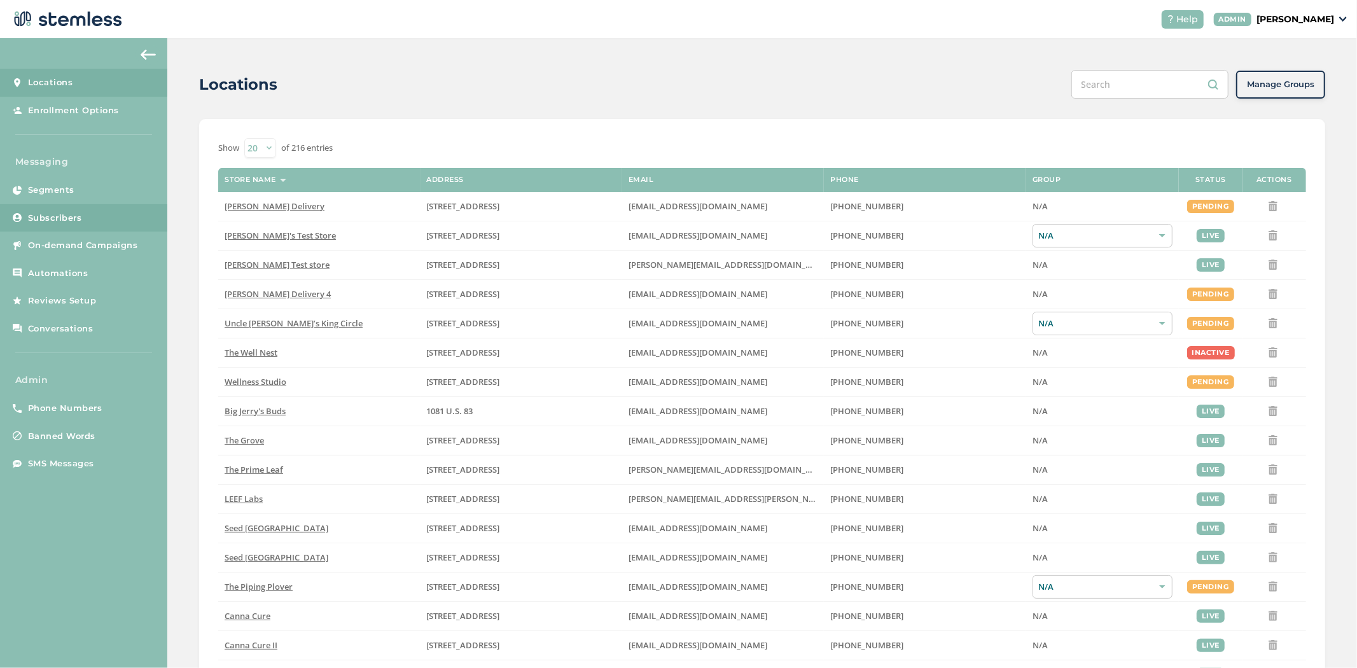
click at [83, 226] on link "Subscribers" at bounding box center [83, 218] width 167 height 28
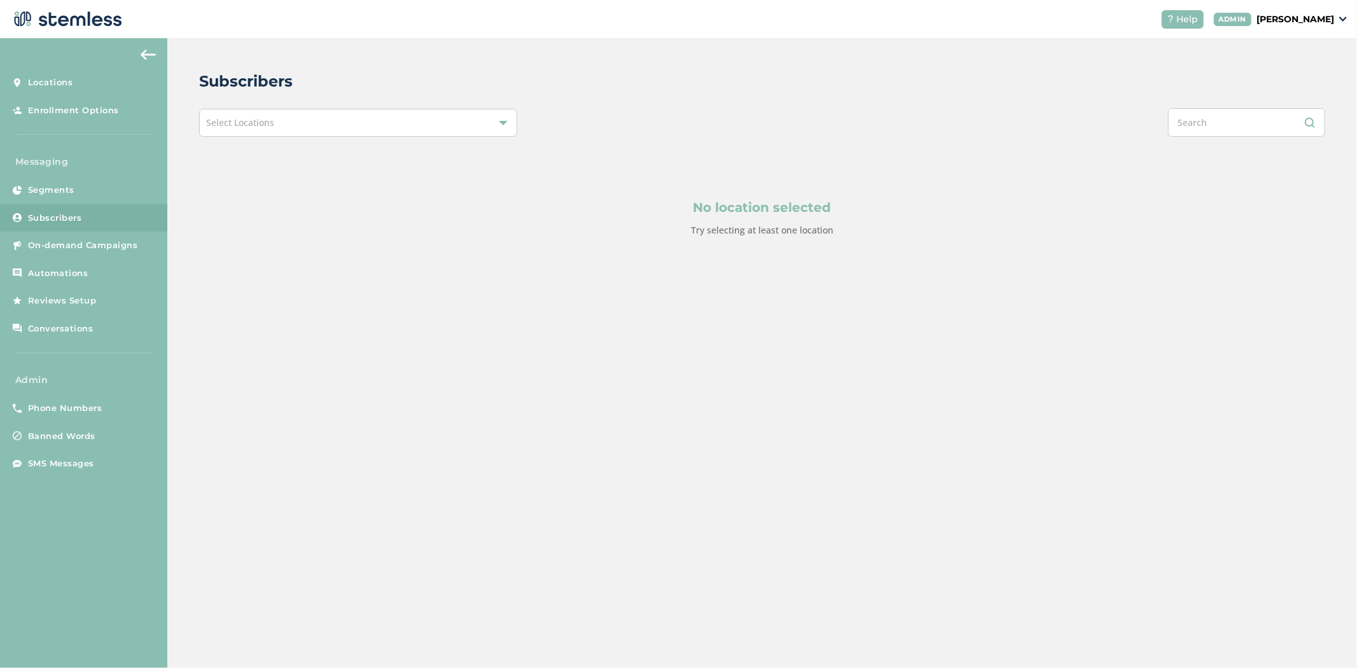
click at [303, 127] on div "Select Locations" at bounding box center [358, 123] width 318 height 28
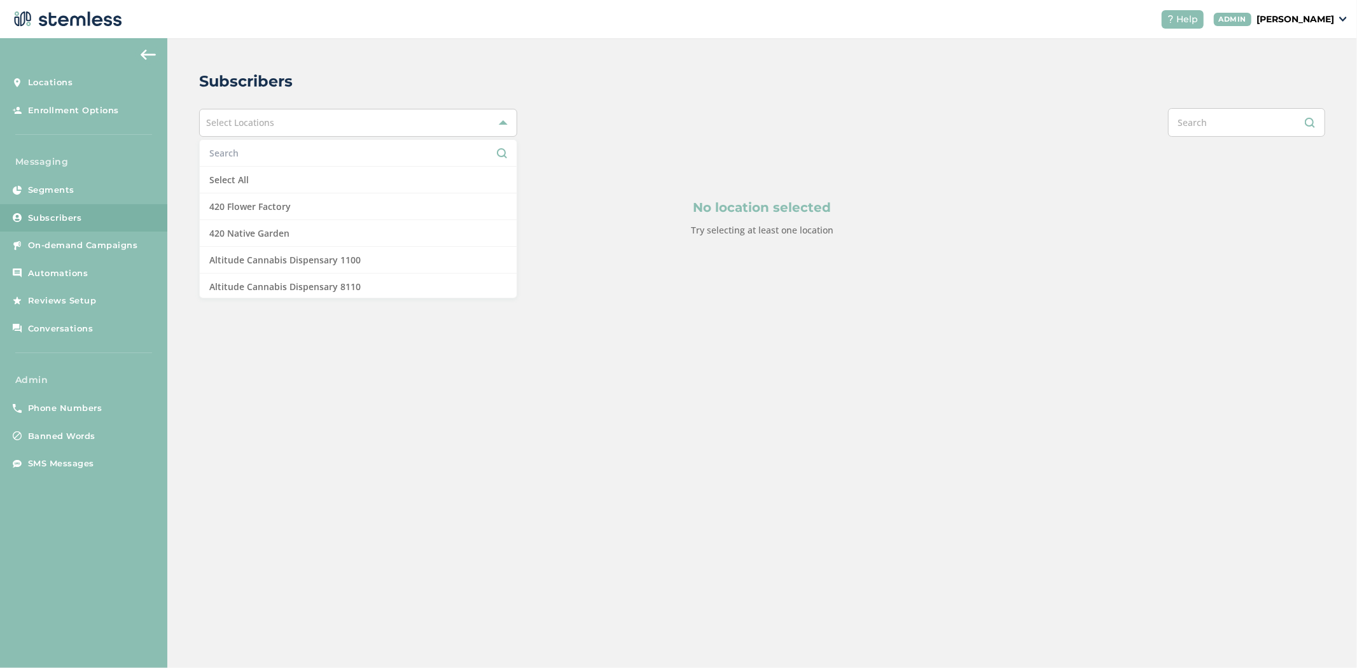
click at [270, 156] on input "text" at bounding box center [358, 152] width 298 height 13
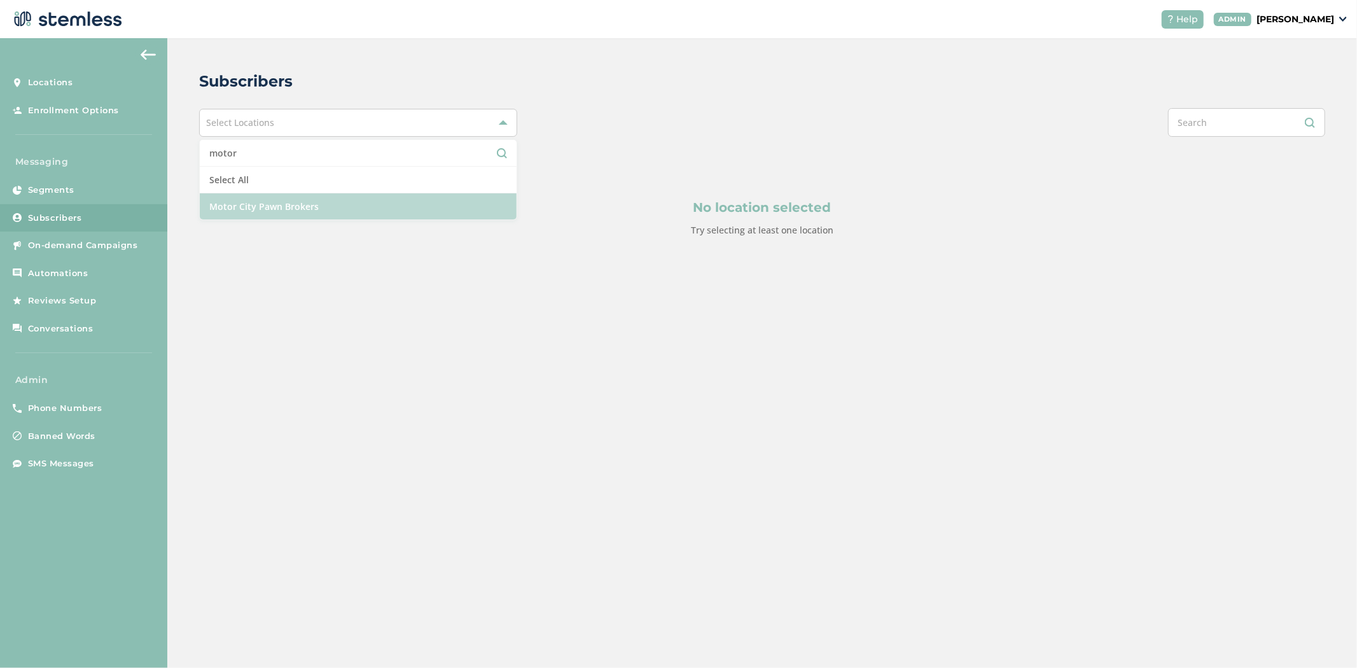
type input "motor"
click at [289, 205] on li "Motor City Pawn Brokers" at bounding box center [358, 206] width 317 height 26
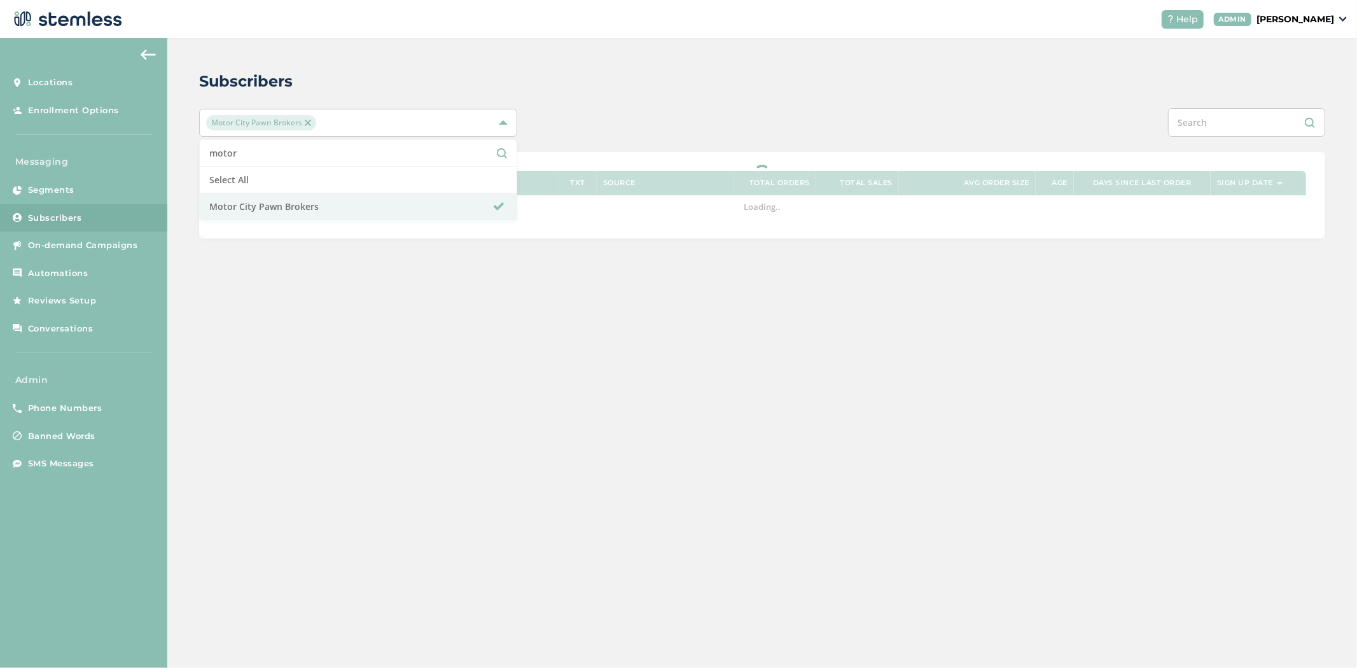
click at [564, 68] on div "Subscribers Motor City Pawn Brokers motor Select All Motor City Pawn Brokers Ph…" at bounding box center [761, 154] width 1189 height 232
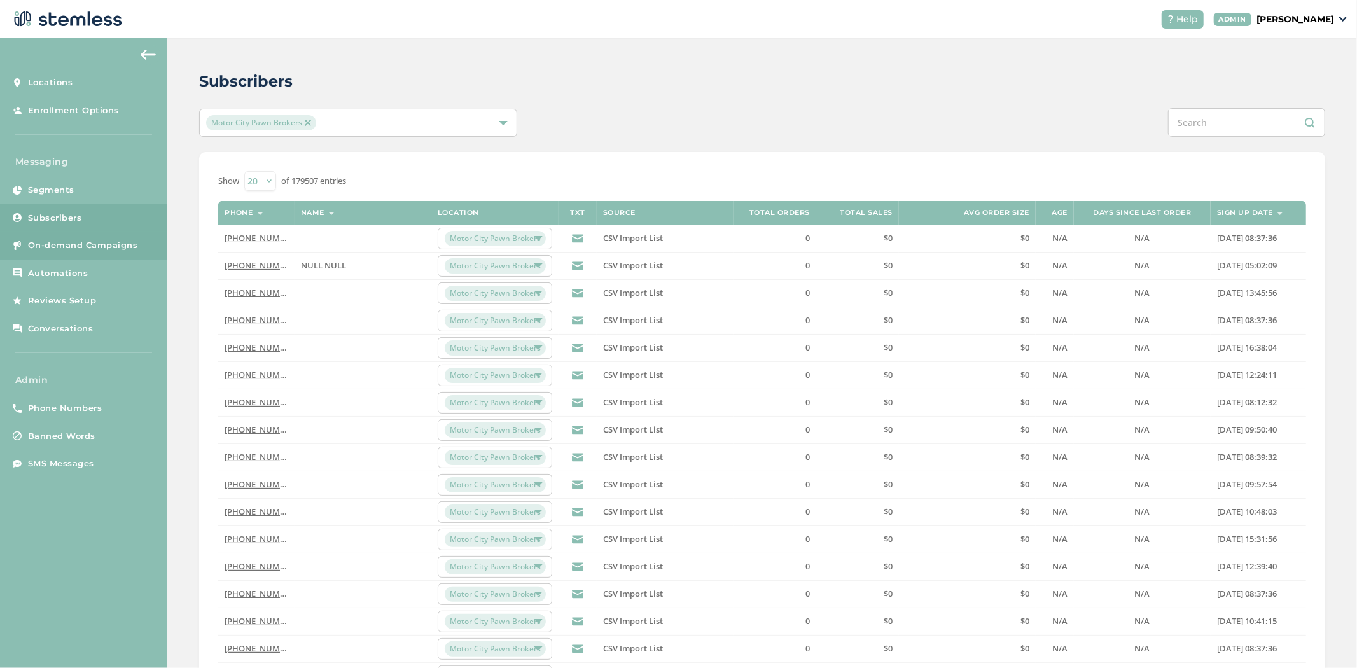
click at [102, 240] on span "On-demand Campaigns" at bounding box center [83, 245] width 110 height 13
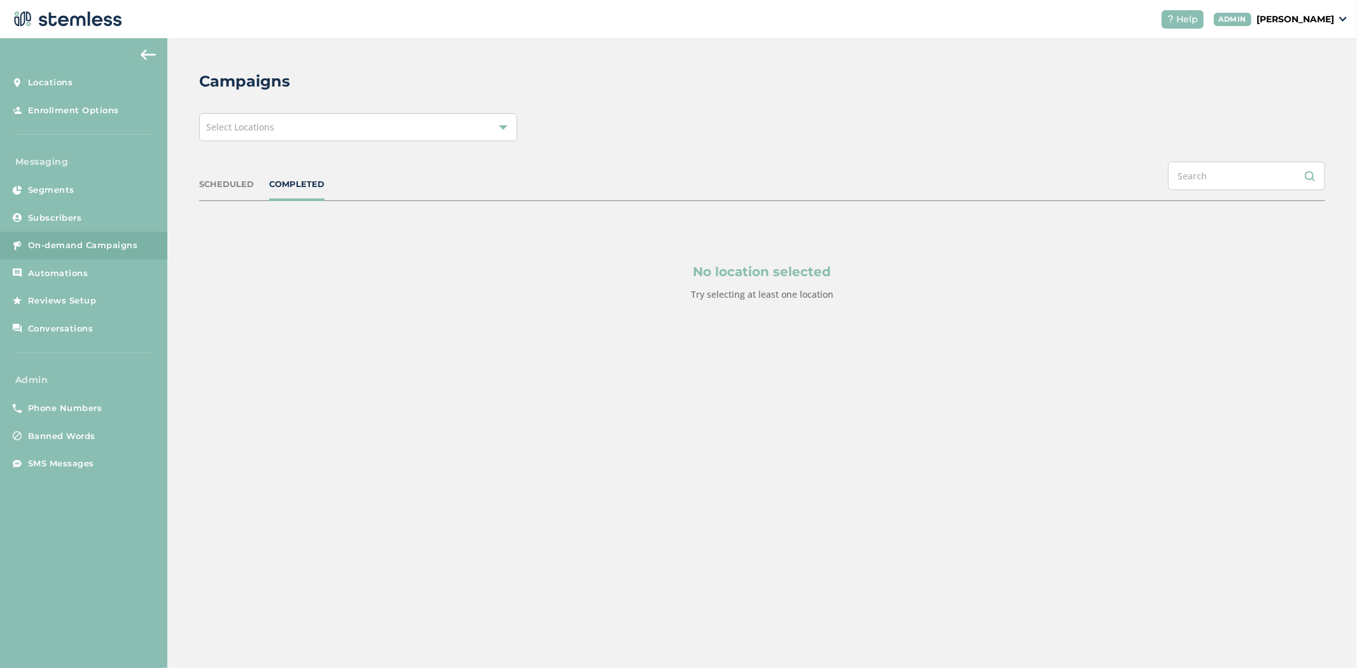
click at [347, 125] on div "Select Locations" at bounding box center [358, 127] width 318 height 28
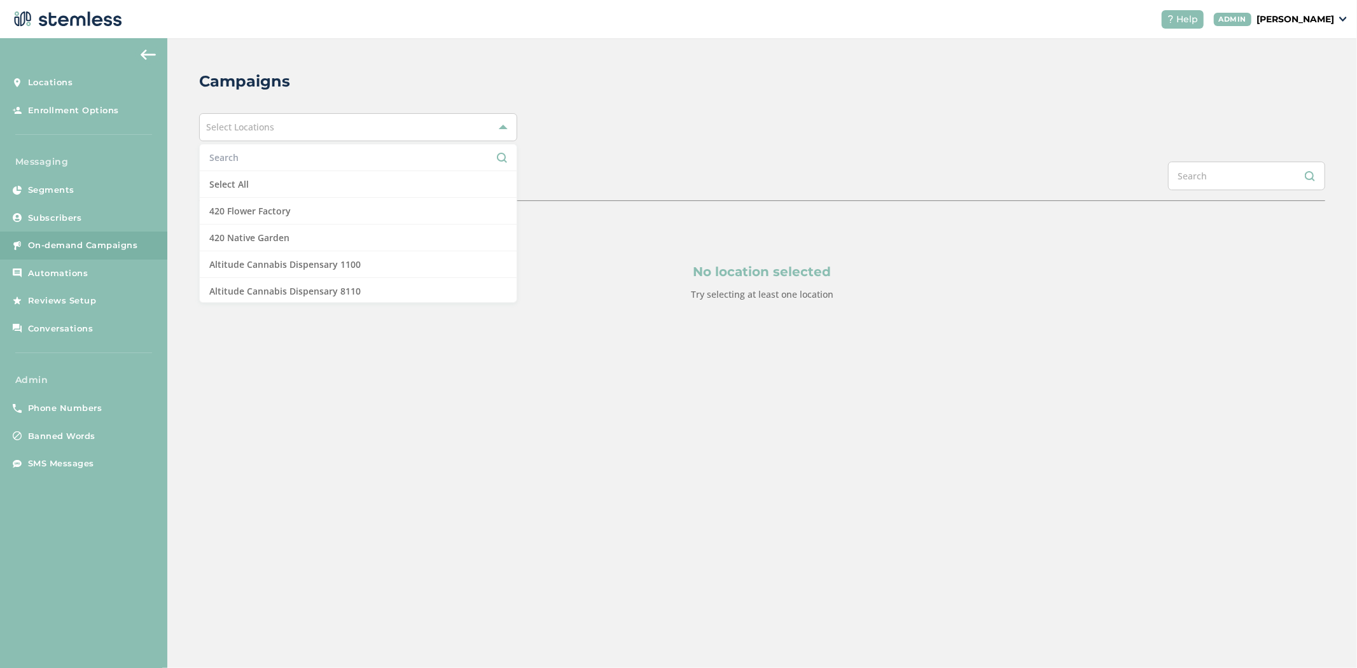
click at [314, 154] on input "text" at bounding box center [358, 157] width 298 height 13
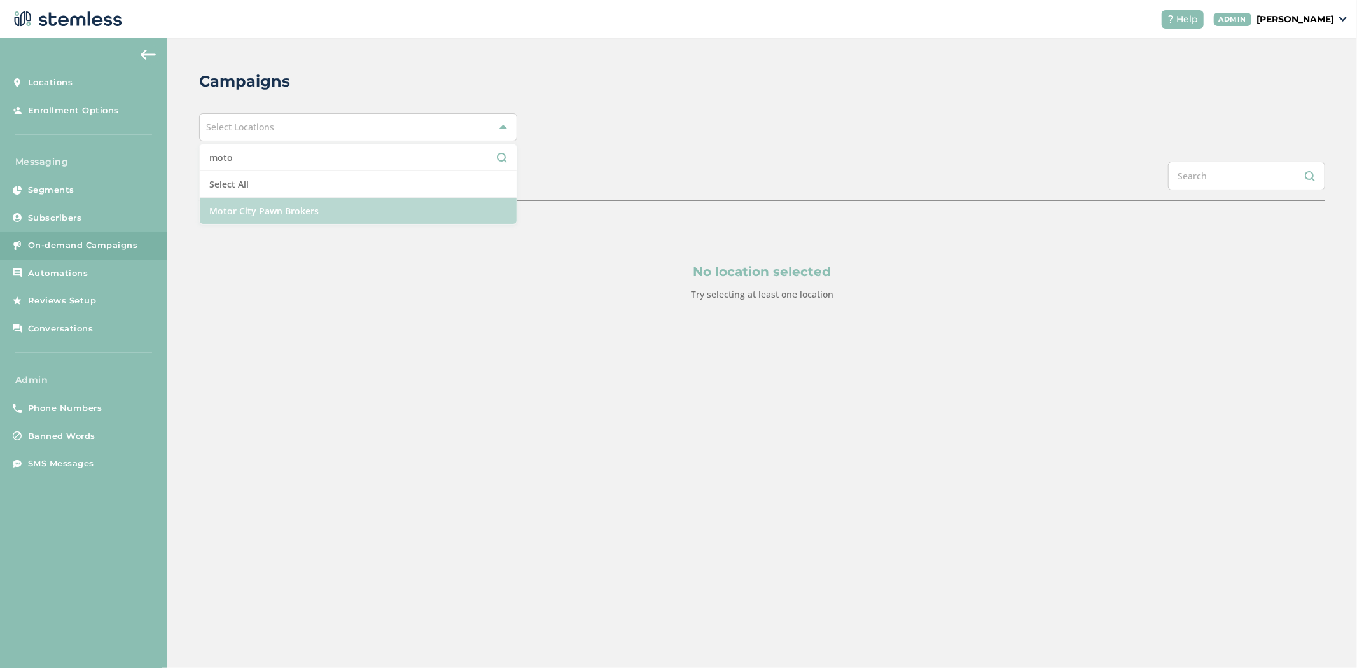
type input "moto"
click at [347, 221] on li "Motor City Pawn Brokers" at bounding box center [358, 211] width 317 height 26
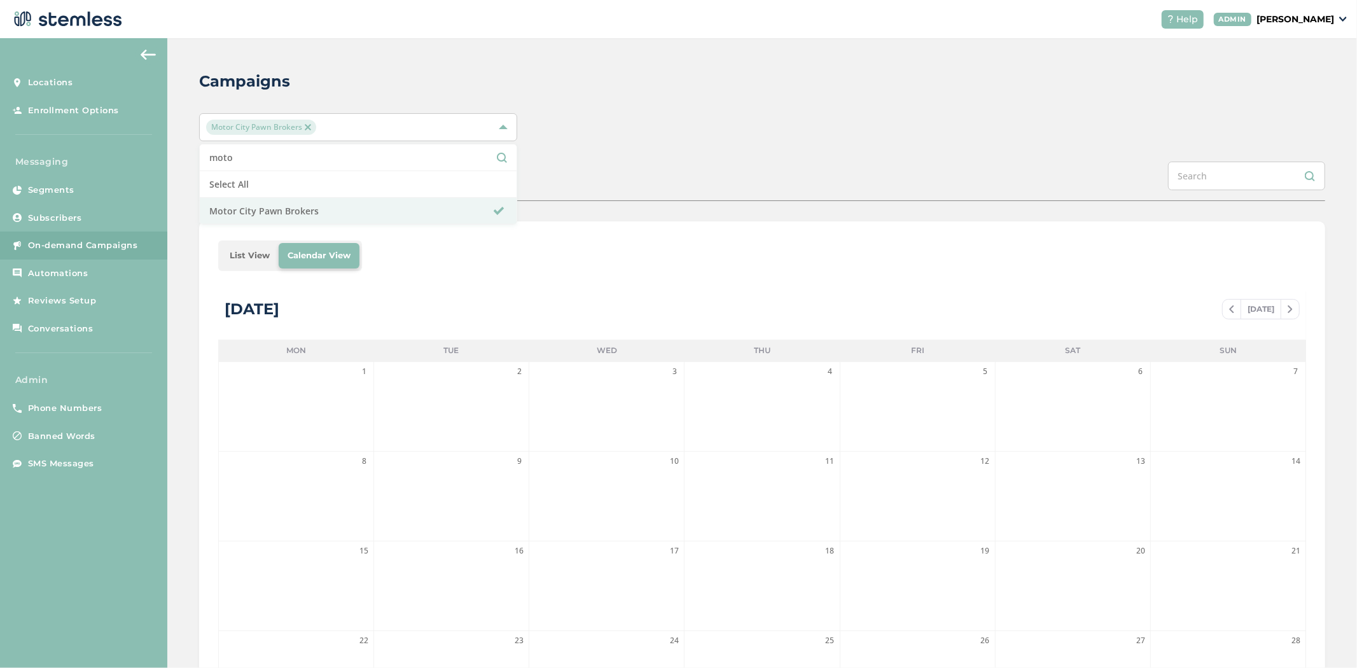
click at [647, 79] on div "Campaigns" at bounding box center [757, 81] width 1116 height 23
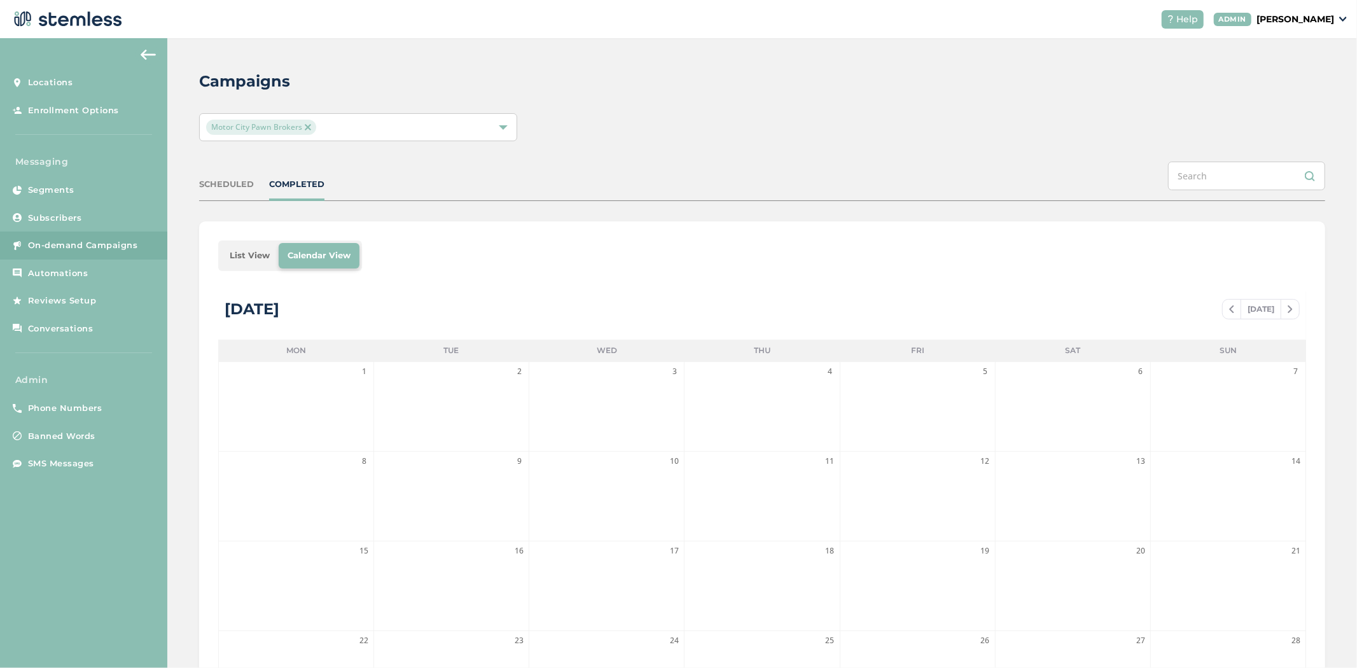
click at [267, 255] on li "List View" at bounding box center [250, 255] width 58 height 25
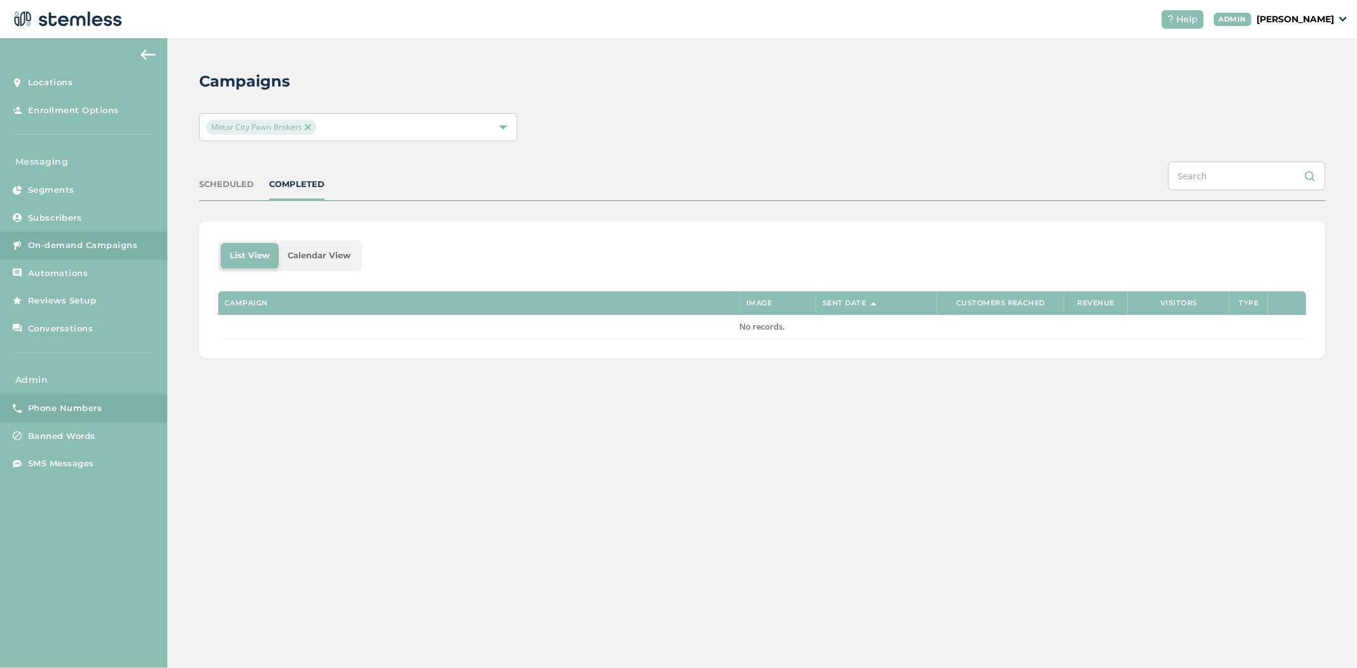
click at [66, 396] on link "Phone Numbers" at bounding box center [83, 408] width 167 height 28
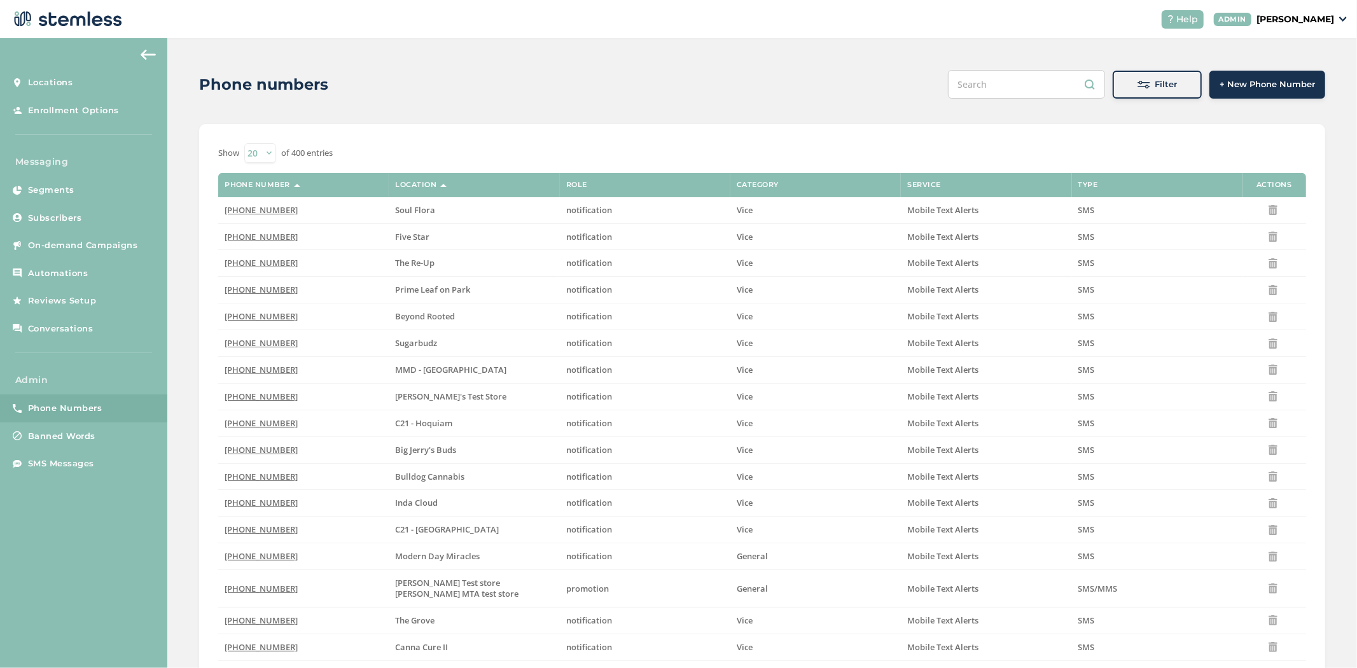
click at [1126, 83] on div "Filter" at bounding box center [1157, 84] width 69 height 13
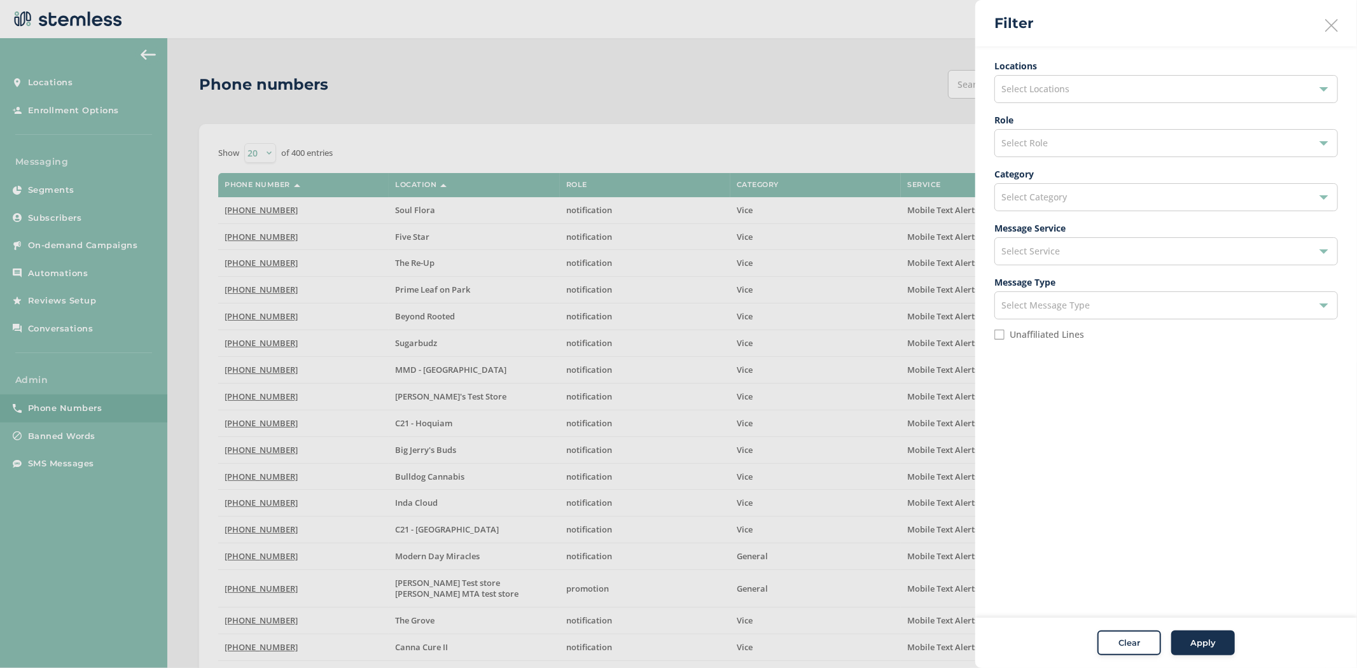
click at [1111, 92] on div "Select Locations" at bounding box center [1165, 89] width 343 height 28
click at [1072, 114] on input "text" at bounding box center [1165, 119] width 323 height 13
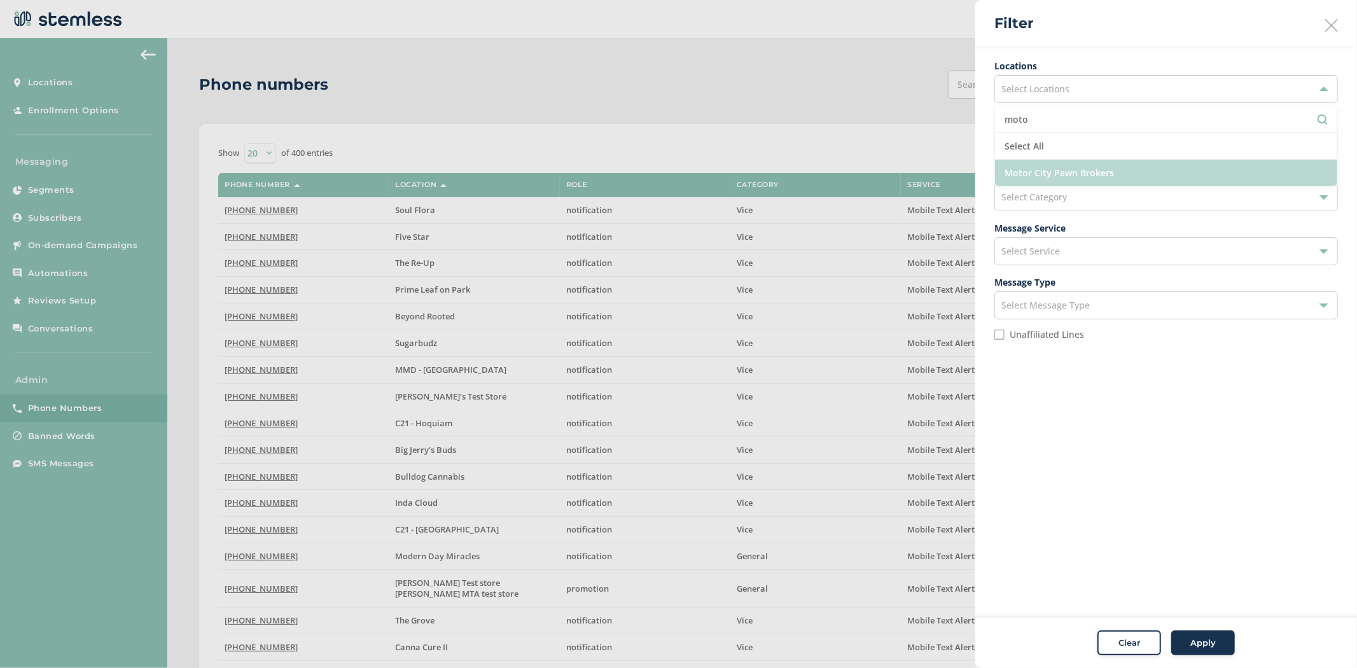
type input "moto"
click at [1058, 172] on li "Motor City Pawn Brokers" at bounding box center [1166, 173] width 342 height 26
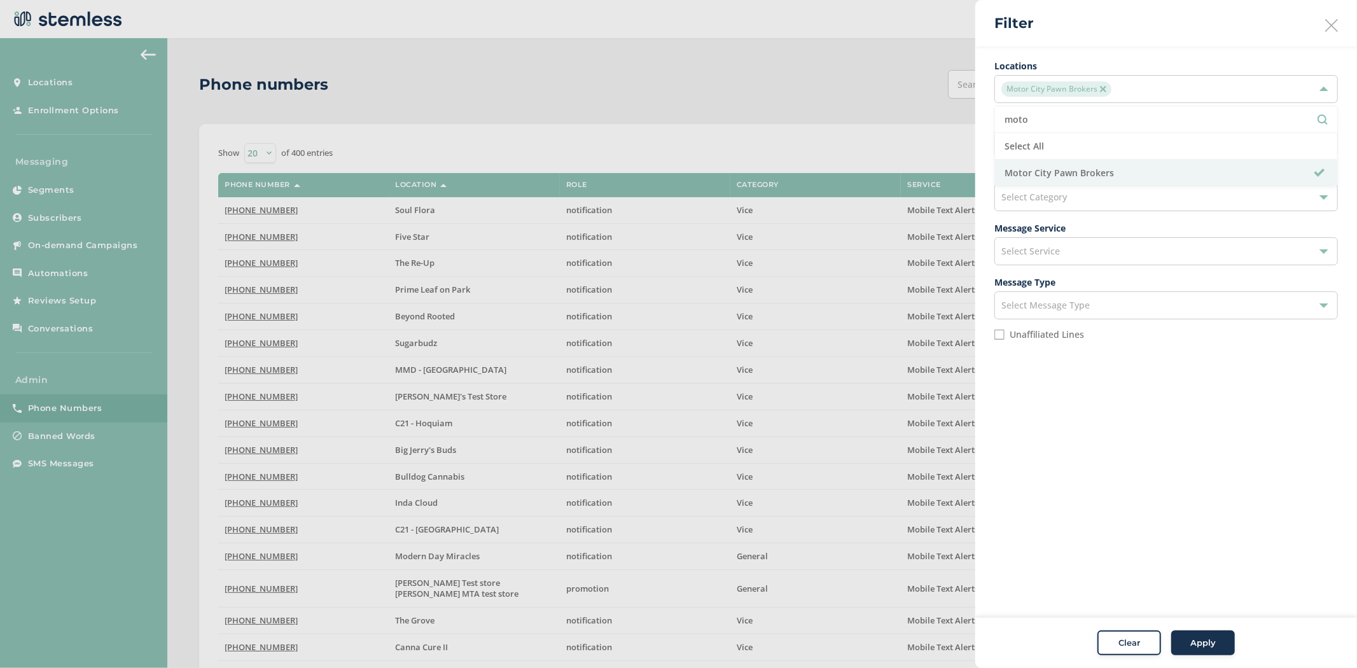
click at [1191, 640] on span "Apply" at bounding box center [1202, 643] width 25 height 13
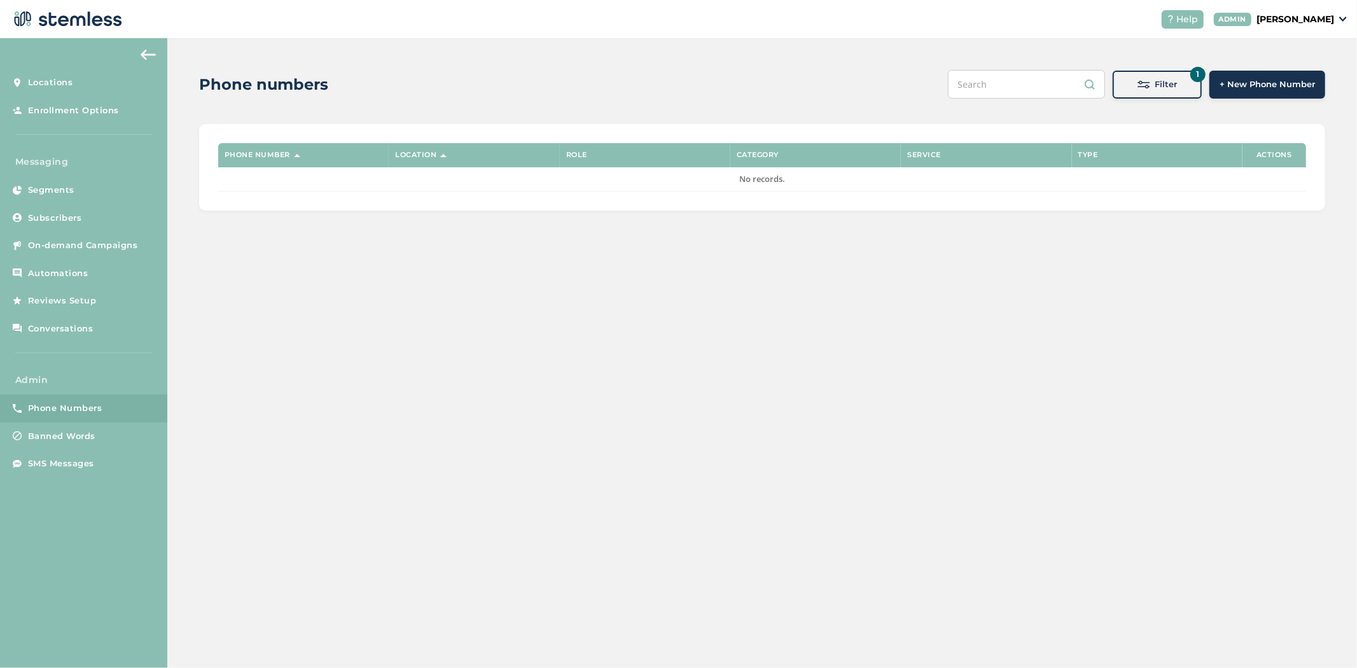
click at [1199, 93] on button "1 Filter" at bounding box center [1156, 85] width 89 height 28
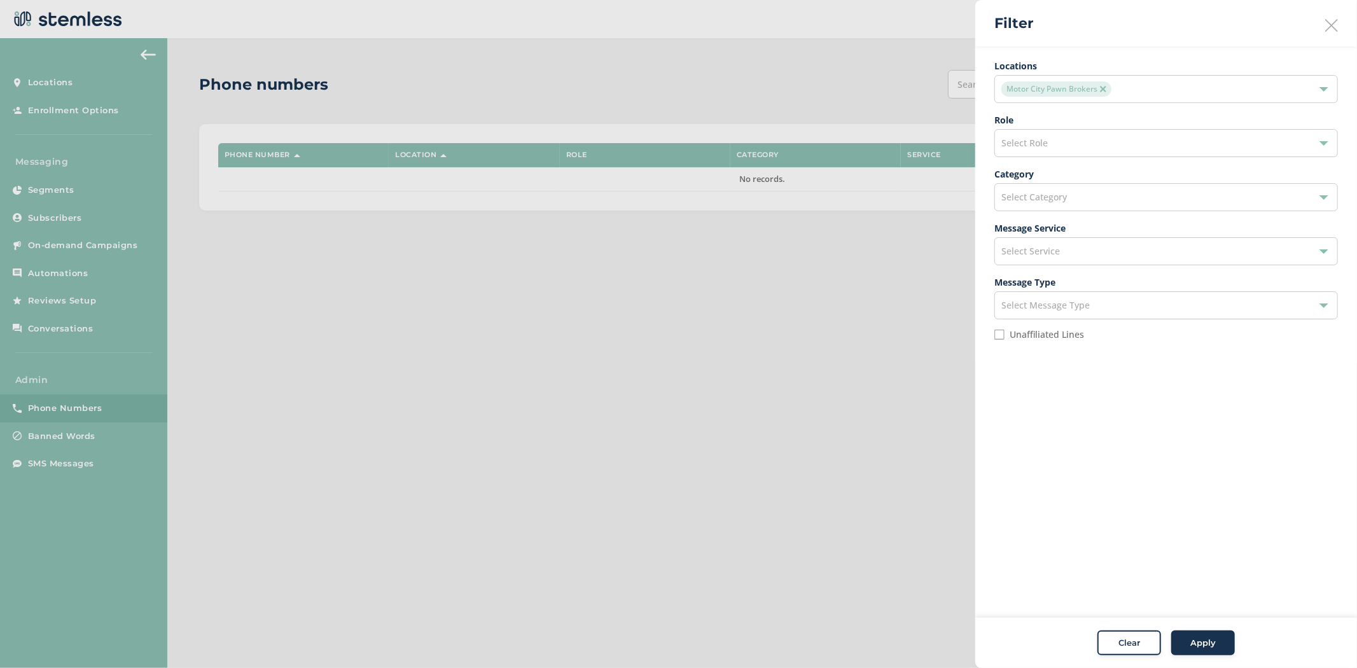
click at [1334, 26] on icon at bounding box center [1331, 25] width 13 height 13
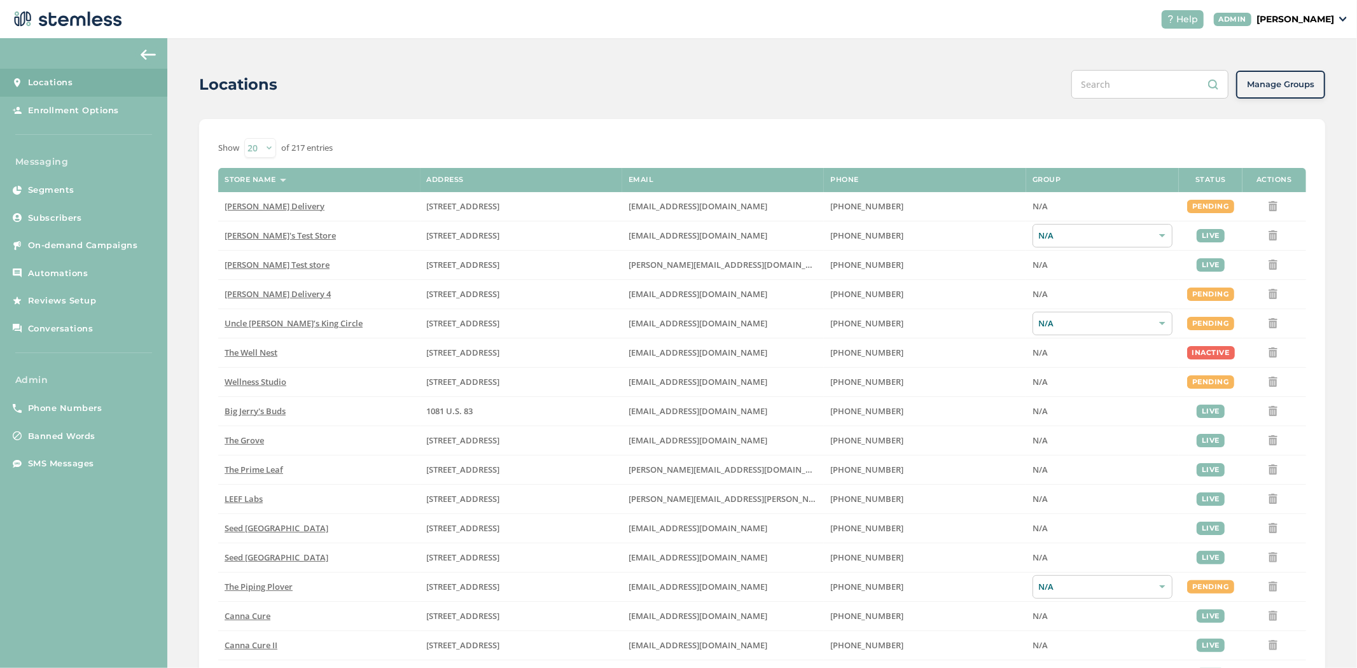
drag, startPoint x: 74, startPoint y: 407, endPoint x: 179, endPoint y: 395, distance: 105.6
click at [74, 407] on span "Phone Numbers" at bounding box center [65, 408] width 74 height 13
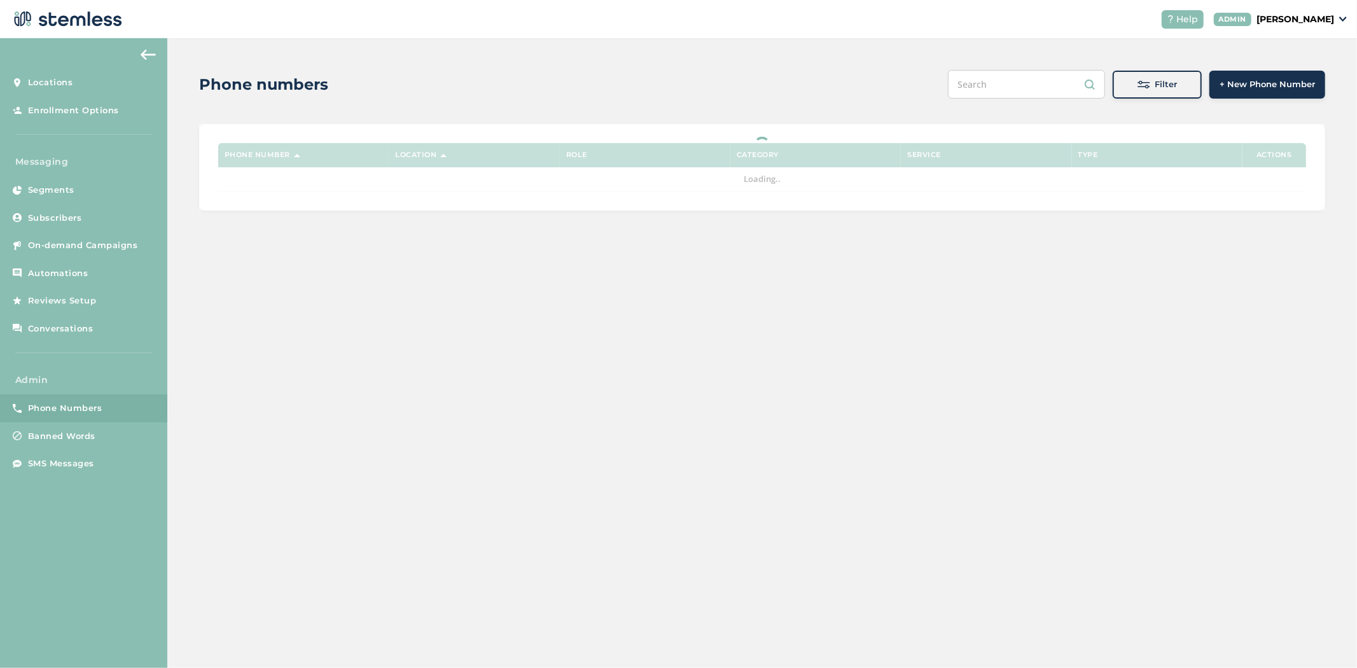
click at [1051, 72] on input "text" at bounding box center [1026, 84] width 157 height 29
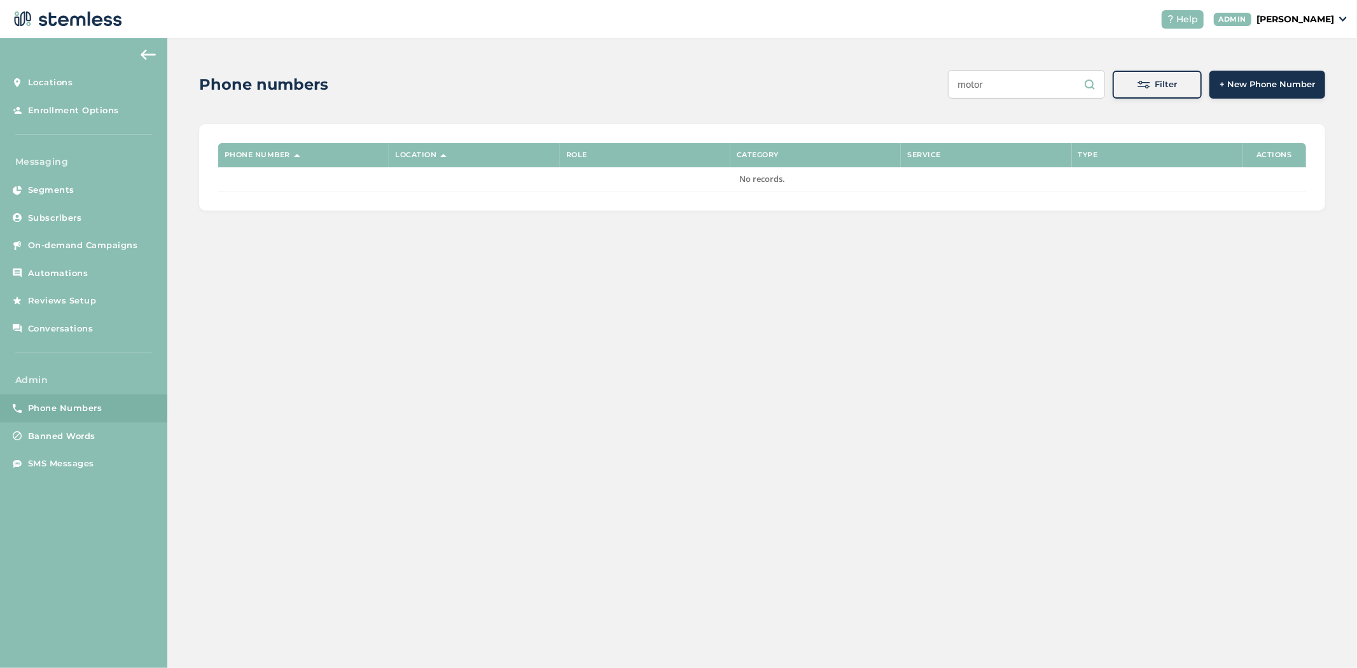
type input "motor"
click at [1163, 85] on span "Filter" at bounding box center [1166, 84] width 22 height 13
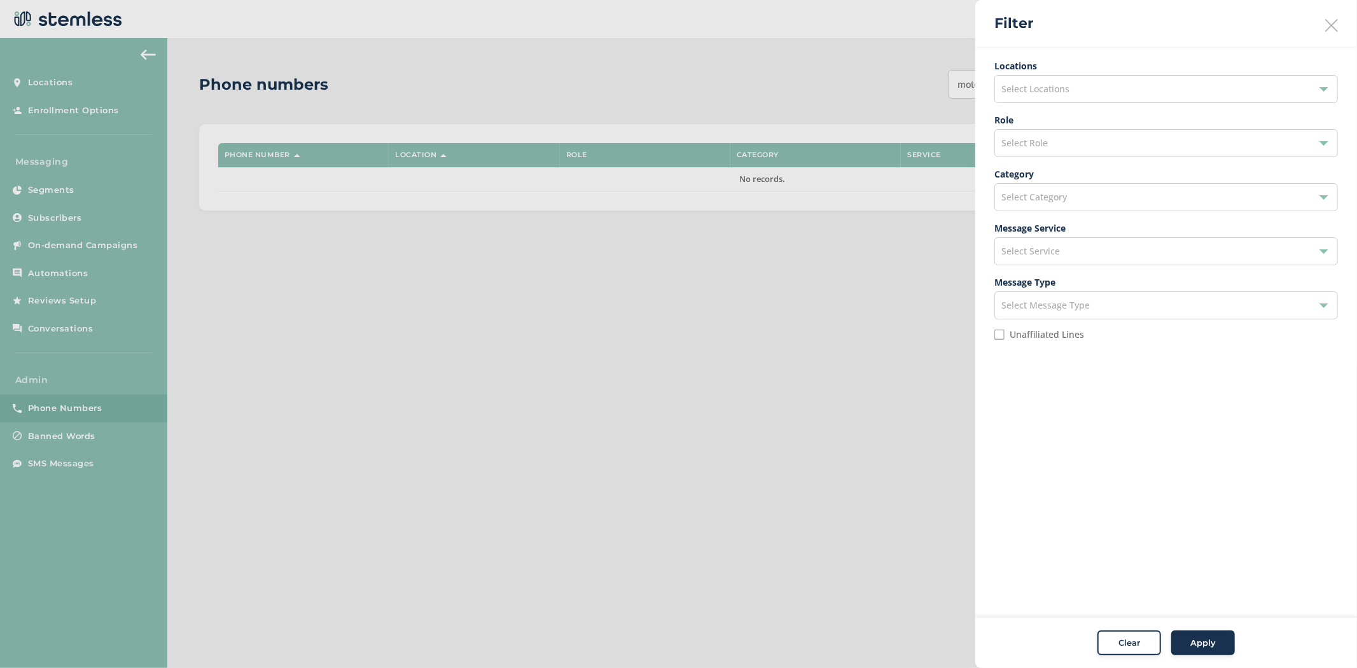
click at [1101, 99] on div "Select Locations" at bounding box center [1165, 89] width 343 height 28
click at [1068, 118] on input "text" at bounding box center [1165, 119] width 323 height 13
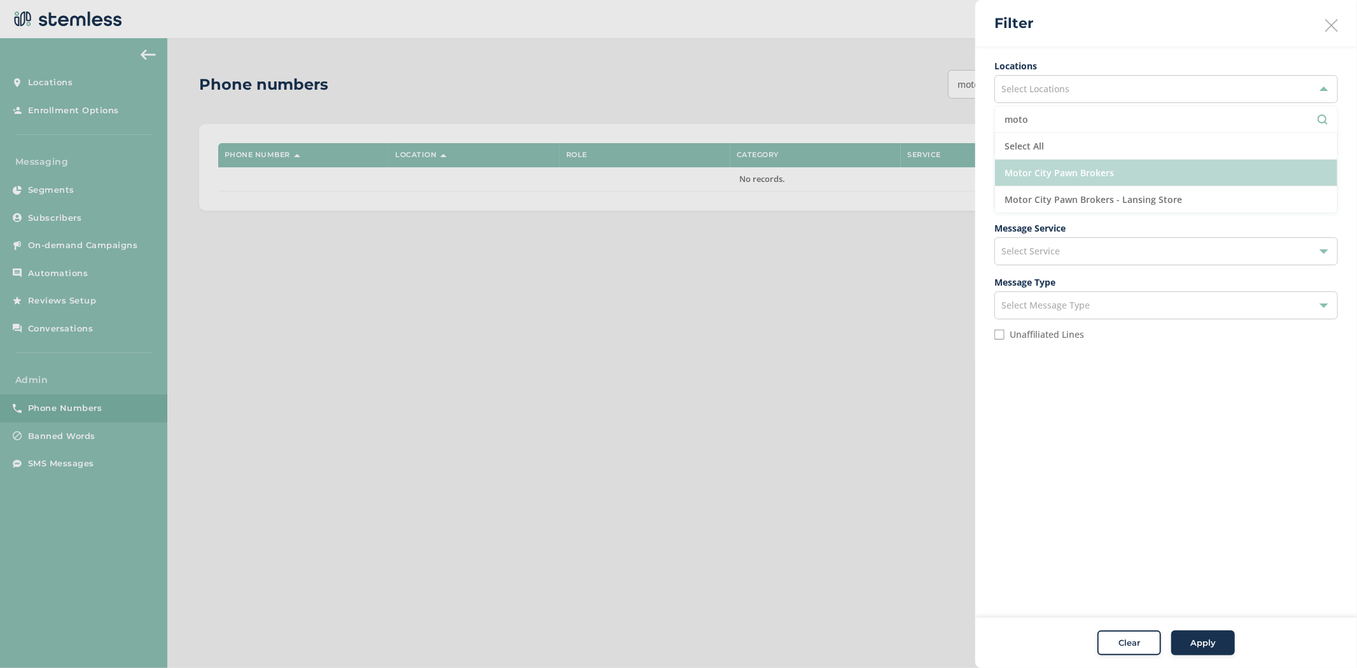
type input "moto"
click at [1105, 168] on li "Motor City Pawn Brokers" at bounding box center [1166, 173] width 342 height 27
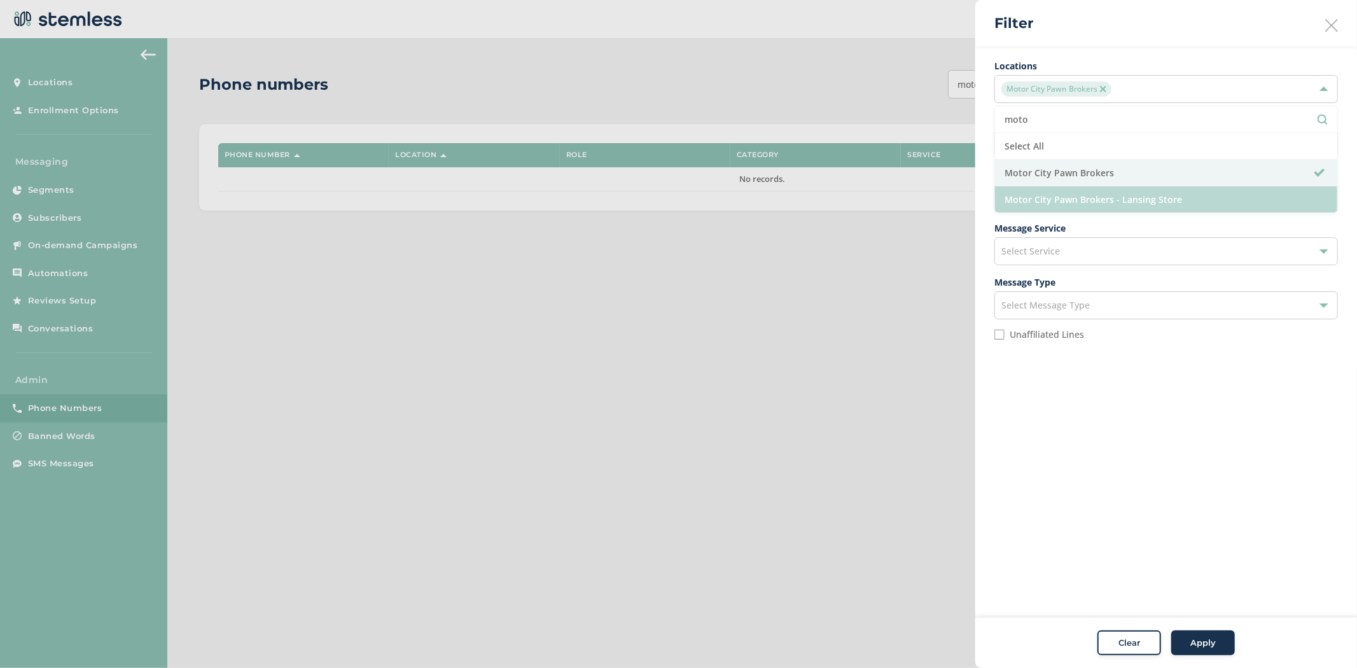
click at [1114, 196] on li "Motor City Pawn Brokers - Lansing Store" at bounding box center [1166, 199] width 342 height 26
click at [1198, 640] on span "Apply" at bounding box center [1202, 643] width 25 height 13
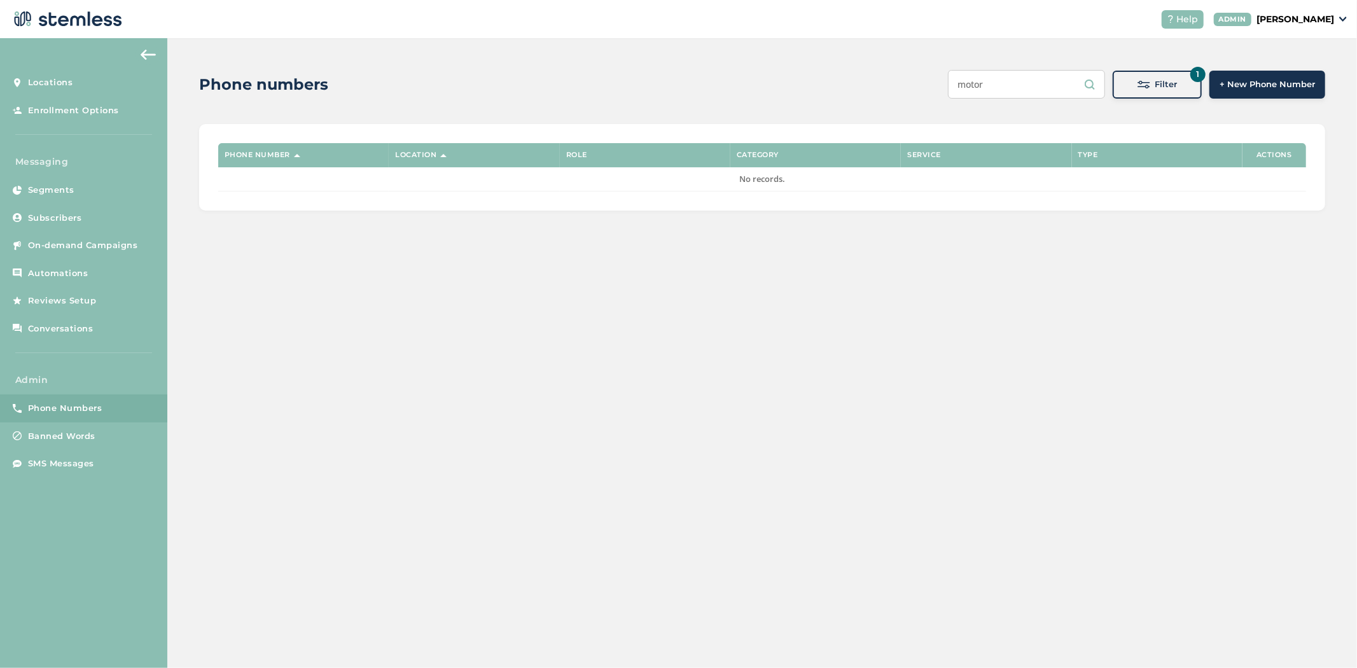
click at [1144, 88] on span at bounding box center [1143, 84] width 13 height 13
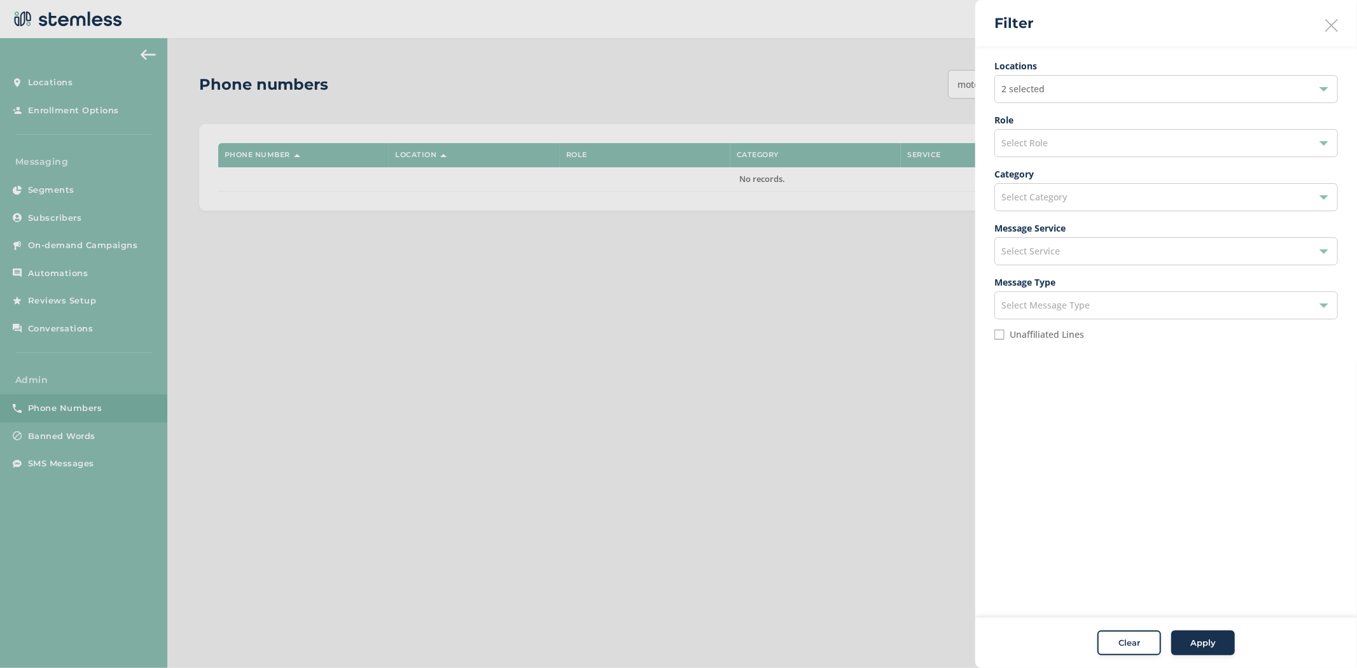
click at [1035, 87] on span "2 selected" at bounding box center [1022, 89] width 43 height 12
click at [1040, 113] on input "text" at bounding box center [1165, 119] width 323 height 13
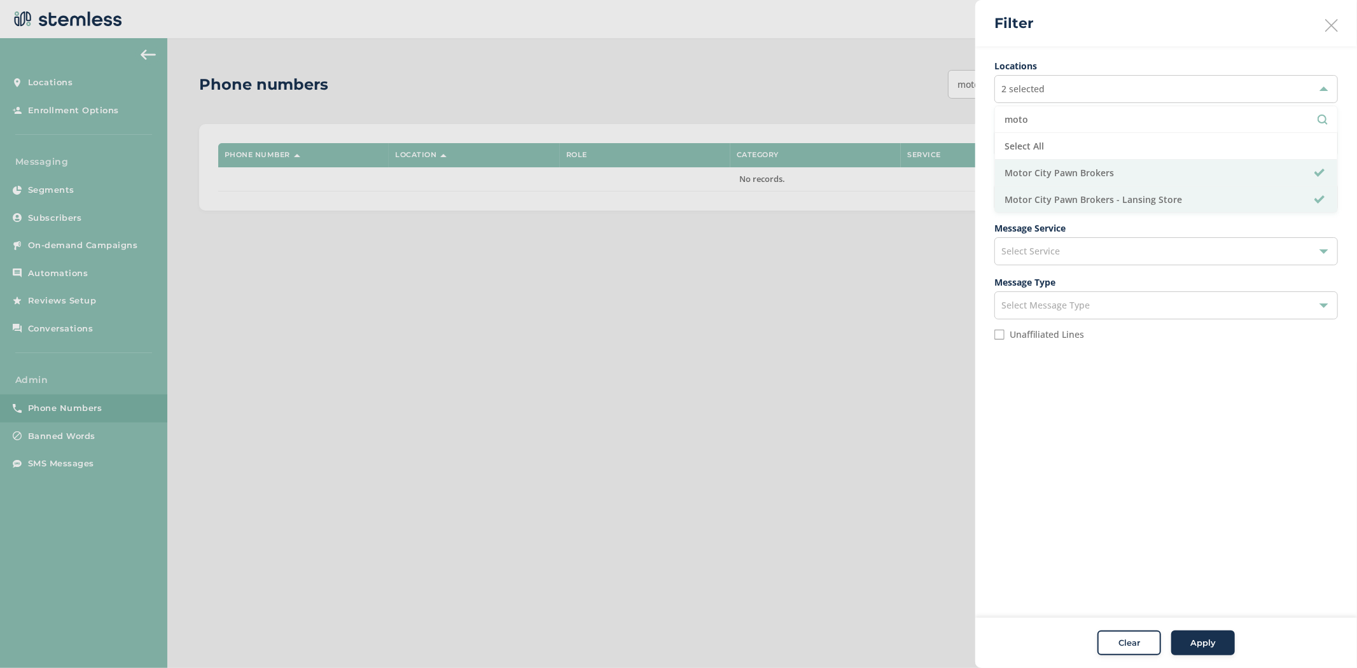
type input "moto"
click at [1170, 456] on aside "Filter Locations 2 selected moto Select All Motor City Pawn Brokers Motor City …" at bounding box center [1166, 334] width 382 height 668
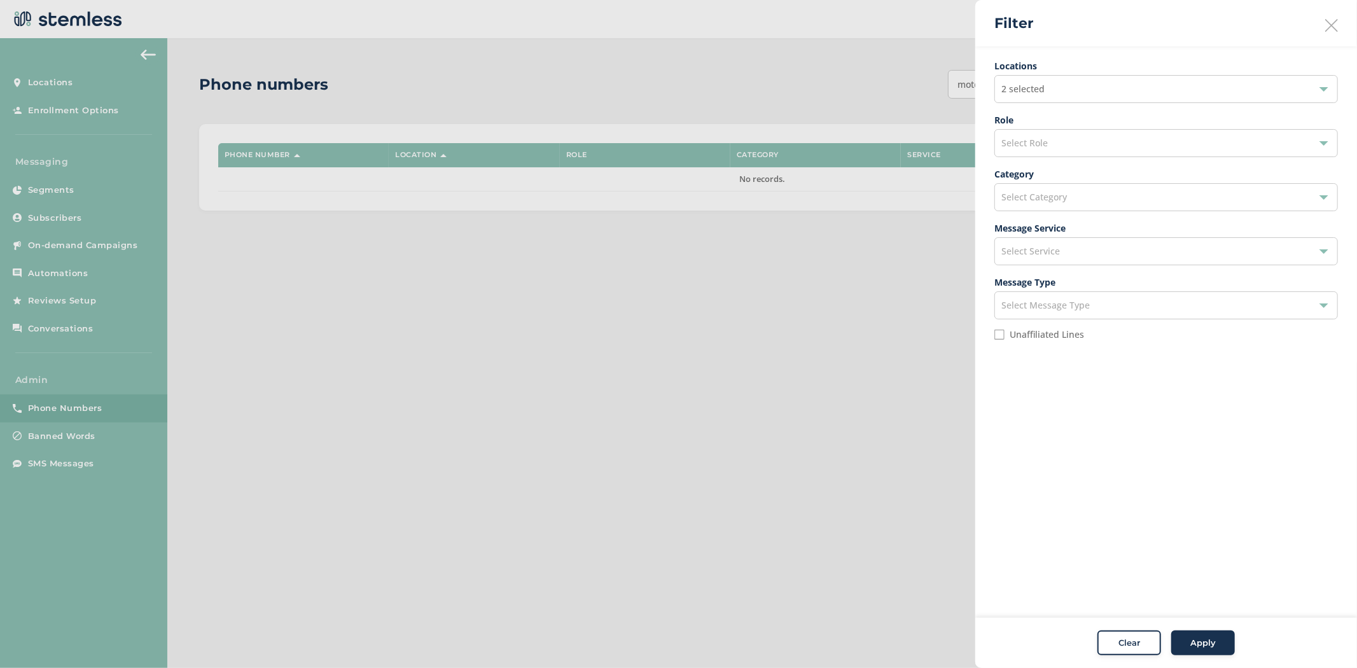
click at [1082, 91] on div "2 selected" at bounding box center [1165, 89] width 343 height 28
click at [1082, 119] on input "text" at bounding box center [1165, 119] width 323 height 13
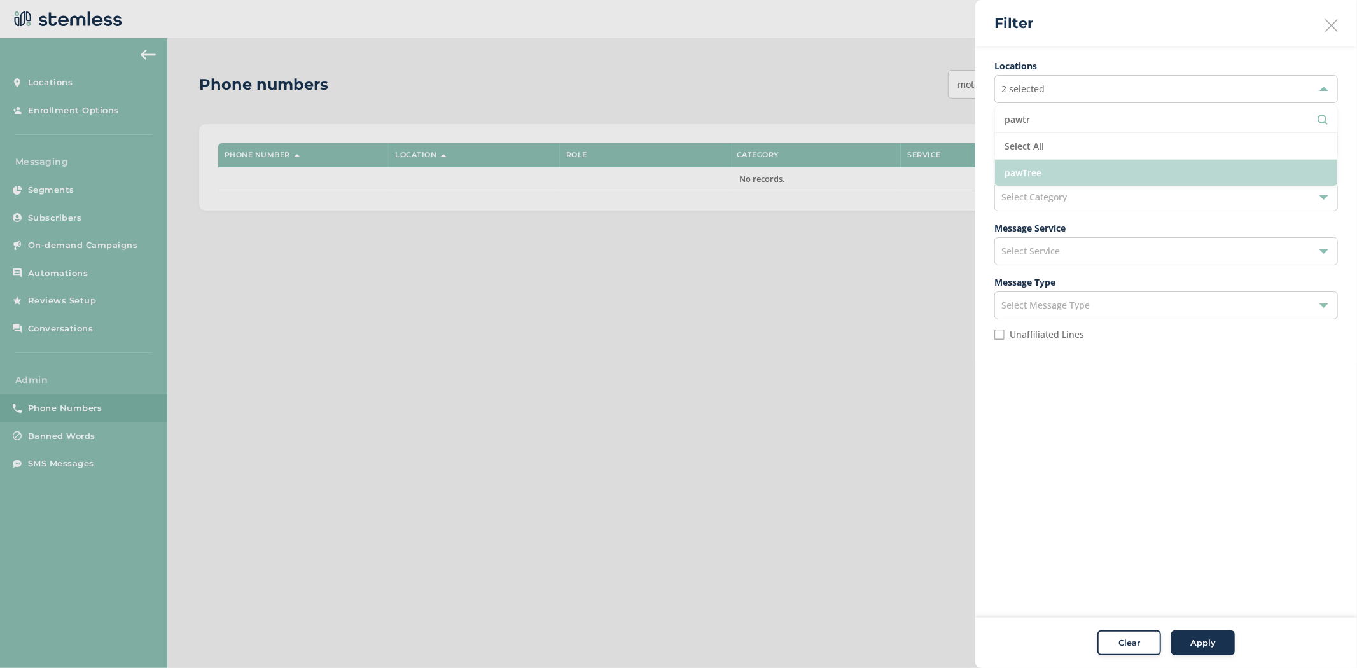
type input "pawtr"
click at [1070, 175] on li "pawTree" at bounding box center [1166, 173] width 342 height 26
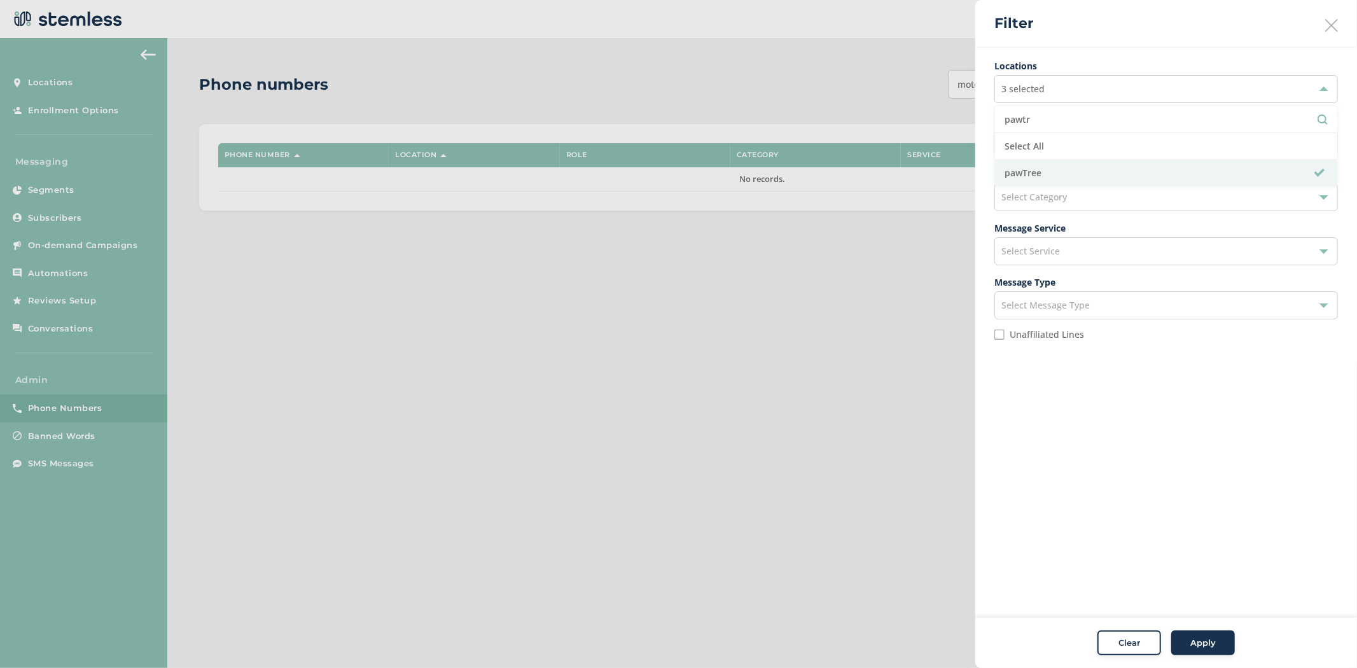
click at [1199, 638] on span "Apply" at bounding box center [1202, 643] width 25 height 13
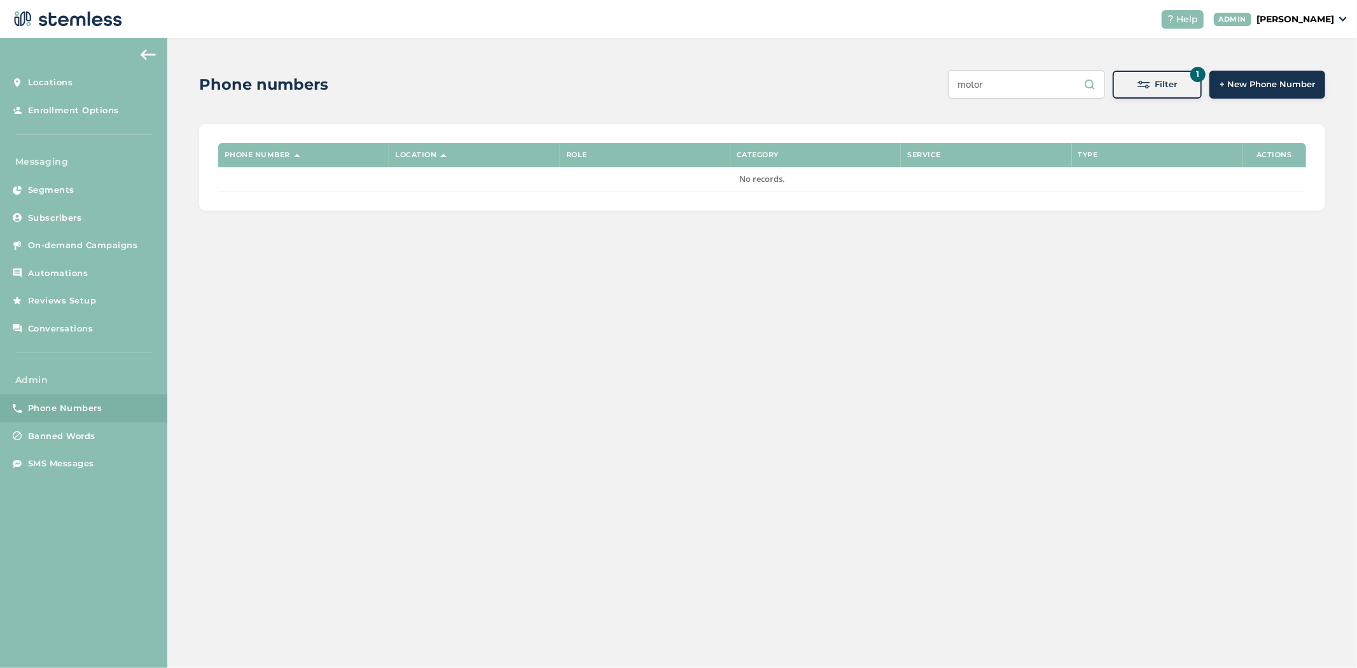
drag, startPoint x: 1011, startPoint y: 83, endPoint x: 763, endPoint y: 71, distance: 248.3
click at [815, 73] on div "Phone numbers motor 1 Filter + New Phone Number" at bounding box center [762, 84] width 1126 height 29
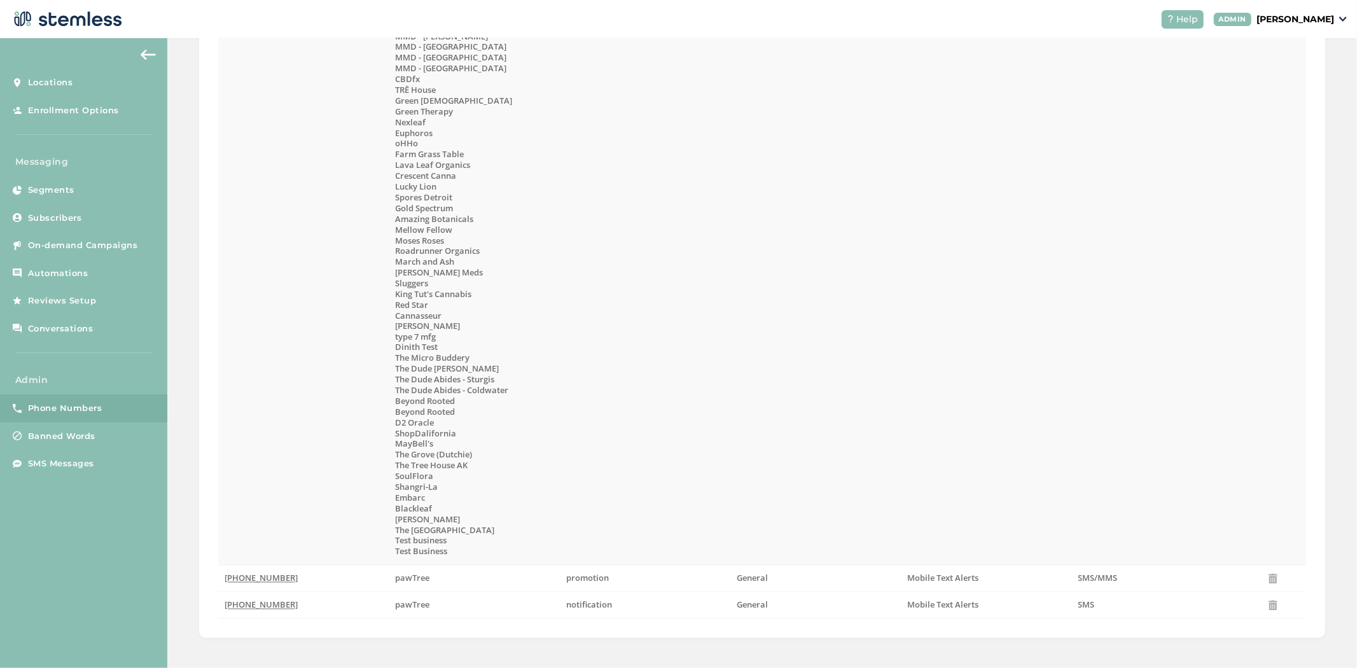
scroll to position [1755, 0]
click at [258, 577] on span "(833) 219-4662" at bounding box center [261, 575] width 73 height 11
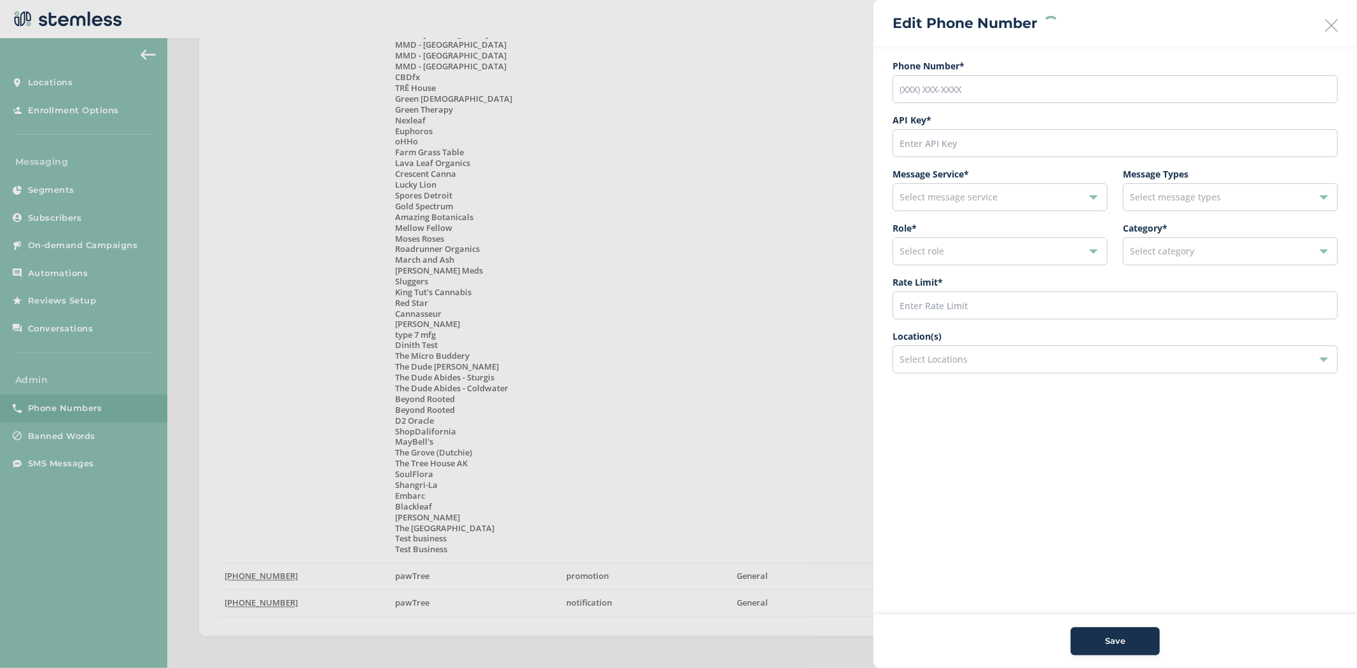
type input "(833) 219-4662"
type input "11805"
type input "600"
click at [1240, 251] on div "General" at bounding box center [1224, 251] width 188 height 15
click at [1256, 509] on aside "Edit Phone Number Phone Number* (833) 219-4662 API Key * 11805 Message Service …" at bounding box center [1114, 334] width 483 height 668
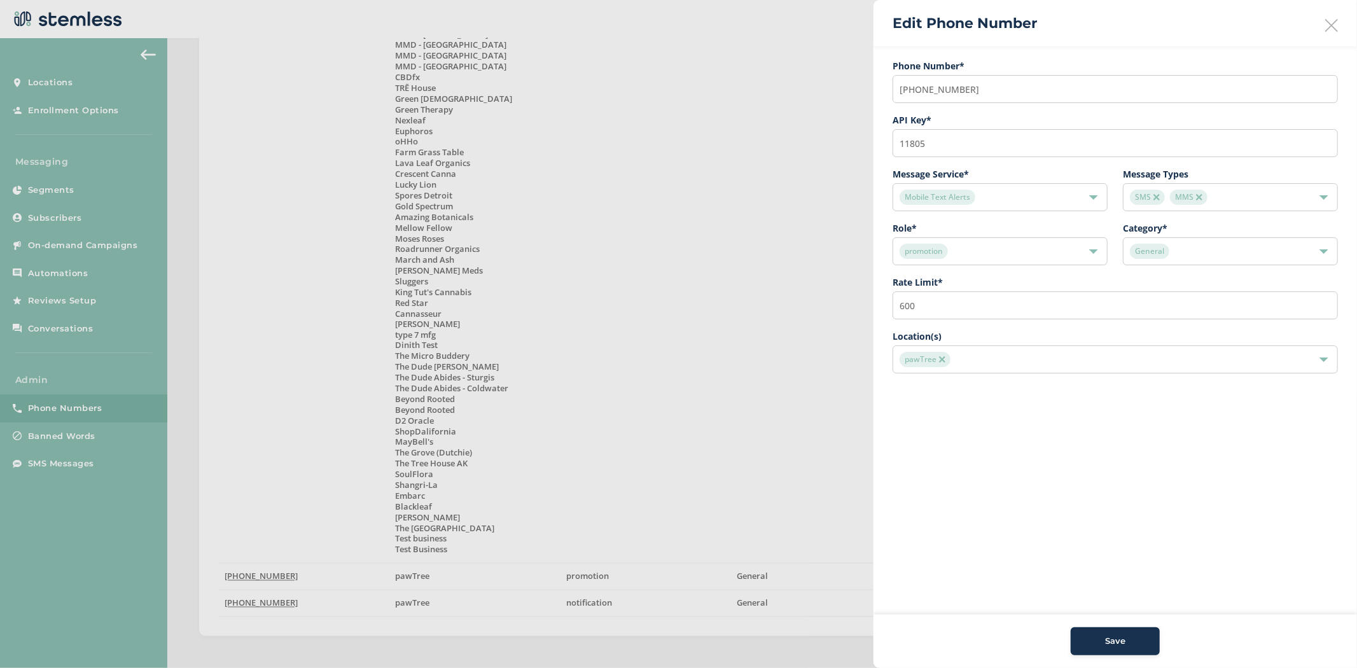
click at [750, 249] on div at bounding box center [678, 334] width 1357 height 668
click at [1337, 30] on icon at bounding box center [1331, 25] width 13 height 13
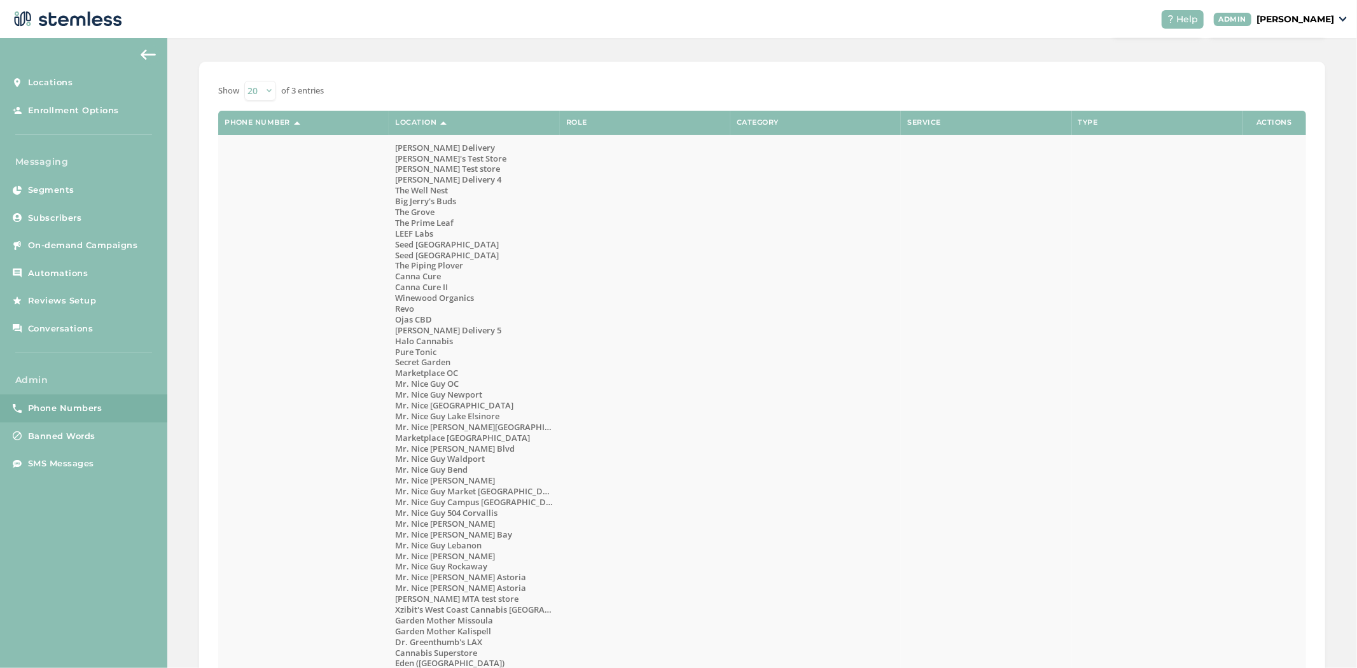
scroll to position [60, 0]
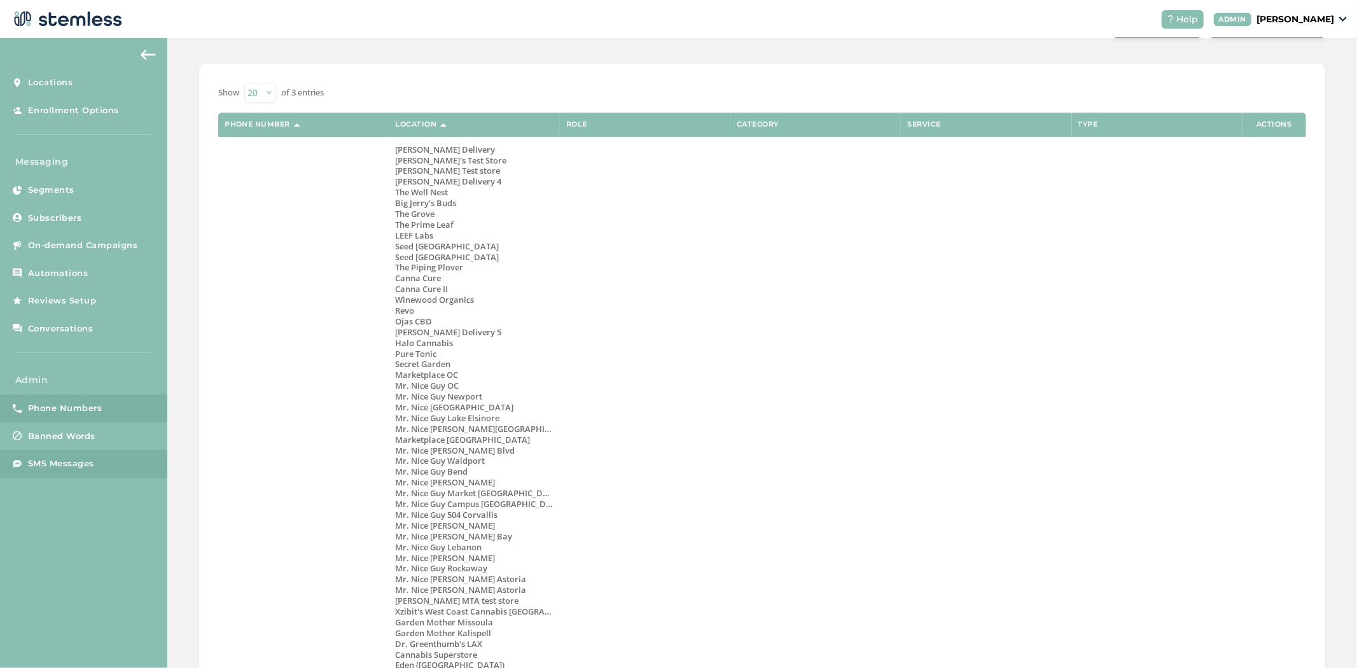
click at [46, 466] on span "SMS Messages" at bounding box center [61, 463] width 66 height 13
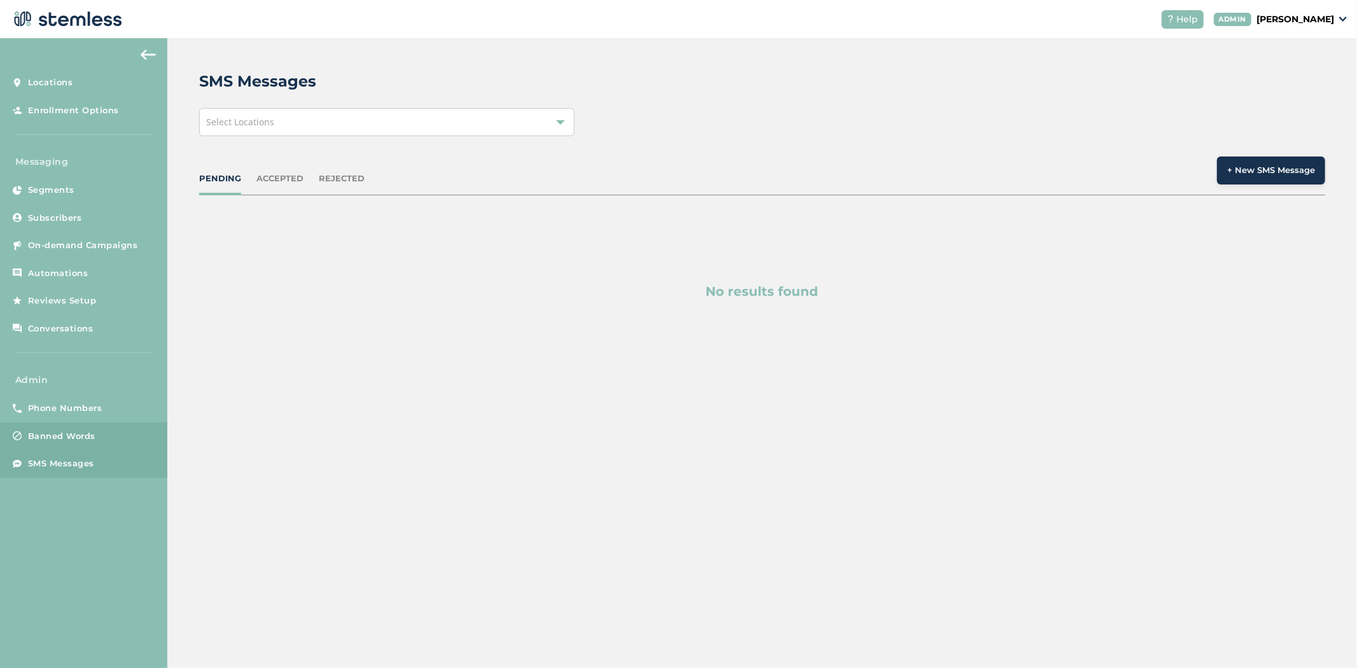
click at [78, 431] on span "Banned Words" at bounding box center [61, 436] width 67 height 13
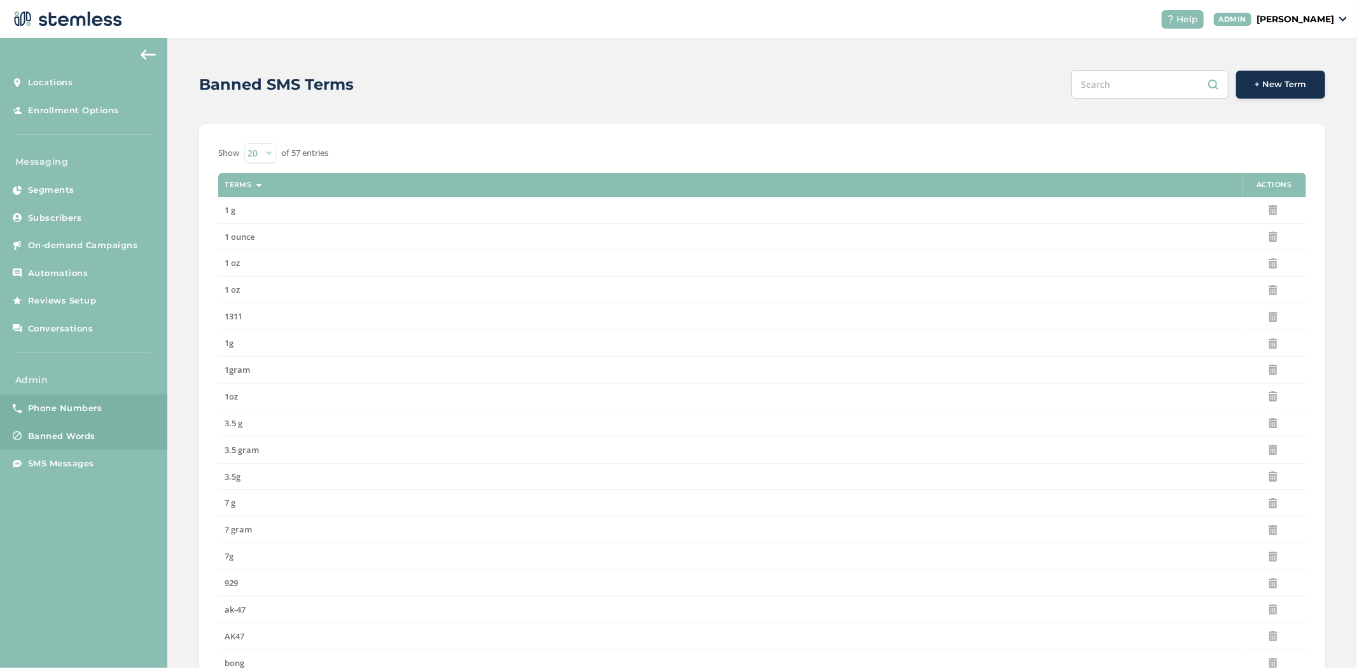
click at [71, 408] on span "Phone Numbers" at bounding box center [65, 408] width 74 height 13
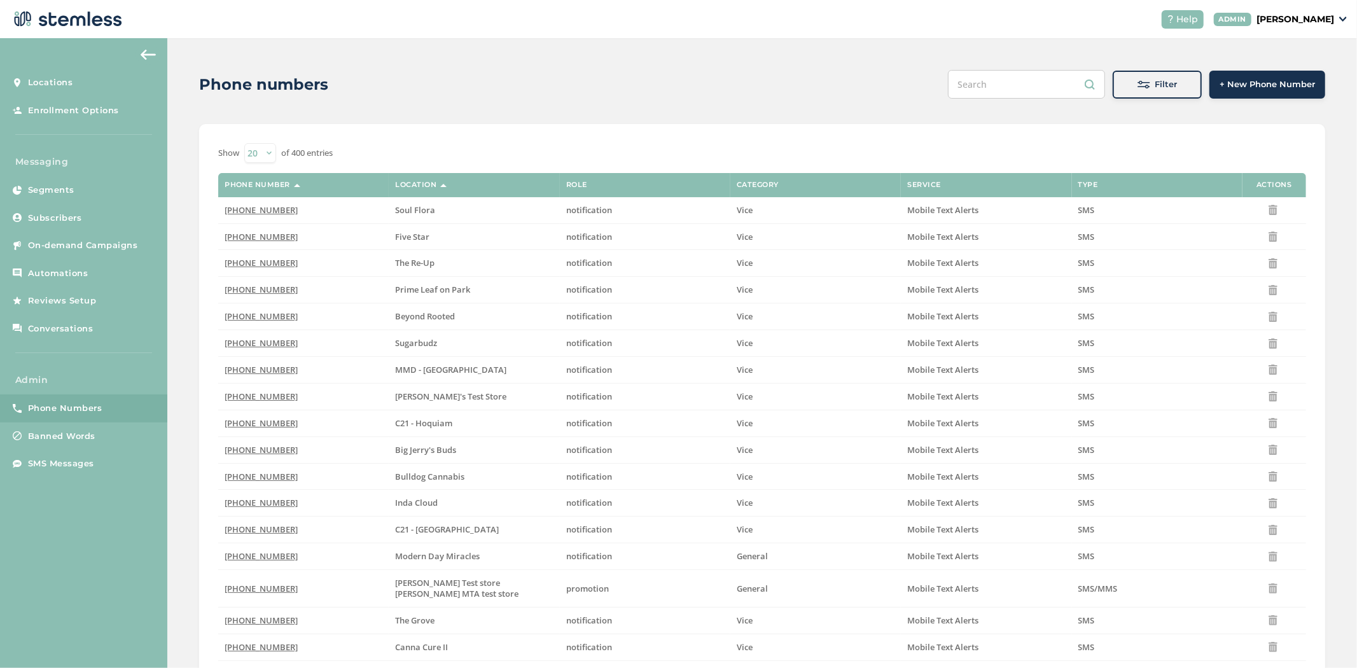
click at [1035, 73] on input "text" at bounding box center [1026, 84] width 157 height 29
click at [1191, 85] on button "Filter" at bounding box center [1156, 85] width 89 height 28
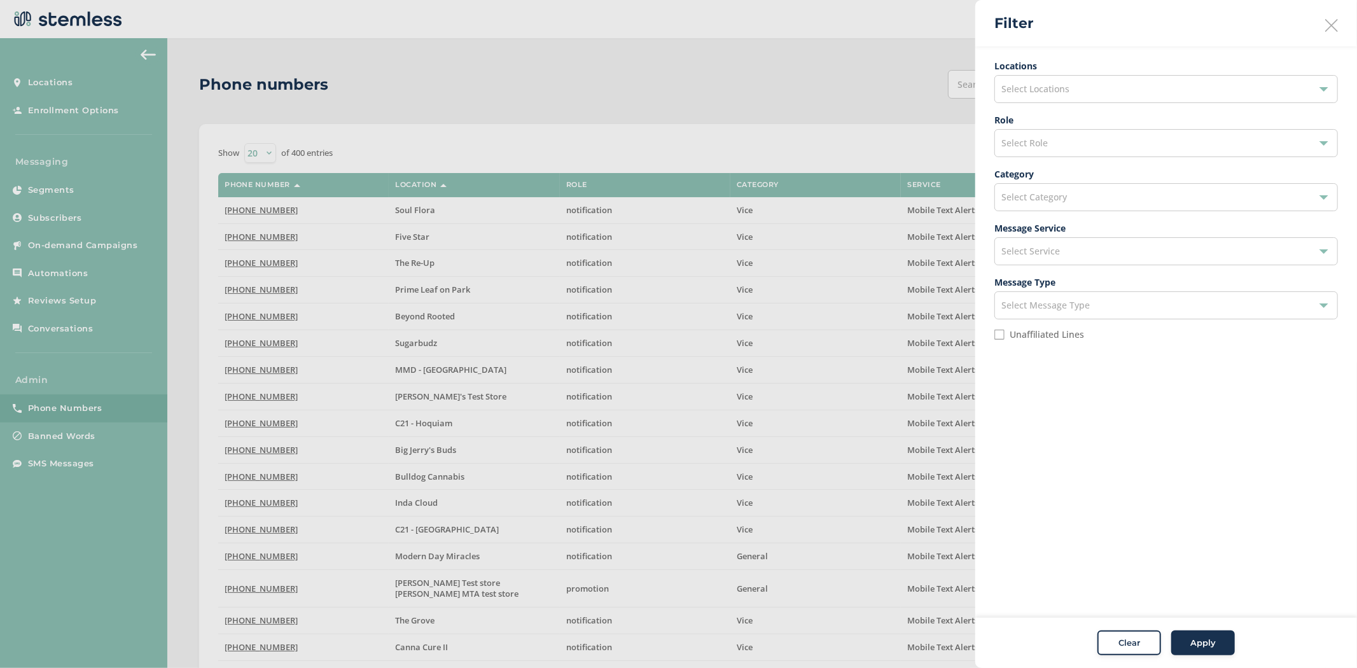
click at [1108, 140] on div "Select Role" at bounding box center [1165, 143] width 343 height 28
click at [1107, 224] on li "pin" at bounding box center [1166, 227] width 342 height 27
click at [1212, 651] on button "Apply" at bounding box center [1203, 642] width 64 height 25
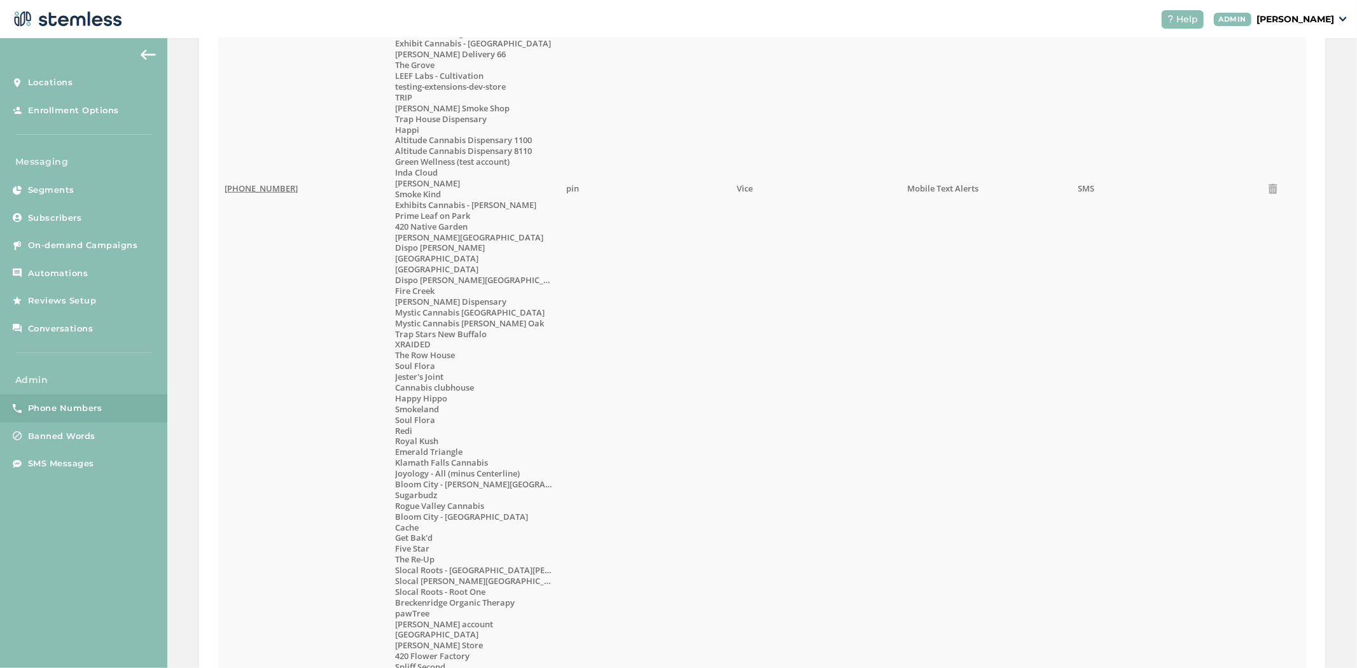
scroll to position [1067, 0]
click at [280, 191] on span "(833) 596-3031" at bounding box center [261, 189] width 73 height 11
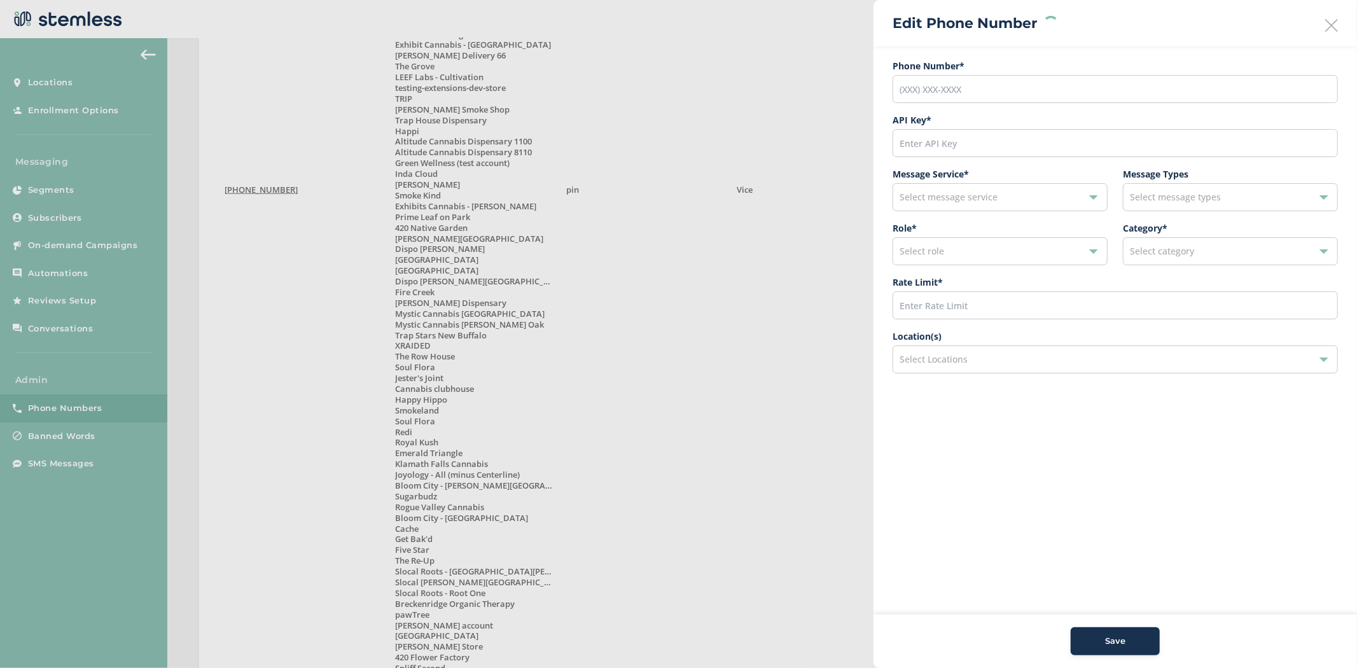
type input "(833) 596-3031"
type input "11565"
type input "200"
click at [976, 361] on div "196 selected" at bounding box center [1114, 359] width 445 height 28
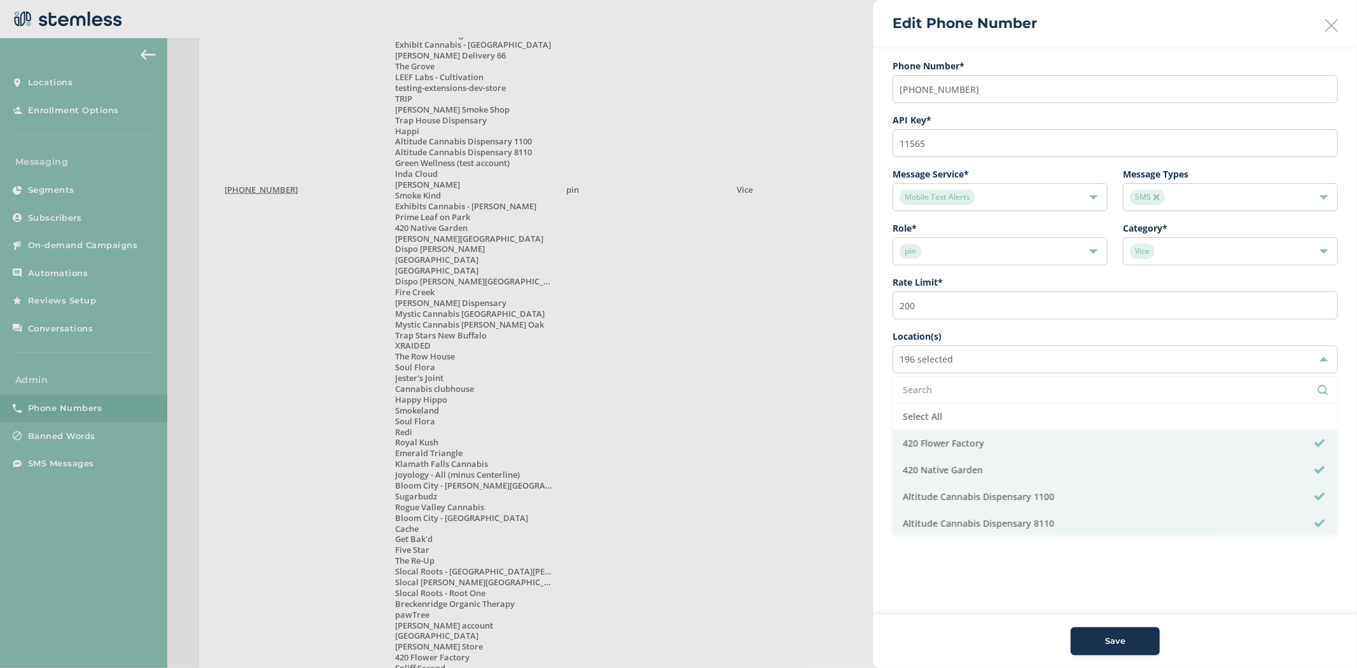
click at [974, 385] on input "text" at bounding box center [1114, 389] width 425 height 13
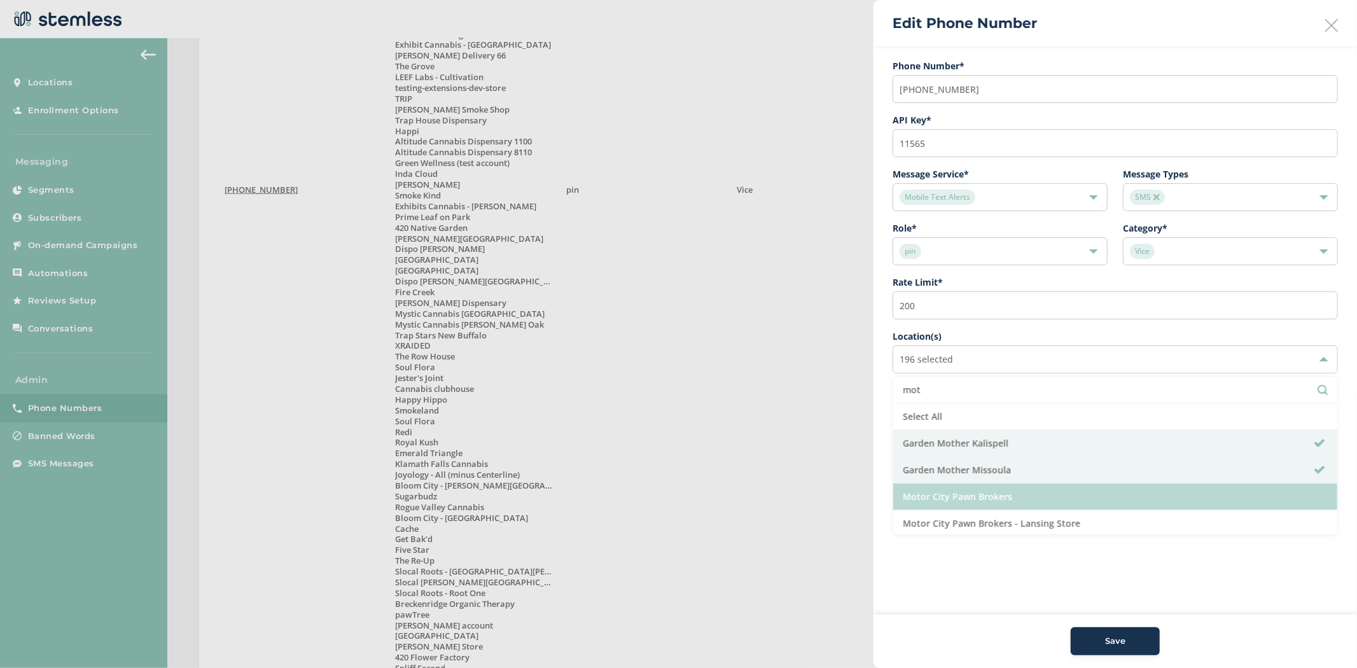
type input "mot"
click at [990, 492] on li "Motor City Pawn Brokers" at bounding box center [1115, 496] width 444 height 27
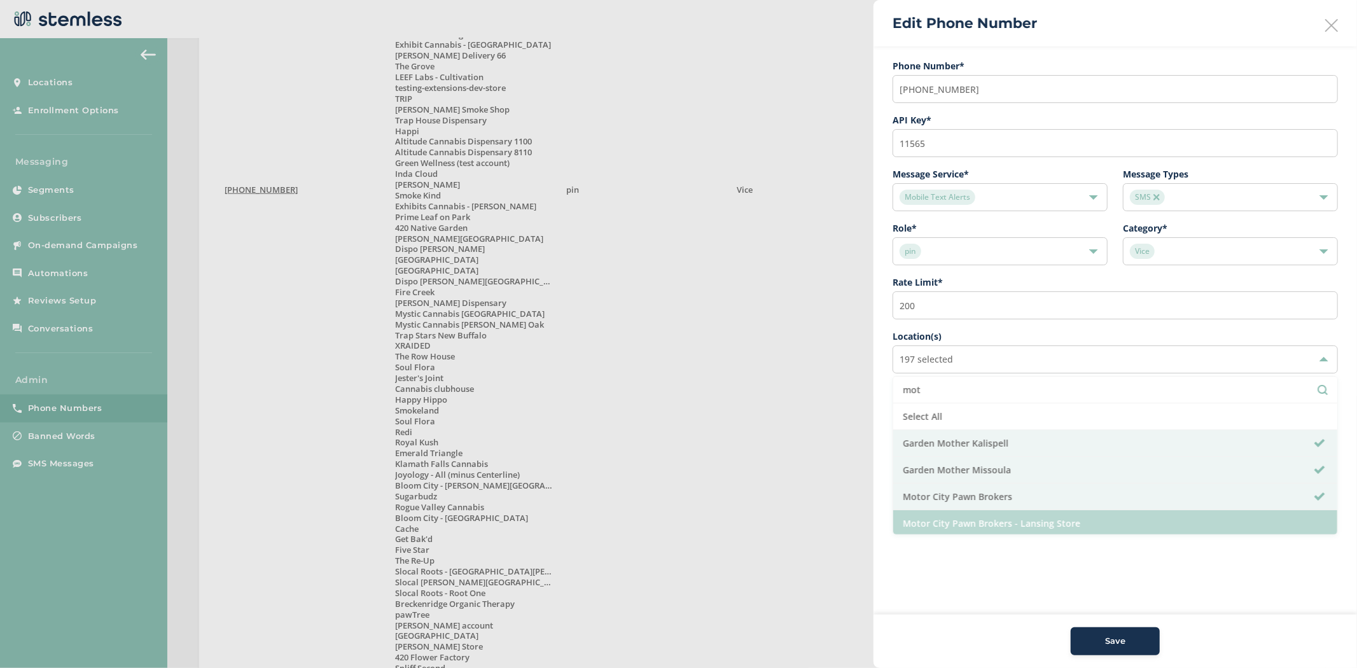
click at [978, 529] on li "Motor City Pawn Brokers - Lansing Store" at bounding box center [1115, 523] width 444 height 26
click at [1009, 523] on li "Motor City Pawn Brokers - Lansing Store" at bounding box center [1115, 523] width 444 height 26
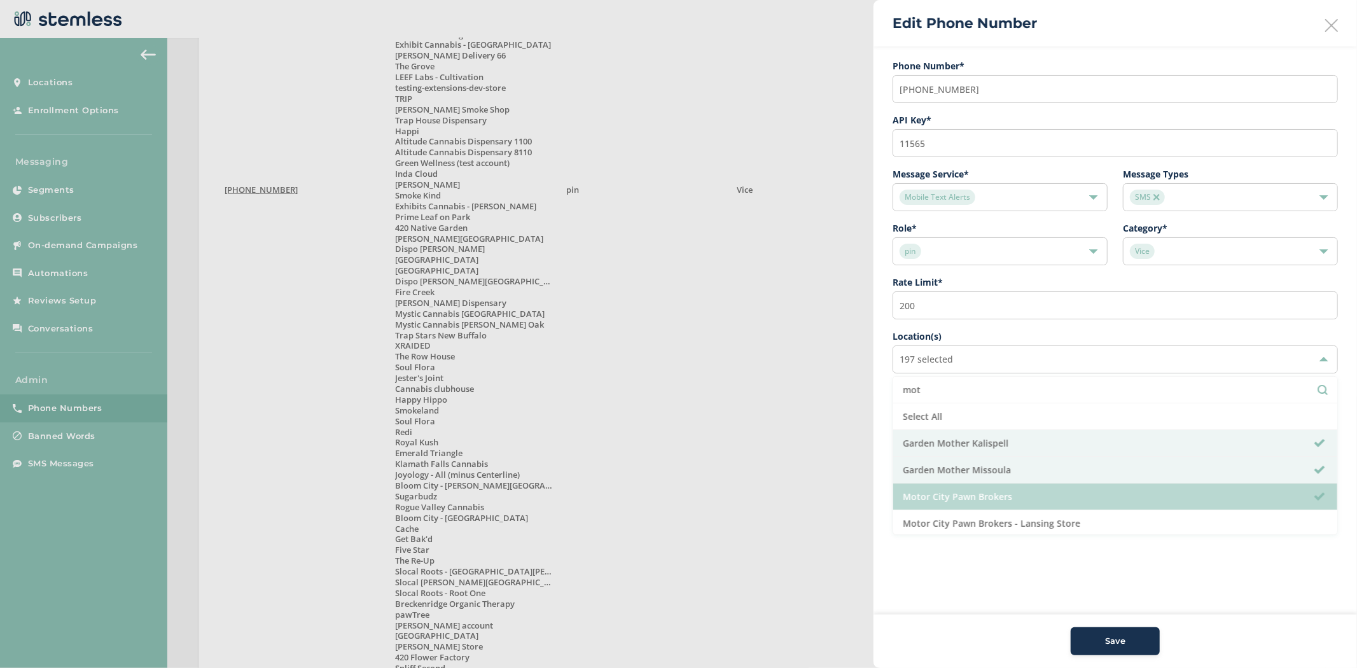
click at [1007, 498] on li "Motor City Pawn Brokers" at bounding box center [1115, 496] width 444 height 27
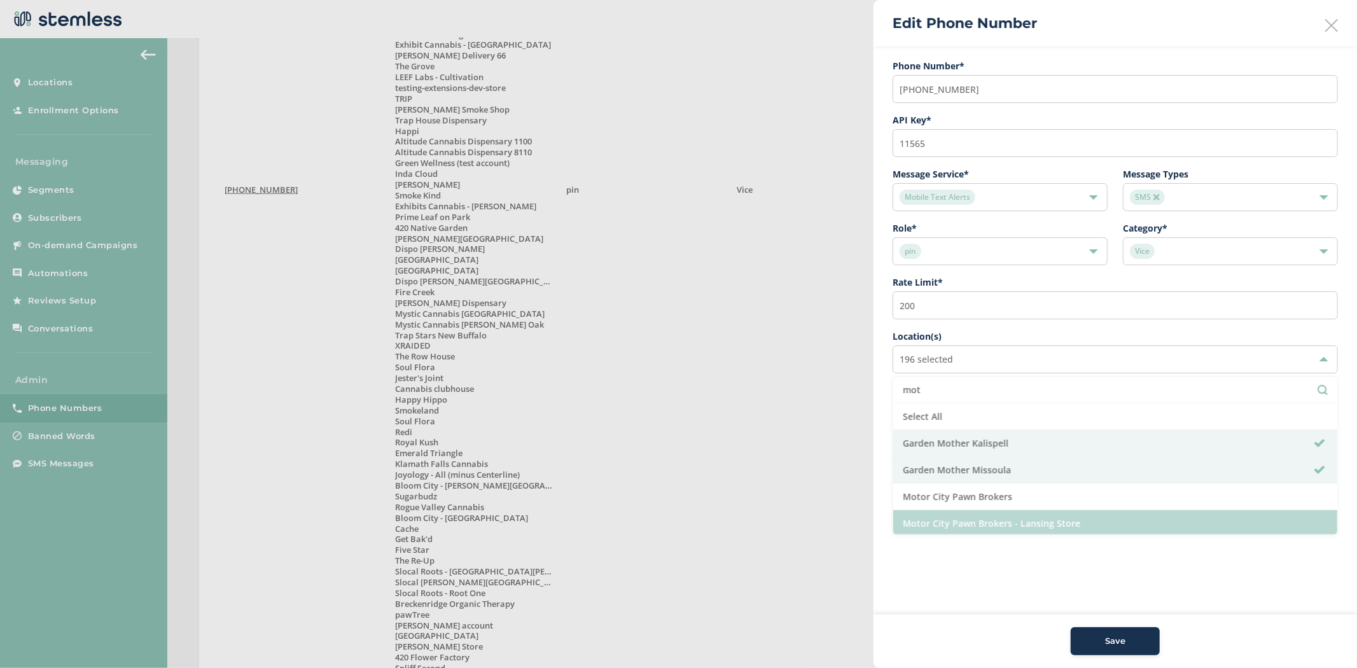
click at [1011, 506] on li "Motor City Pawn Brokers" at bounding box center [1115, 496] width 444 height 27
click at [1018, 526] on li "Motor City Pawn Brokers - Lansing Store" at bounding box center [1115, 523] width 444 height 26
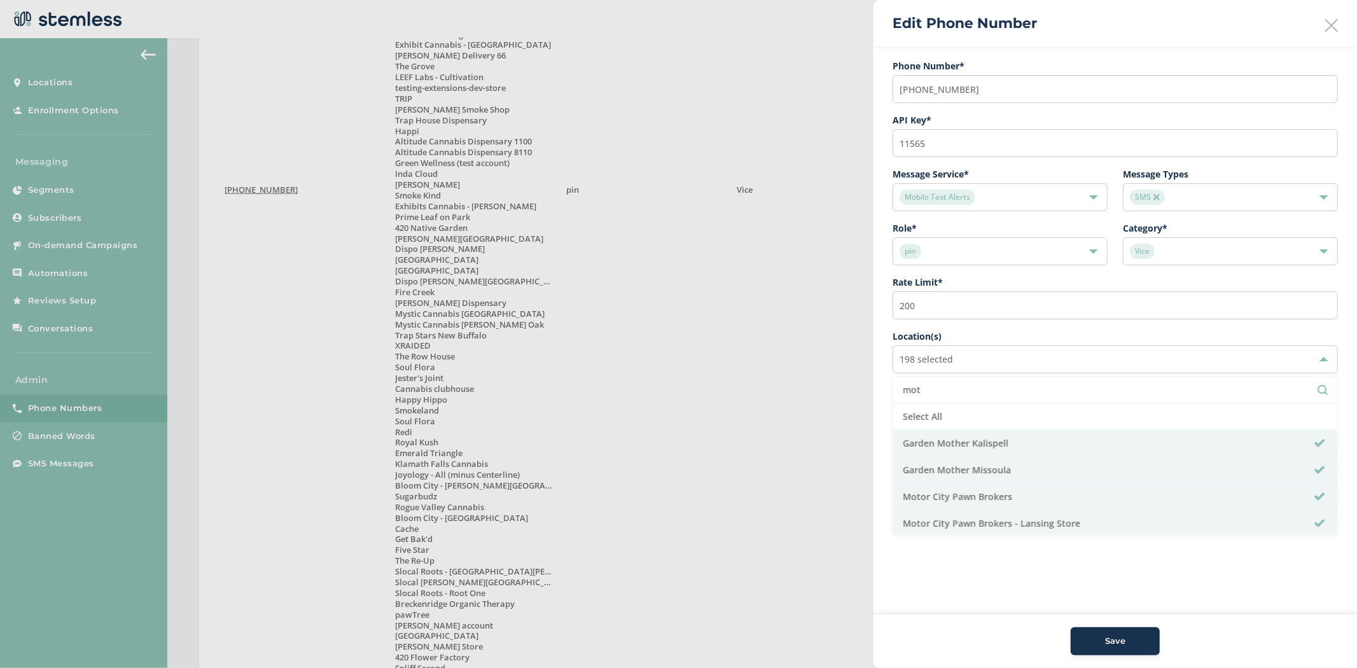
click at [1140, 644] on div "Save" at bounding box center [1115, 641] width 69 height 13
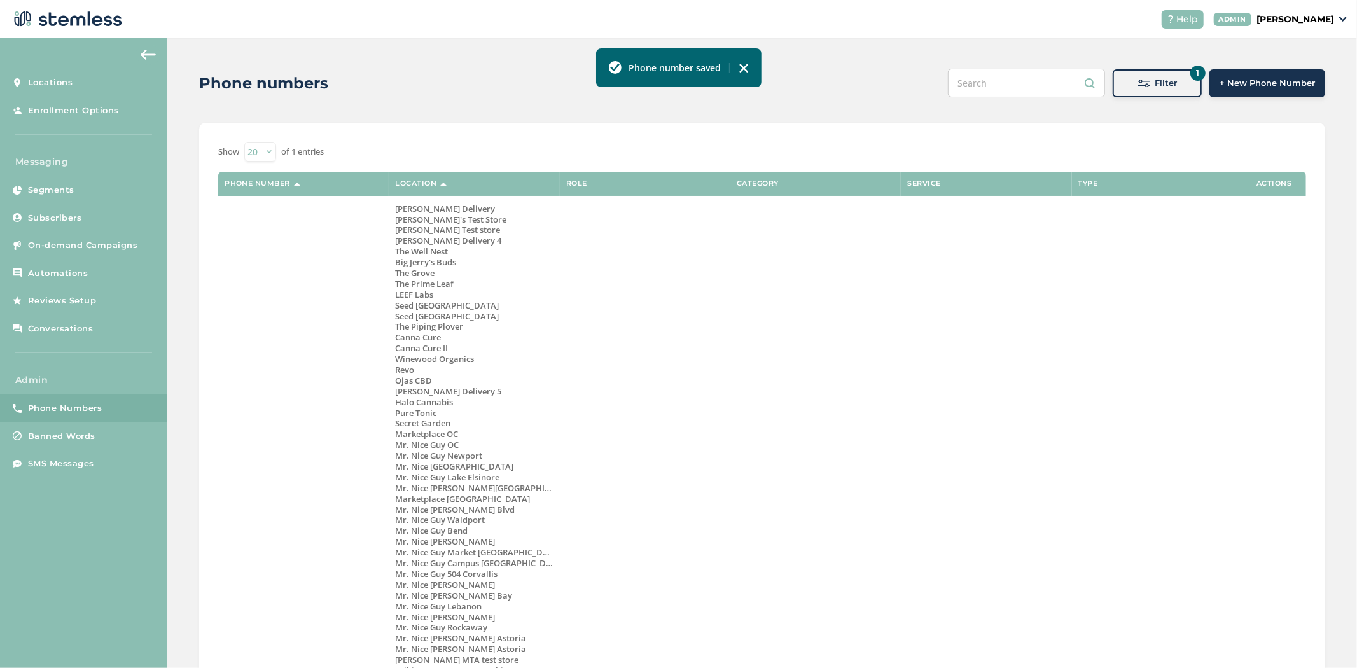
scroll to position [0, 0]
click at [1031, 75] on input "text" at bounding box center [1026, 84] width 157 height 29
click at [1155, 83] on span "Filter" at bounding box center [1166, 84] width 22 height 13
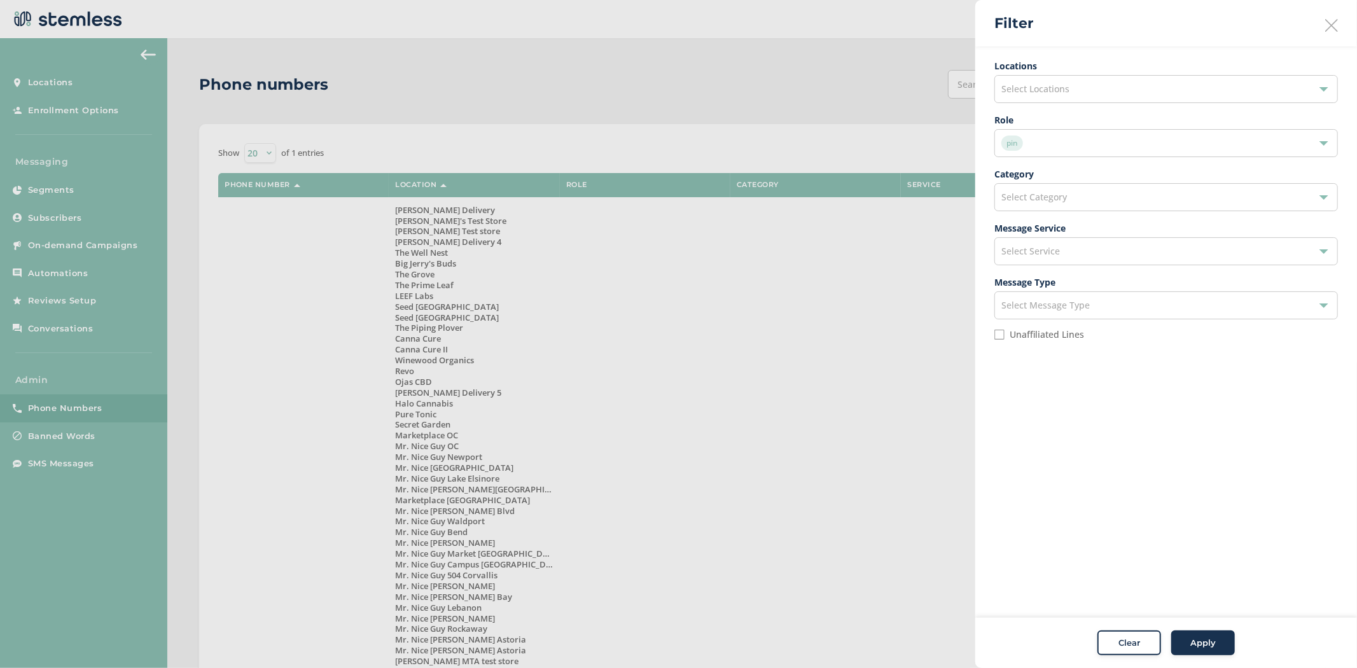
click at [1079, 139] on div "pin" at bounding box center [1159, 142] width 317 height 15
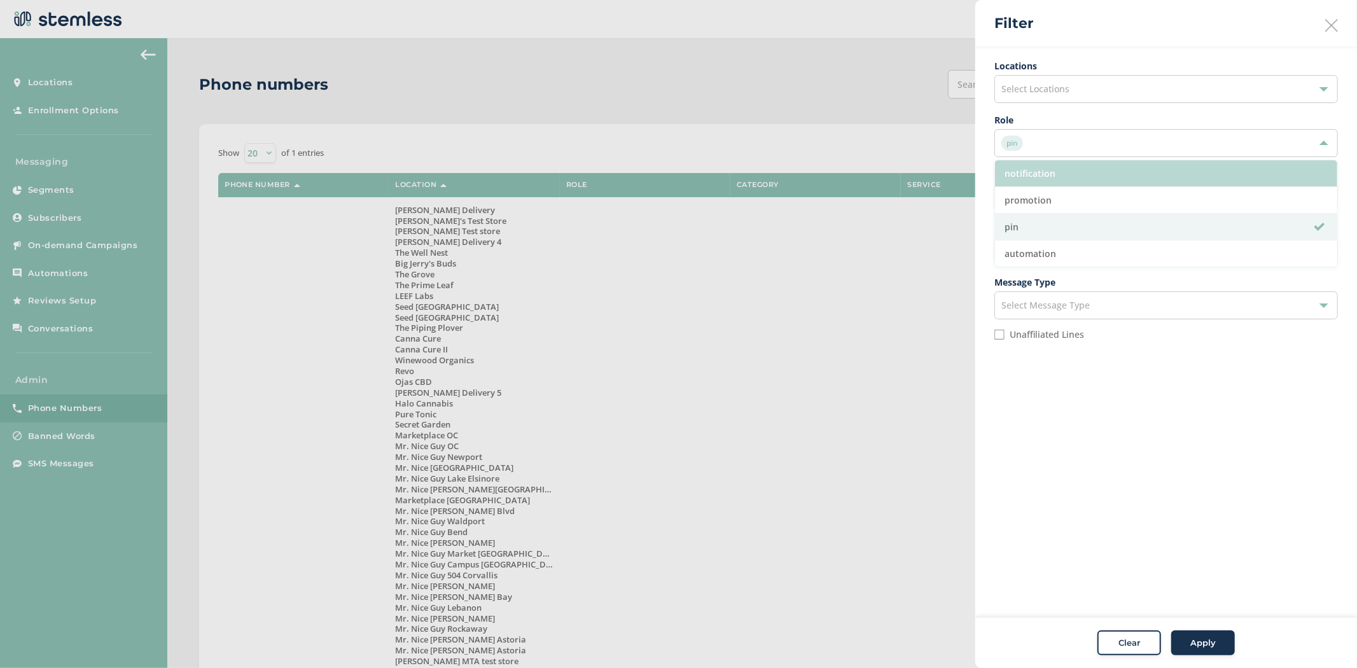
click at [1062, 174] on li "notification" at bounding box center [1166, 173] width 342 height 27
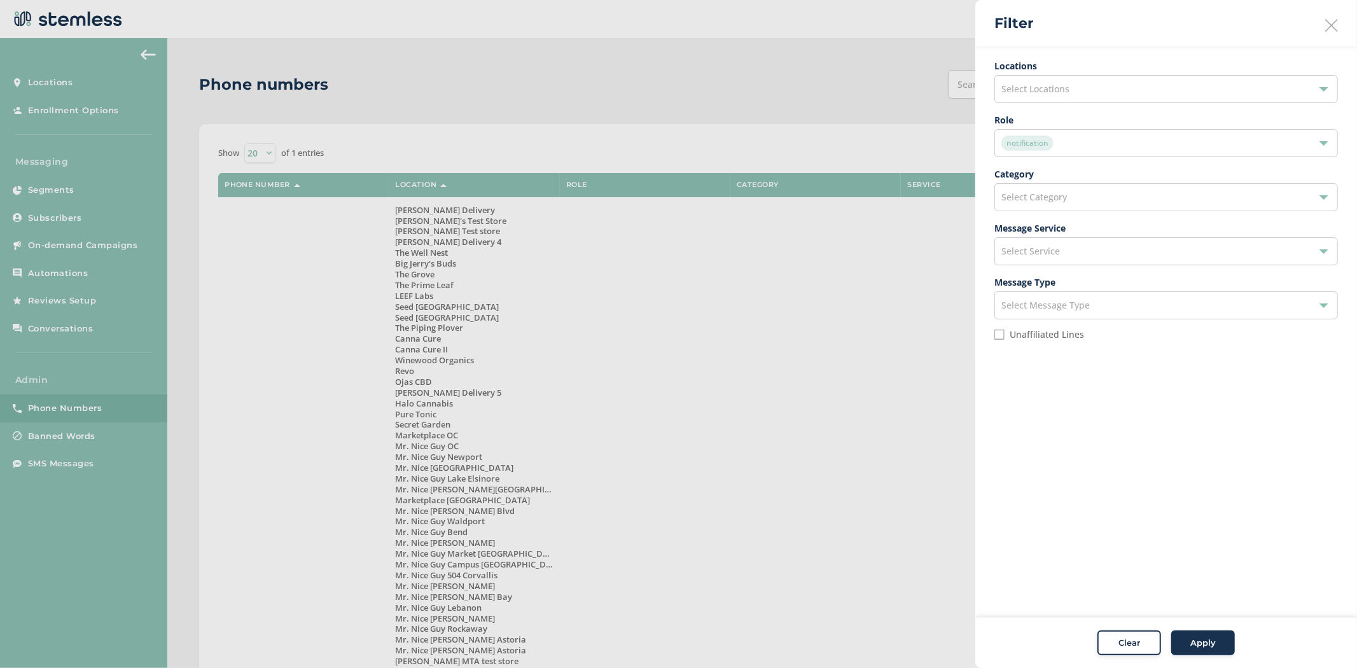
click at [1064, 199] on span "Select Category" at bounding box center [1034, 197] width 66 height 12
click at [1061, 224] on li "General" at bounding box center [1166, 227] width 342 height 27
click at [1197, 643] on span "Apply" at bounding box center [1202, 643] width 25 height 13
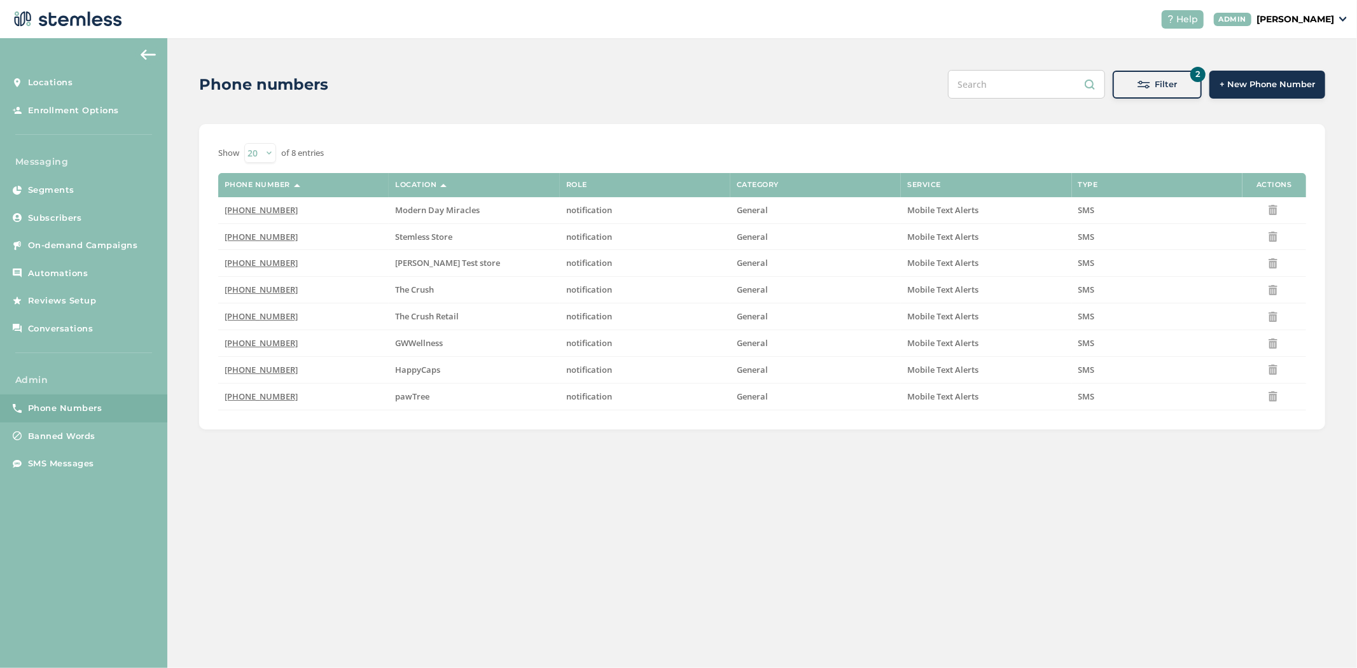
click at [1159, 80] on span "Filter" at bounding box center [1166, 84] width 22 height 13
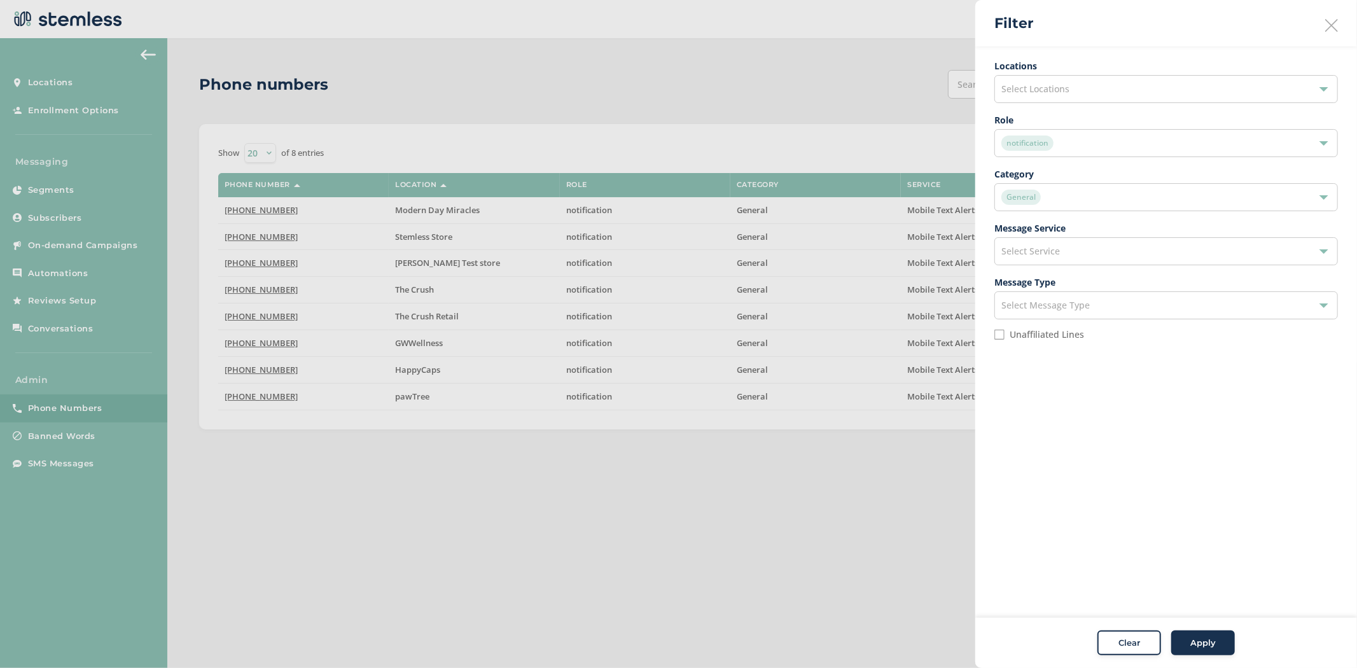
click at [1334, 24] on icon at bounding box center [1331, 25] width 13 height 13
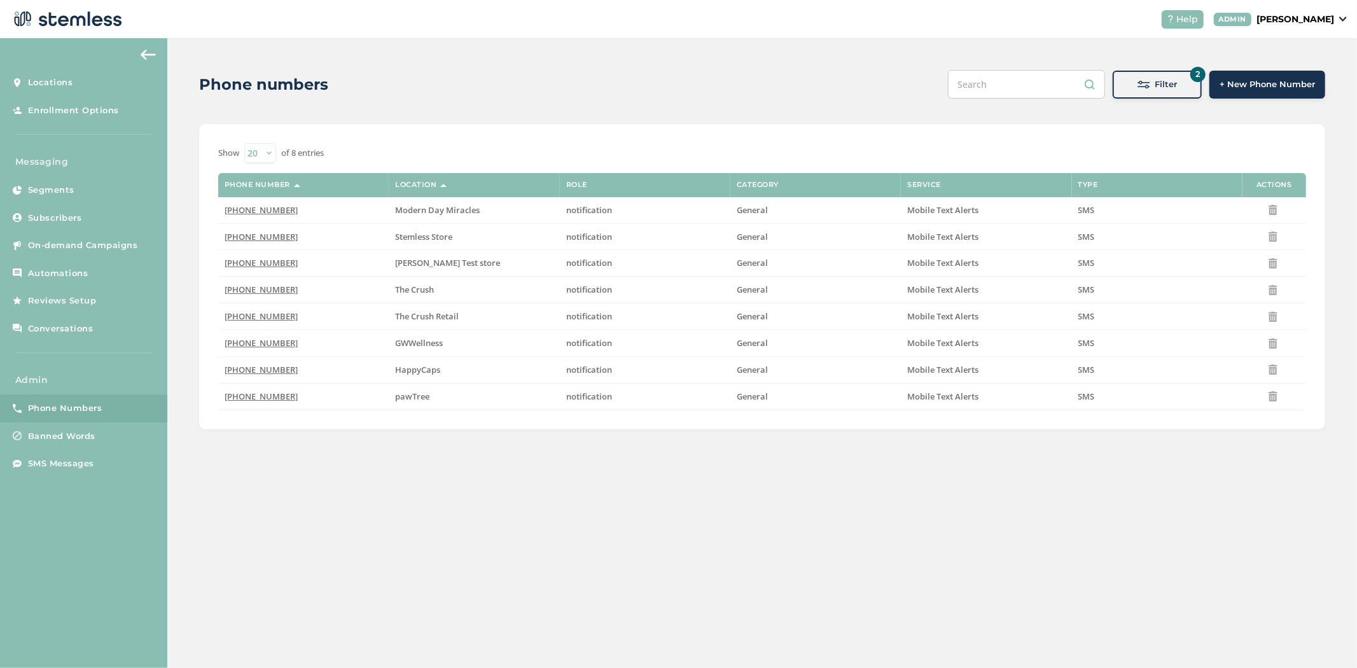
click at [1141, 85] on span at bounding box center [1143, 84] width 13 height 13
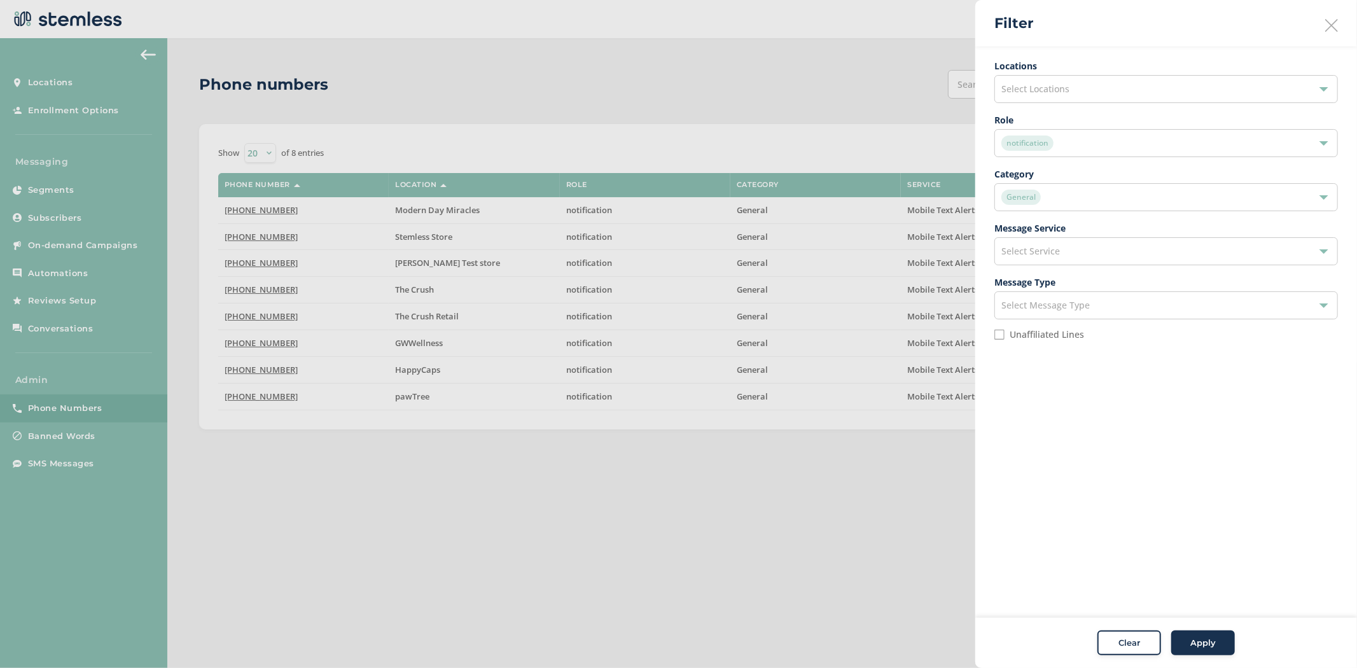
click at [997, 332] on input "Unaffiliated Lines" at bounding box center [999, 334] width 10 height 10
click at [1205, 646] on span "Apply" at bounding box center [1202, 643] width 25 height 13
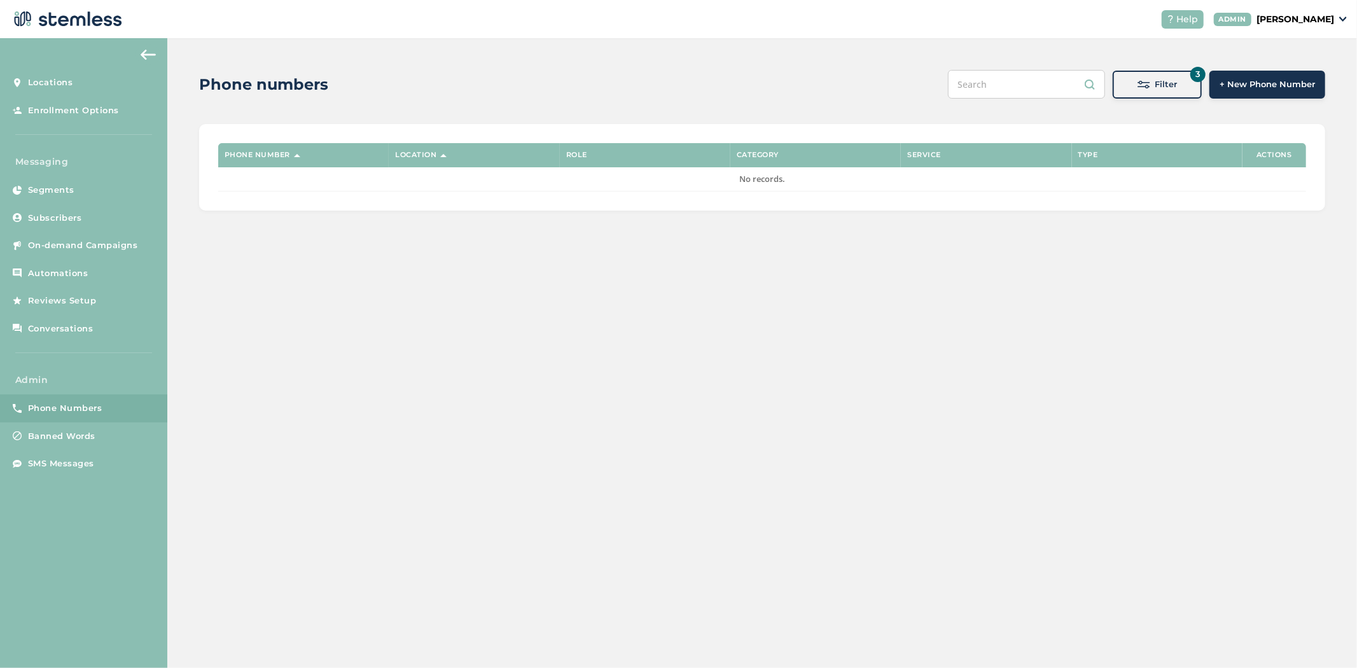
click at [1171, 79] on span "Filter" at bounding box center [1166, 84] width 22 height 13
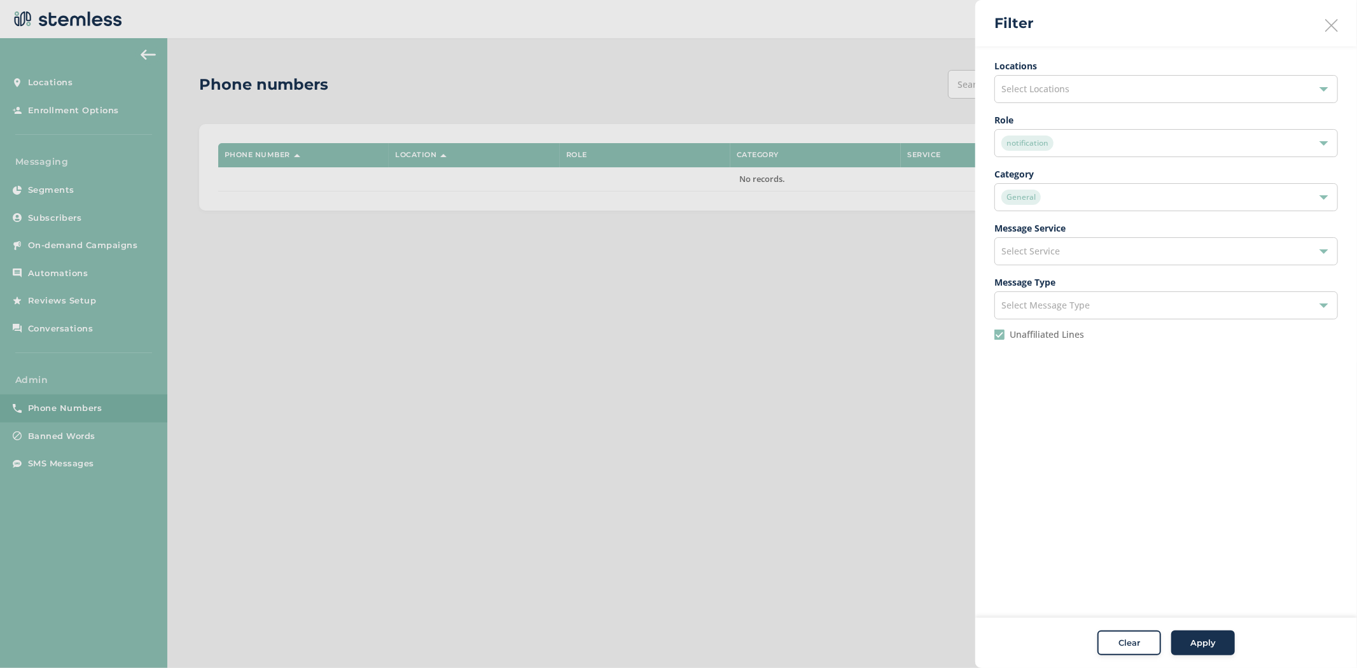
click at [1128, 142] on div "notification" at bounding box center [1159, 142] width 317 height 15
click at [1187, 430] on aside "Filter Locations Select Locations Role notification notification promotion pin …" at bounding box center [1166, 334] width 382 height 668
click at [1043, 338] on label "Unaffiliated Lines" at bounding box center [1046, 334] width 74 height 9
click at [1004, 338] on input "Unaffiliated Lines" at bounding box center [999, 334] width 10 height 10
click at [1201, 645] on span "Apply" at bounding box center [1202, 643] width 25 height 13
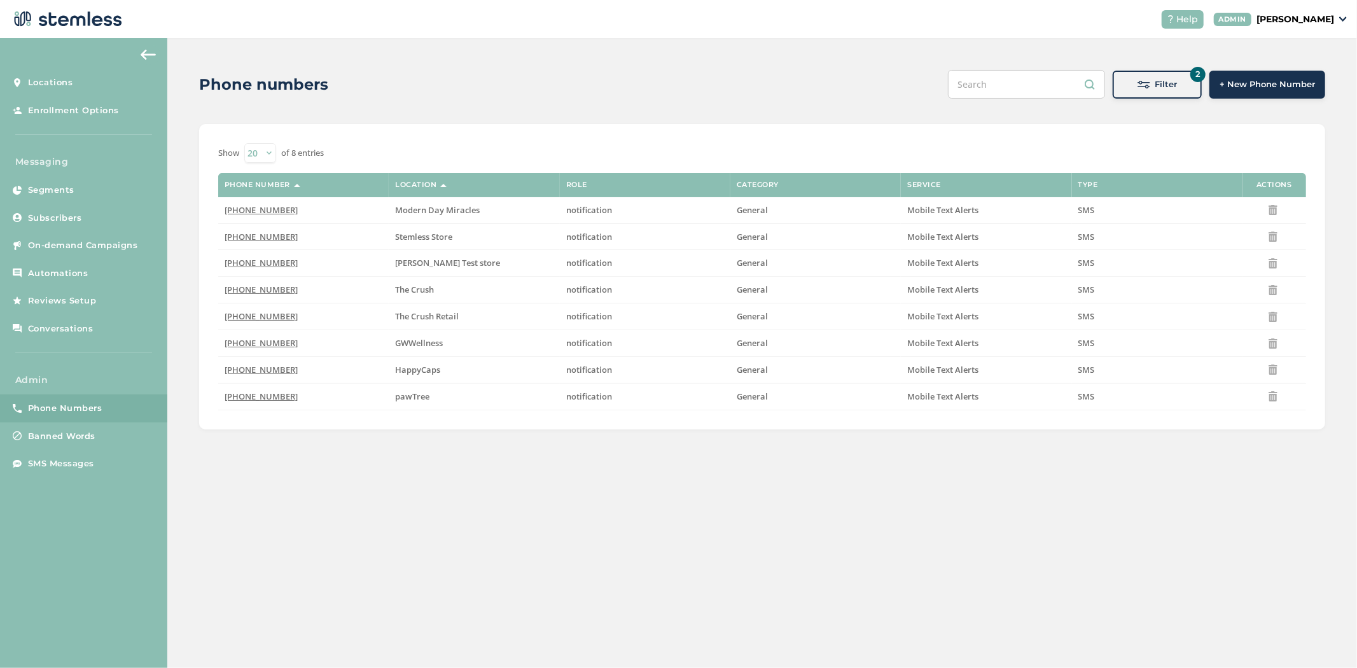
click at [1177, 86] on span "Filter" at bounding box center [1166, 84] width 22 height 13
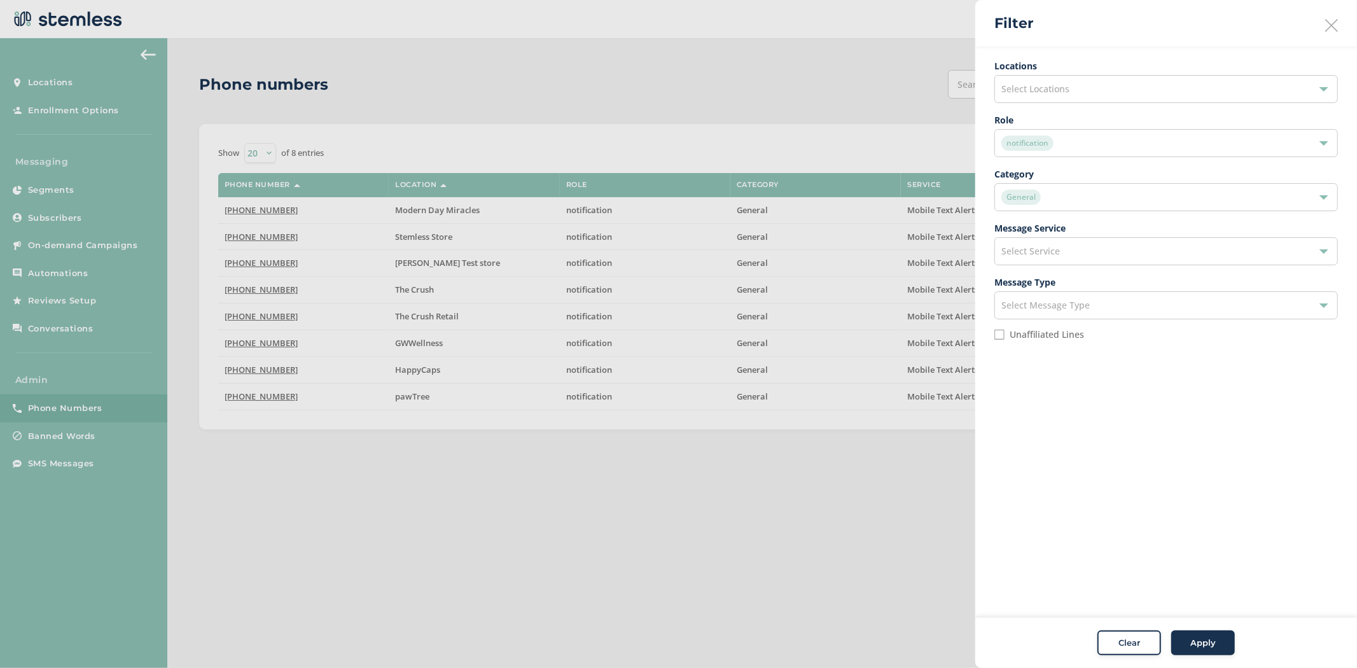
click at [996, 336] on input "Unaffiliated Lines" at bounding box center [999, 334] width 10 height 10
checkbox input "true"
click at [1052, 143] on span "notification" at bounding box center [1027, 142] width 52 height 15
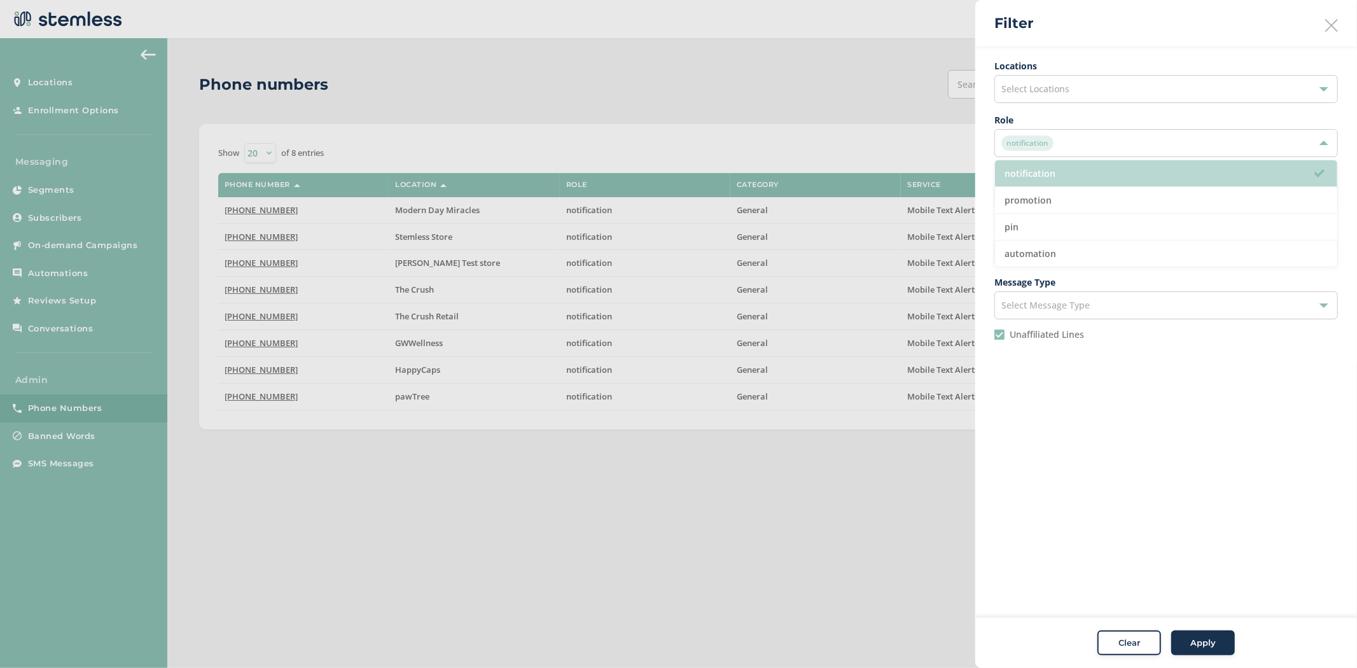
click at [1065, 172] on li "notification" at bounding box center [1166, 173] width 342 height 27
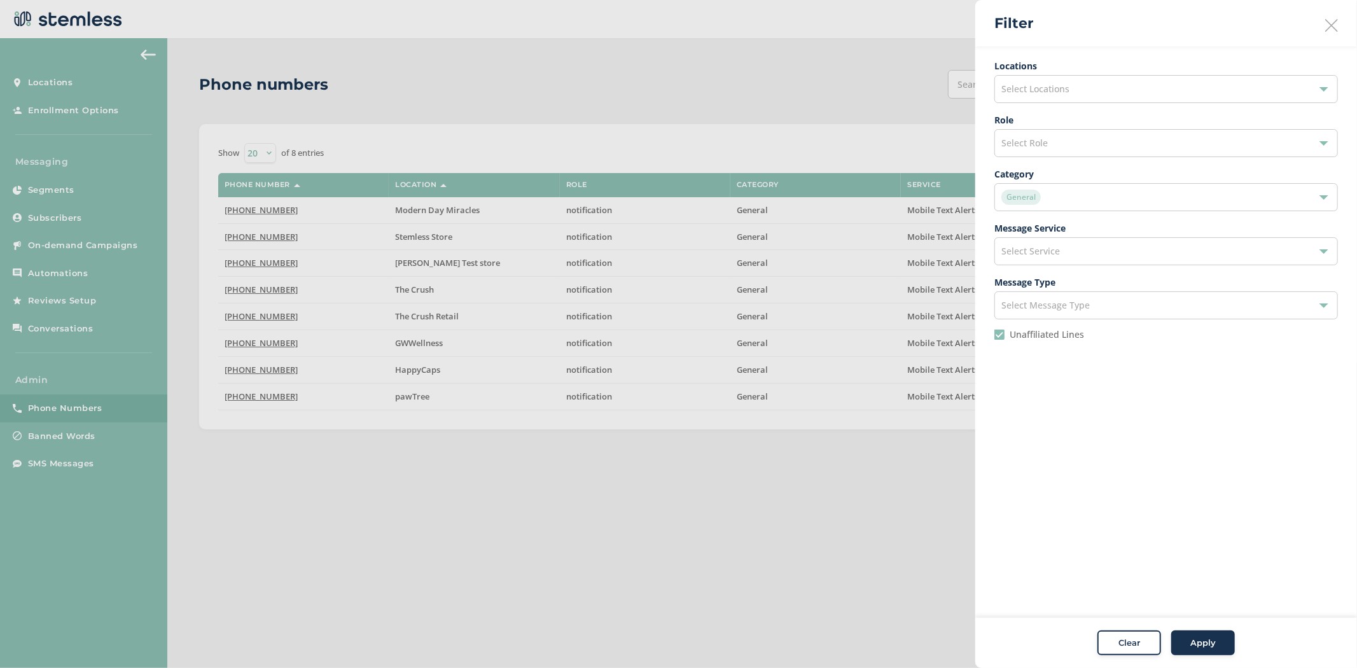
click at [1188, 637] on div "Apply" at bounding box center [1203, 643] width 46 height 13
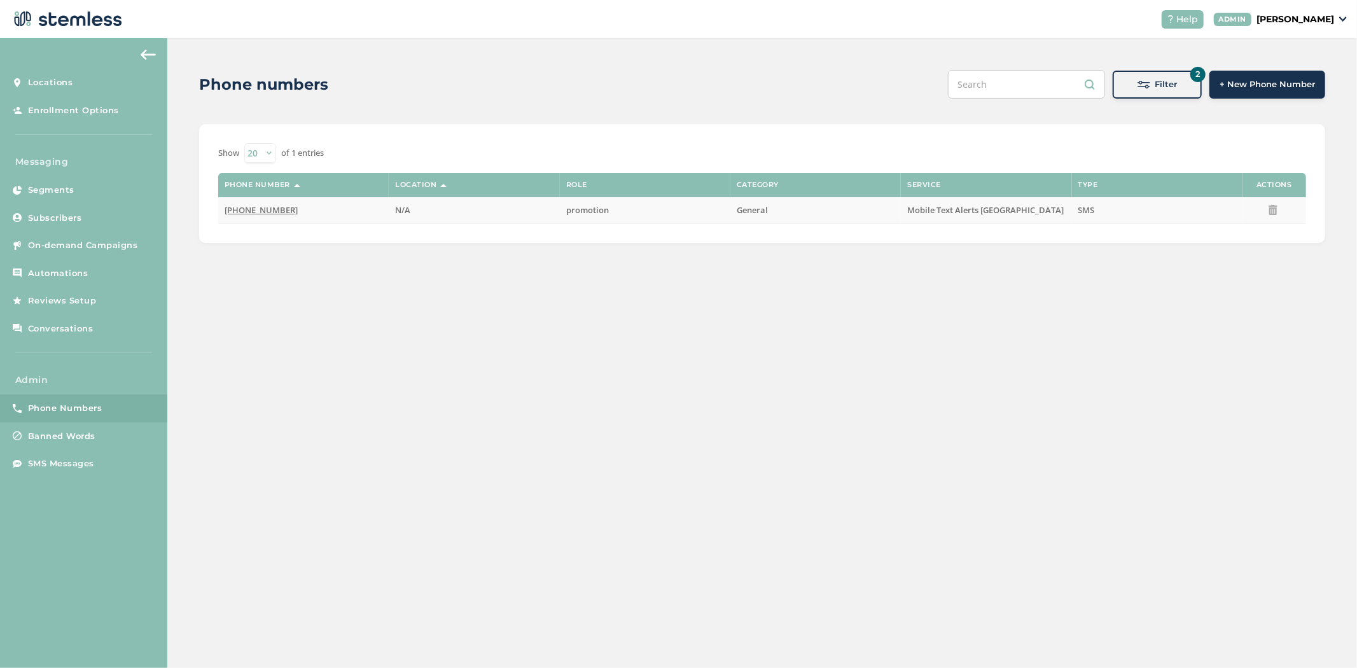
click at [240, 211] on span "(844) 231-0387" at bounding box center [261, 209] width 73 height 11
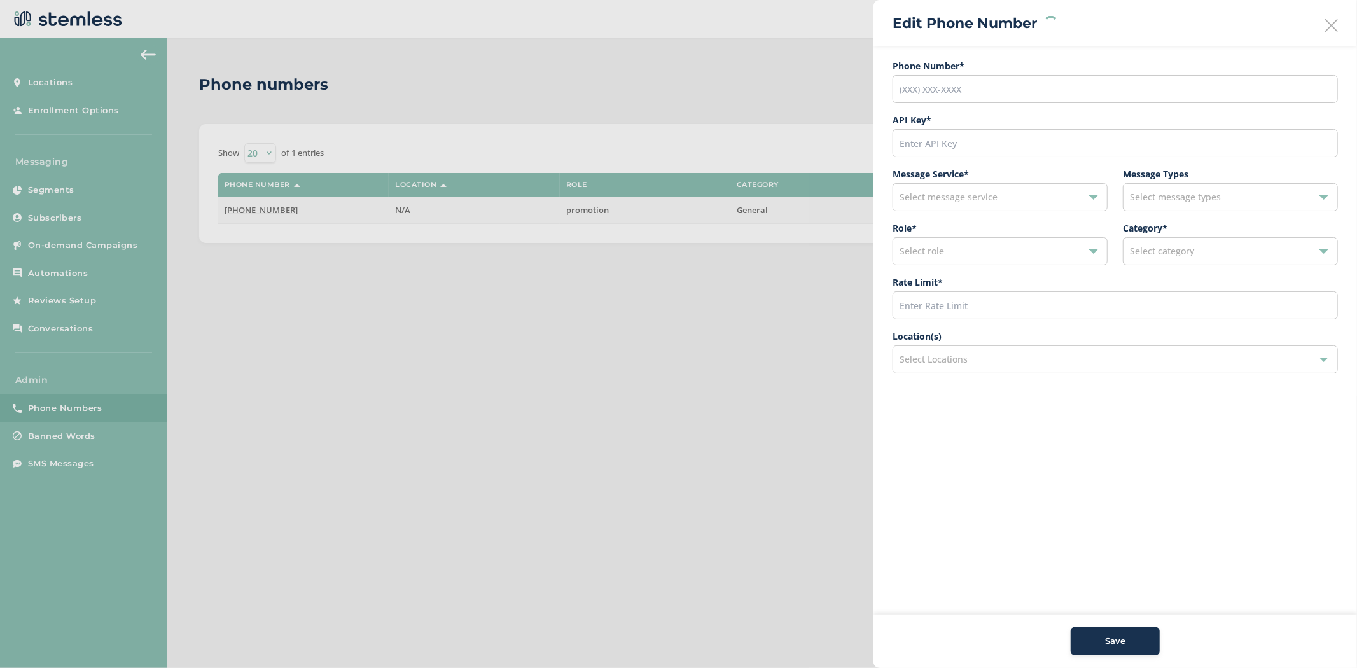
type input "(844) 231-0387"
type input "27914"
type input "600"
click at [976, 358] on div "Select Locations" at bounding box center [1114, 359] width 445 height 28
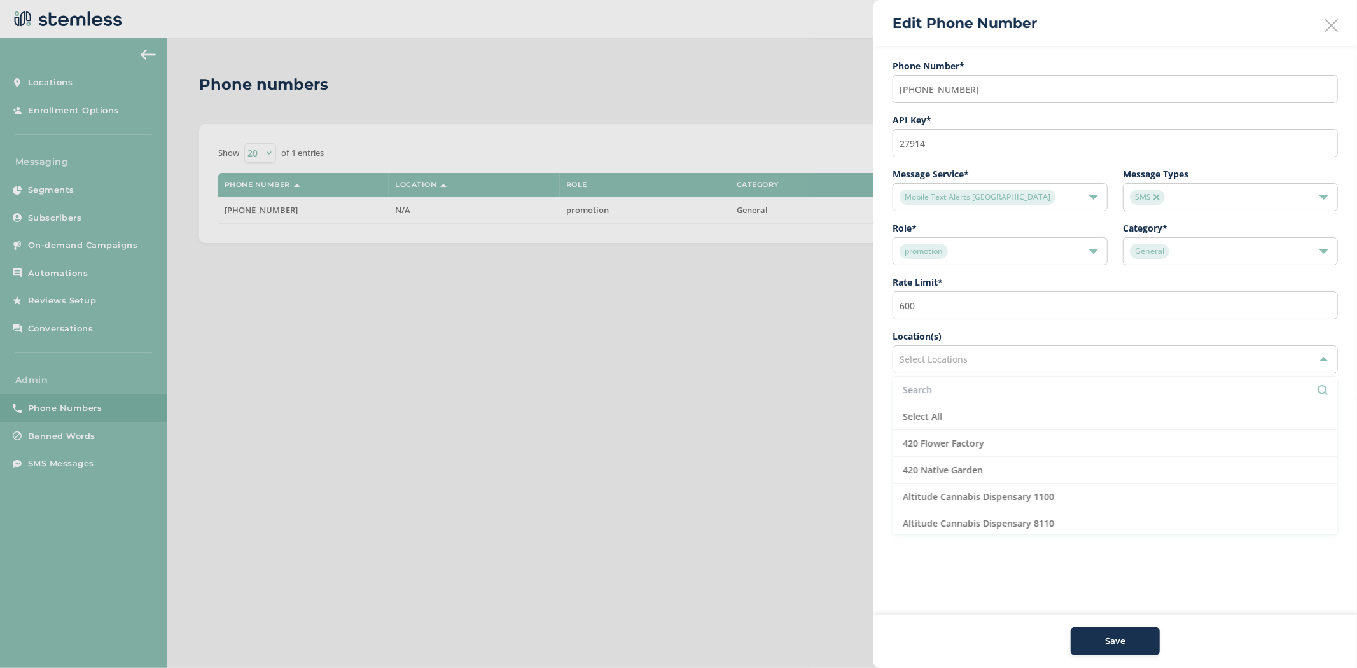
click at [981, 392] on input "text" at bounding box center [1114, 389] width 425 height 13
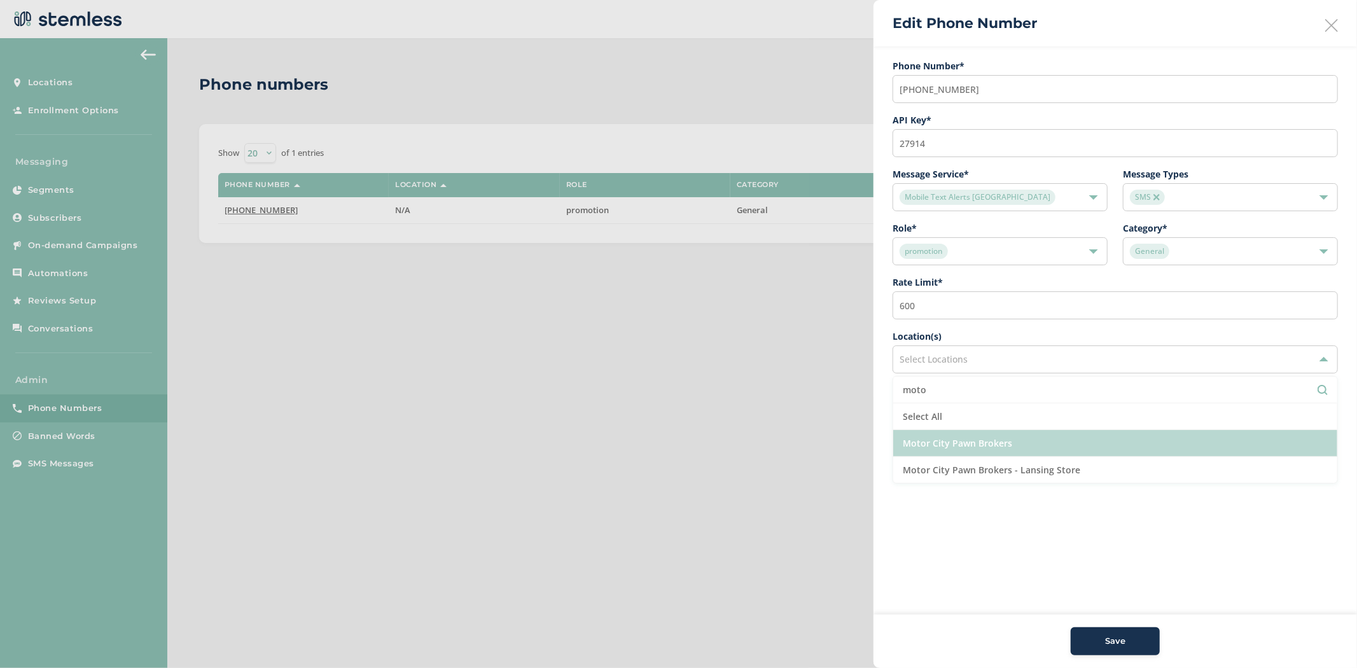
type input "moto"
click at [996, 441] on li "Motor City Pawn Brokers" at bounding box center [1115, 443] width 444 height 27
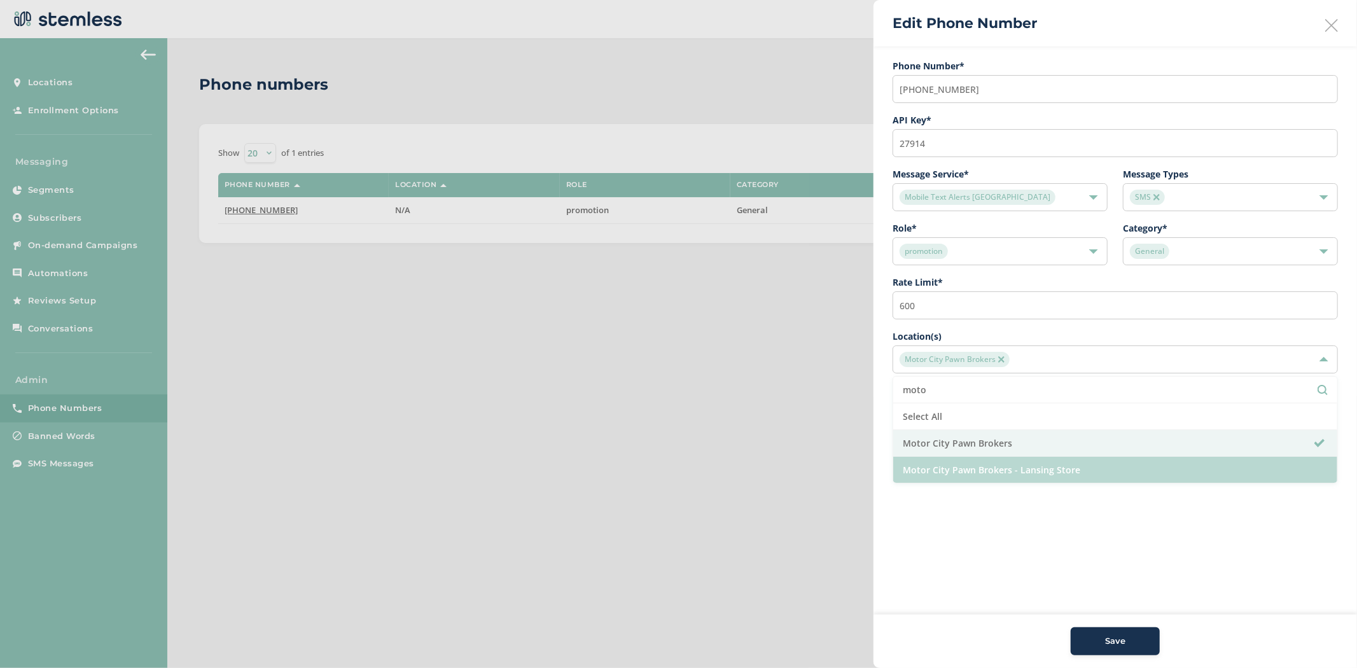
click at [995, 468] on li "Motor City Pawn Brokers - Lansing Store" at bounding box center [1115, 470] width 444 height 26
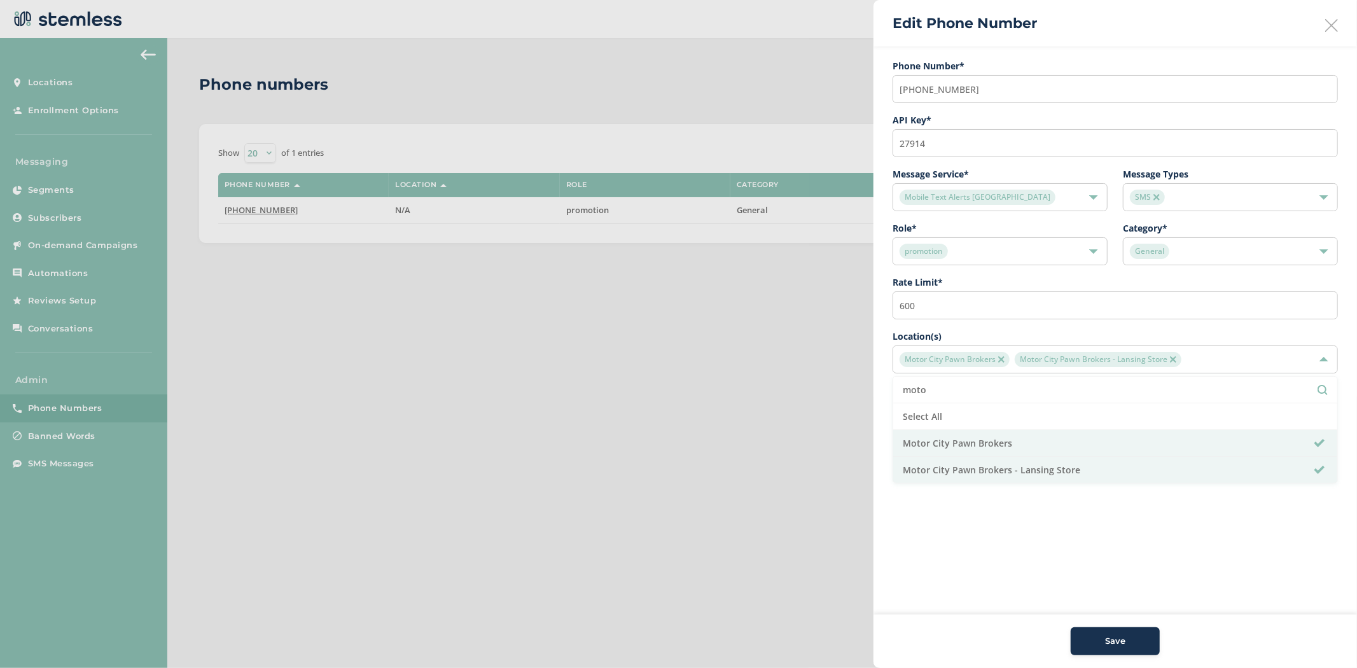
click at [1210, 183] on div "SMS" at bounding box center [1230, 197] width 215 height 28
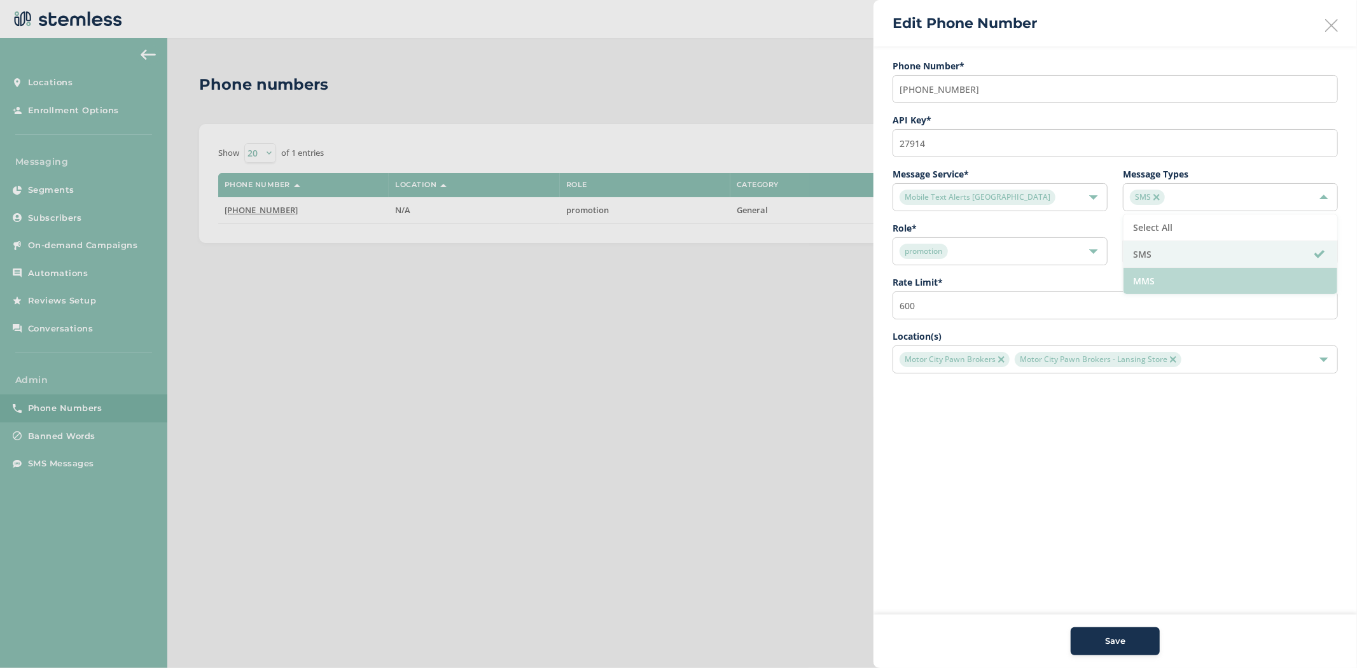
click at [1172, 284] on li "MMS" at bounding box center [1230, 281] width 214 height 26
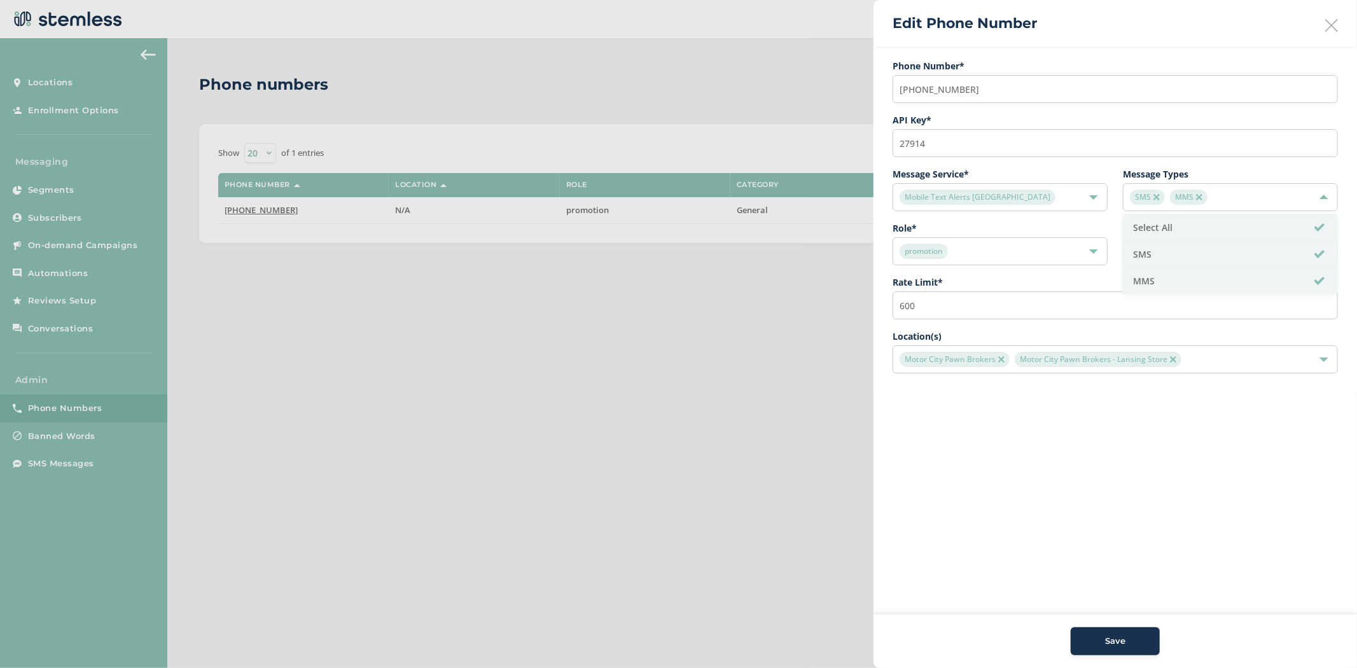
click at [1005, 200] on div "Mobile Text Alerts NC" at bounding box center [993, 197] width 188 height 15
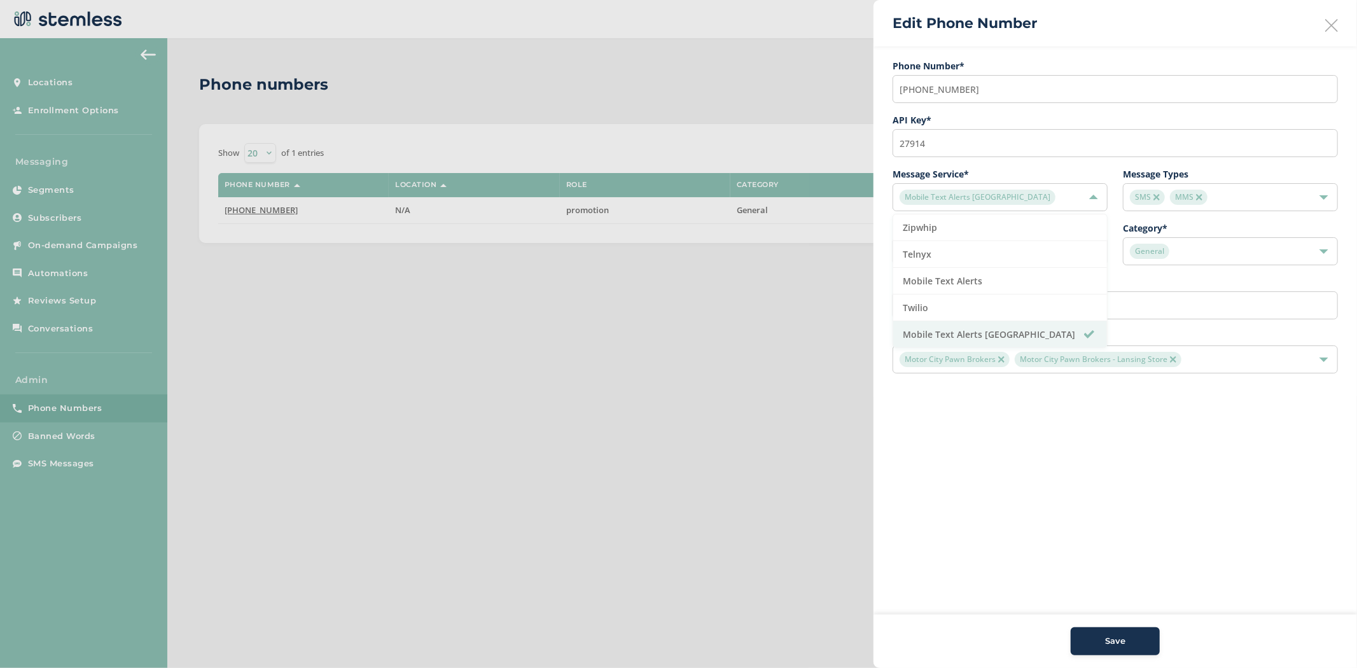
click at [1154, 581] on aside "Edit Phone Number Phone Number* (844) 231-0387 API Key * 27914 Message Service …" at bounding box center [1114, 334] width 483 height 668
click at [1333, 25] on icon at bounding box center [1331, 25] width 13 height 13
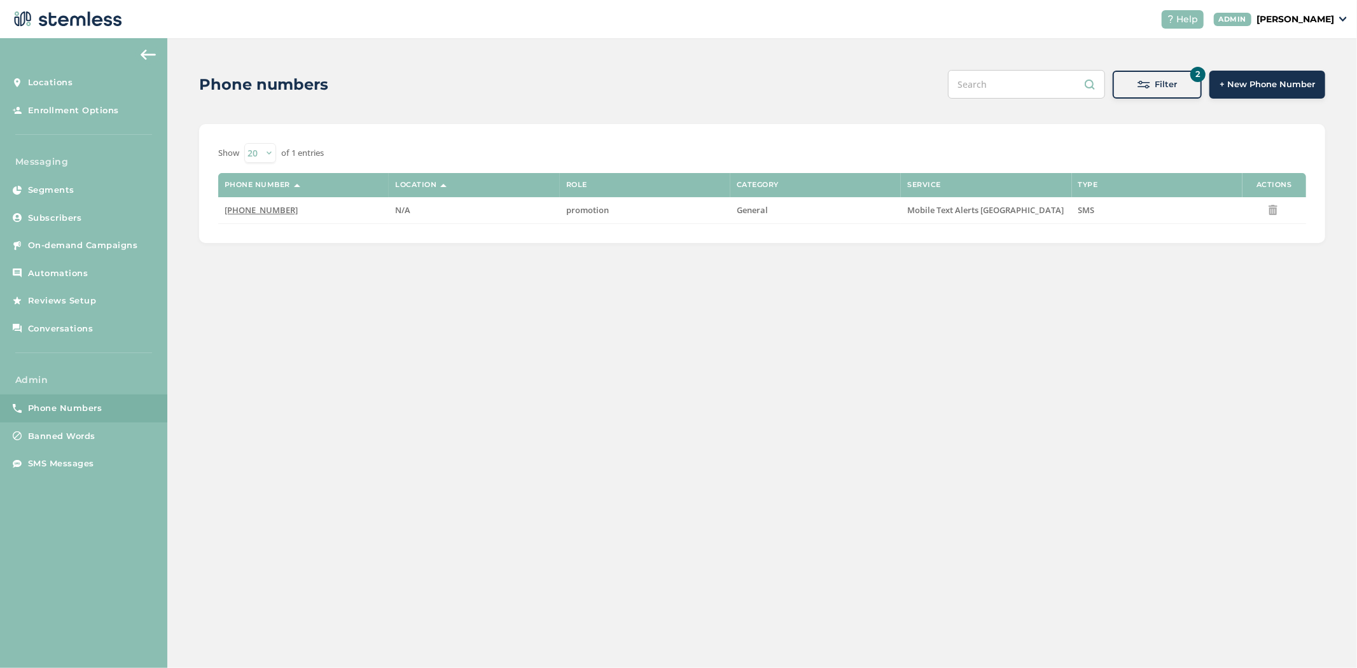
click at [1131, 92] on button "2 Filter" at bounding box center [1156, 85] width 89 height 28
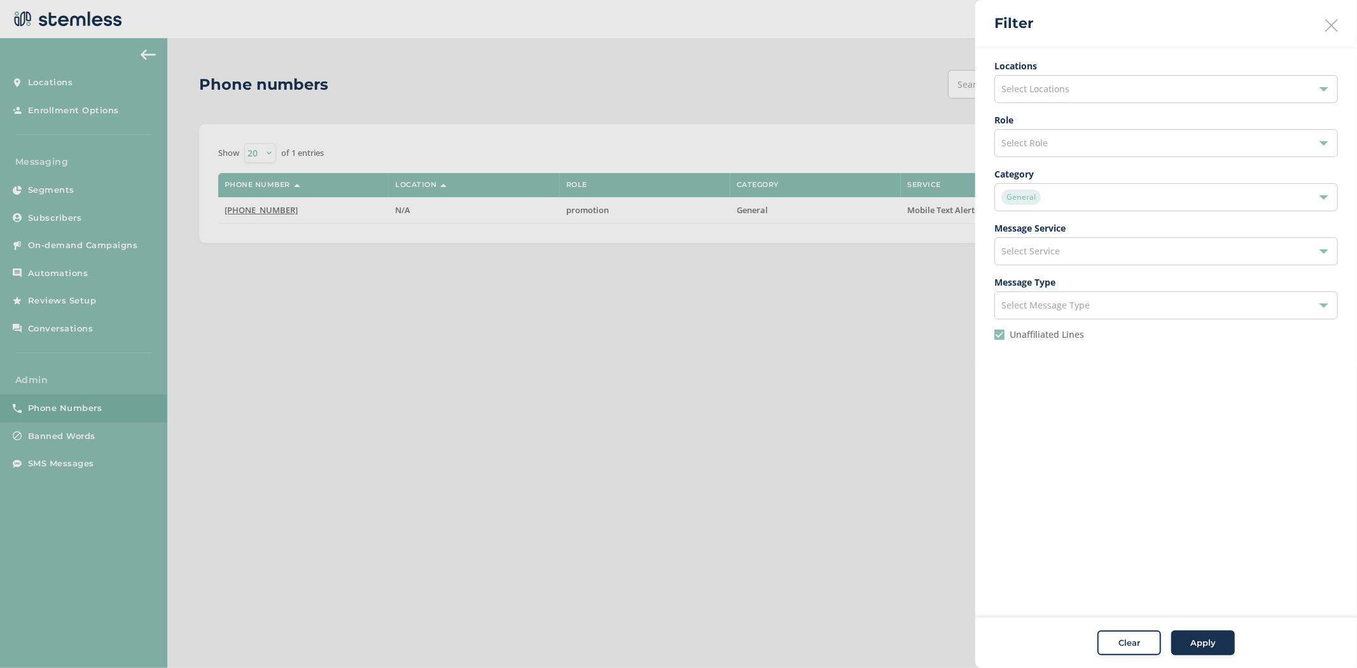
click at [1057, 205] on div "General" at bounding box center [1159, 197] width 317 height 15
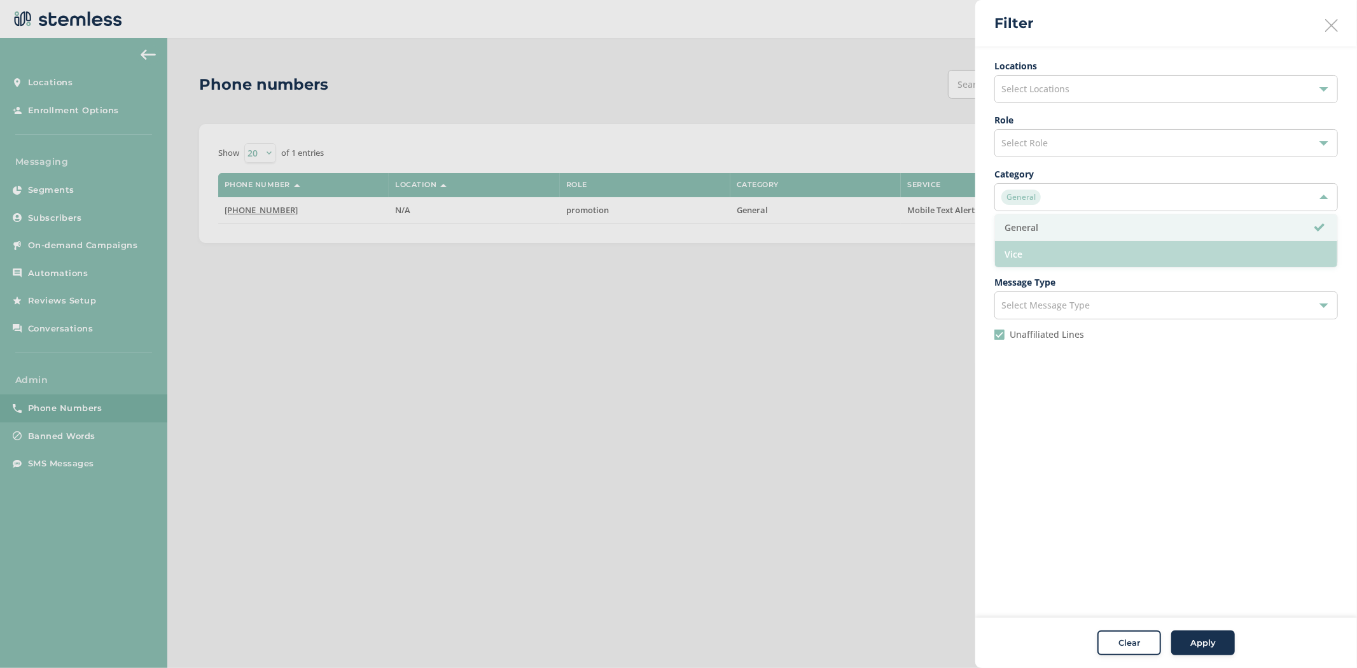
click at [1062, 244] on li "Vice" at bounding box center [1166, 254] width 342 height 26
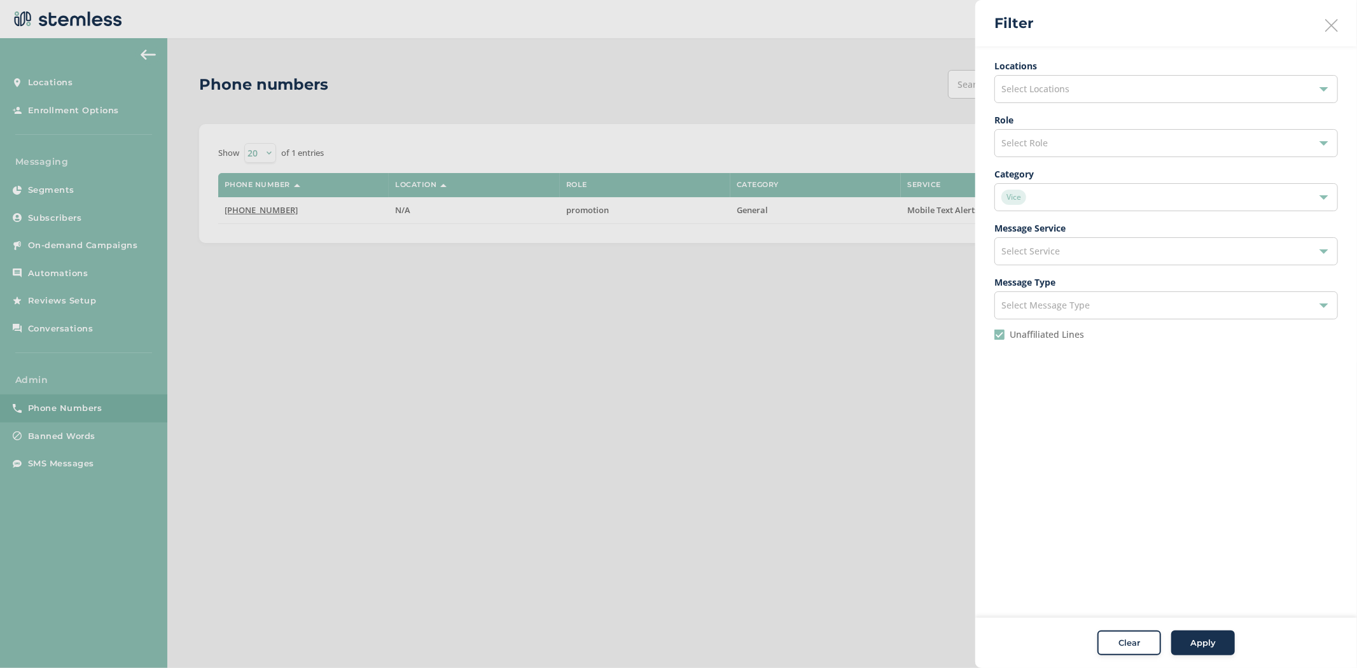
click at [1215, 642] on div "Apply" at bounding box center [1203, 643] width 46 height 13
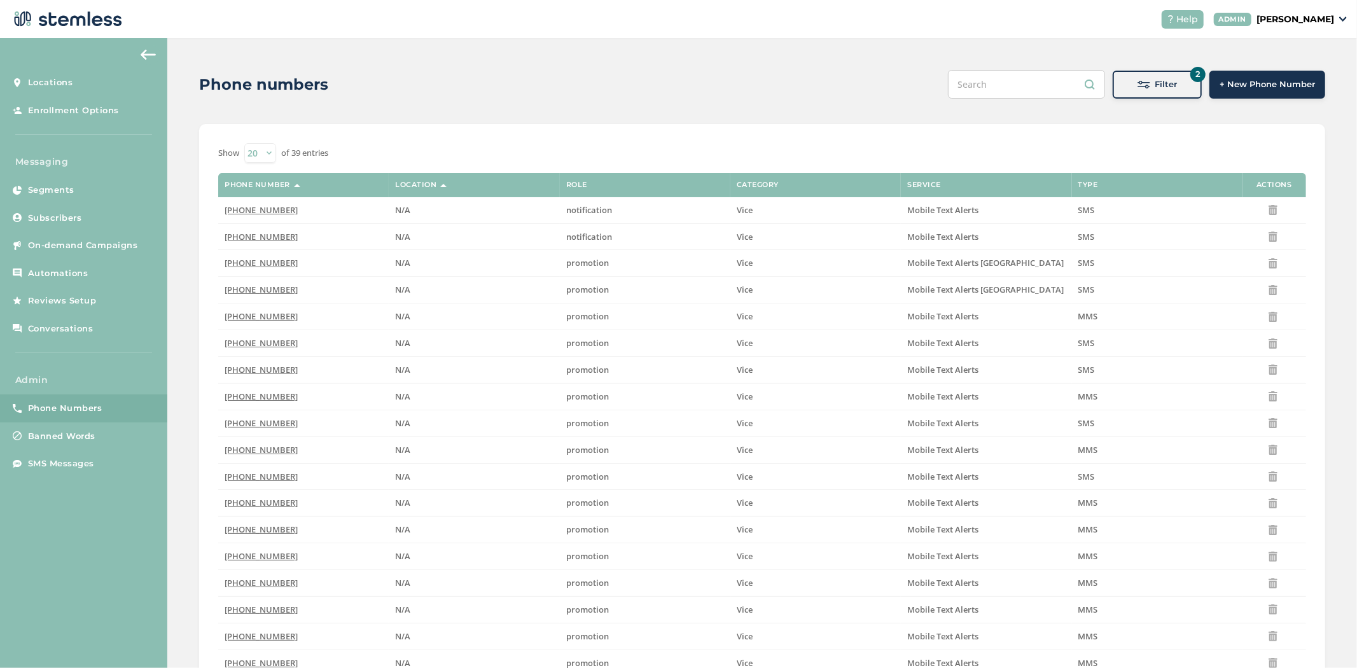
click at [1160, 84] on span "Filter" at bounding box center [1166, 84] width 22 height 13
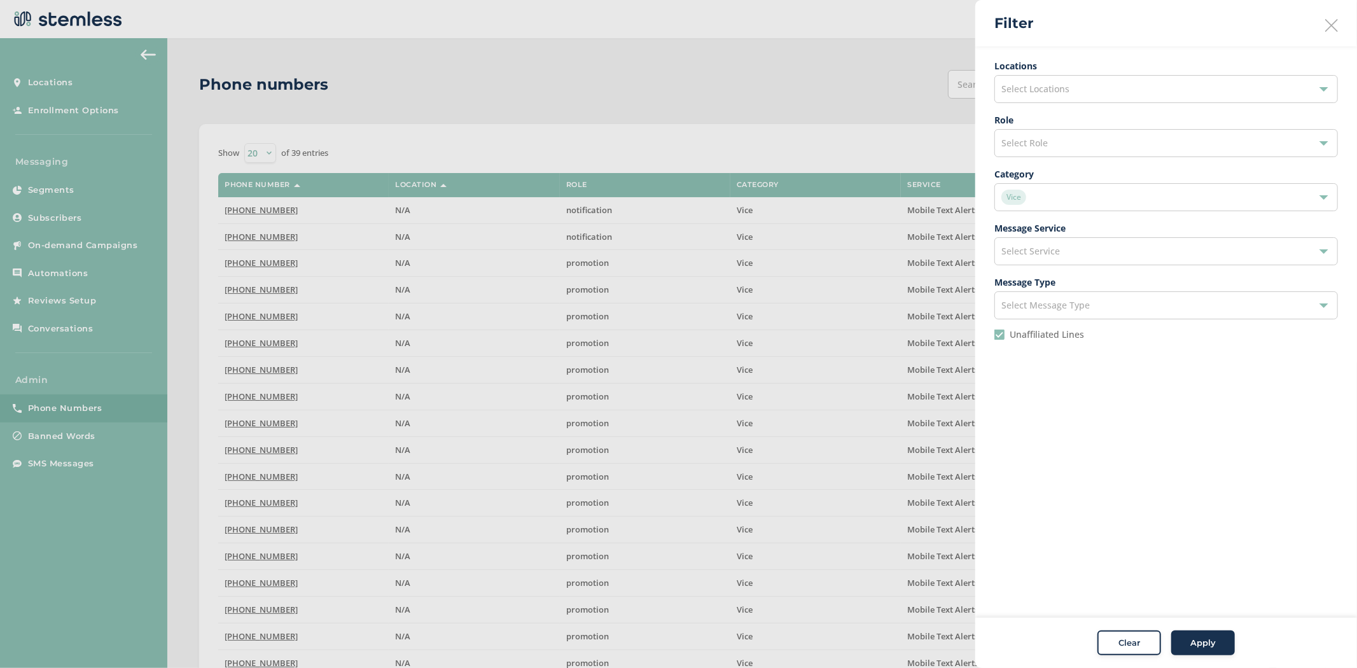
click at [1117, 149] on div "Select Role" at bounding box center [1165, 143] width 343 height 28
drag, startPoint x: 1098, startPoint y: 253, endPoint x: 1095, endPoint y: 193, distance: 60.5
click at [1095, 193] on ul "notification promotion pin automation" at bounding box center [1165, 213] width 343 height 107
click at [1095, 193] on li "promotion" at bounding box center [1166, 200] width 342 height 27
click at [1228, 638] on button "Apply" at bounding box center [1203, 642] width 64 height 25
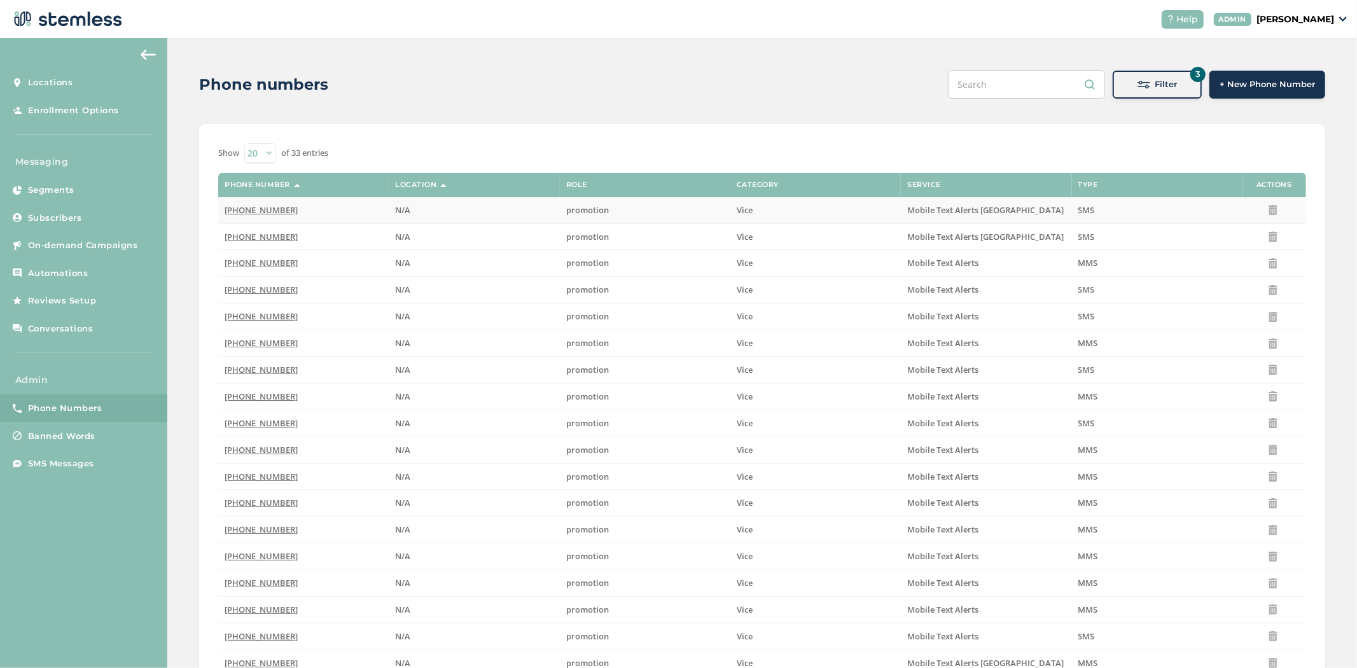
click at [253, 208] on span "(844) 233-4298" at bounding box center [261, 209] width 73 height 11
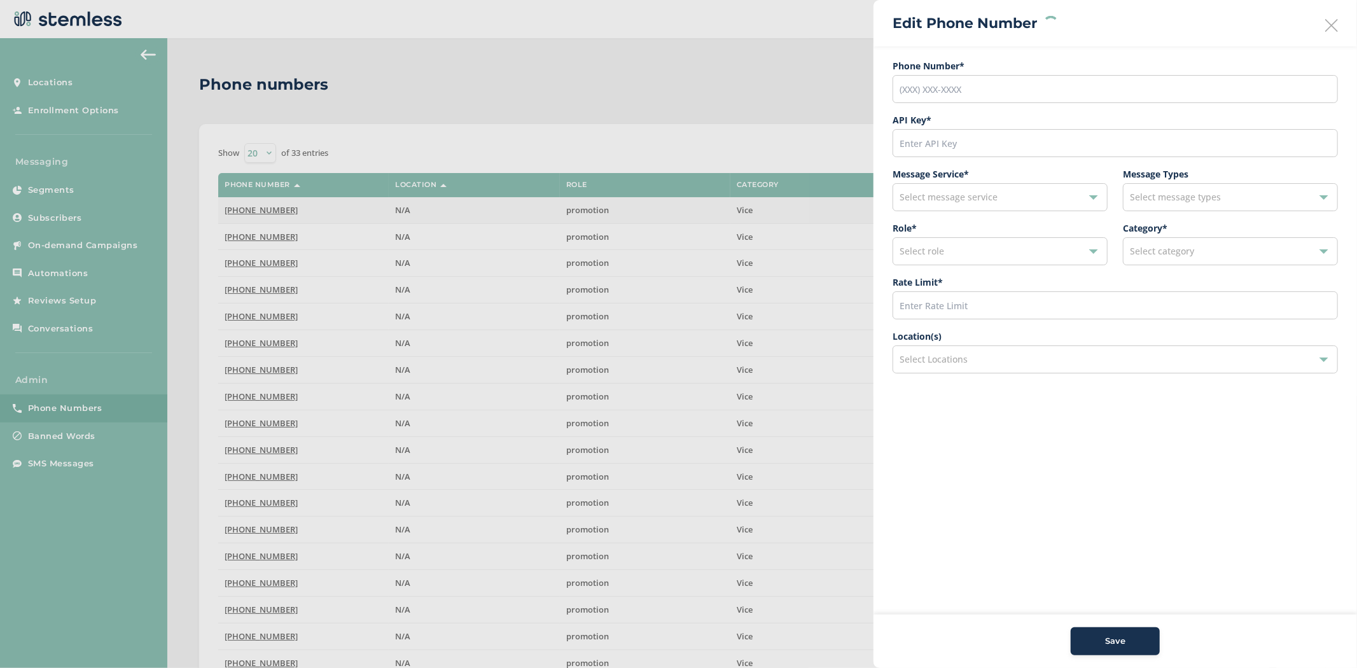
type input "(844) 233-4298"
type input "28397"
type input "600"
drag, startPoint x: 1205, startPoint y: 256, endPoint x: 1205, endPoint y: 264, distance: 7.6
click at [1205, 257] on div "Vice" at bounding box center [1224, 251] width 188 height 15
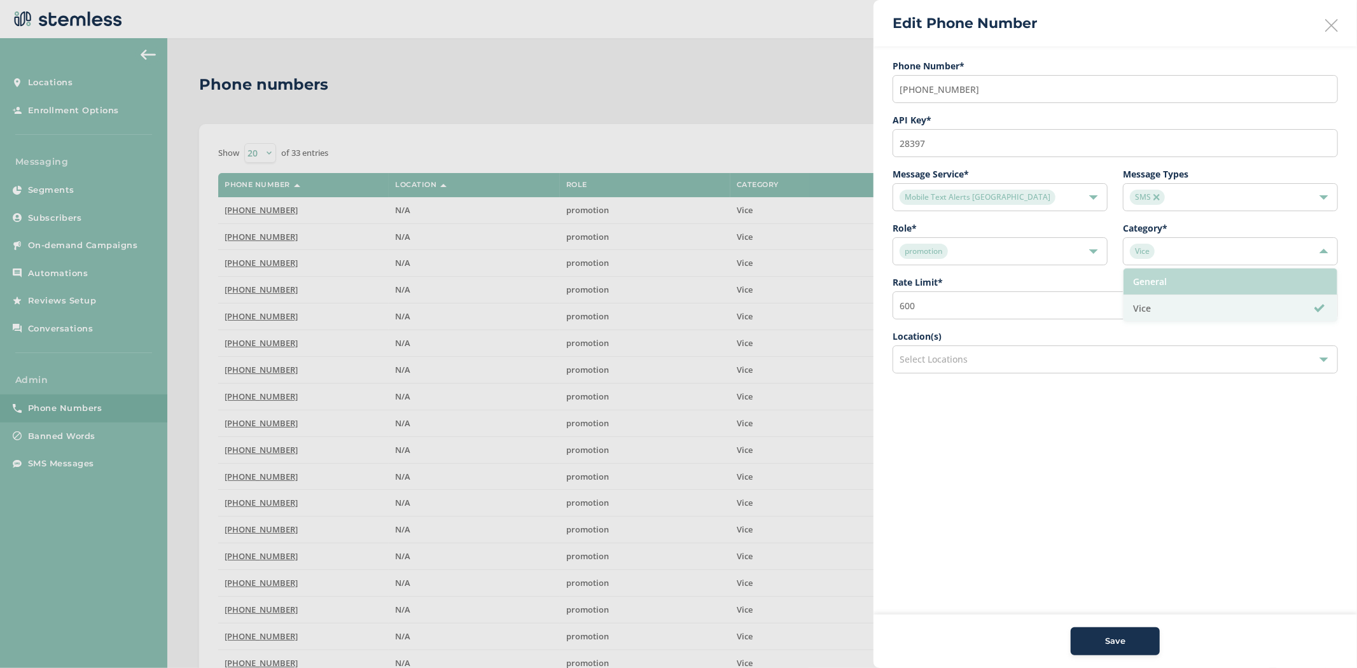
click at [1191, 288] on li "General" at bounding box center [1230, 281] width 214 height 27
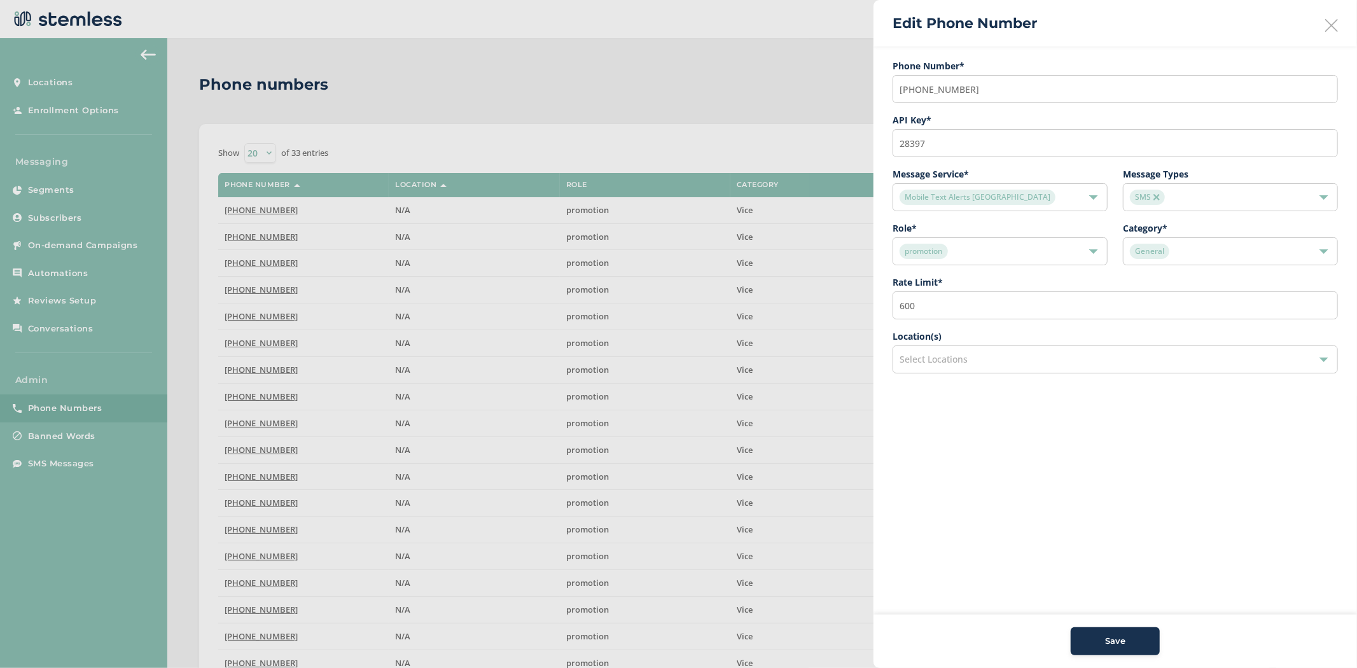
click at [1336, 27] on icon at bounding box center [1331, 25] width 13 height 13
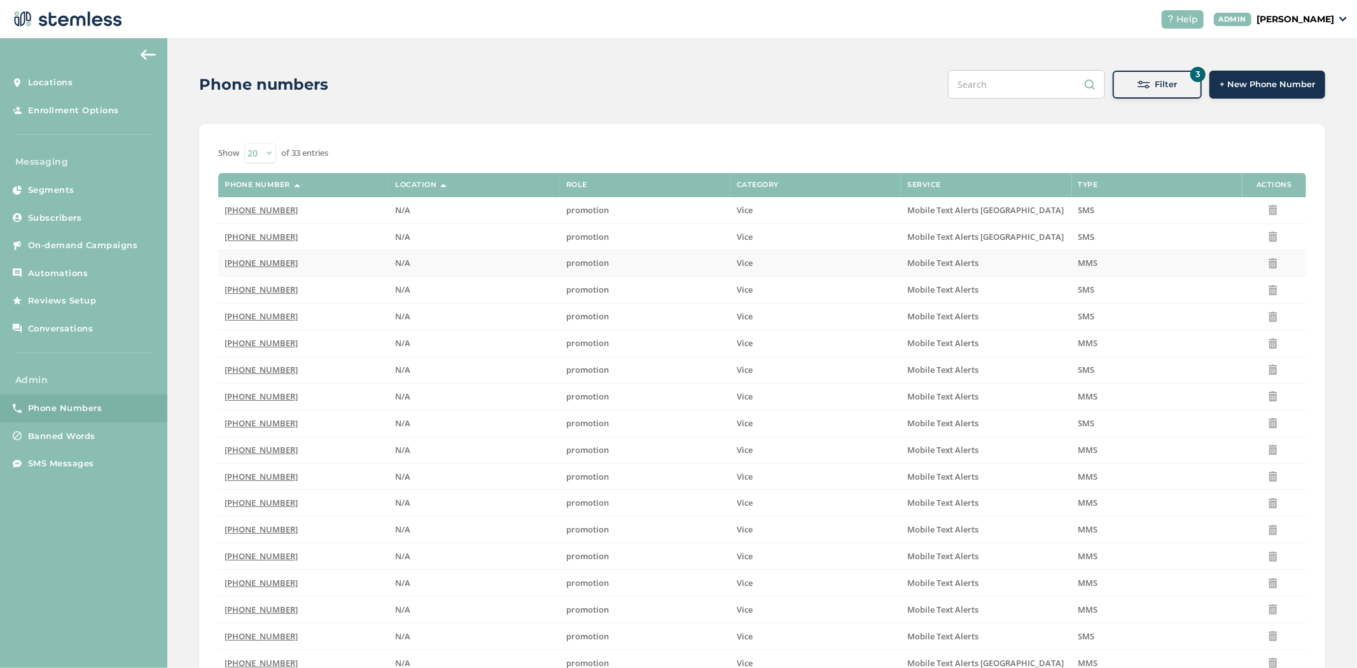
click at [242, 262] on span "(833) 620-5680" at bounding box center [261, 262] width 73 height 11
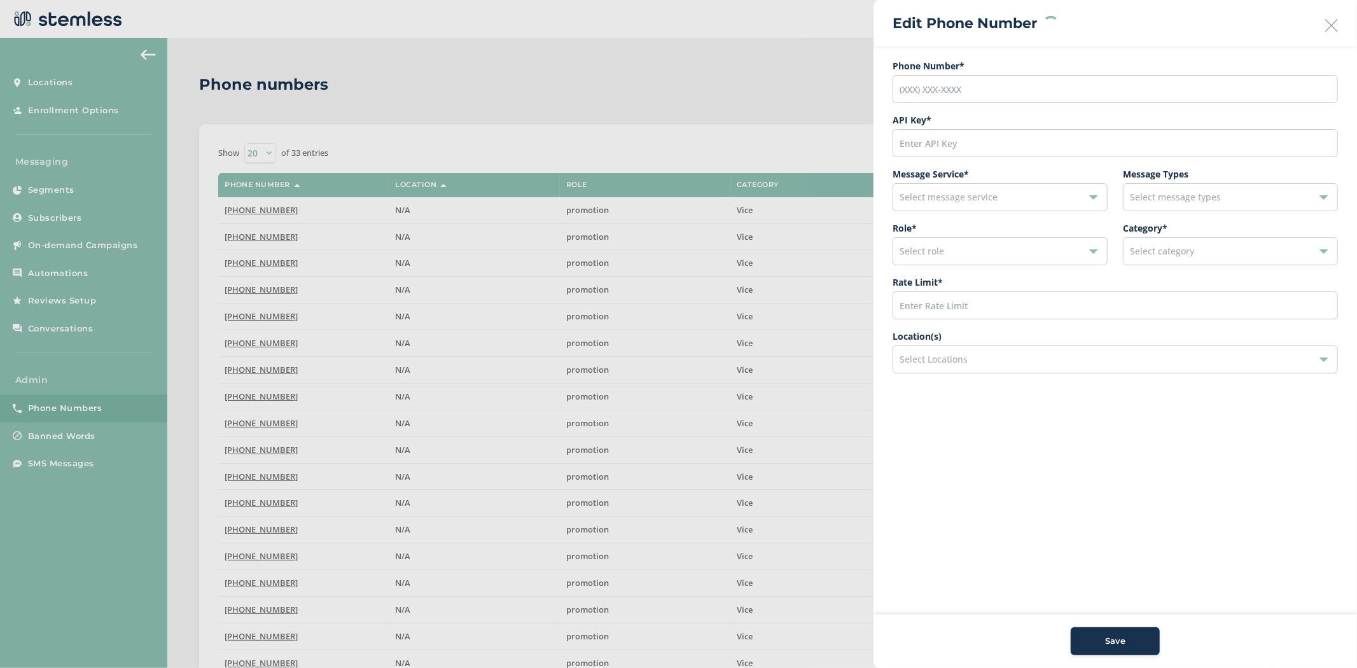
type input "(833) 620-5680"
type input "16554"
type input "600"
click at [1229, 191] on div "MMS" at bounding box center [1224, 197] width 188 height 15
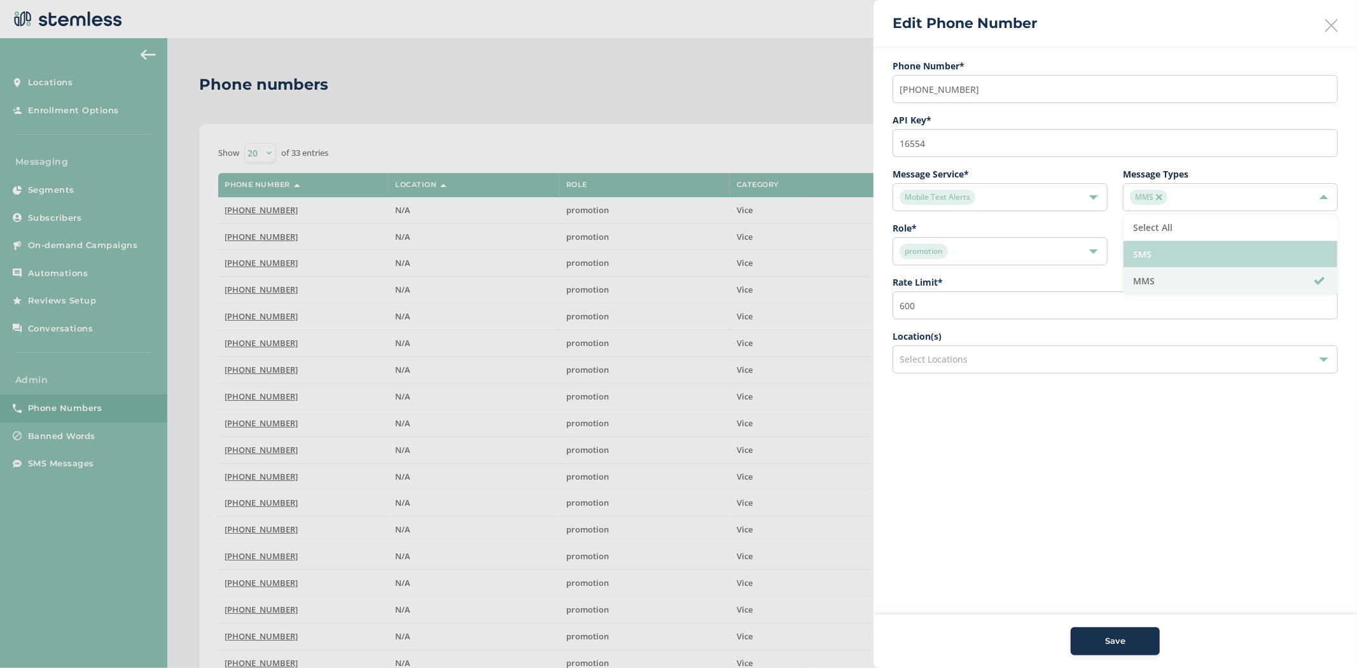
click at [1191, 252] on li "SMS" at bounding box center [1230, 254] width 214 height 27
click at [1028, 357] on div "Select Locations" at bounding box center [1114, 359] width 445 height 28
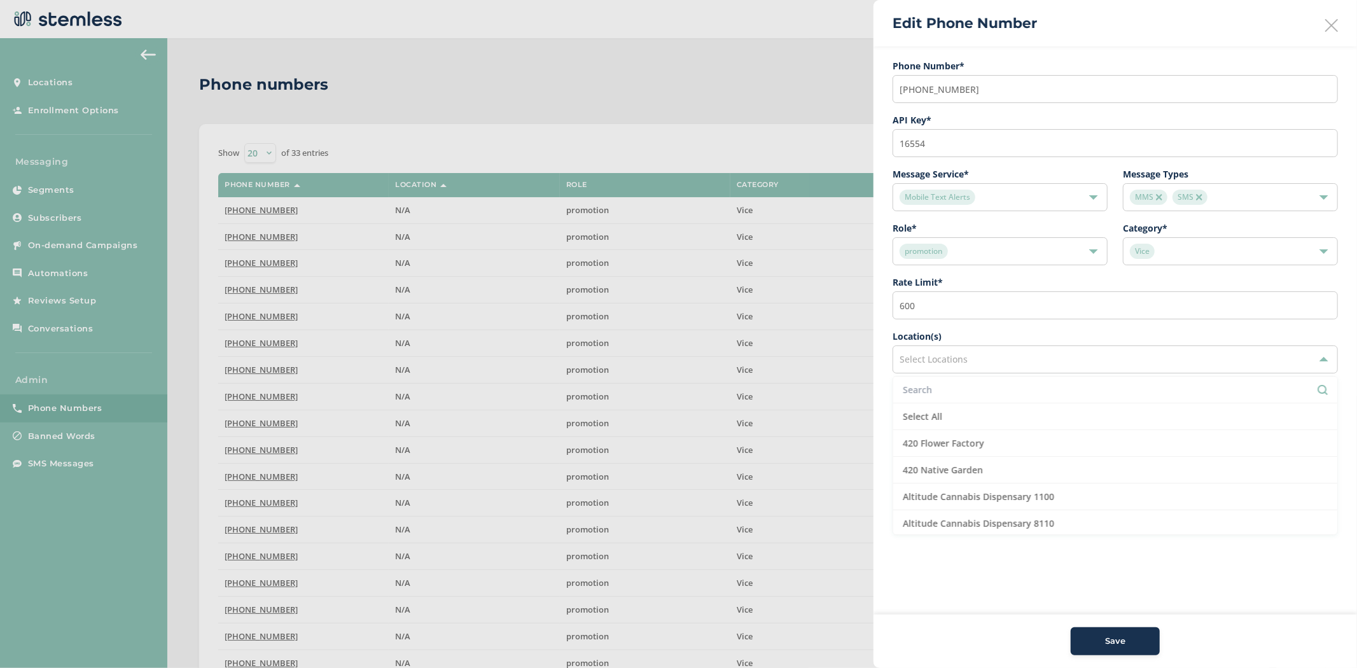
click at [999, 391] on input "text" at bounding box center [1114, 389] width 425 height 13
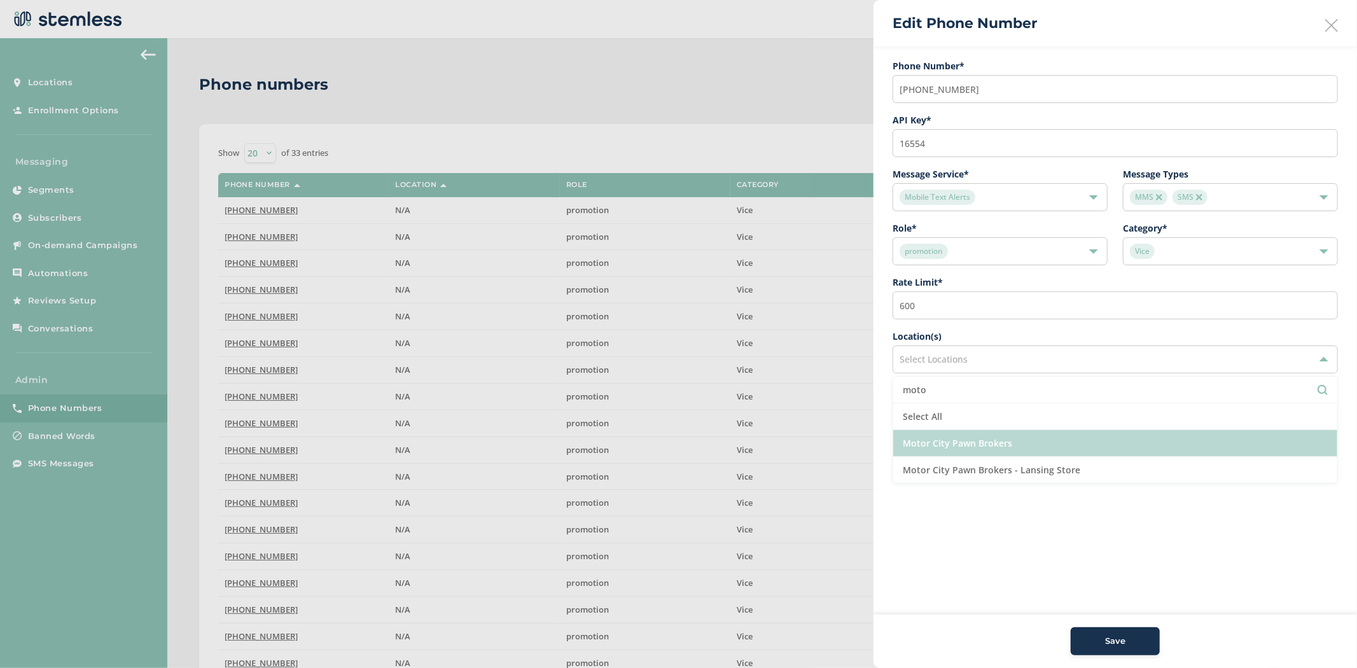
type input "moto"
click at [1046, 449] on li "Motor City Pawn Brokers" at bounding box center [1115, 443] width 444 height 27
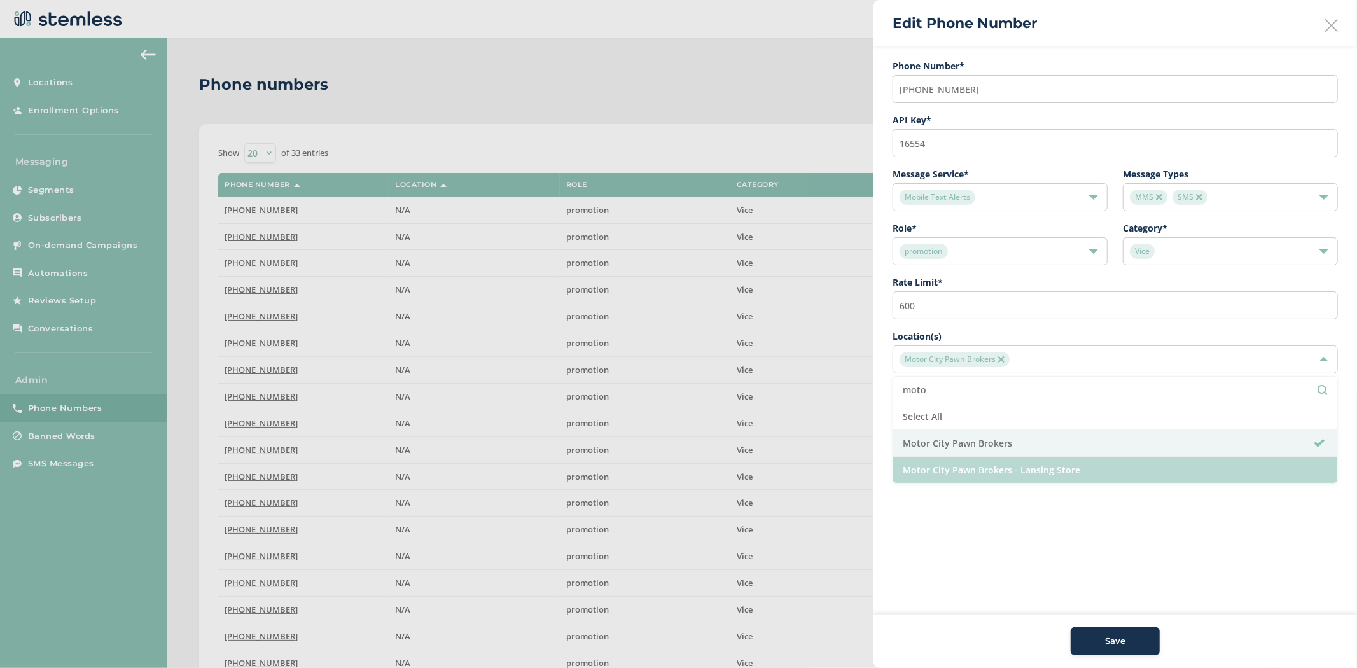
click at [1043, 464] on li "Motor City Pawn Brokers - Lansing Store" at bounding box center [1115, 470] width 444 height 26
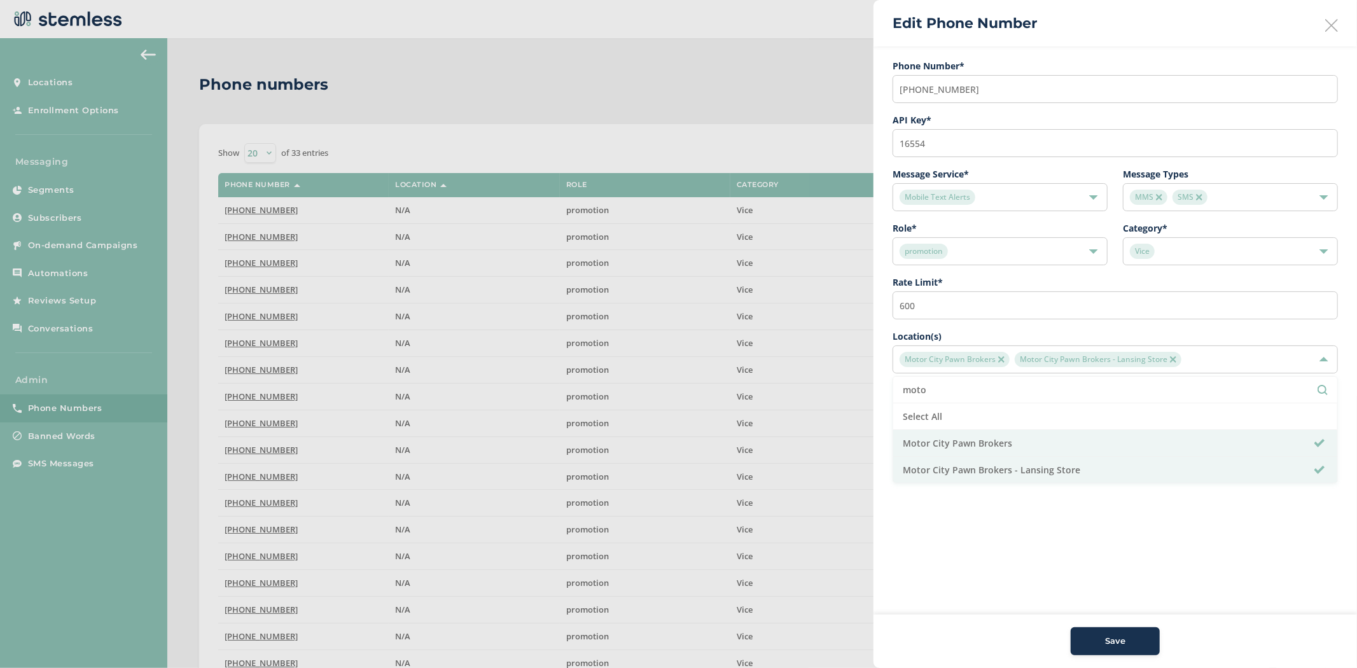
click at [1103, 601] on aside "Edit Phone Number Phone Number* (833) 620-5680 API Key * 16554 Message Service …" at bounding box center [1114, 334] width 483 height 668
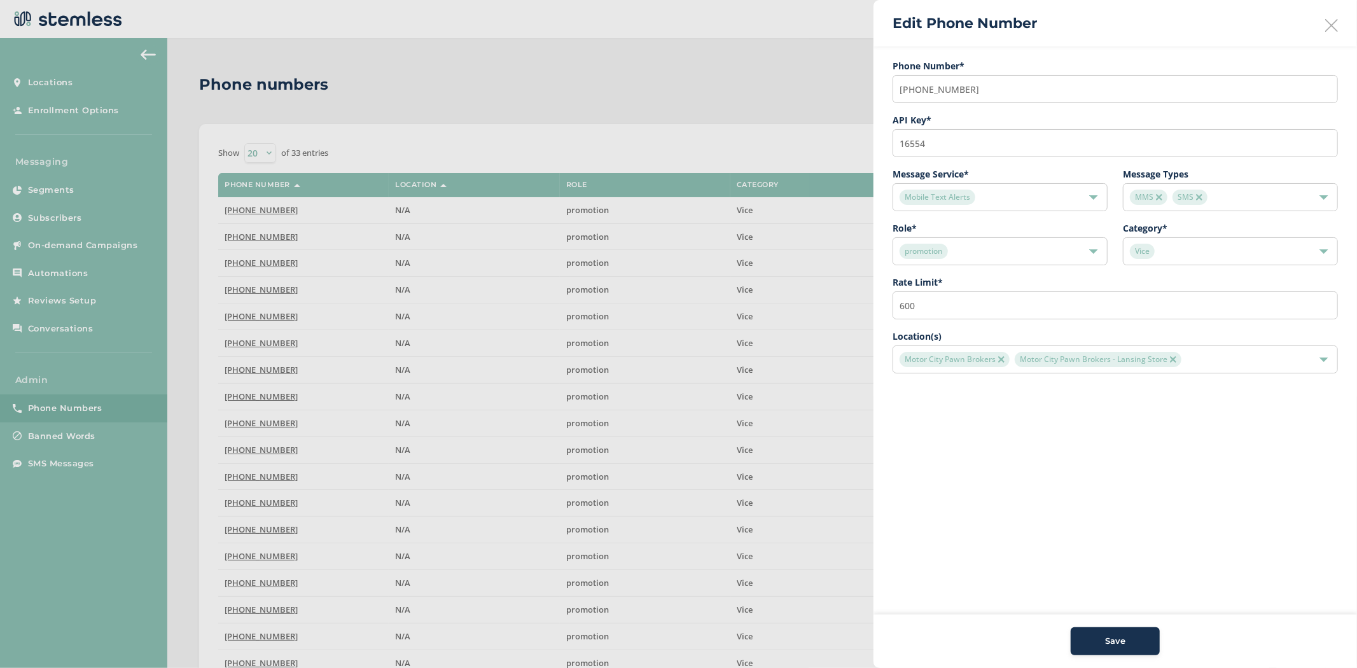
click at [1192, 257] on div "Vice" at bounding box center [1224, 251] width 188 height 15
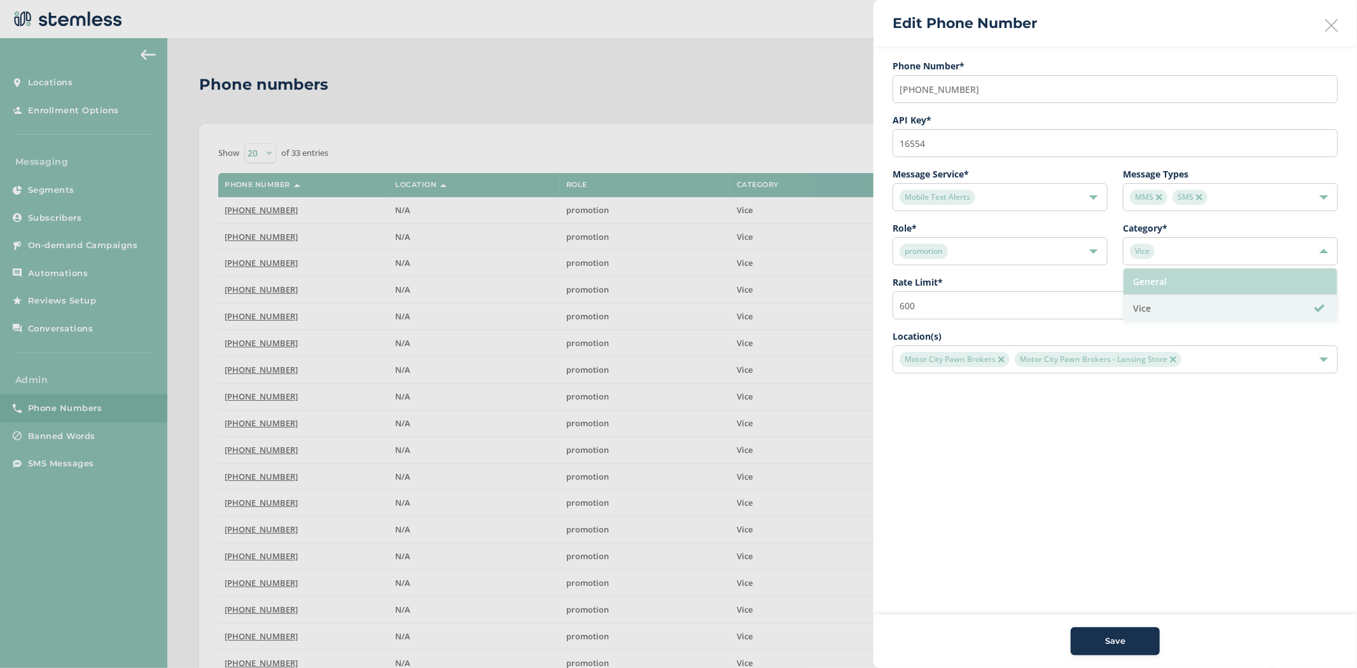
click at [1191, 284] on li "General" at bounding box center [1230, 281] width 214 height 27
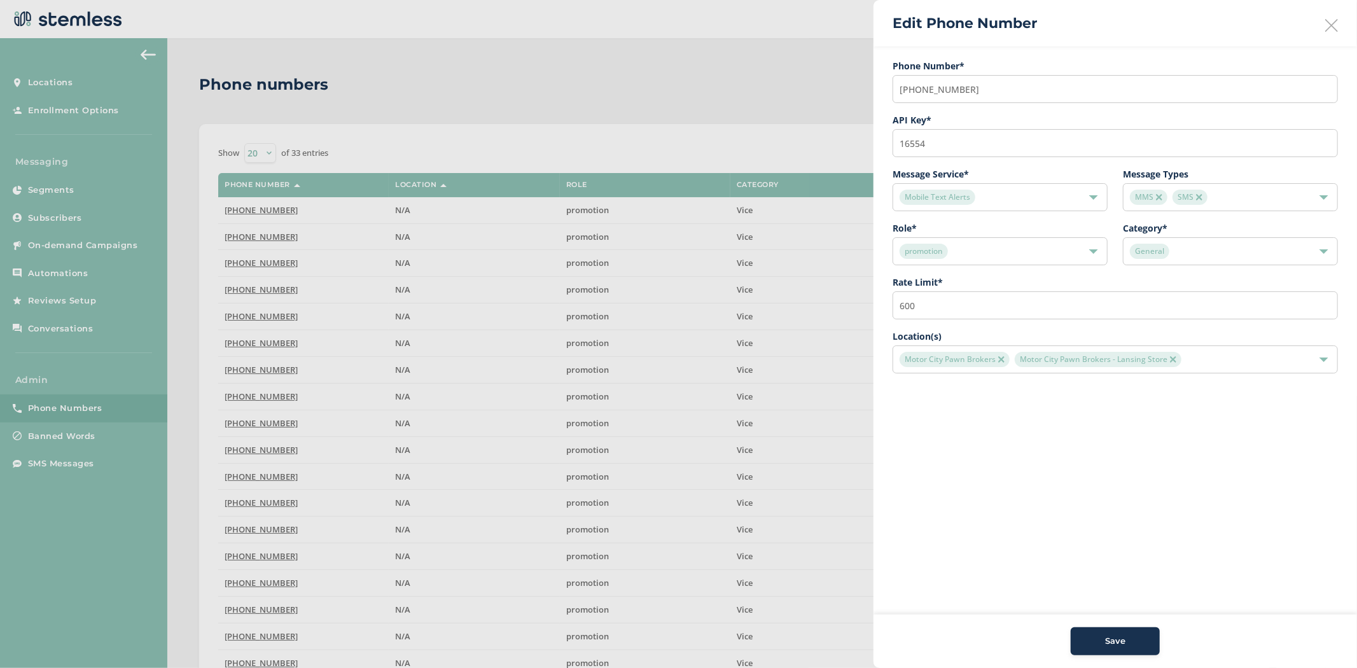
click at [1102, 523] on aside "Edit Phone Number Phone Number* (833) 620-5680 API Key * 16554 Message Service …" at bounding box center [1114, 334] width 483 height 668
click at [1115, 642] on span "Save" at bounding box center [1115, 641] width 20 height 13
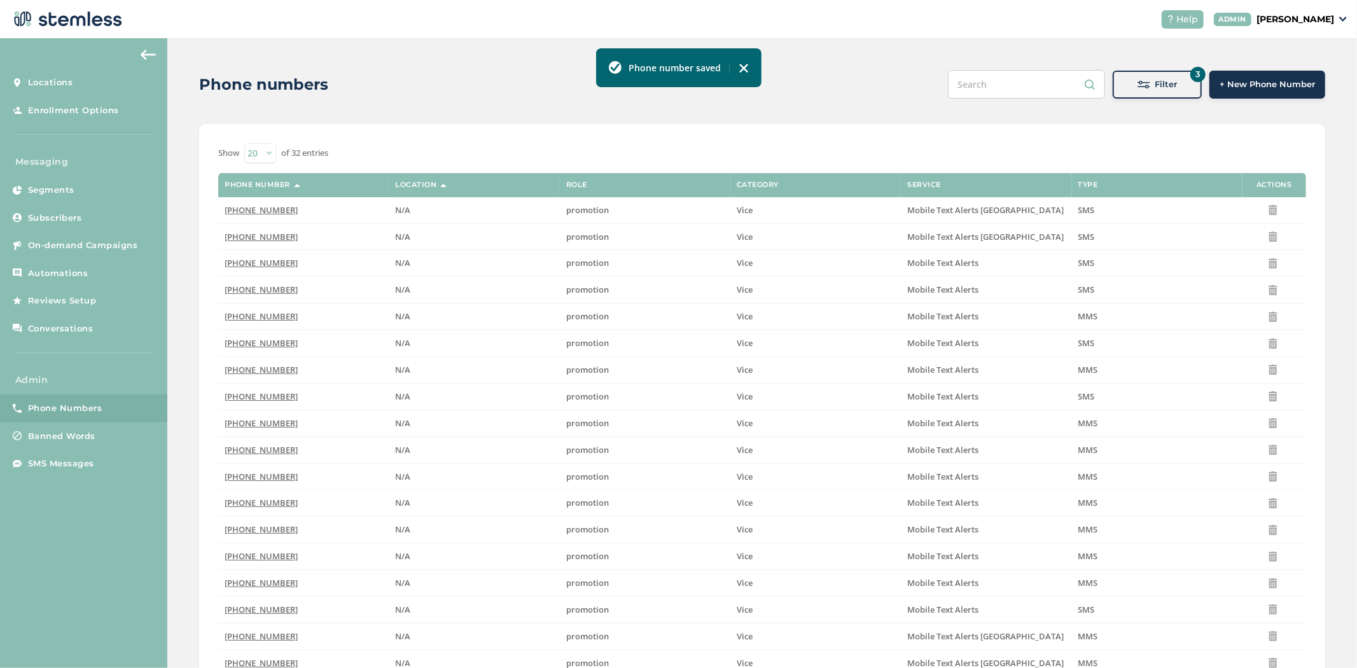
click at [1148, 76] on button "3 Filter" at bounding box center [1156, 85] width 89 height 28
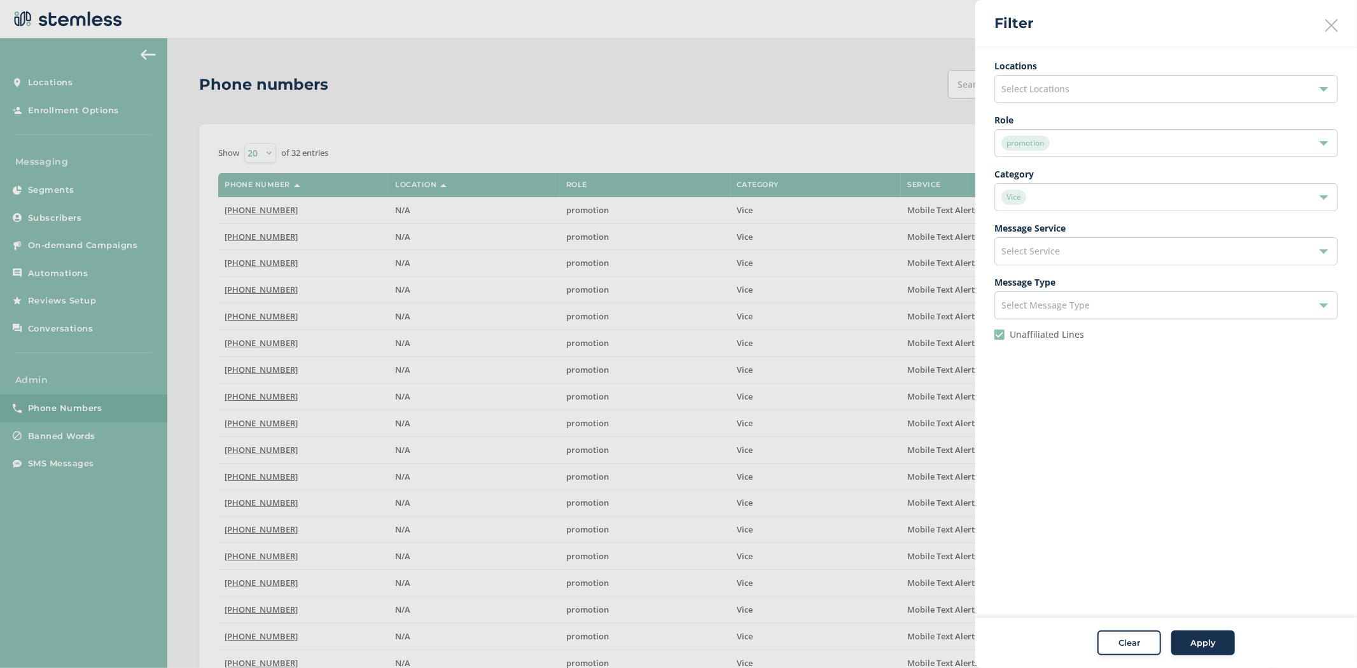
click at [1057, 144] on div "promotion" at bounding box center [1159, 142] width 317 height 15
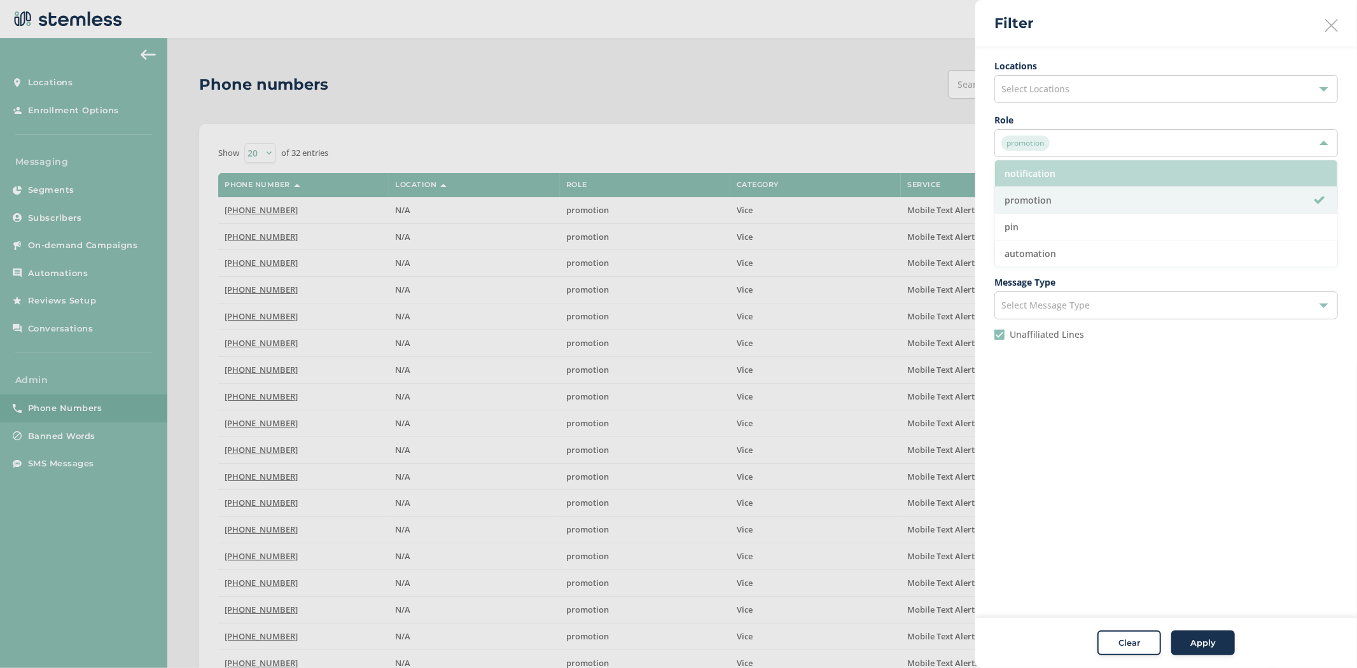
click at [1060, 175] on li "notification" at bounding box center [1166, 173] width 342 height 27
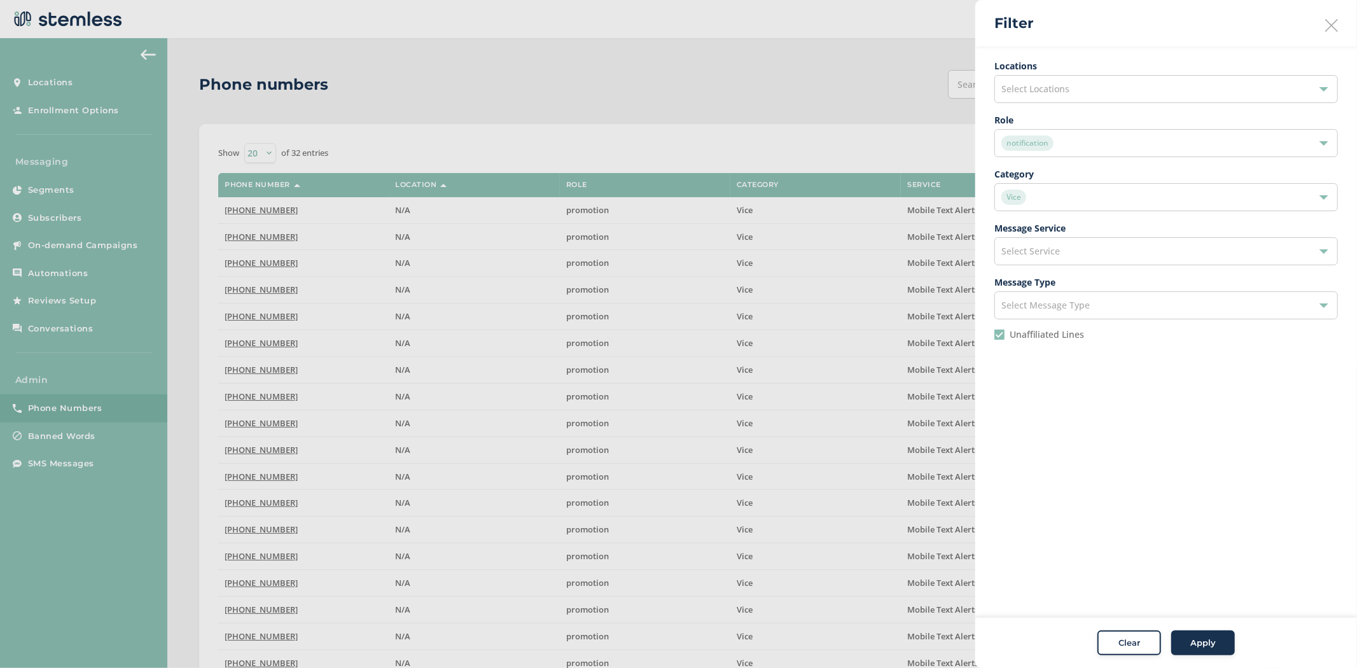
click at [1070, 143] on div "notification" at bounding box center [1159, 142] width 317 height 15
click at [1166, 385] on aside "Filter Locations Select Locations Role notification notification promotion pin …" at bounding box center [1166, 334] width 382 height 668
click at [1202, 642] on span "Apply" at bounding box center [1202, 643] width 25 height 13
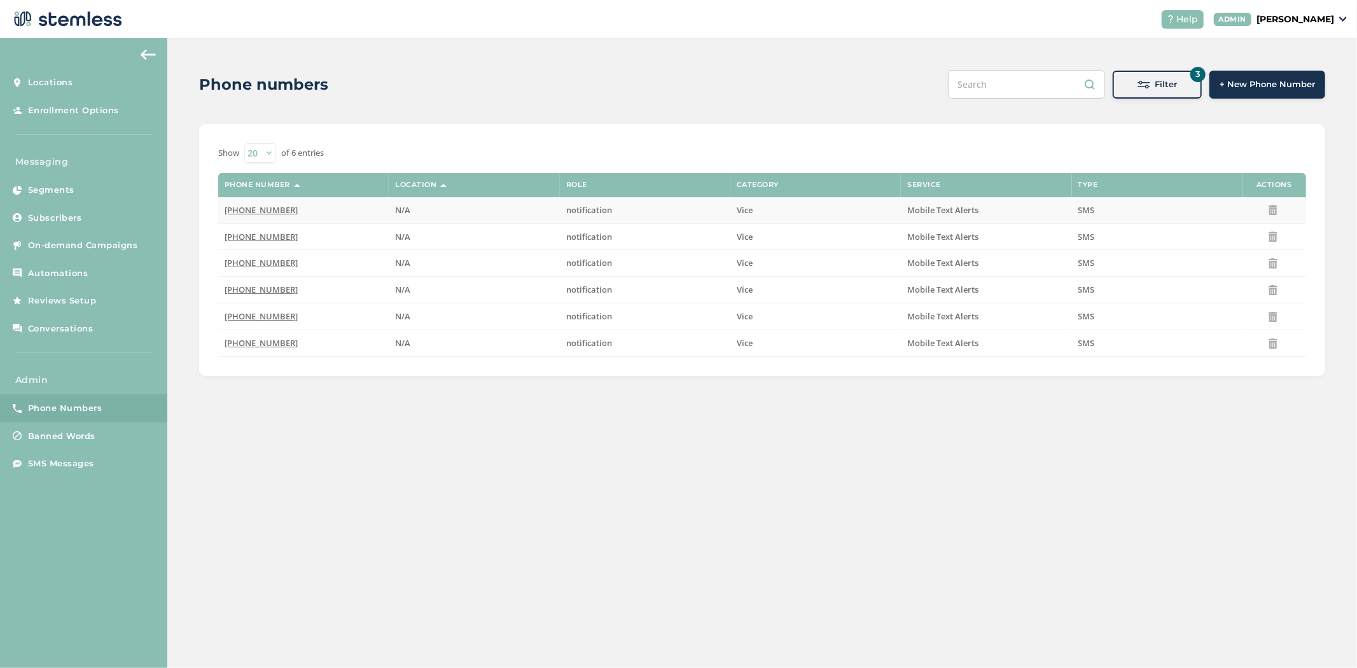
click at [258, 211] on span "(910) 970-4346" at bounding box center [261, 209] width 73 height 11
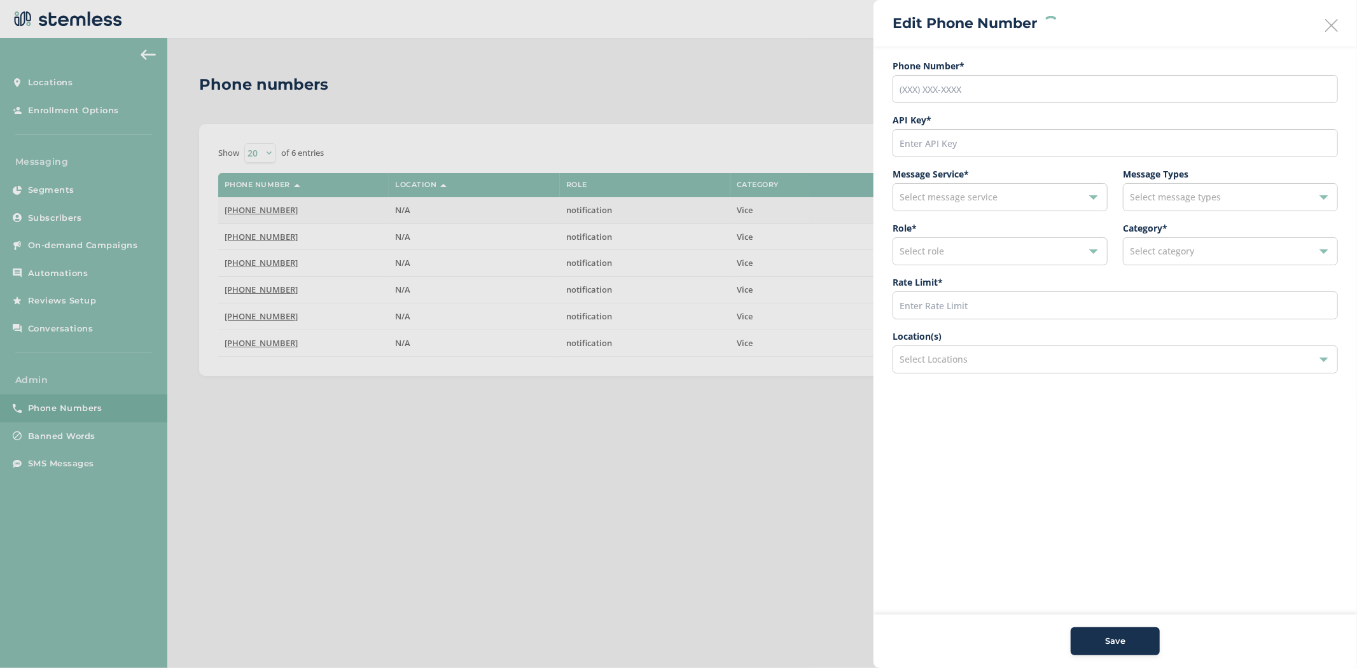
type input "(910) 970-4346"
type input "45050"
type input "200"
click at [986, 354] on div "Select Locations" at bounding box center [1114, 359] width 445 height 28
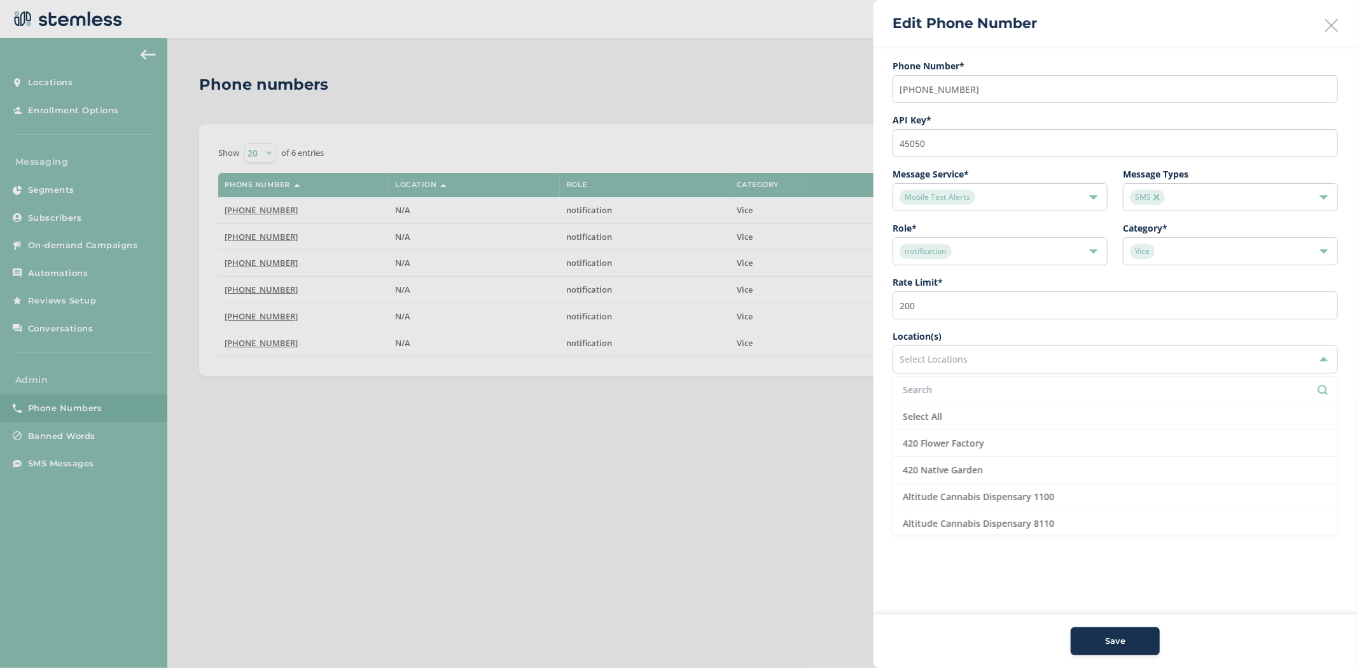
drag, startPoint x: 974, startPoint y: 384, endPoint x: 994, endPoint y: 377, distance: 20.9
click at [976, 383] on input "text" at bounding box center [1114, 389] width 425 height 13
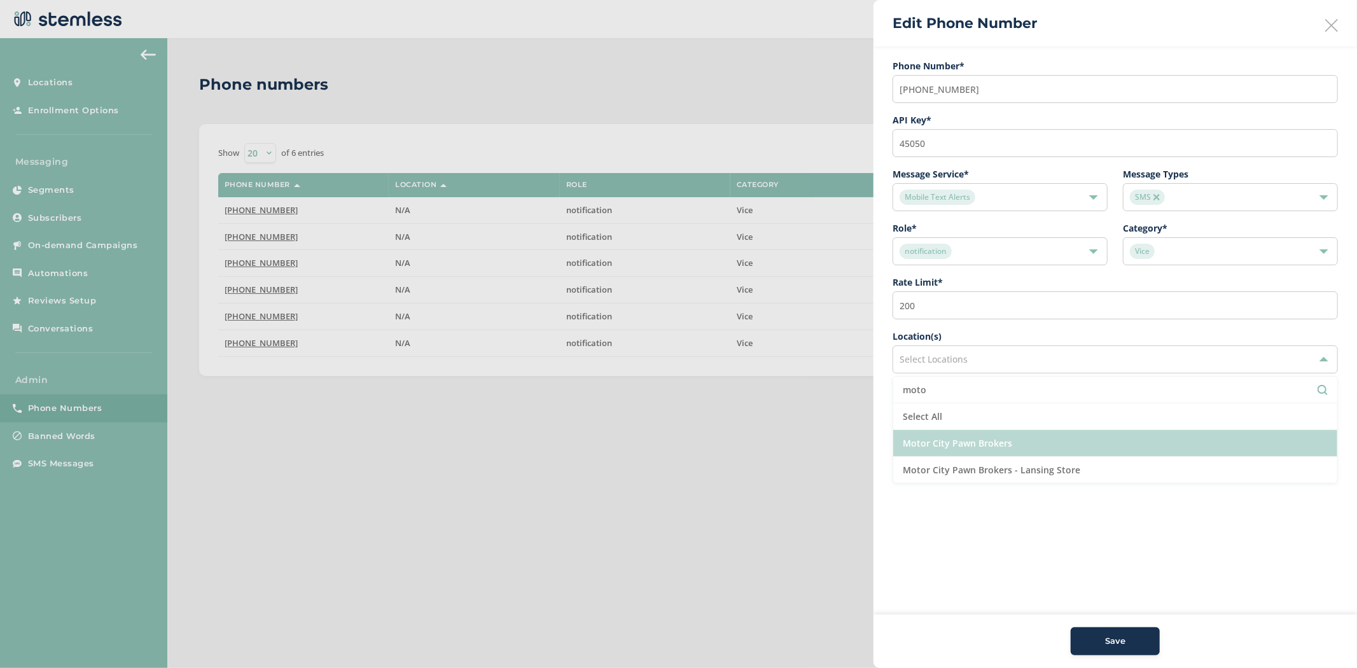
type input "moto"
click at [1040, 443] on li "Motor City Pawn Brokers" at bounding box center [1115, 443] width 444 height 27
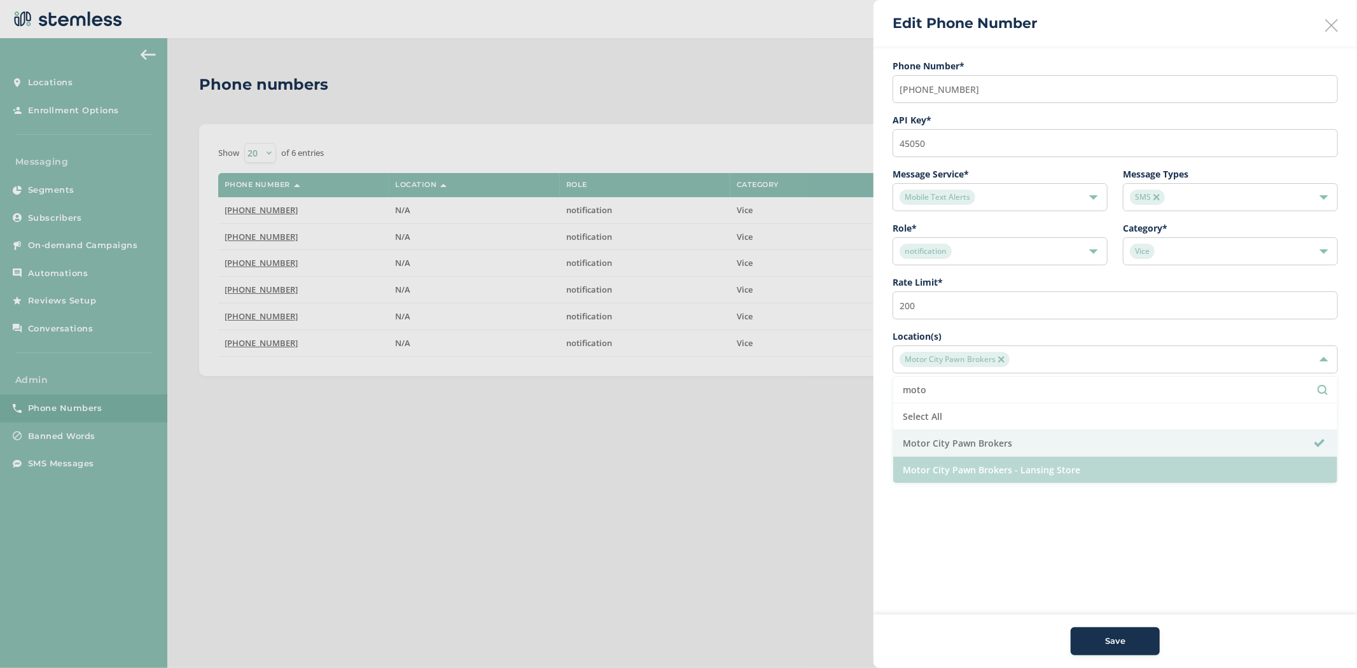
click at [1039, 467] on li "Motor City Pawn Brokers - Lansing Store" at bounding box center [1115, 470] width 444 height 26
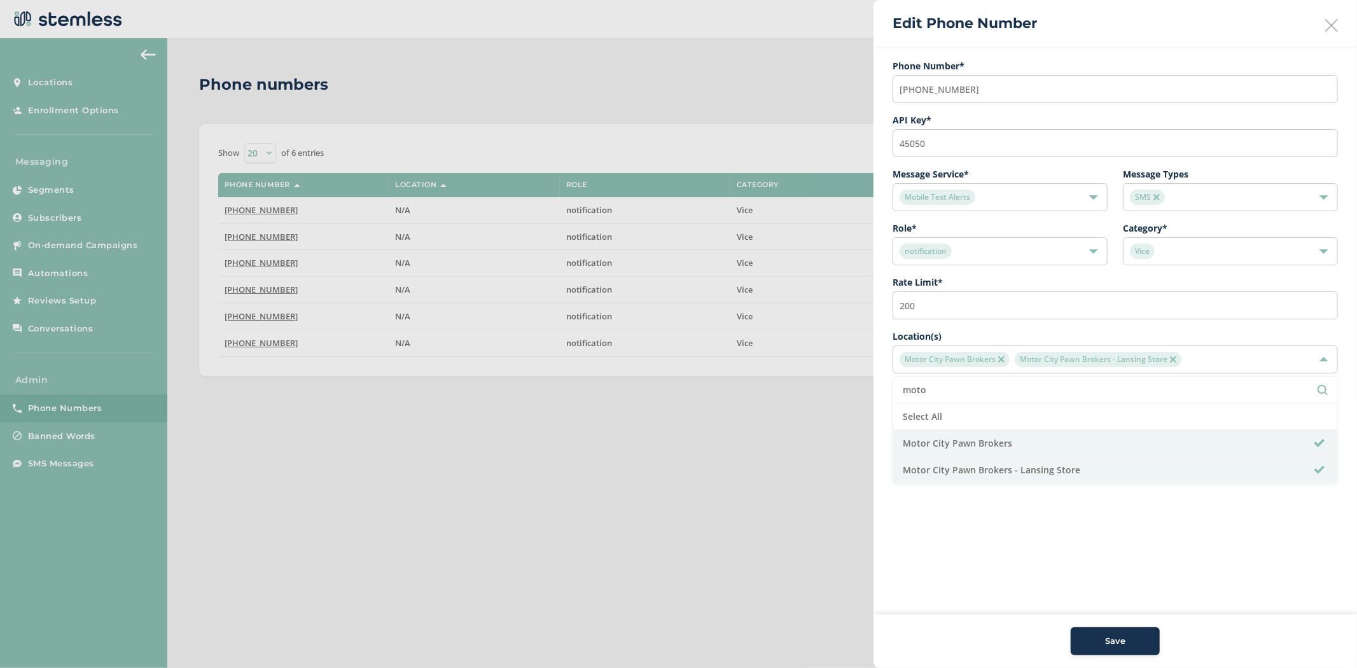
click at [1181, 255] on div "Vice" at bounding box center [1224, 251] width 188 height 15
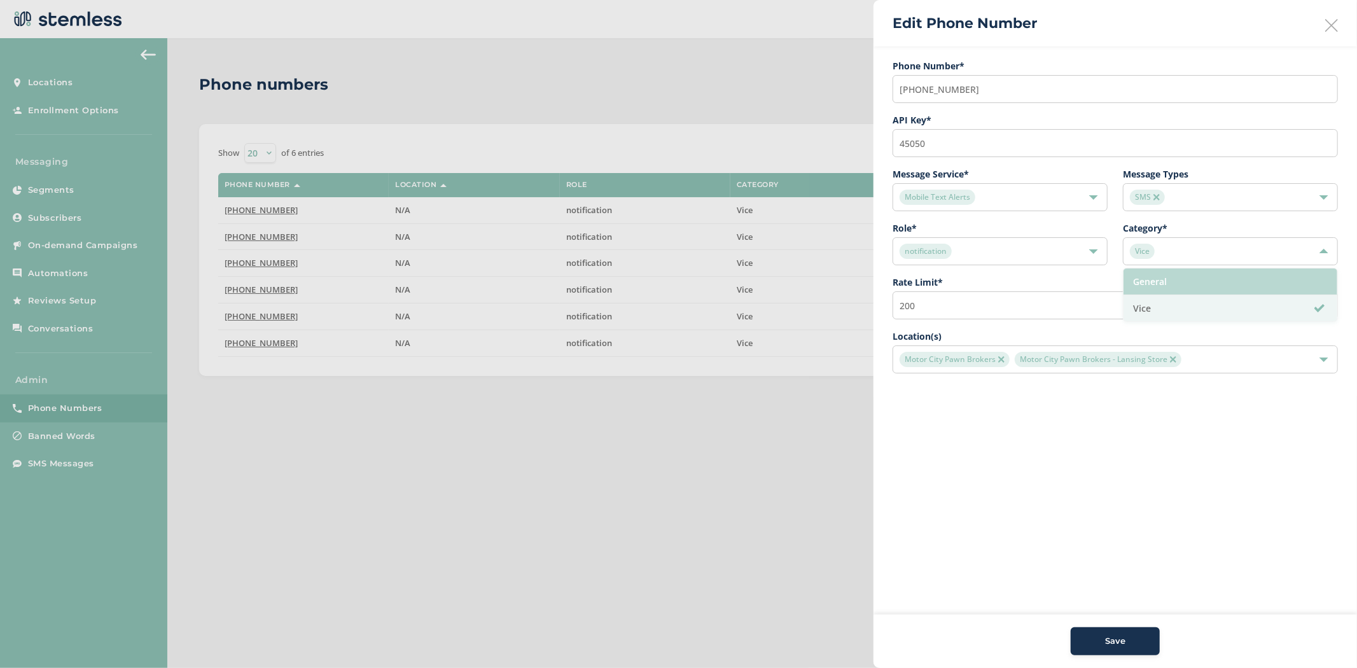
click at [1185, 286] on li "General" at bounding box center [1230, 281] width 214 height 27
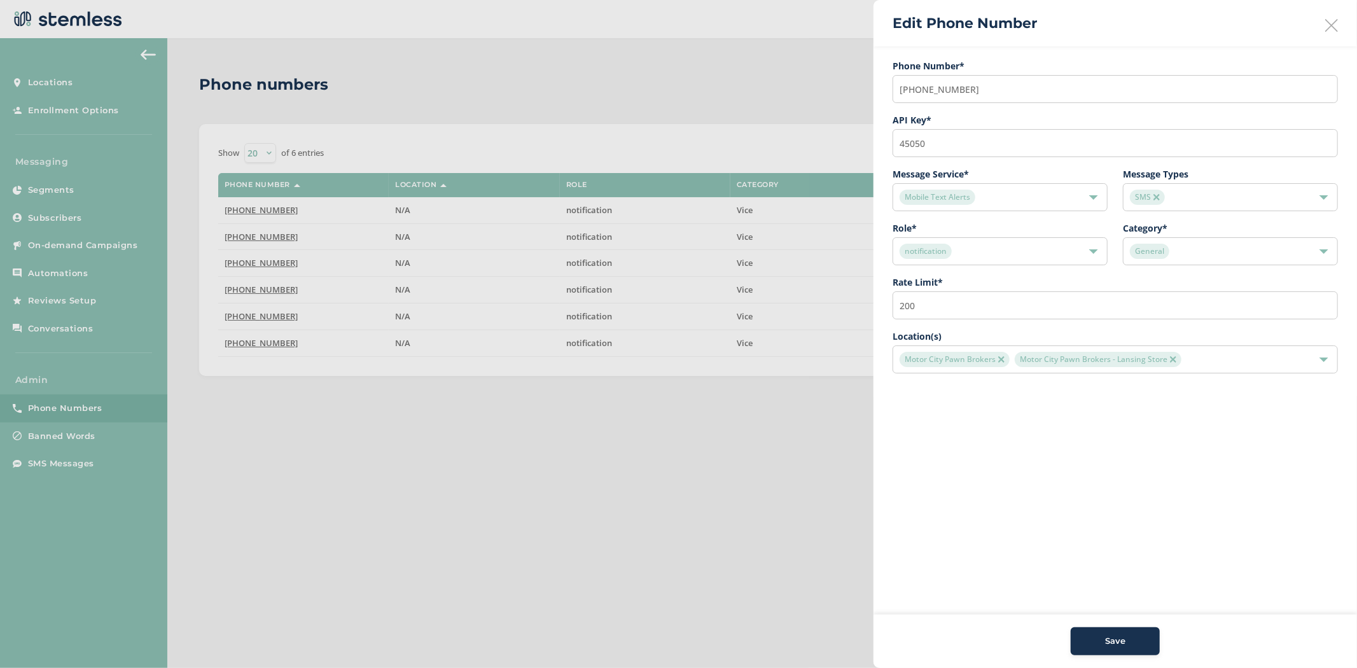
click at [1110, 635] on span "Save" at bounding box center [1115, 641] width 20 height 13
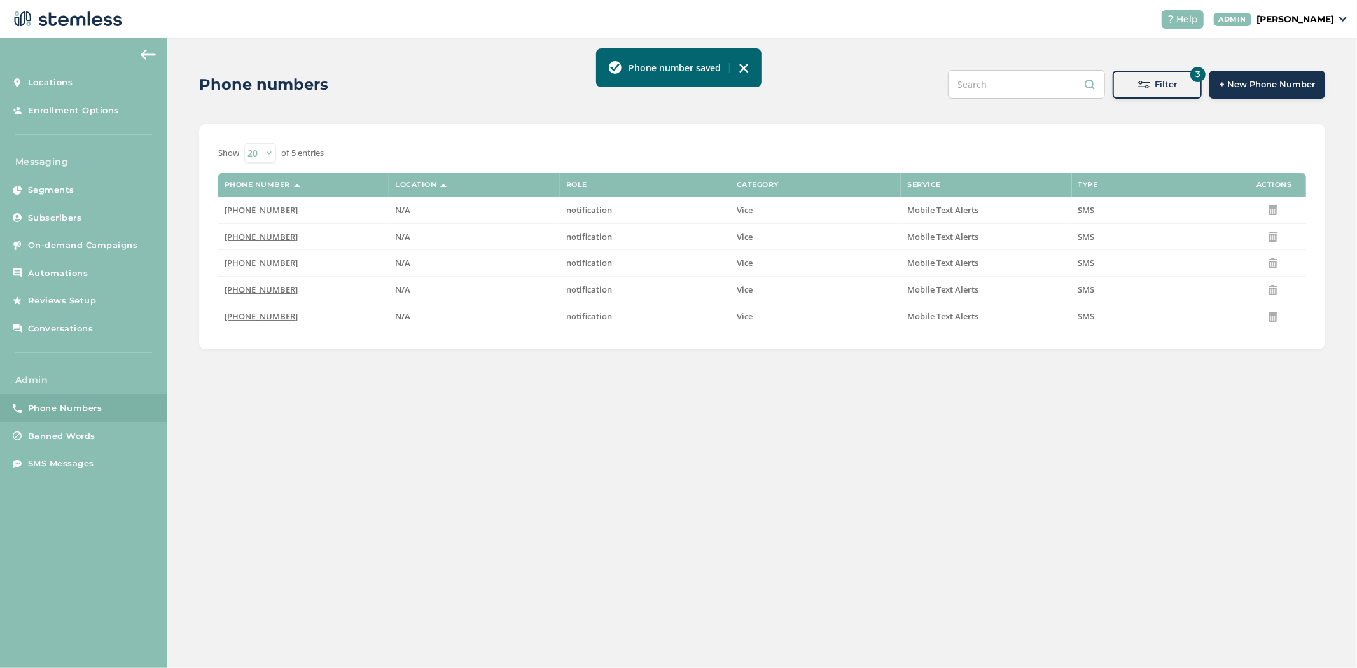
click at [1126, 87] on div "Filter" at bounding box center [1157, 84] width 69 height 13
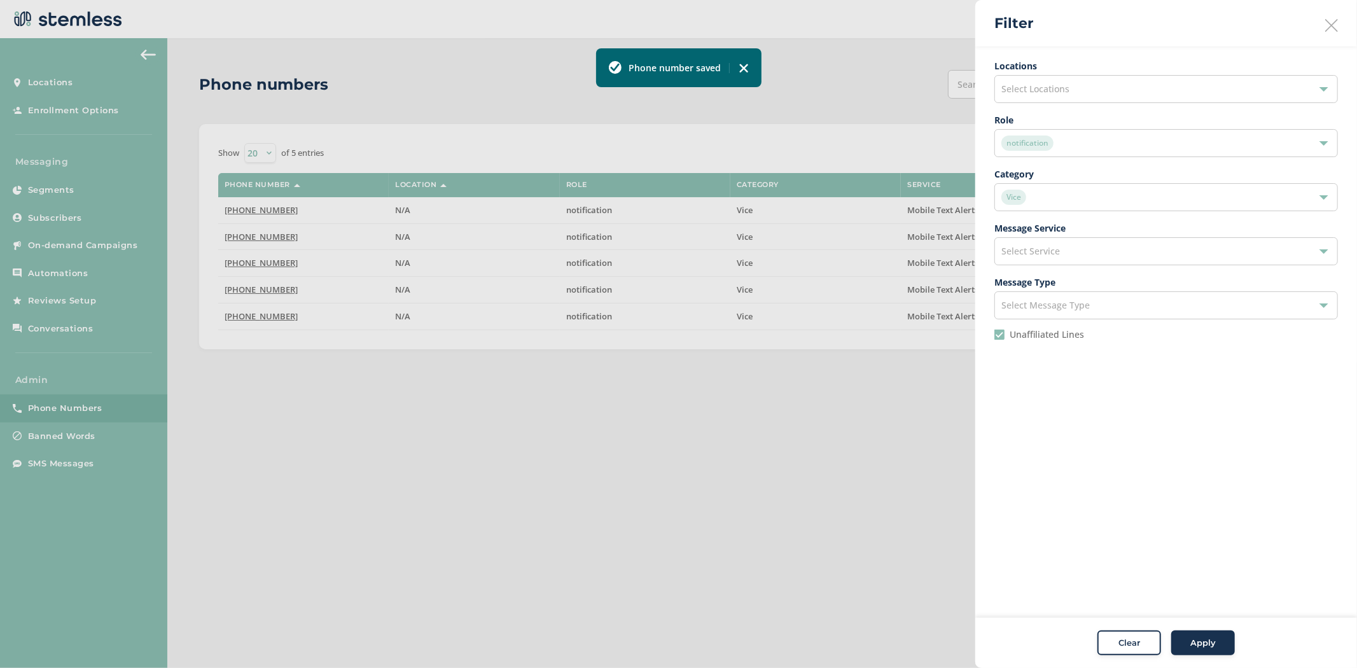
click at [1070, 141] on div "notification" at bounding box center [1159, 142] width 317 height 15
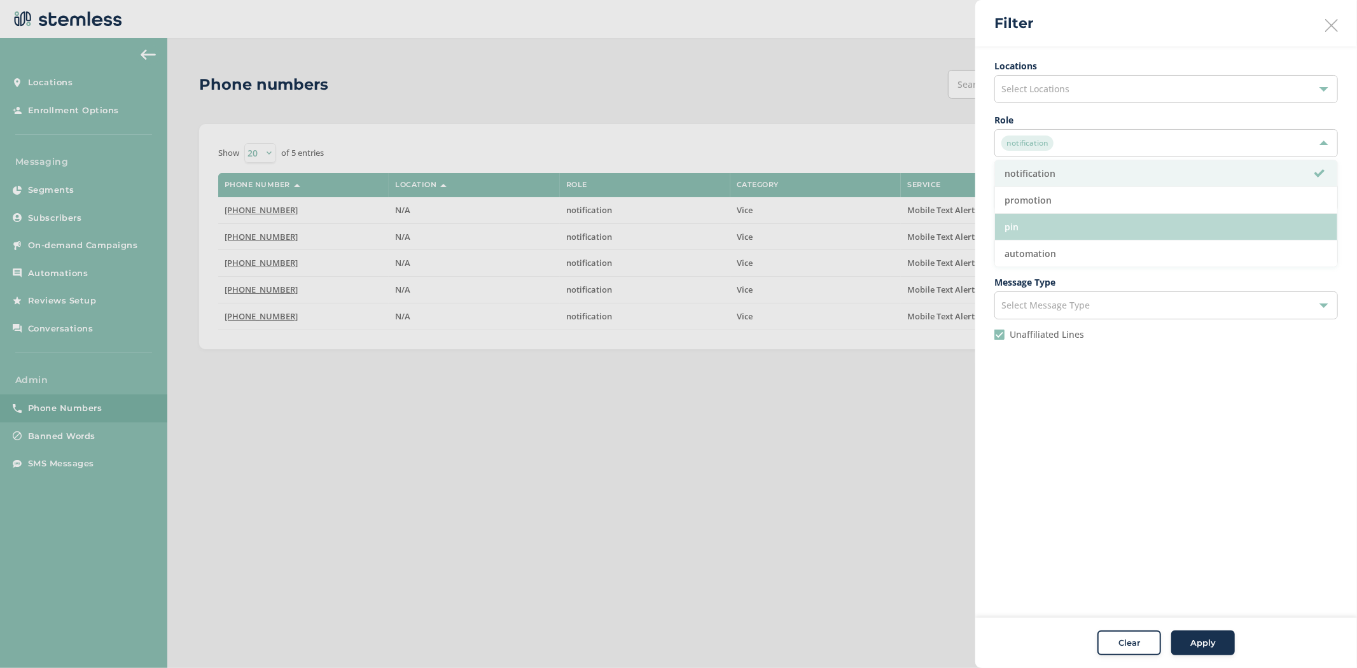
click at [1079, 227] on li "pin" at bounding box center [1166, 227] width 342 height 27
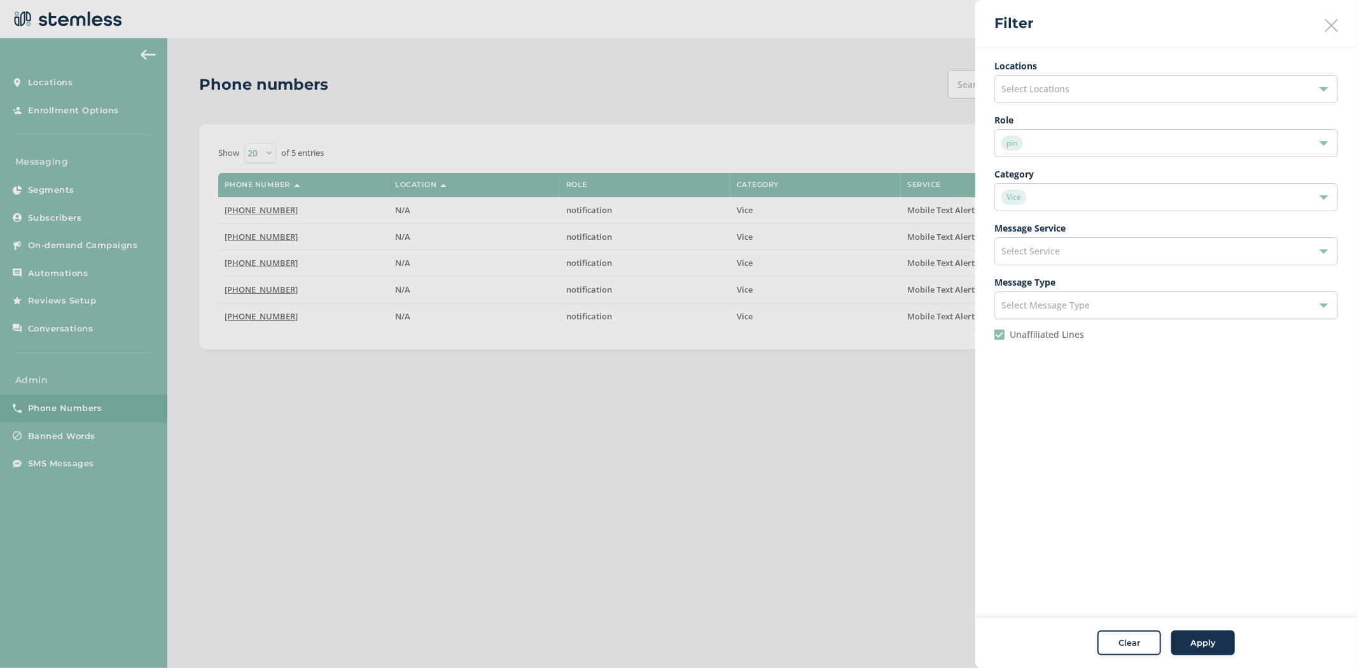
click at [1039, 193] on div "Vice" at bounding box center [1159, 197] width 317 height 15
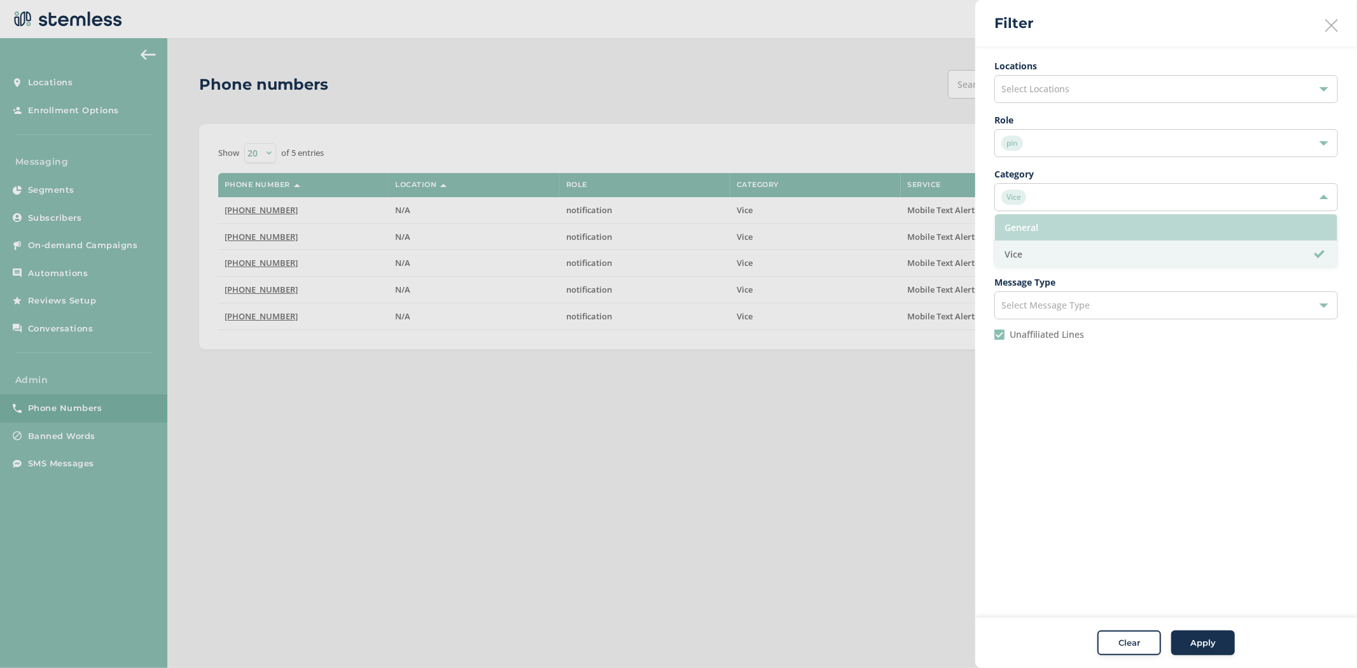
click at [1069, 230] on li "General" at bounding box center [1166, 227] width 342 height 27
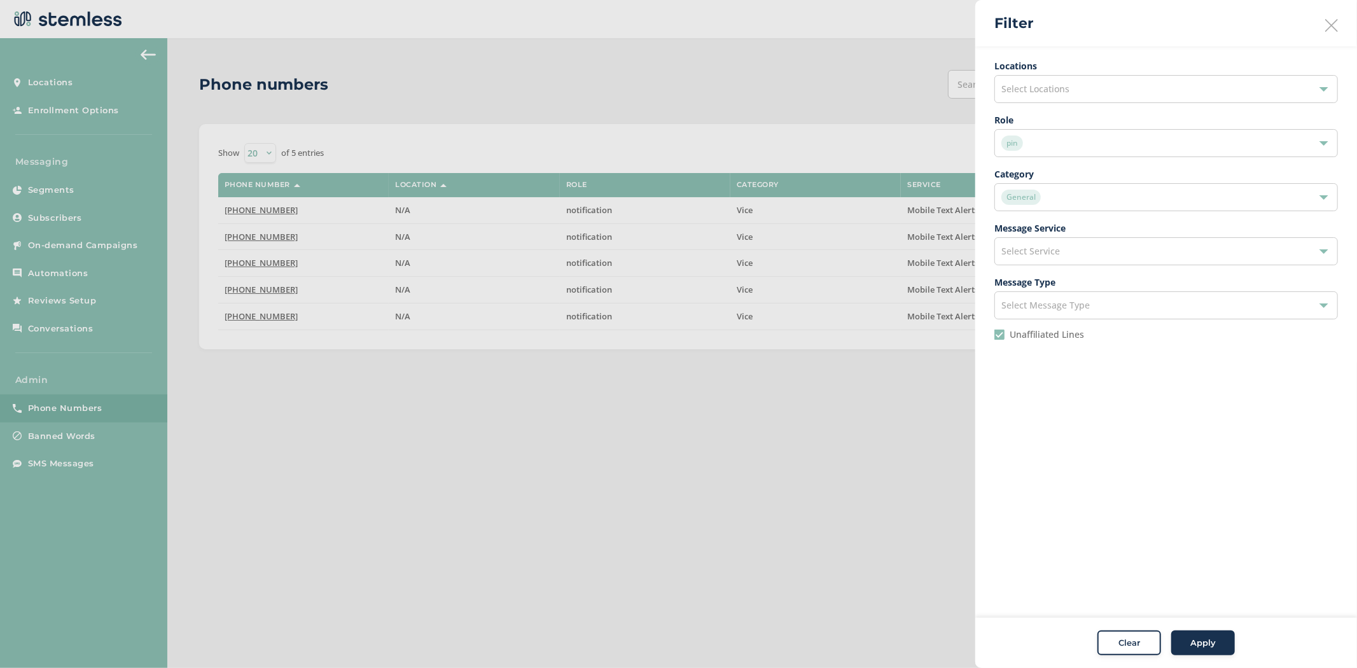
click at [1074, 186] on div "General" at bounding box center [1165, 197] width 343 height 28
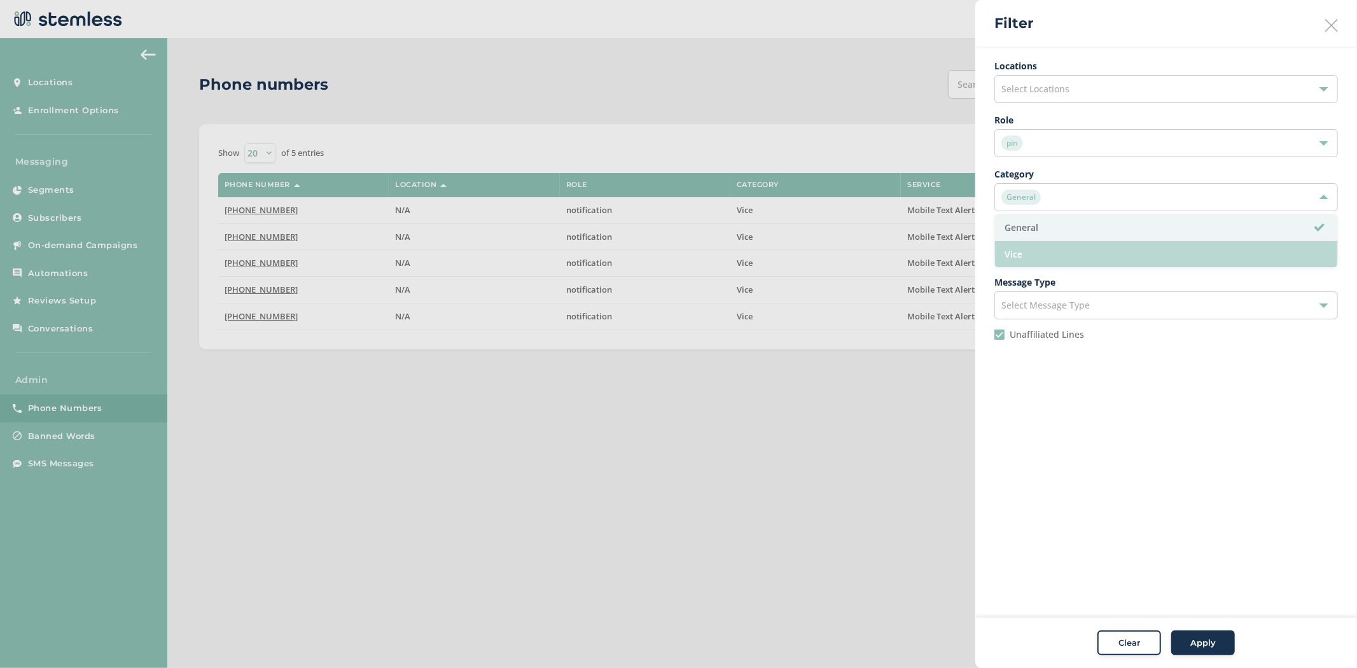
click at [1084, 262] on li "Vice" at bounding box center [1166, 254] width 342 height 26
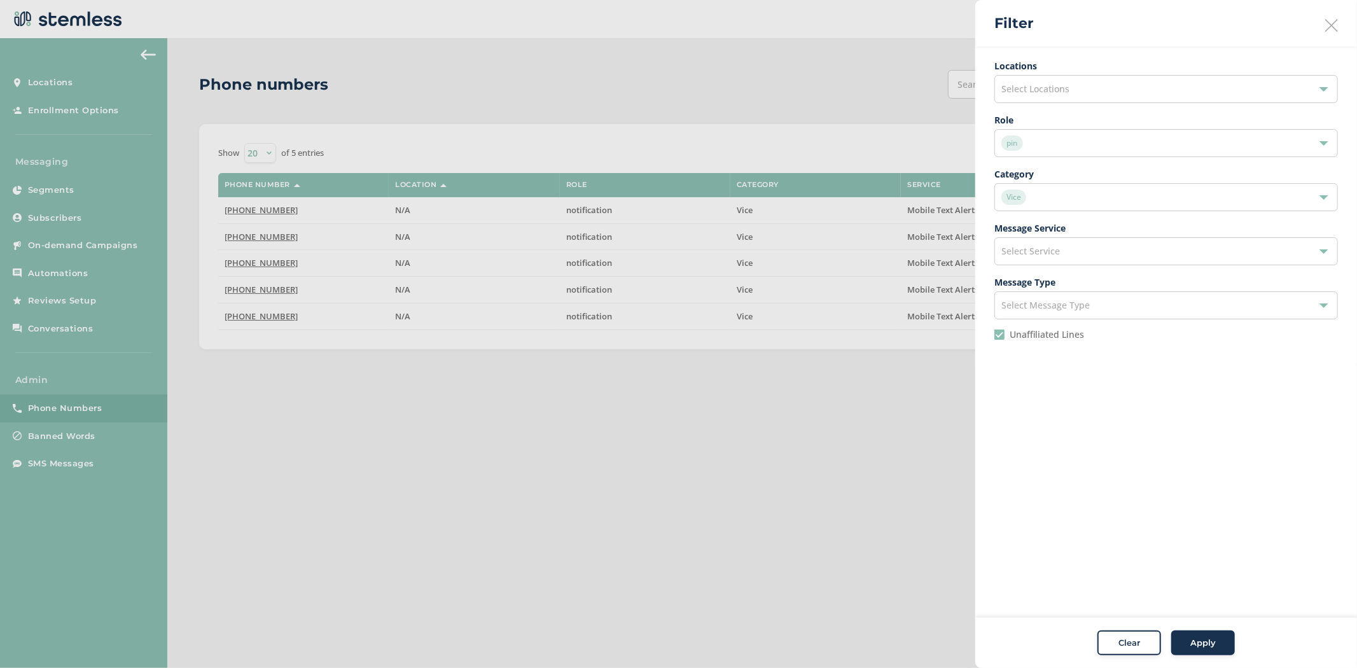
click at [1194, 631] on button "Apply" at bounding box center [1203, 642] width 64 height 25
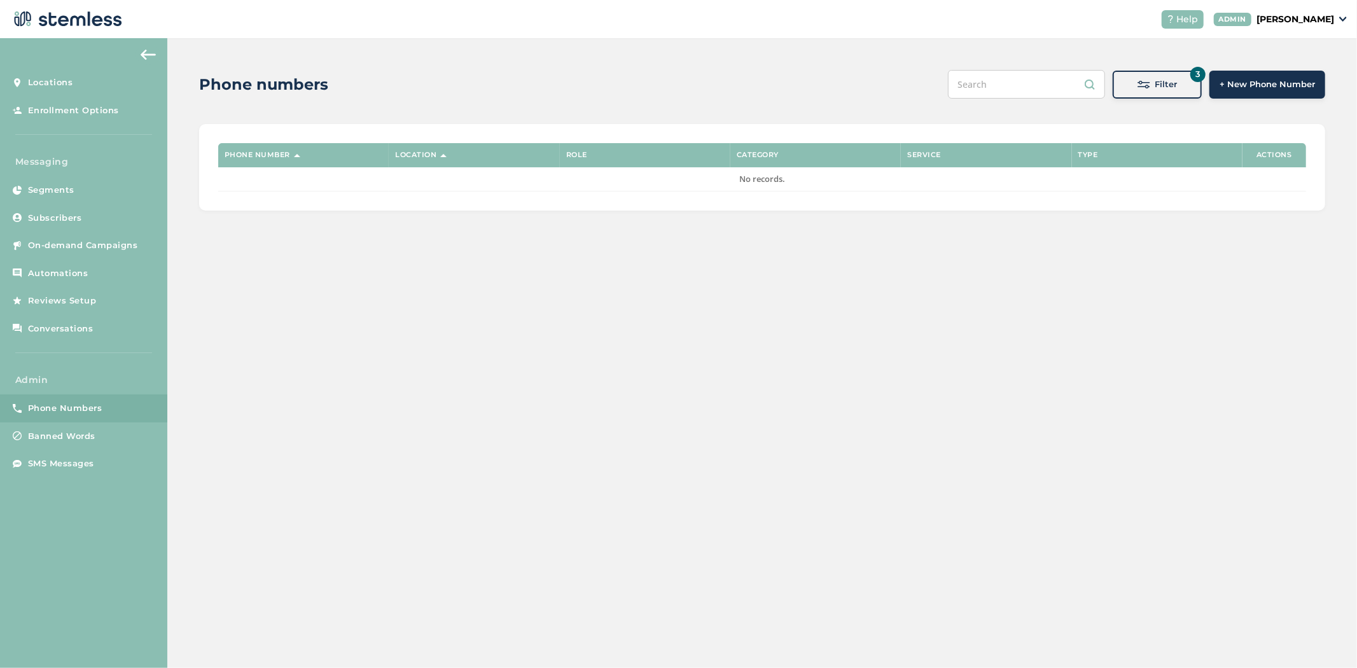
click at [1163, 81] on span "Filter" at bounding box center [1166, 84] width 22 height 13
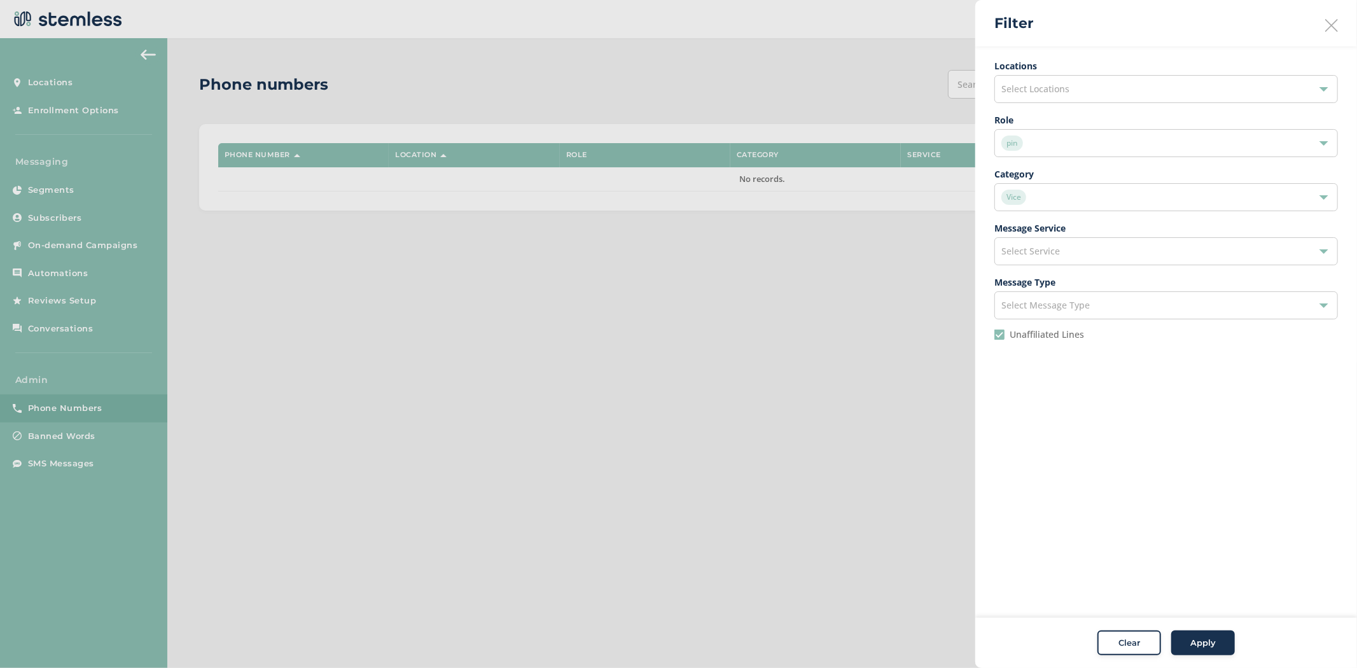
click at [1003, 340] on input "Unaffiliated Lines" at bounding box center [999, 334] width 10 height 10
click at [1196, 636] on button "Apply" at bounding box center [1203, 642] width 64 height 25
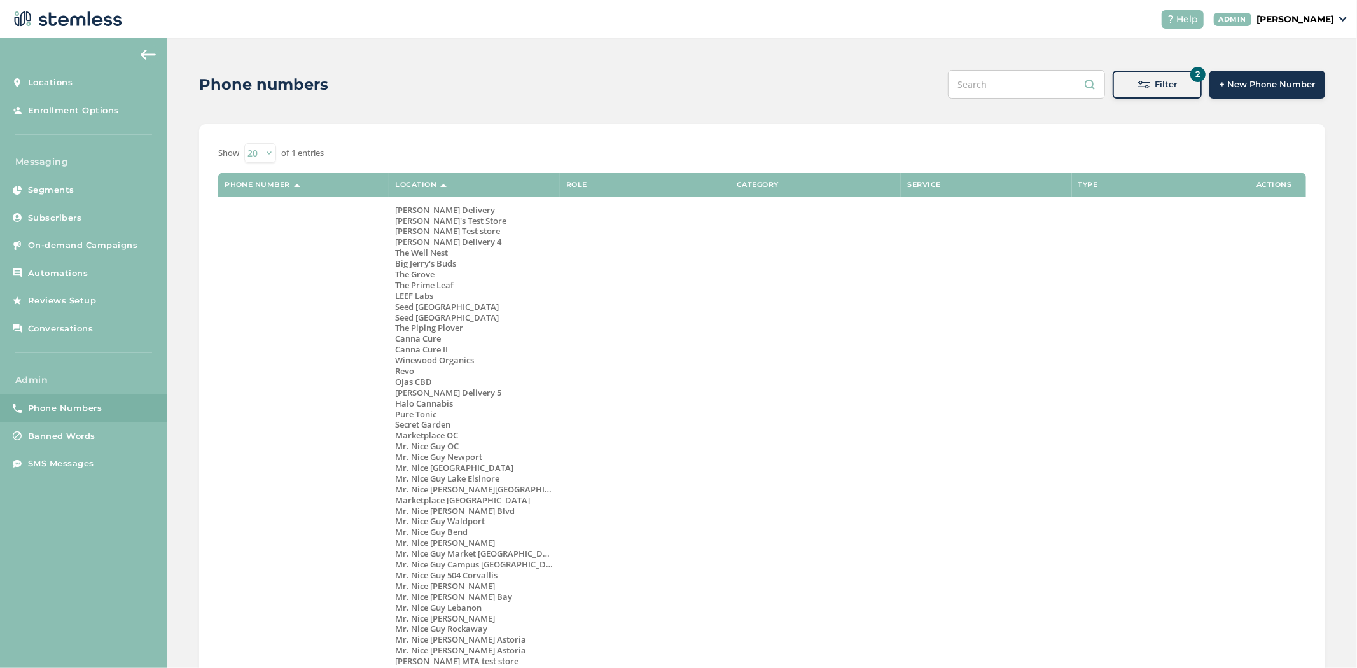
click at [1145, 80] on div "Filter" at bounding box center [1157, 84] width 69 height 13
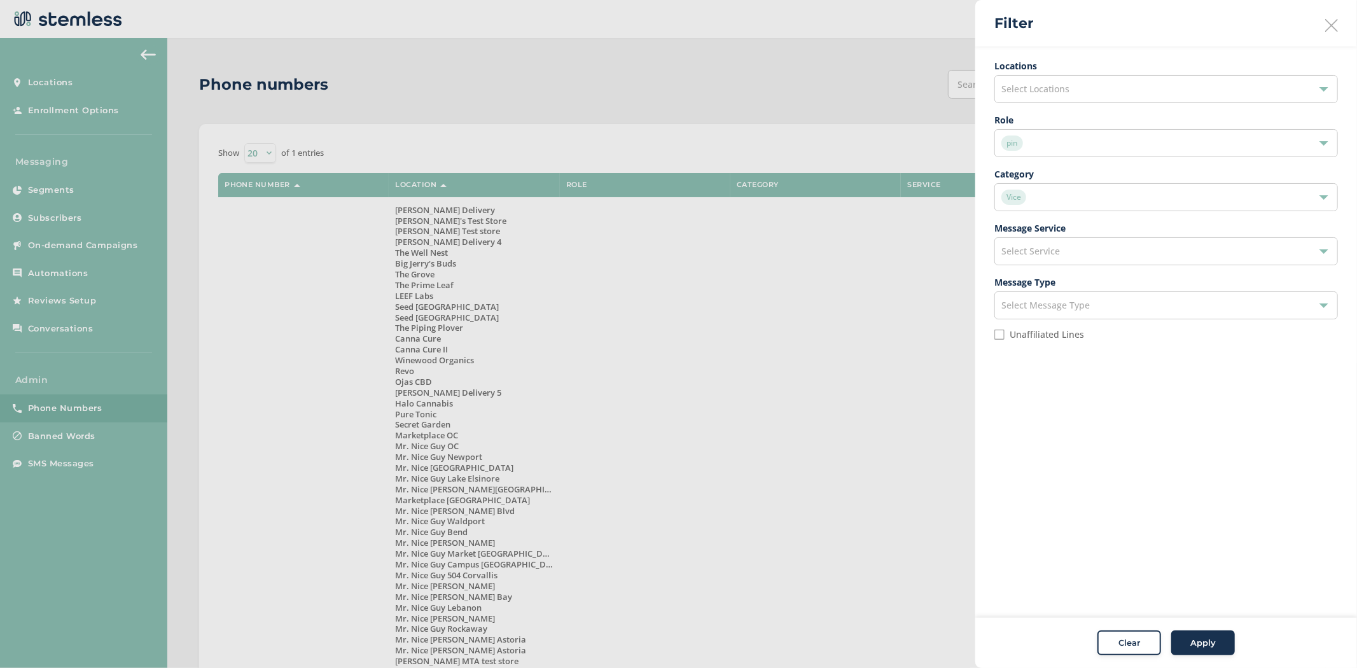
click at [1110, 144] on div "pin" at bounding box center [1159, 142] width 317 height 15
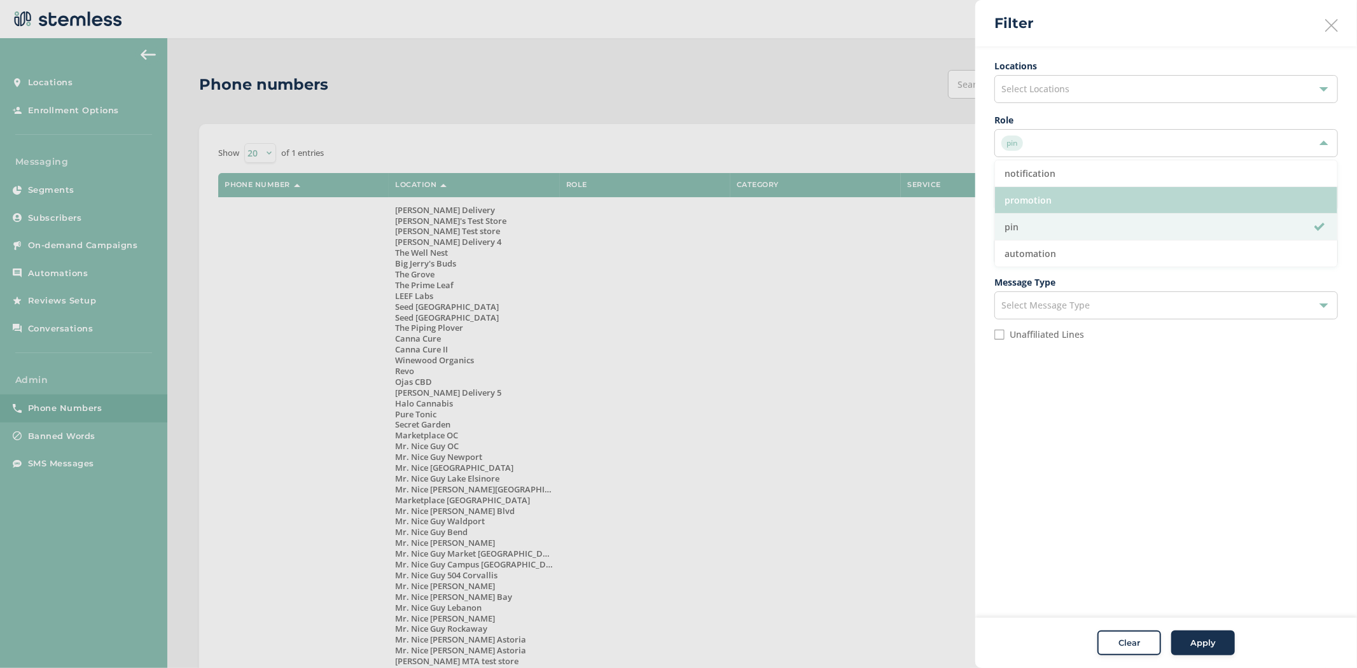
click at [1094, 195] on li "promotion" at bounding box center [1166, 200] width 342 height 27
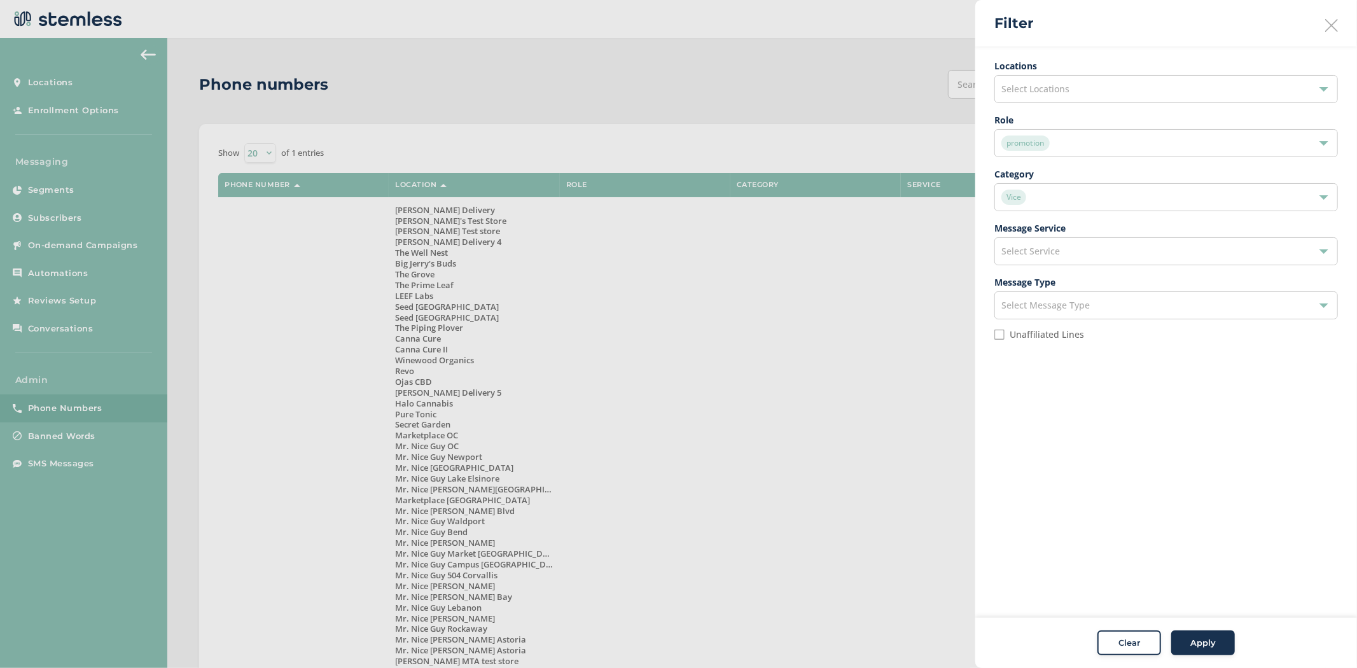
click at [1191, 639] on span "Apply" at bounding box center [1202, 643] width 25 height 13
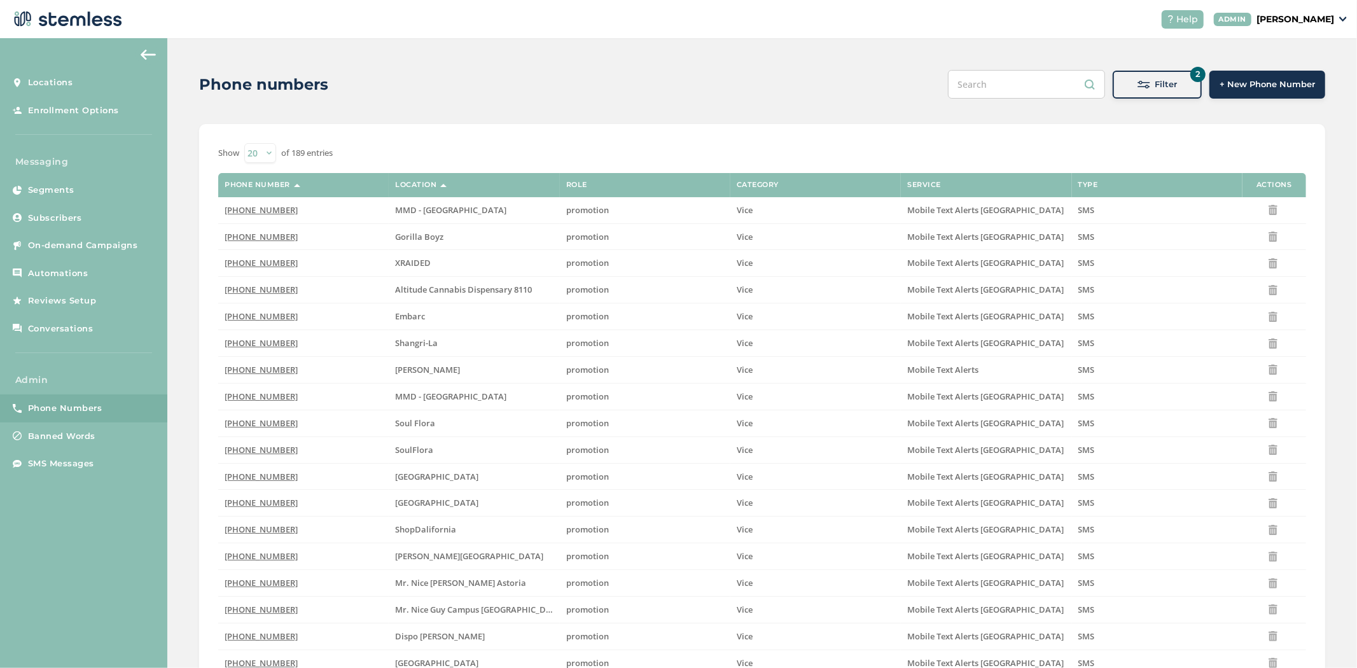
click at [1155, 81] on span "Filter" at bounding box center [1166, 84] width 22 height 13
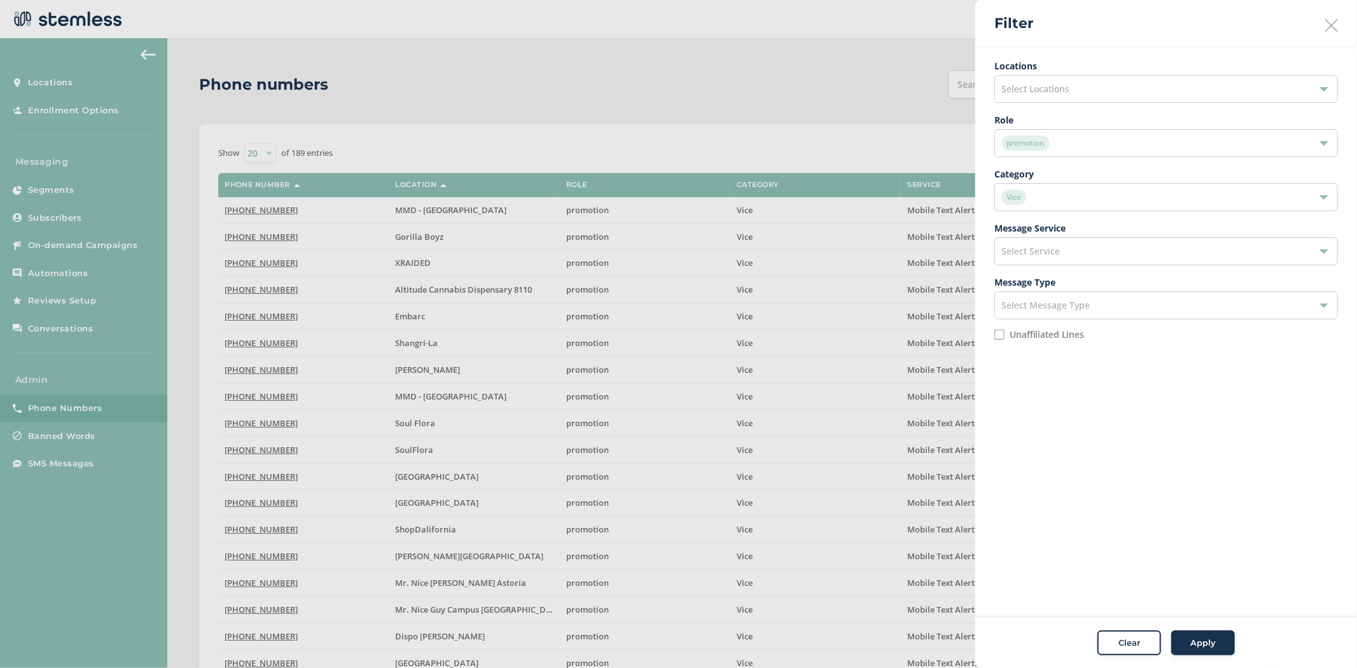
click at [1011, 333] on label "Unaffiliated Lines" at bounding box center [1046, 334] width 74 height 9
click at [1004, 333] on input "Unaffiliated Lines" at bounding box center [999, 334] width 10 height 10
checkbox input "true"
click at [1201, 640] on span "Apply" at bounding box center [1202, 643] width 25 height 13
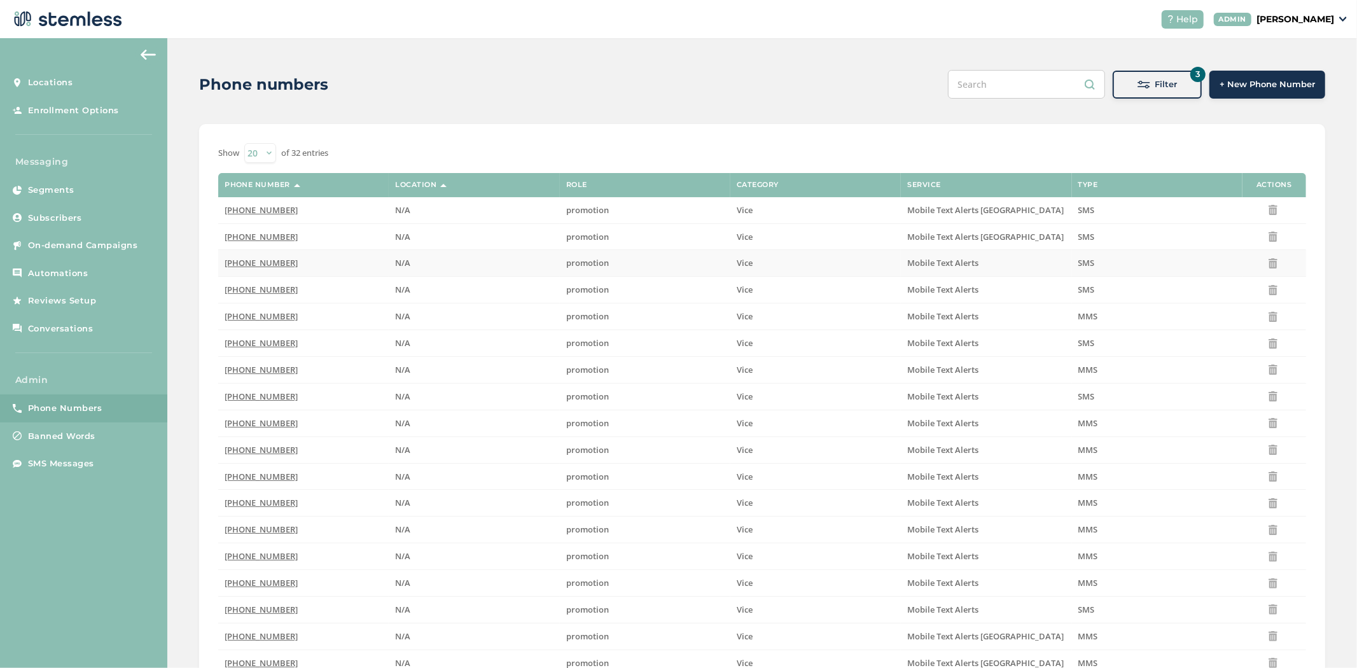
click at [238, 261] on span "(833) 391-2775" at bounding box center [261, 262] width 73 height 11
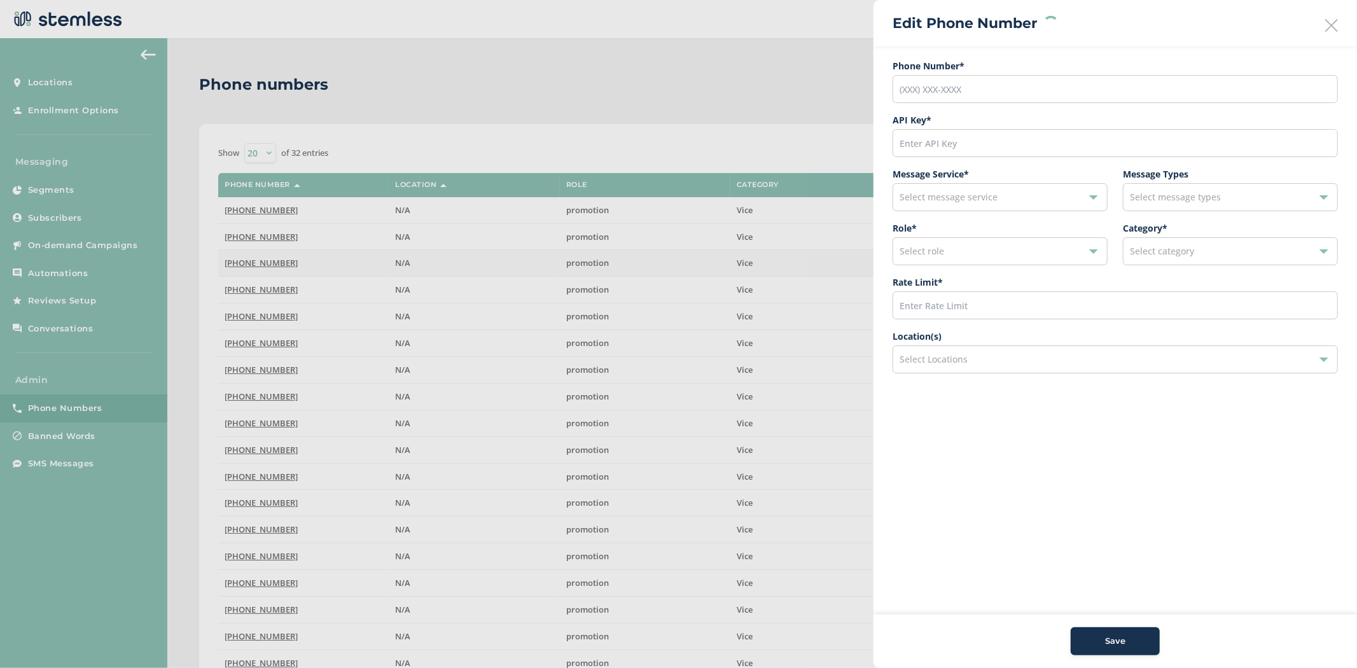
type input "(833) 391-2775"
type input "23120"
type input "600"
click at [1235, 265] on div "Role * promotion Category * Vice" at bounding box center [1114, 248] width 445 height 54
click at [1233, 250] on div "Vice" at bounding box center [1224, 251] width 188 height 15
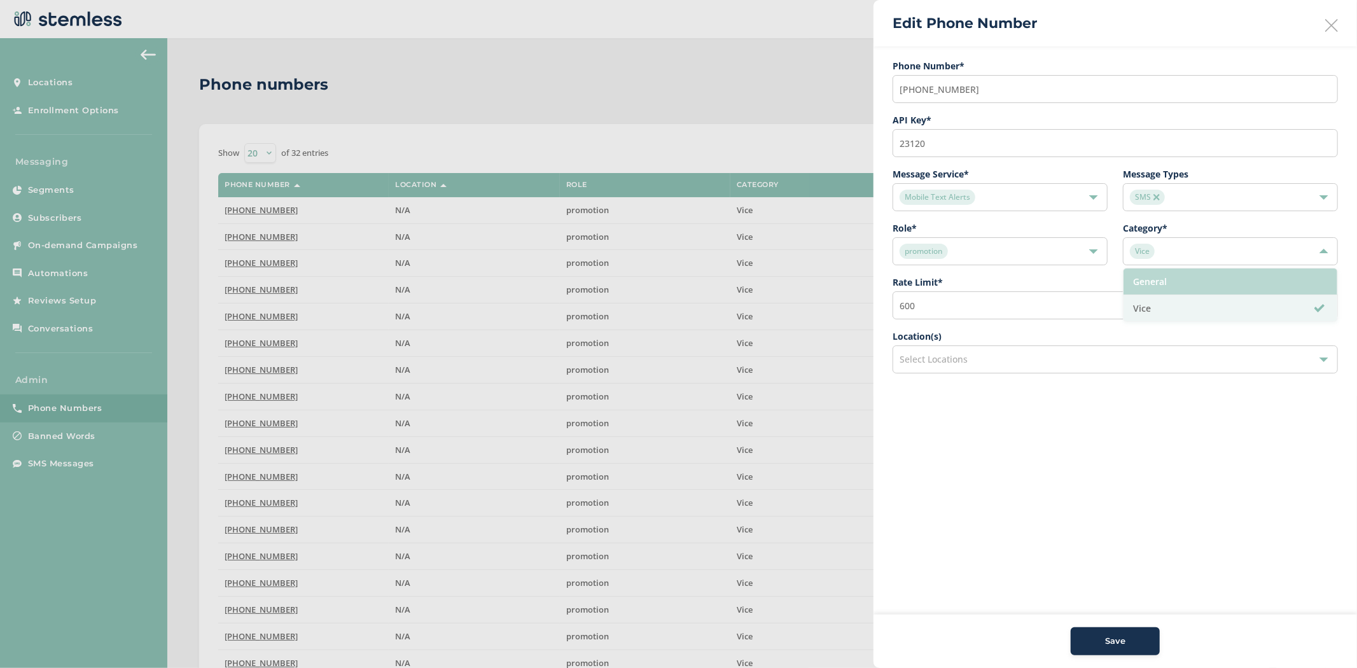
click at [1219, 282] on li "General" at bounding box center [1230, 281] width 214 height 27
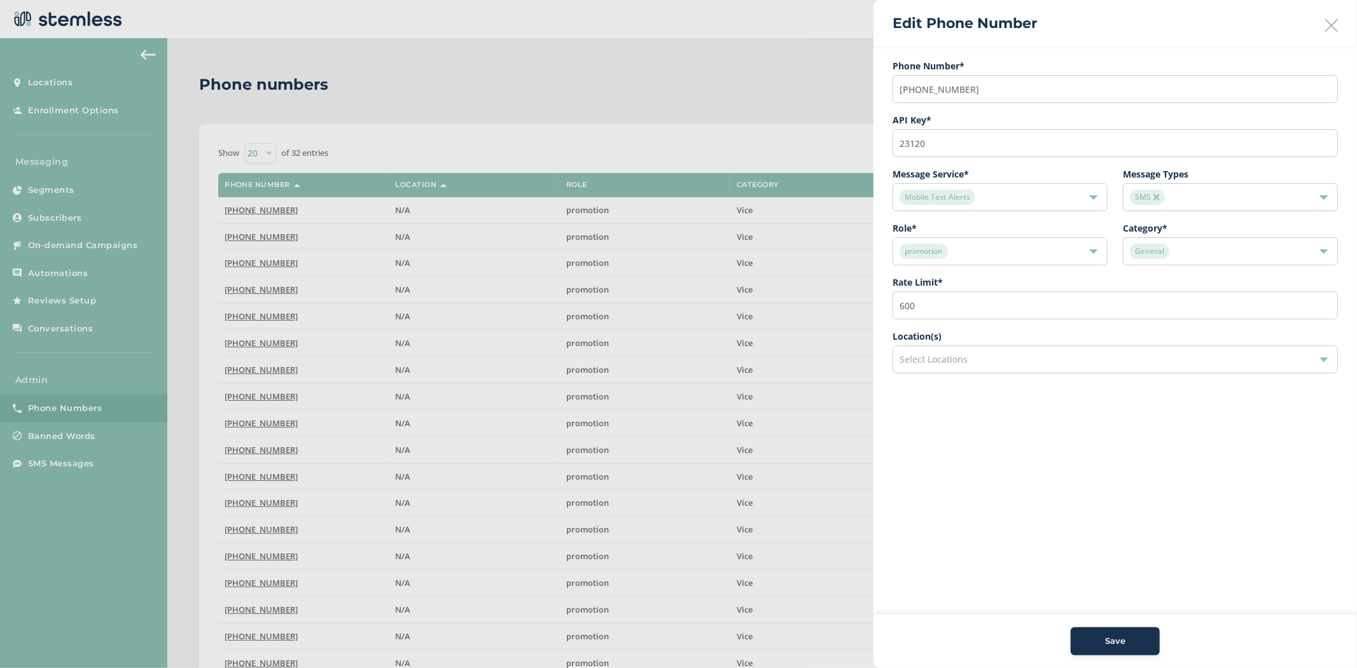
click at [946, 353] on span "Select Locations" at bounding box center [933, 359] width 68 height 12
click at [944, 383] on input "text" at bounding box center [1114, 389] width 425 height 13
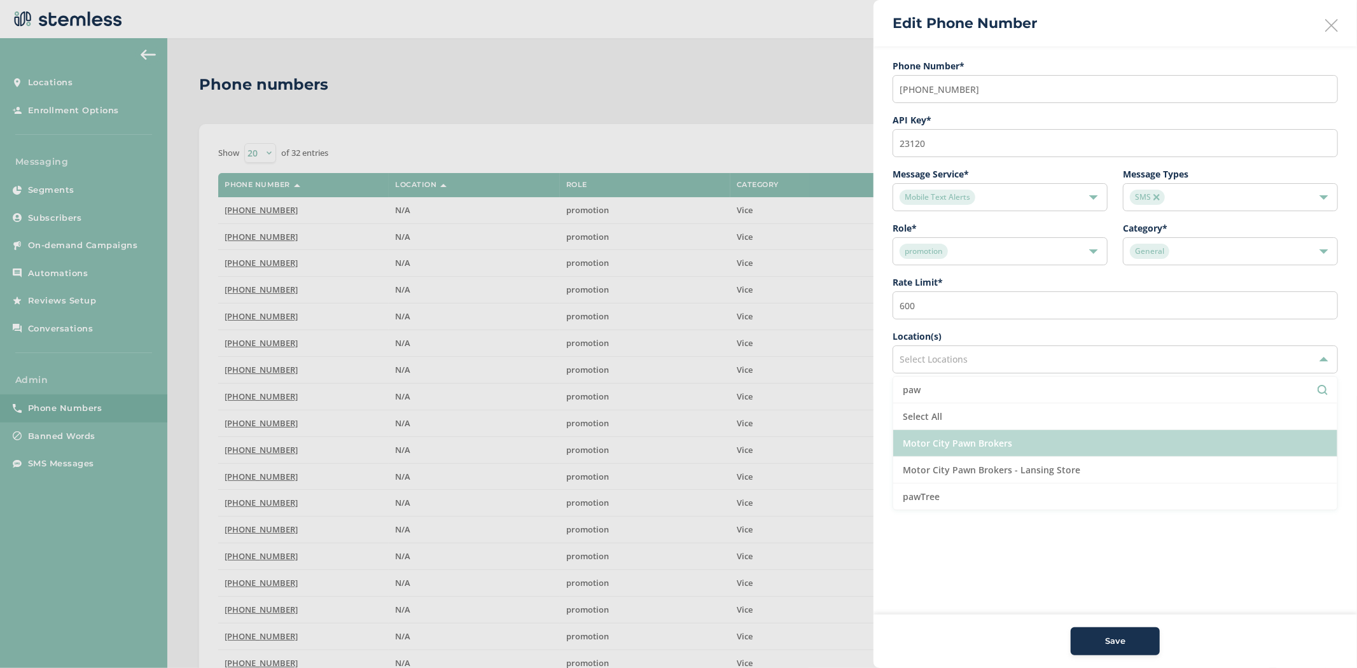
type input "paw"
click at [1006, 446] on li "Motor City Pawn Brokers" at bounding box center [1115, 443] width 444 height 27
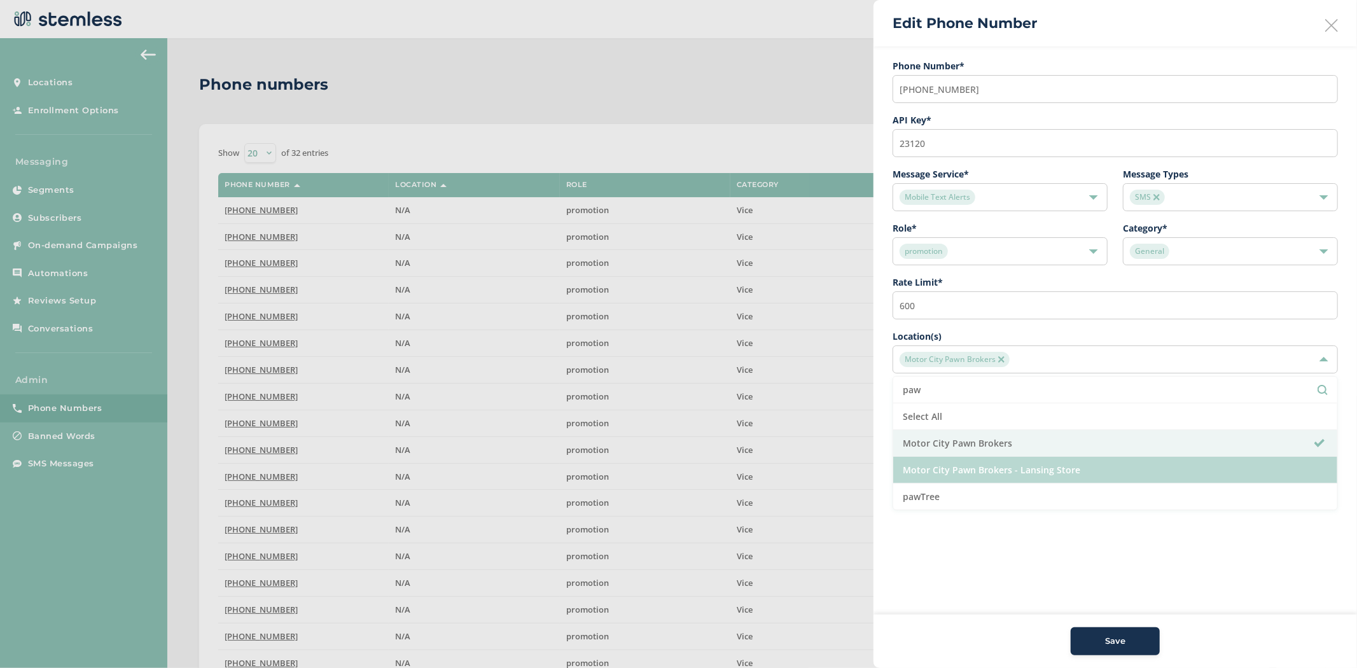
drag, startPoint x: 1006, startPoint y: 471, endPoint x: 1000, endPoint y: 488, distance: 17.7
click at [1006, 472] on li "Motor City Pawn Brokers - Lansing Store" at bounding box center [1115, 470] width 444 height 27
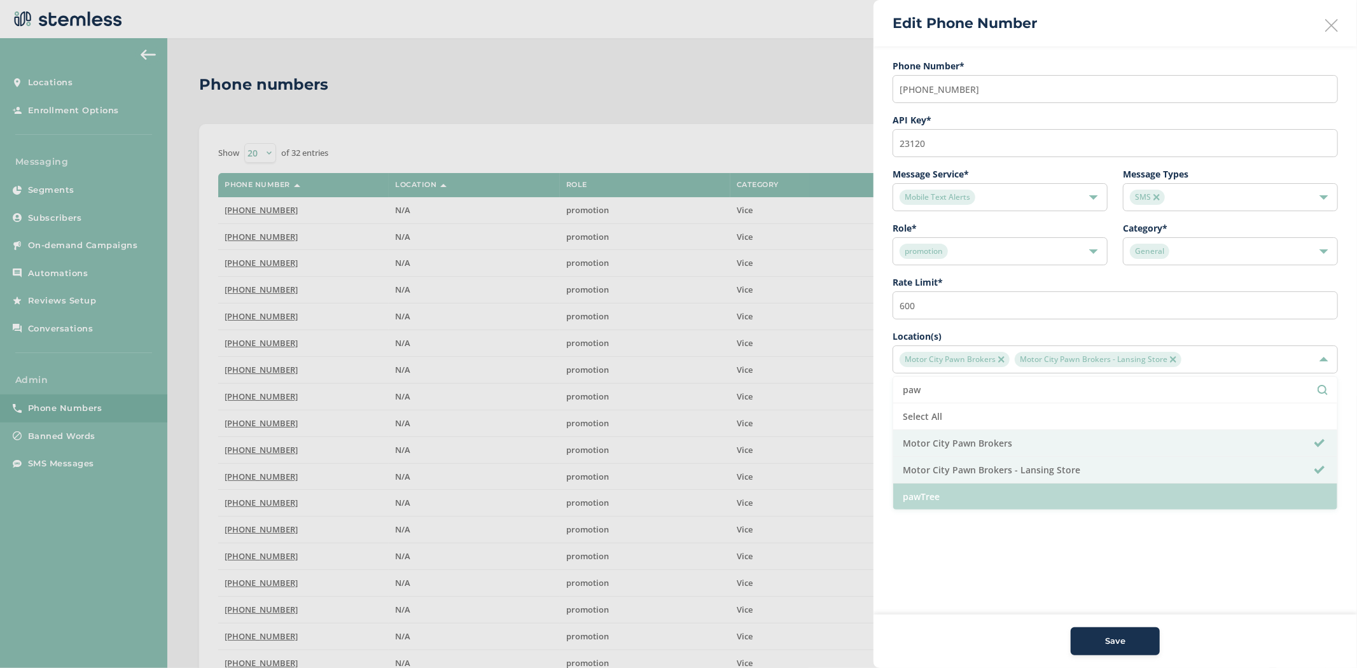
click at [997, 490] on li "pawTree" at bounding box center [1115, 496] width 444 height 26
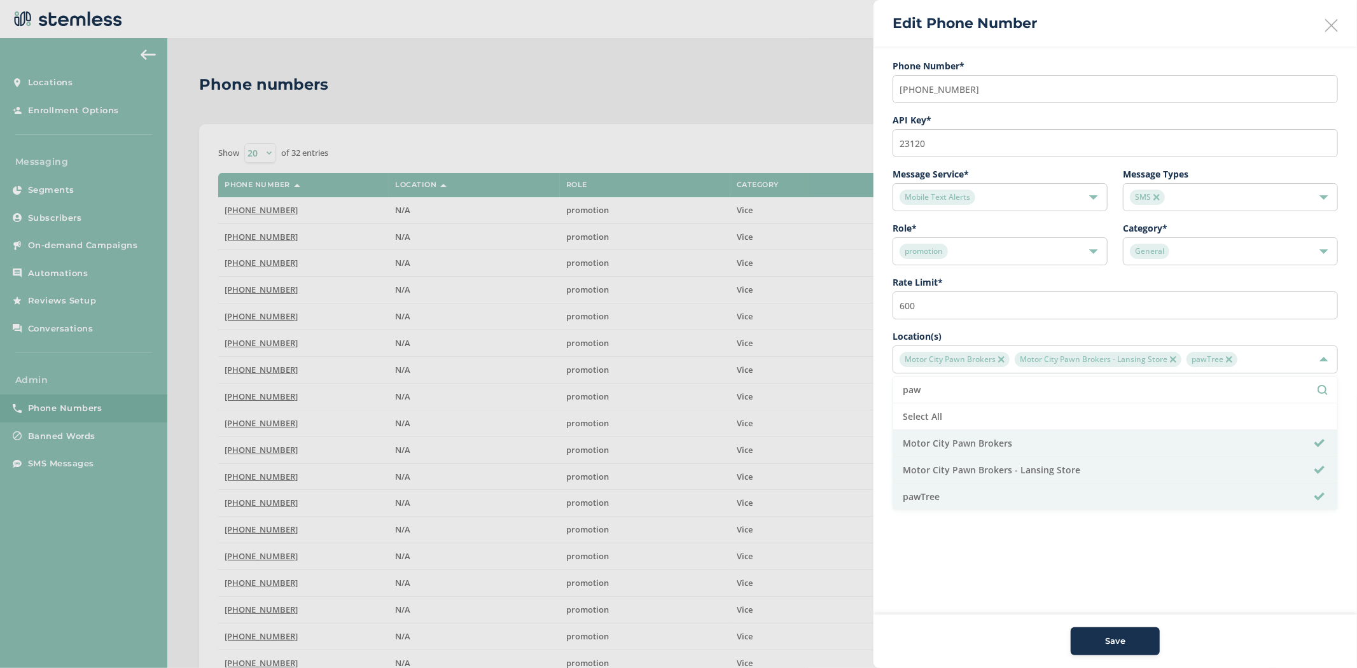
click at [1001, 236] on span "Role * promotion" at bounding box center [999, 243] width 215 height 44
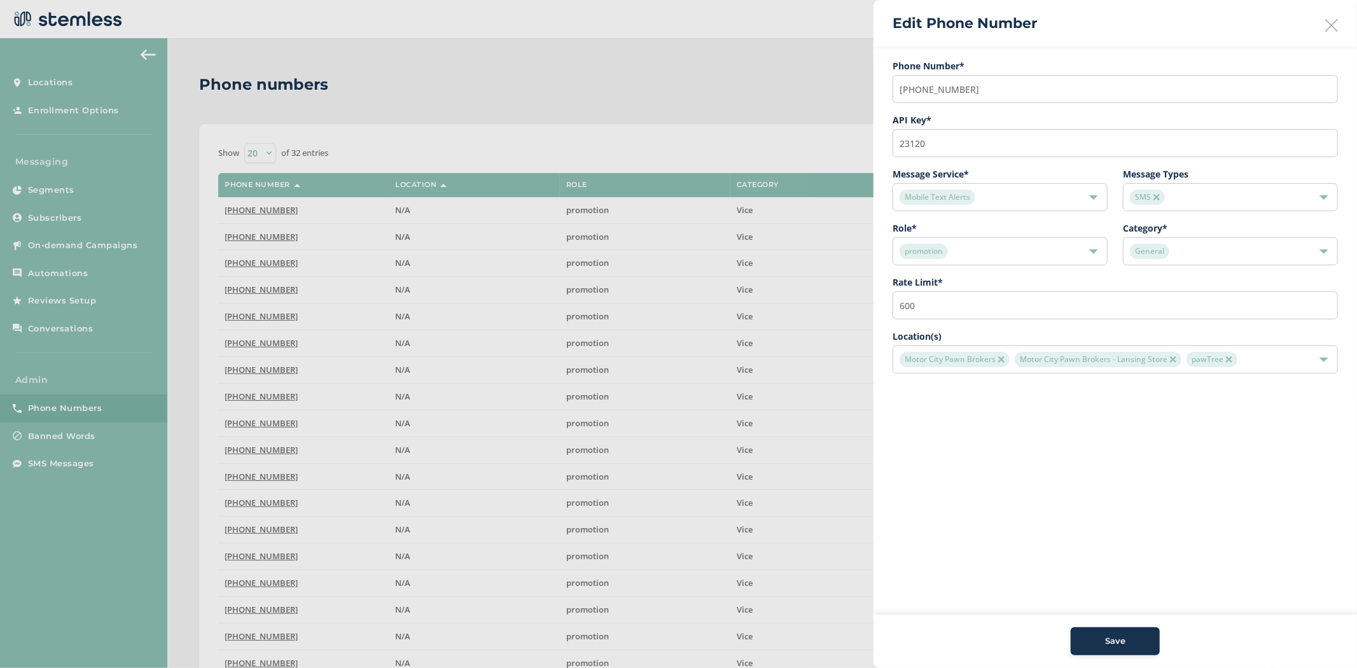
click at [1000, 242] on div "promotion" at bounding box center [999, 251] width 215 height 28
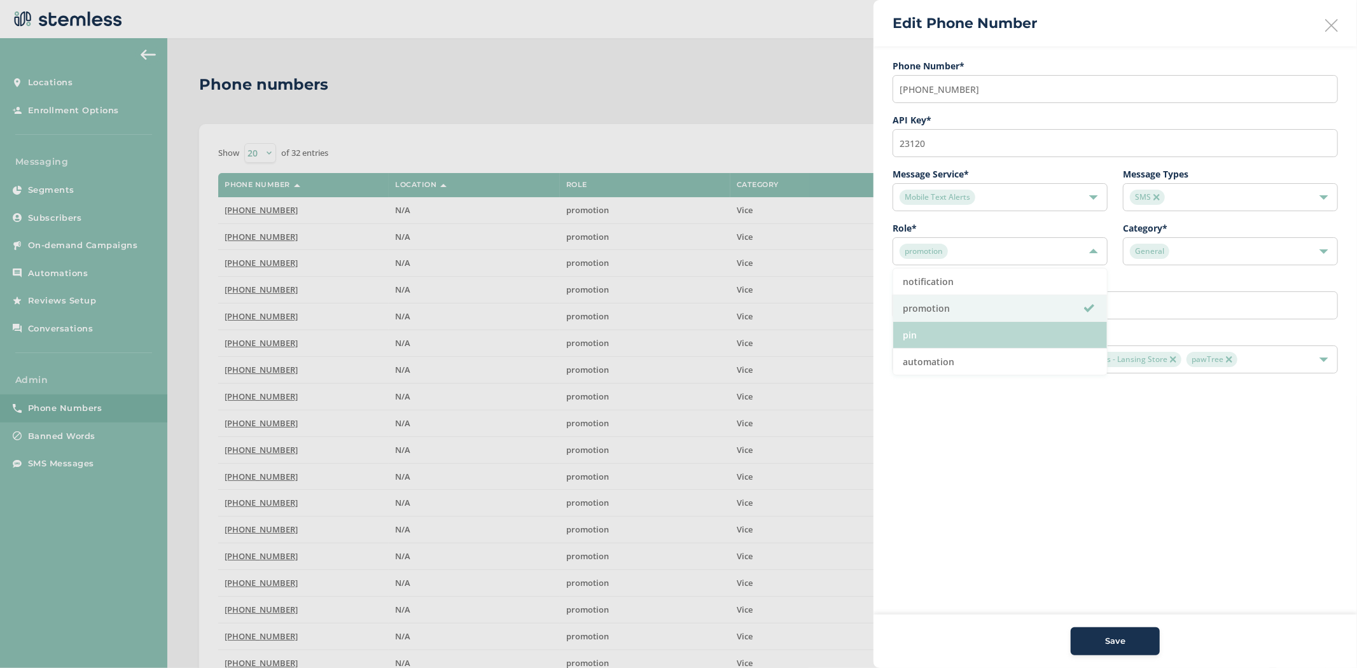
click at [973, 345] on li "pin" at bounding box center [1000, 335] width 214 height 27
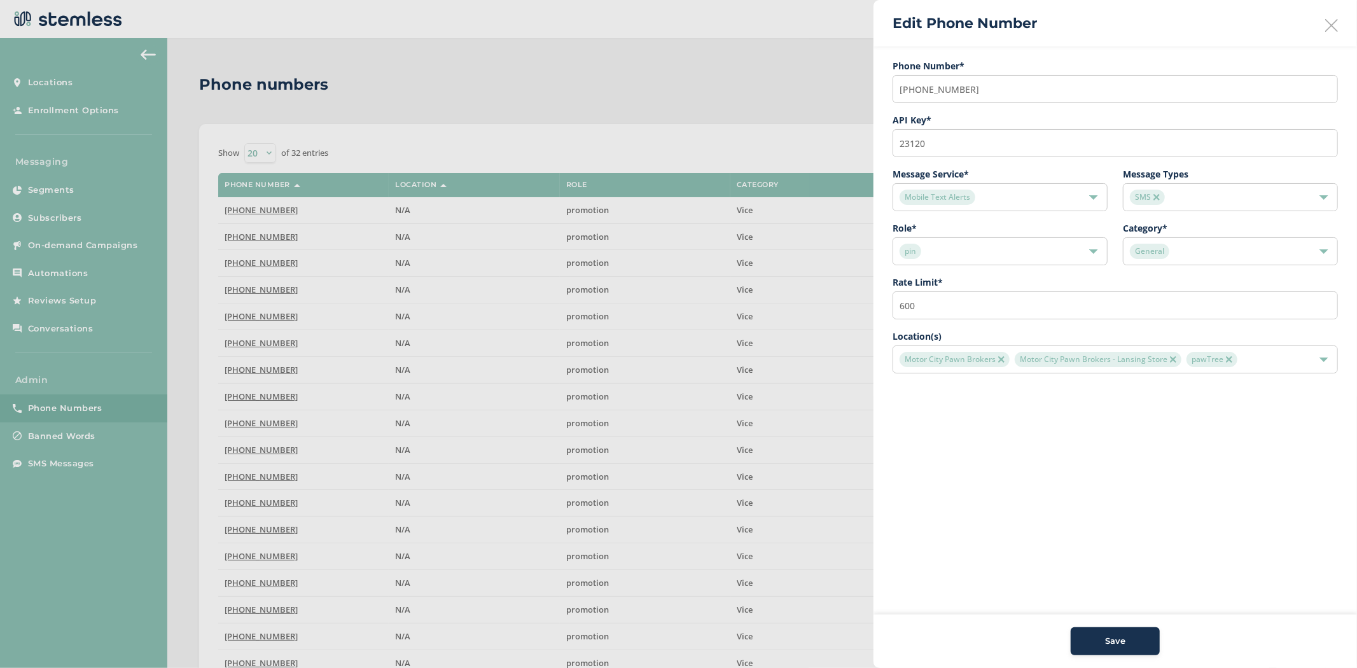
click at [1096, 644] on div "Save" at bounding box center [1115, 641] width 69 height 13
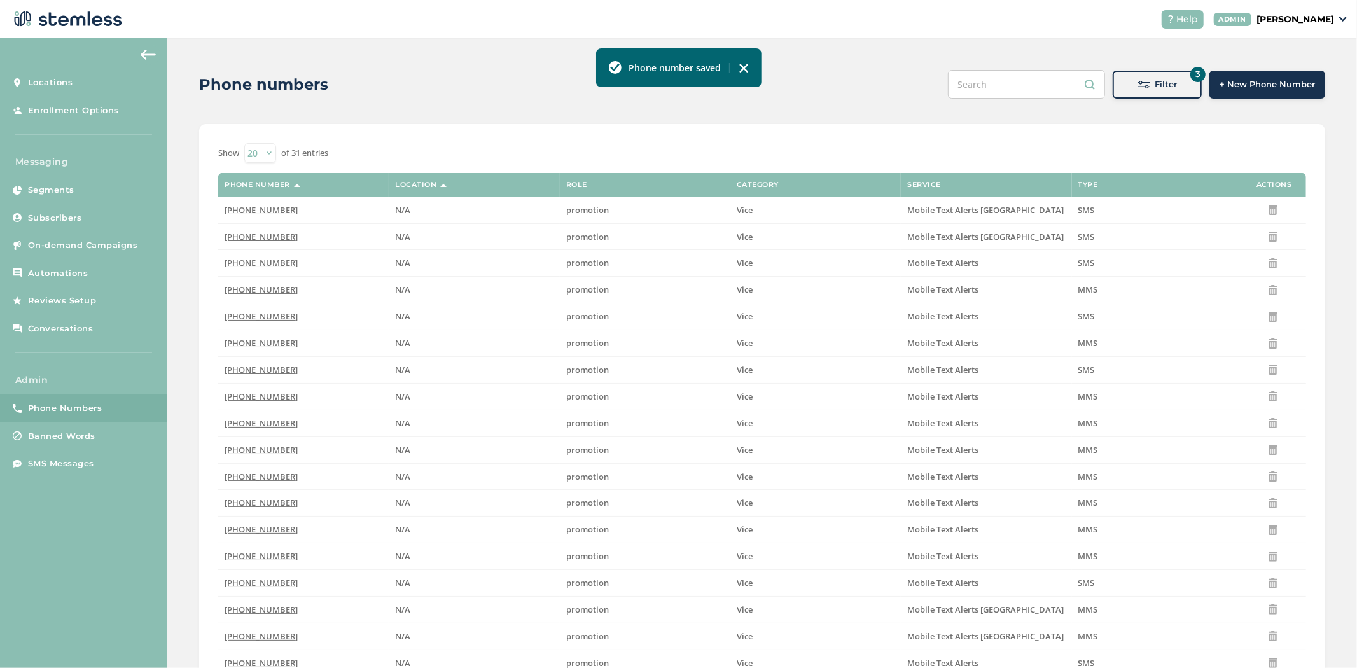
click at [1131, 90] on div "Filter" at bounding box center [1157, 84] width 69 height 13
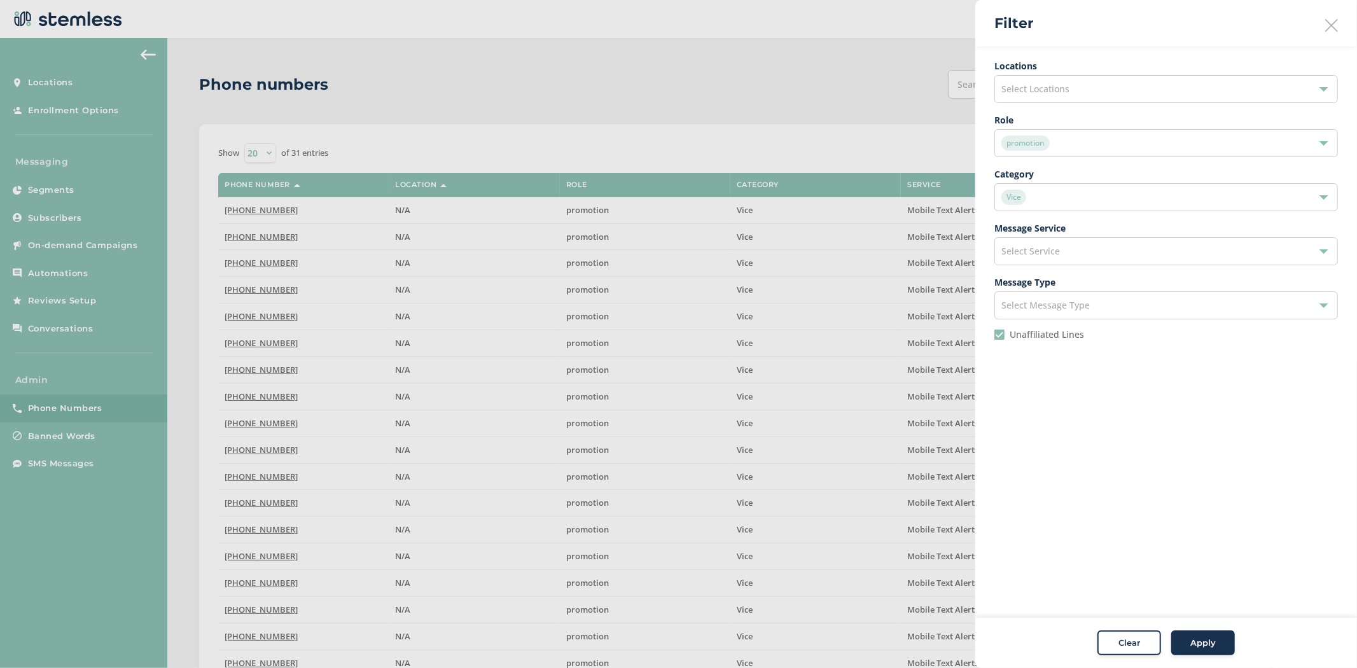
click at [1056, 143] on div "promotion" at bounding box center [1159, 142] width 317 height 15
click at [1066, 225] on li "pin" at bounding box center [1166, 227] width 342 height 27
click at [1067, 199] on div "Vice" at bounding box center [1159, 197] width 317 height 15
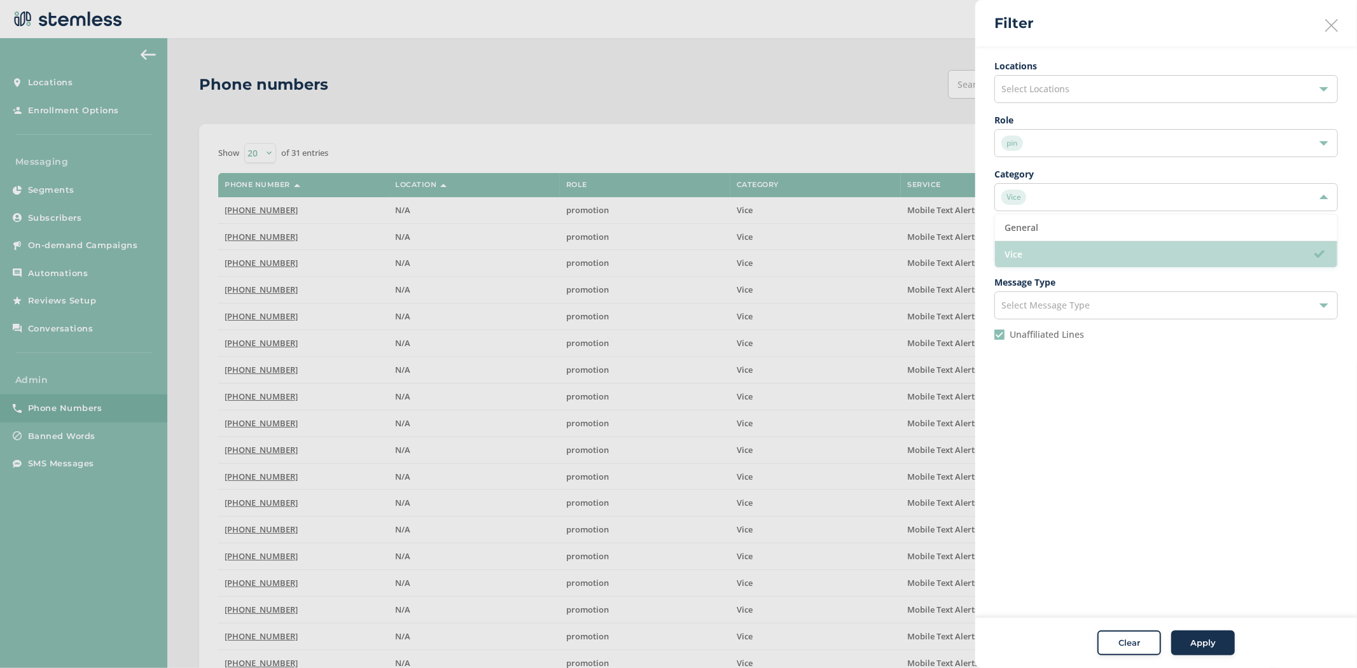
click at [1083, 249] on li "Vice" at bounding box center [1166, 254] width 342 height 26
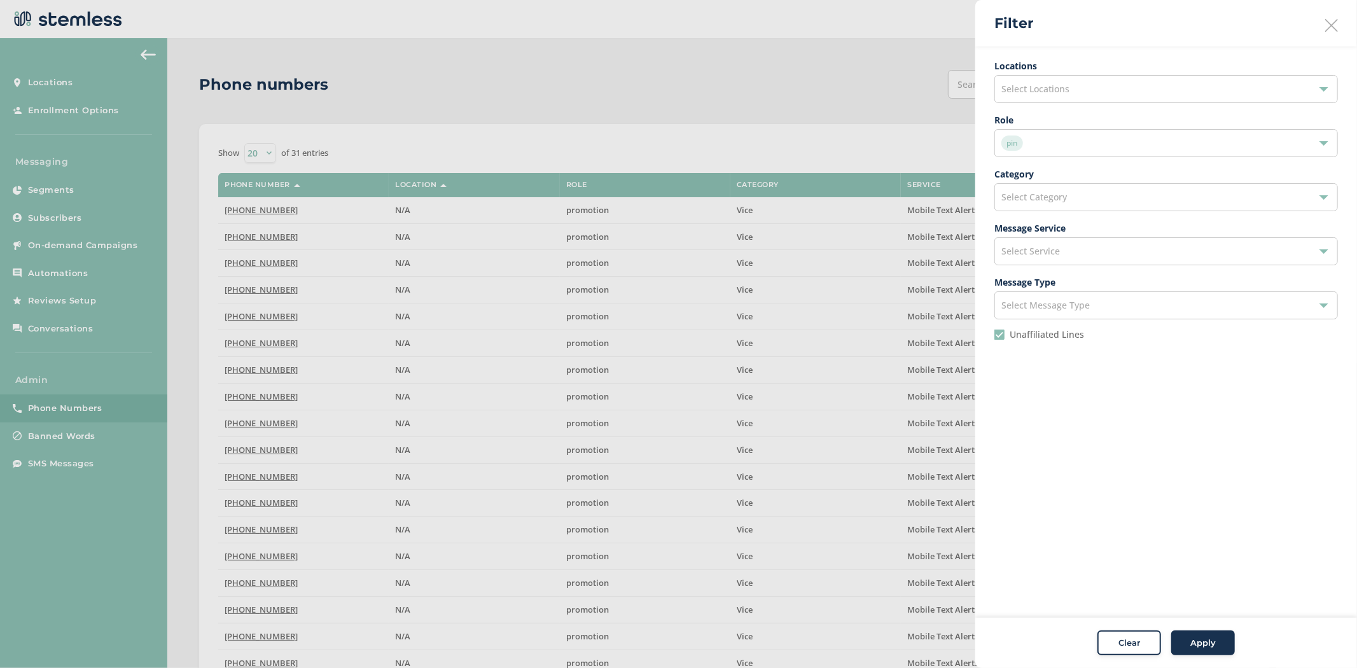
click at [1018, 336] on label "Unaffiliated Lines" at bounding box center [1046, 334] width 74 height 9
click at [1004, 336] on input "Unaffiliated Lines" at bounding box center [999, 334] width 10 height 10
checkbox input "false"
click at [1202, 630] on div "Clear Apply" at bounding box center [1166, 643] width 382 height 51
click at [1203, 640] on span "Apply" at bounding box center [1202, 643] width 25 height 13
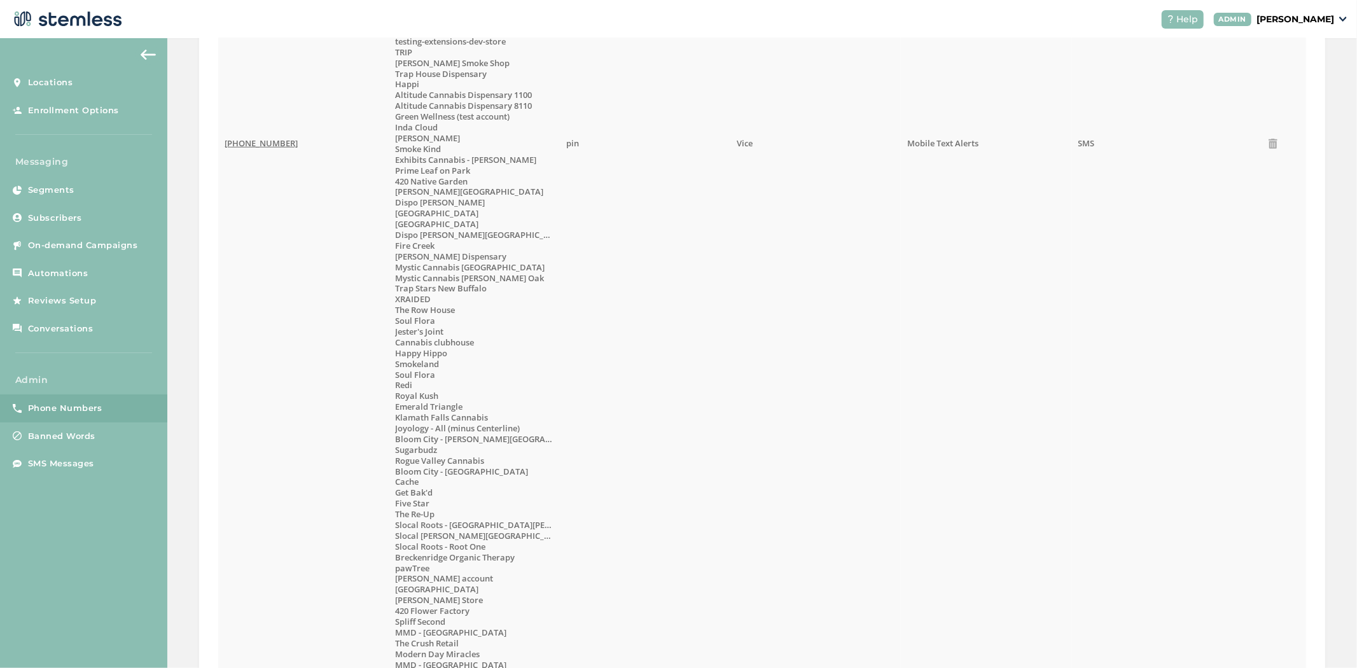
scroll to position [1129, 0]
click at [227, 130] on td "(833) 596-3031" at bounding box center [303, 139] width 170 height 2143
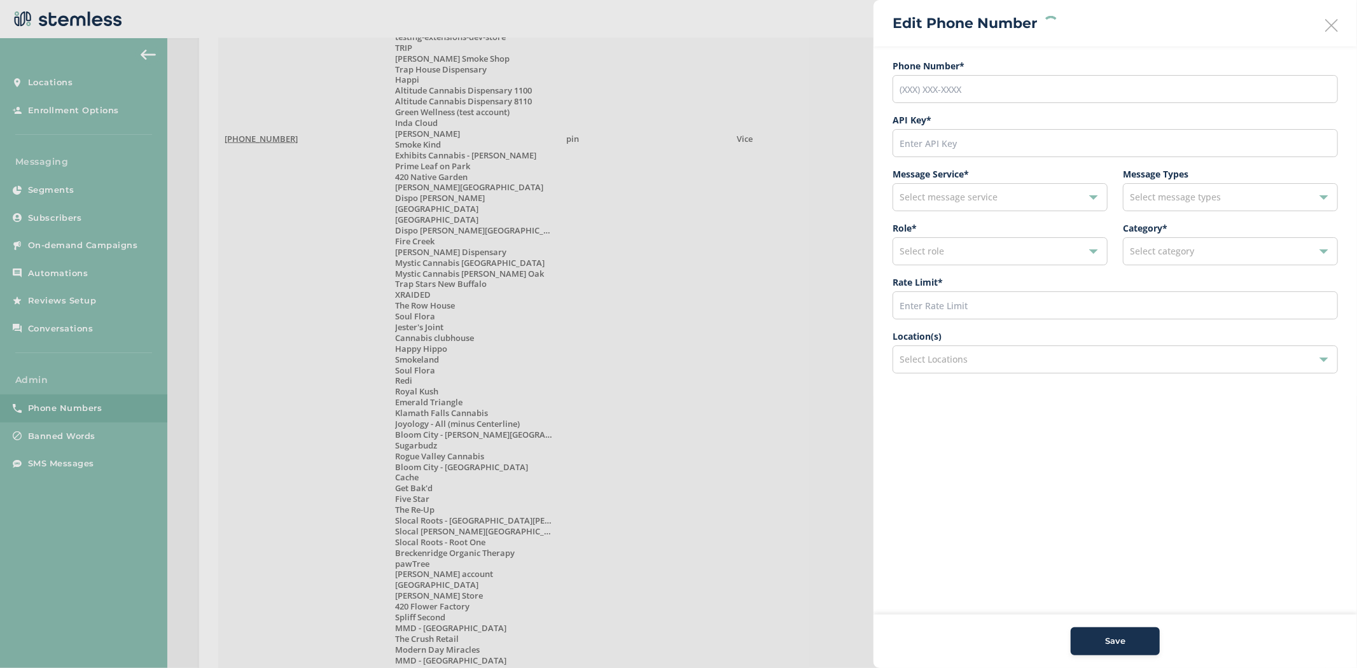
type input "(833) 596-3031"
type input "11565"
type input "200"
click at [1029, 378] on div "Location(s) 198 selected" at bounding box center [1114, 356] width 445 height 54
click at [1014, 363] on div "198 selected" at bounding box center [1114, 359] width 445 height 28
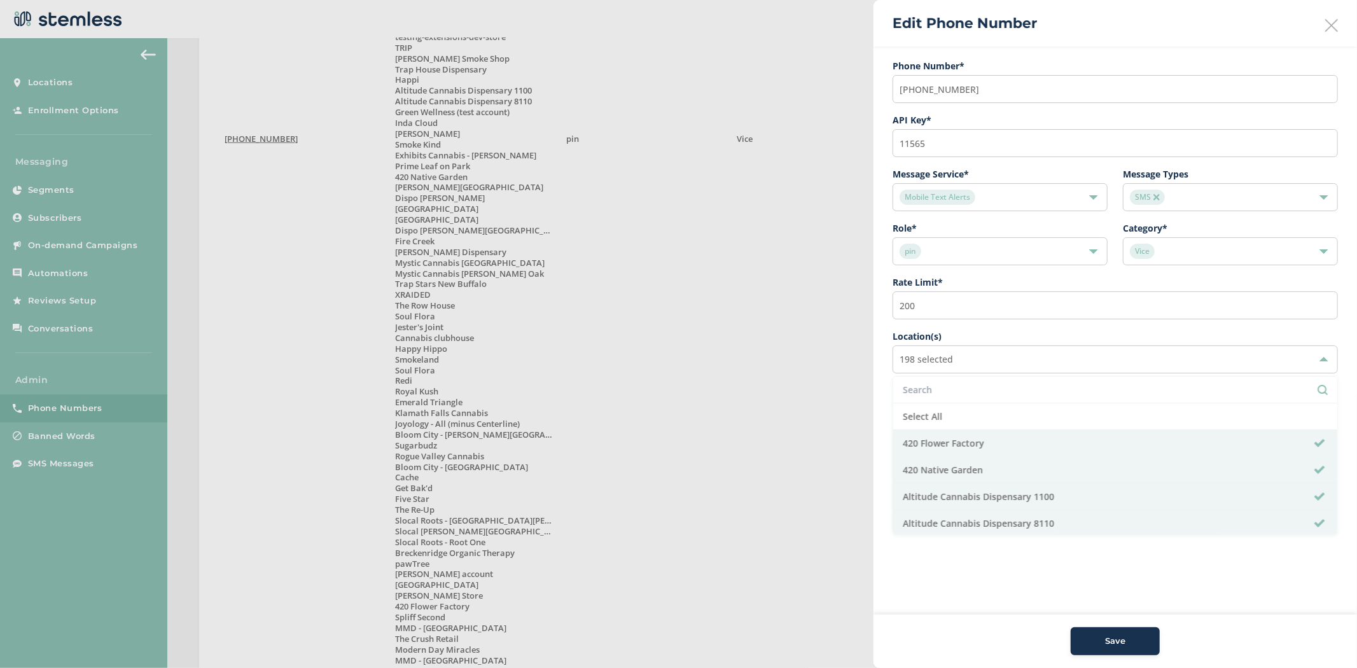
click at [955, 382] on li at bounding box center [1115, 390] width 444 height 27
click at [957, 388] on input "text" at bounding box center [1114, 389] width 425 height 13
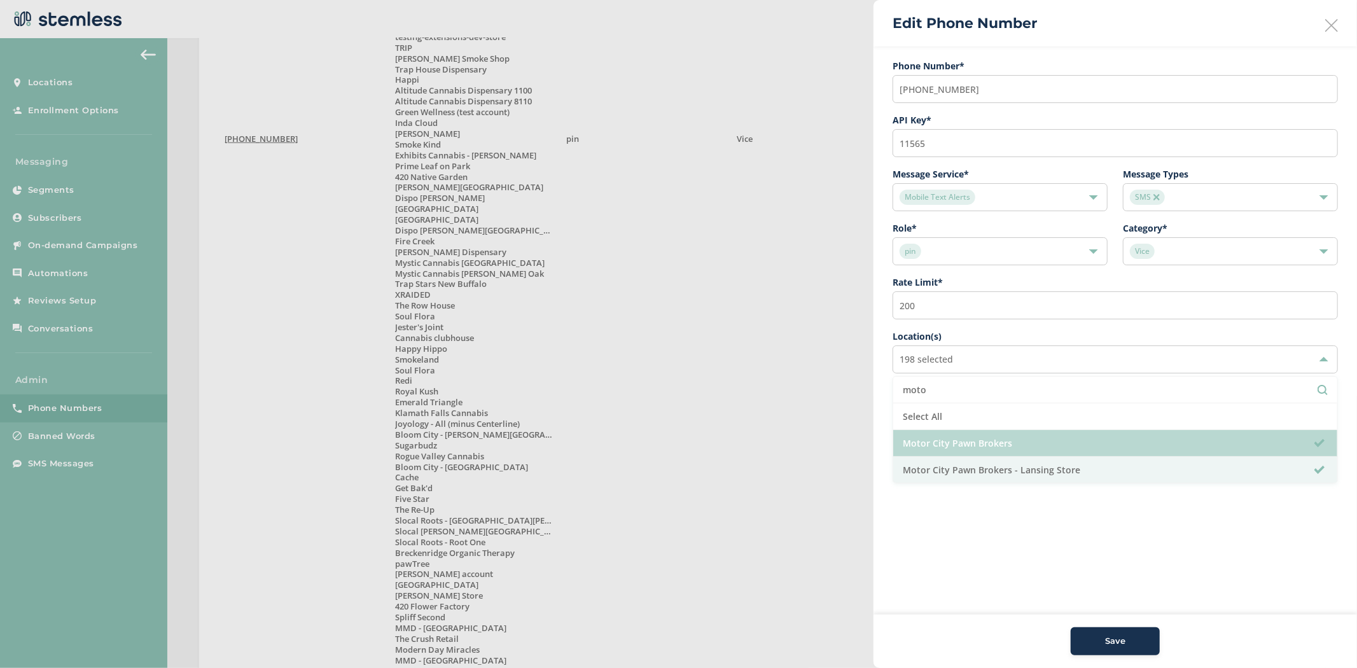
type input "moto"
click at [969, 441] on li "Motor City Pawn Brokers" at bounding box center [1115, 443] width 444 height 27
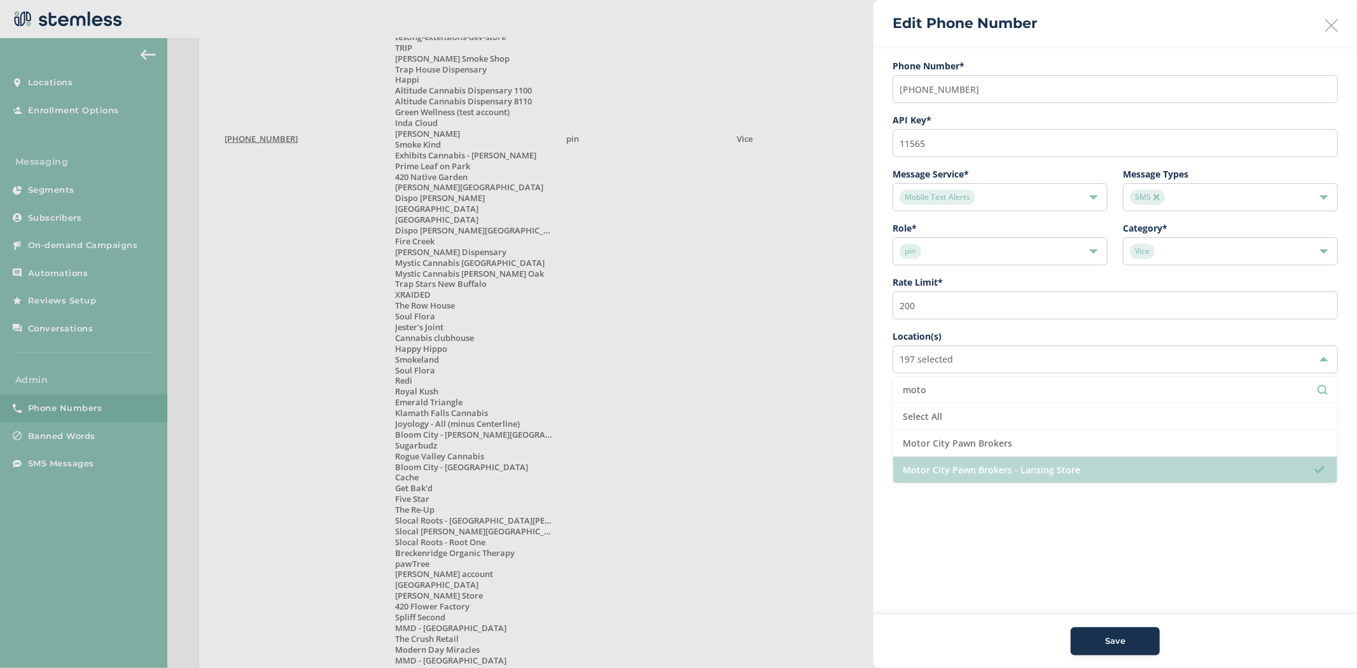
drag, startPoint x: 972, startPoint y: 469, endPoint x: 954, endPoint y: 398, distance: 73.4
click at [971, 469] on li "Motor City Pawn Brokers - Lansing Store" at bounding box center [1115, 470] width 444 height 26
click at [940, 380] on li "moto" at bounding box center [1115, 390] width 444 height 27
drag, startPoint x: 940, startPoint y: 384, endPoint x: 866, endPoint y: 378, distance: 74.0
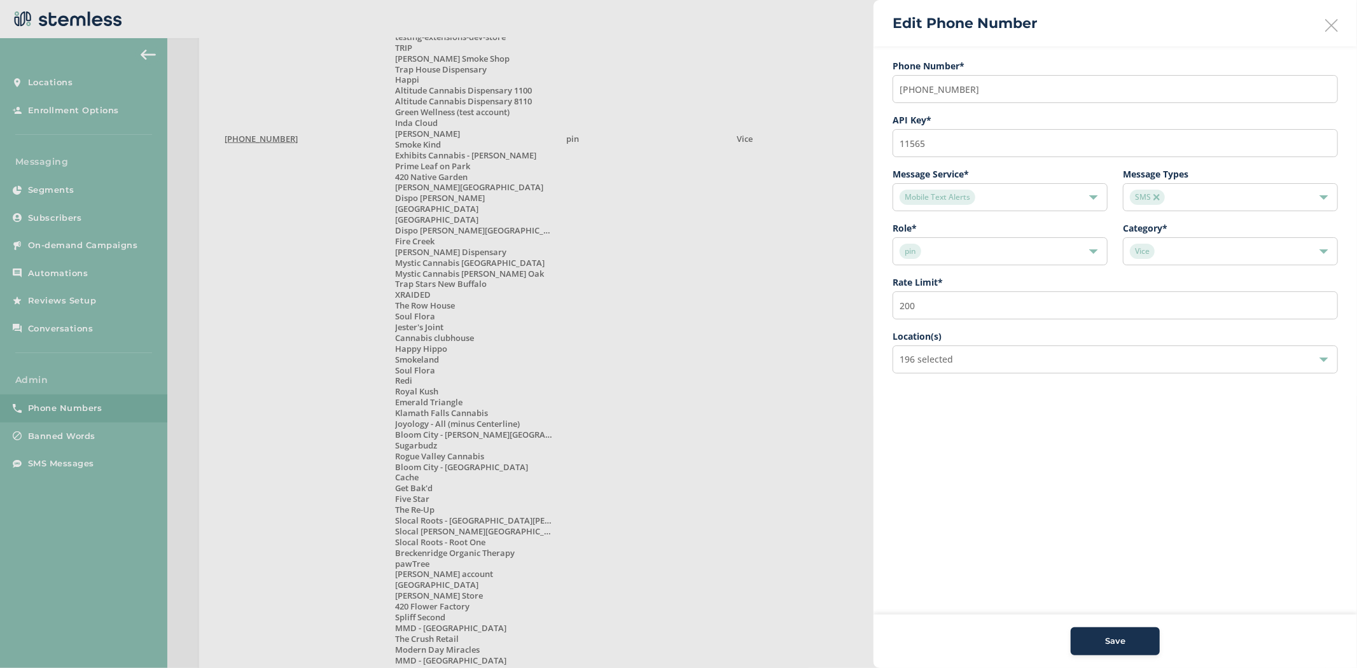
click at [1034, 360] on div "196 selected" at bounding box center [1114, 359] width 445 height 28
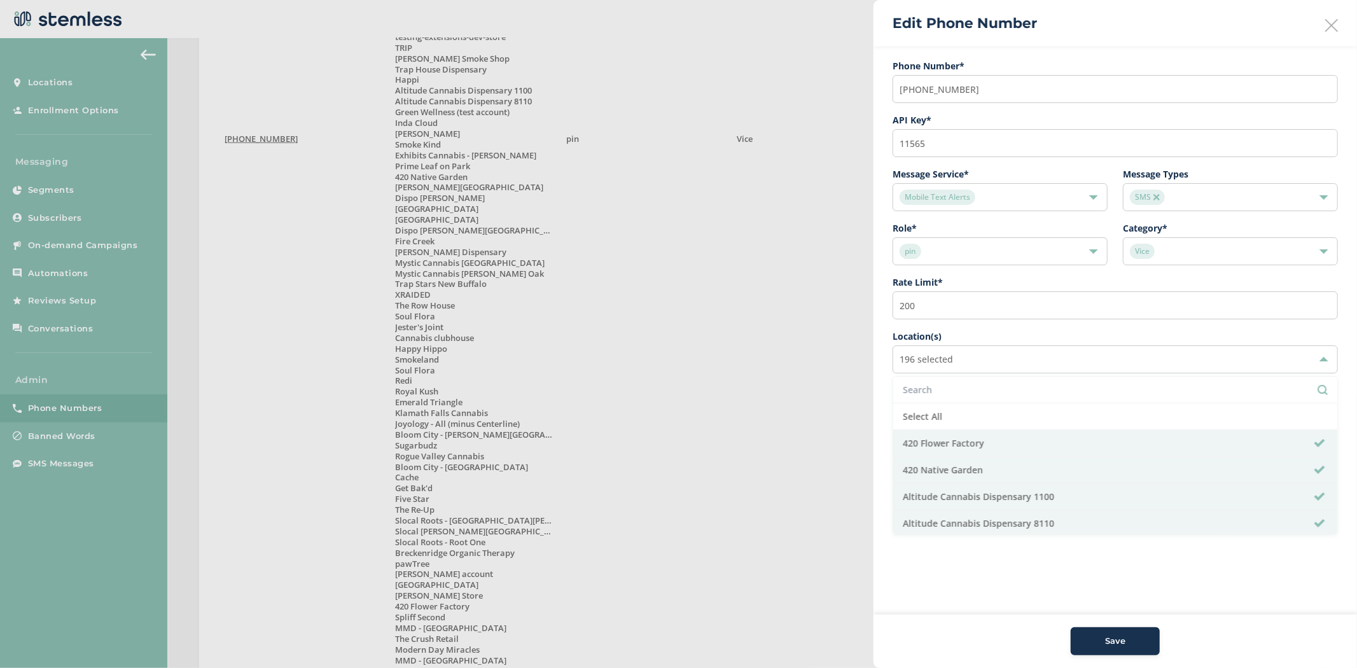
click at [997, 378] on ul "Select All 420 Flower Factory 420 Native Garden Altitude Cannabis Dispensary 11…" at bounding box center [1114, 455] width 445 height 159
click at [995, 382] on li at bounding box center [1115, 390] width 444 height 27
click at [988, 389] on input "text" at bounding box center [1114, 389] width 425 height 13
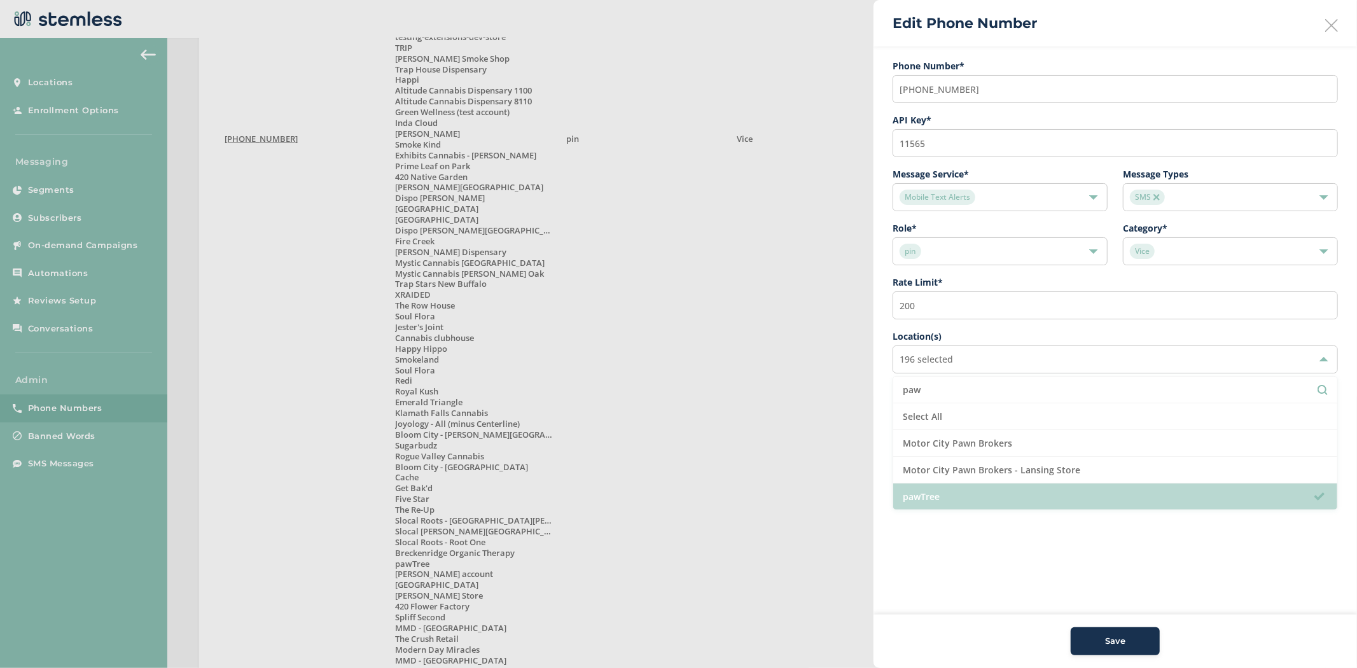
type input "paw"
click at [991, 498] on li "pawTree" at bounding box center [1115, 496] width 444 height 26
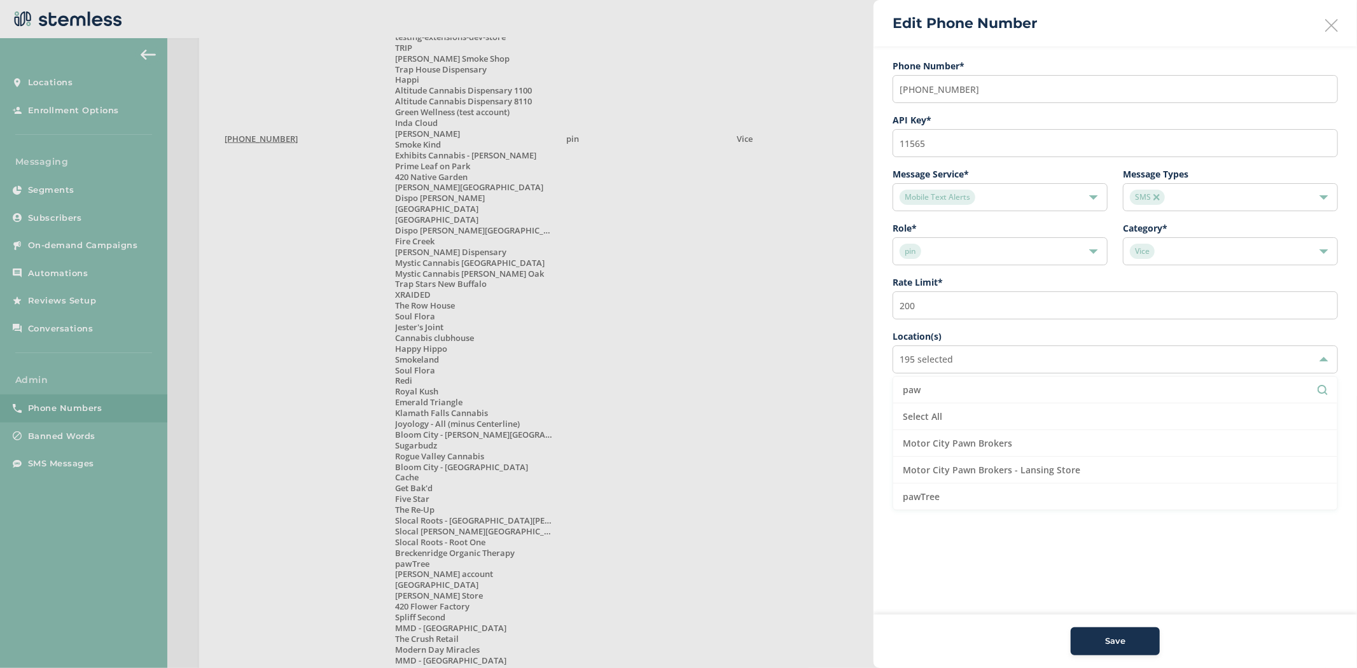
click at [1105, 637] on span "Save" at bounding box center [1115, 641] width 20 height 13
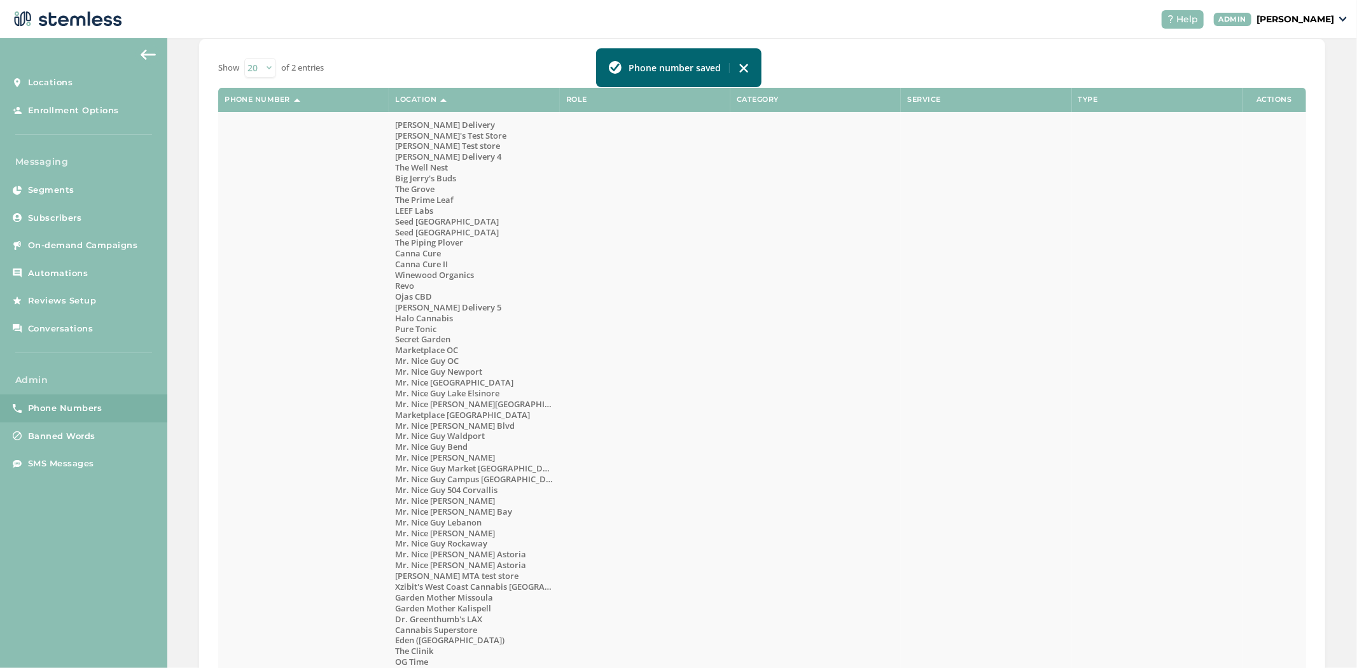
scroll to position [0, 0]
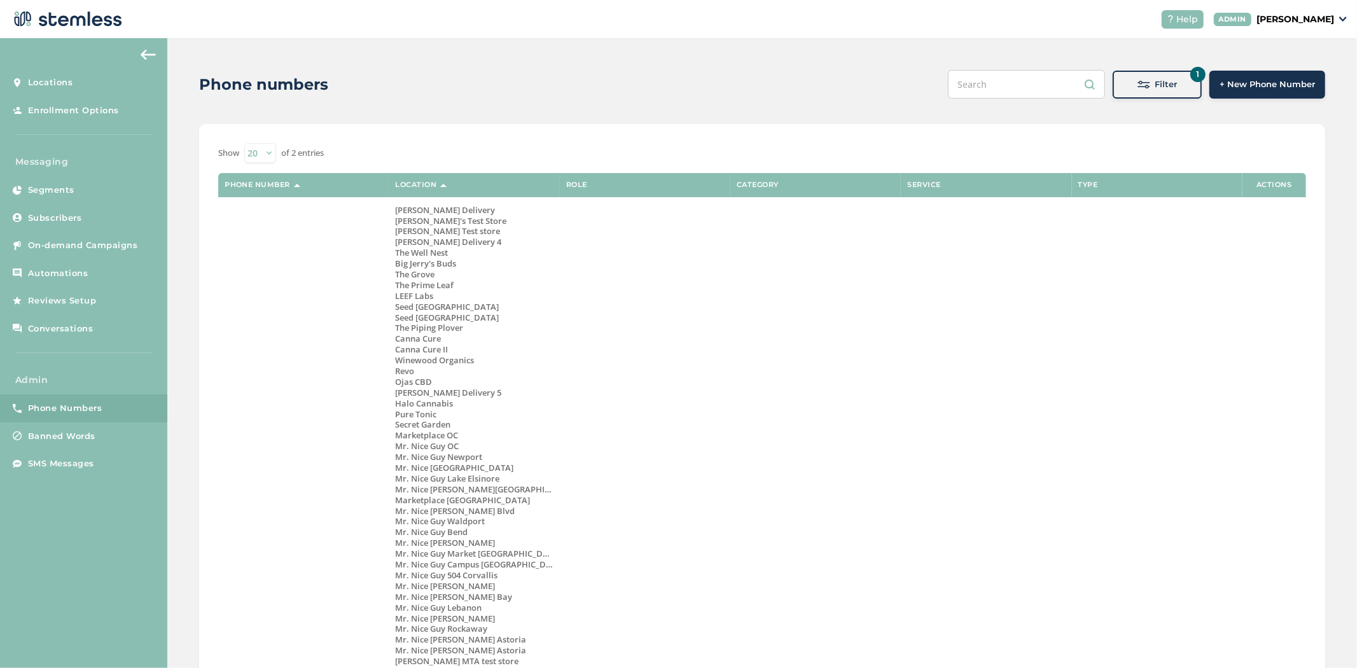
click at [1128, 83] on div "Filter" at bounding box center [1157, 84] width 69 height 13
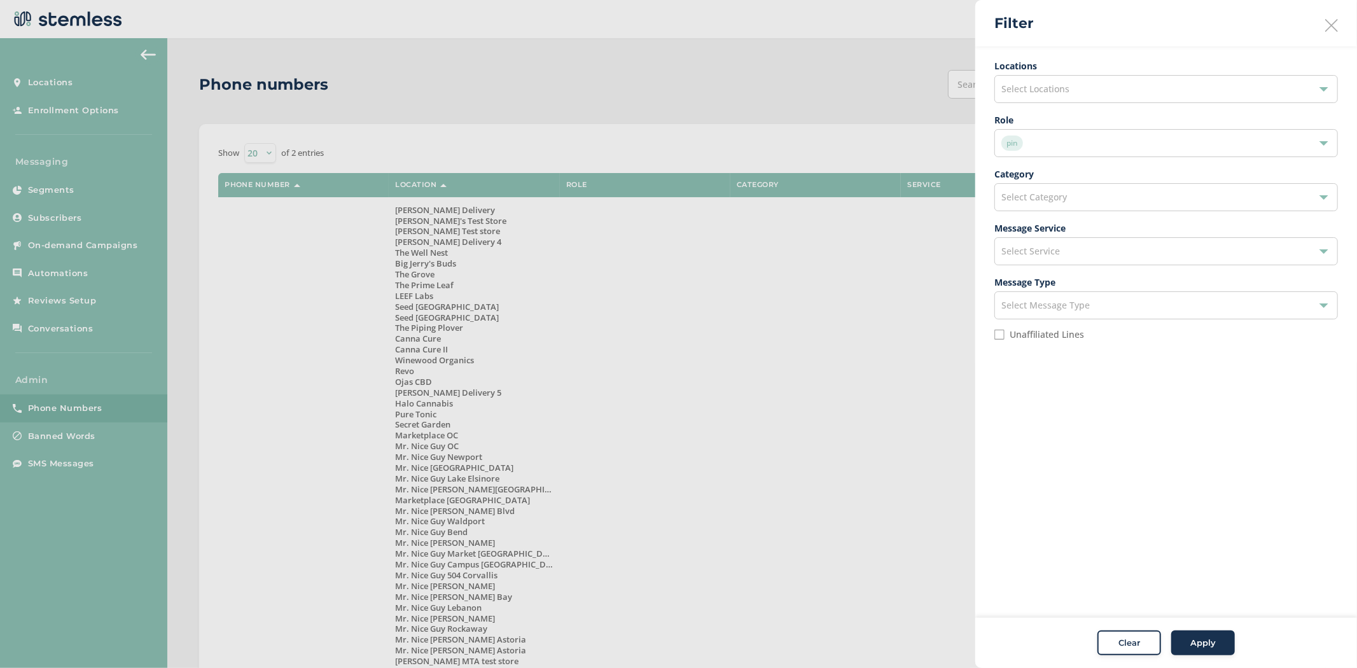
click at [1077, 94] on div "Select Locations" at bounding box center [1165, 89] width 343 height 28
click at [1086, 116] on input "text" at bounding box center [1165, 119] width 323 height 13
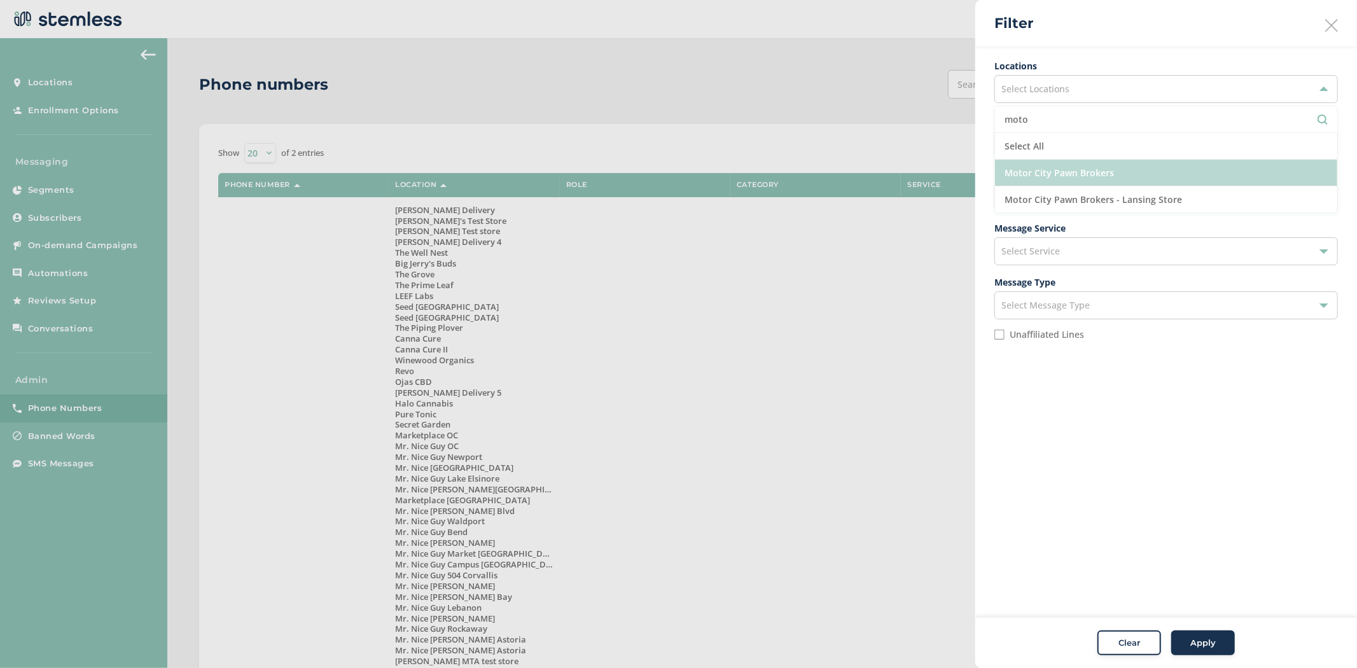
type input "moto"
click at [1071, 163] on li "Motor City Pawn Brokers" at bounding box center [1166, 173] width 342 height 27
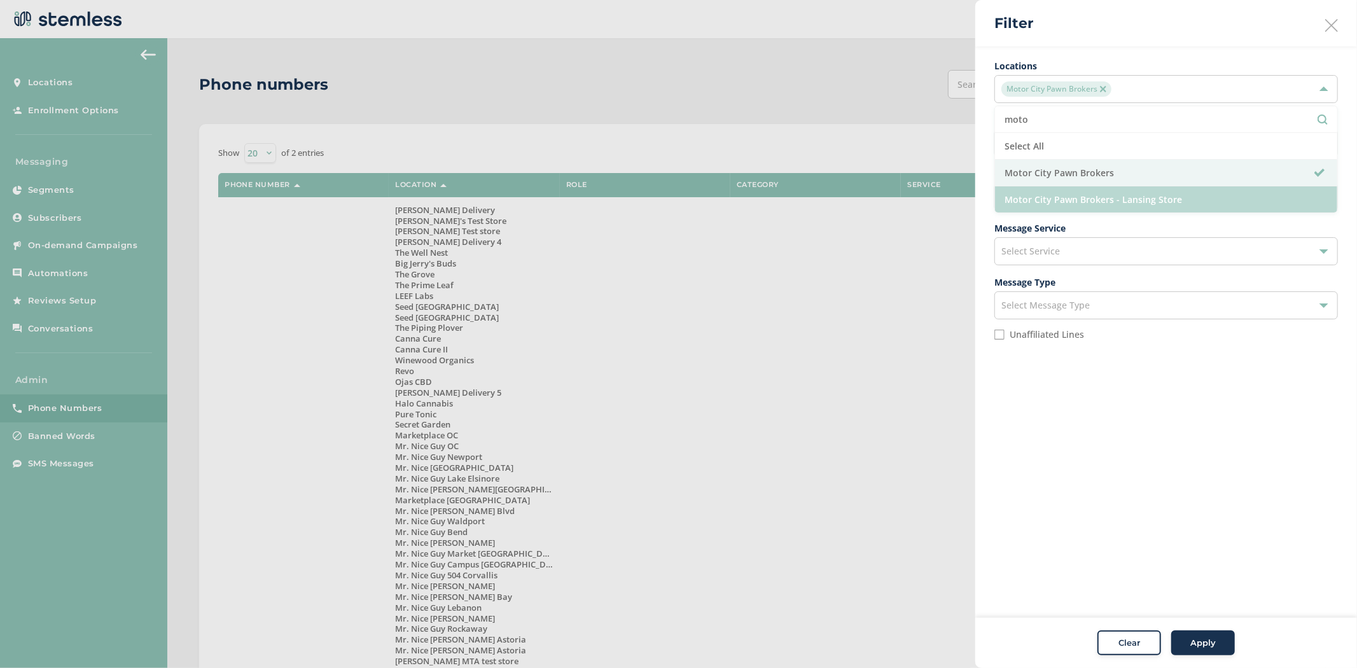
click at [1060, 194] on li "Motor City Pawn Brokers - Lansing Store" at bounding box center [1166, 199] width 342 height 26
click at [1175, 434] on aside "Filter Locations 2 selected moto Select All Motor City Pawn Brokers Motor City …" at bounding box center [1166, 334] width 382 height 668
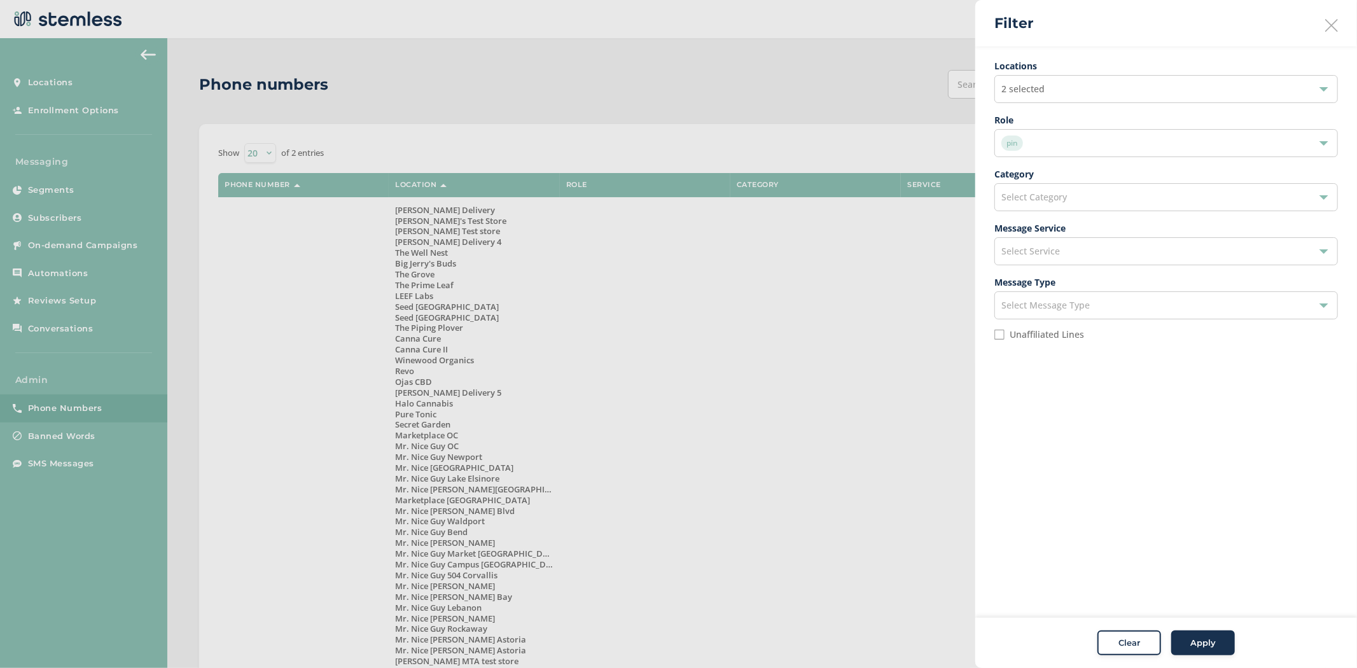
click at [1105, 145] on div "pin" at bounding box center [1159, 142] width 317 height 15
click at [1081, 233] on li "pin" at bounding box center [1166, 227] width 342 height 27
click at [1204, 639] on span "Apply" at bounding box center [1202, 643] width 25 height 13
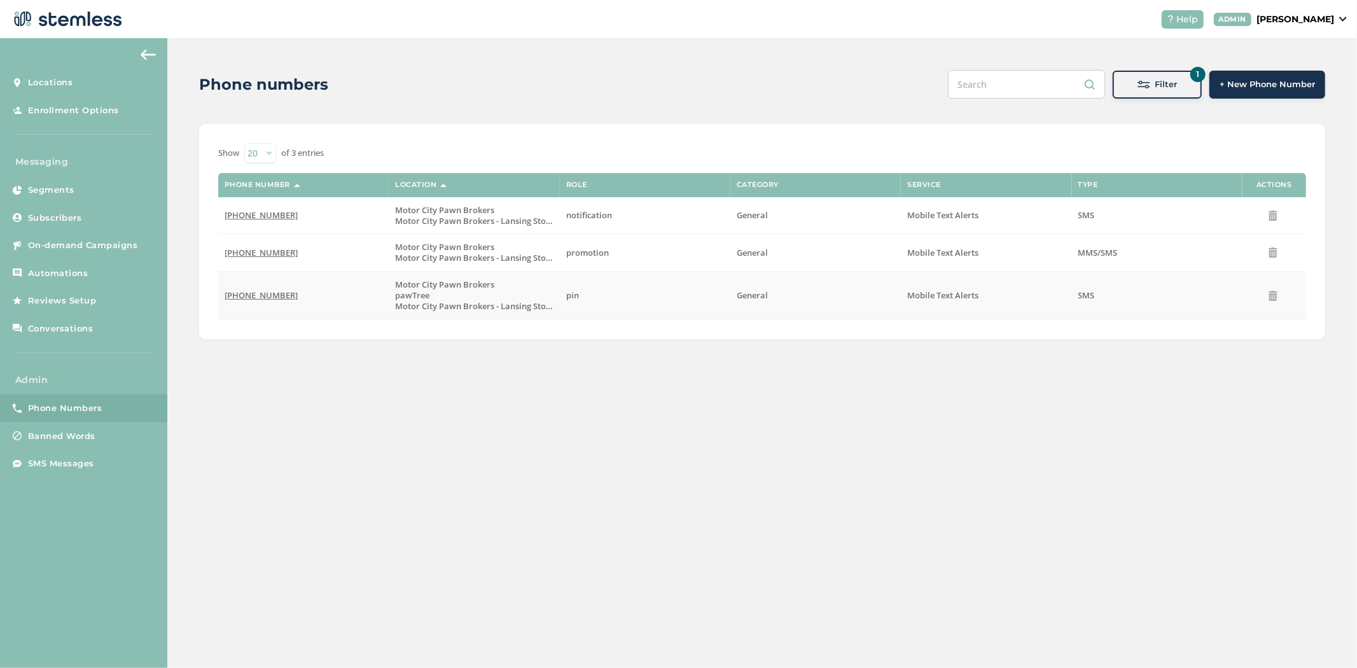
click at [257, 294] on span "(833) 391-2775" at bounding box center [261, 294] width 73 height 11
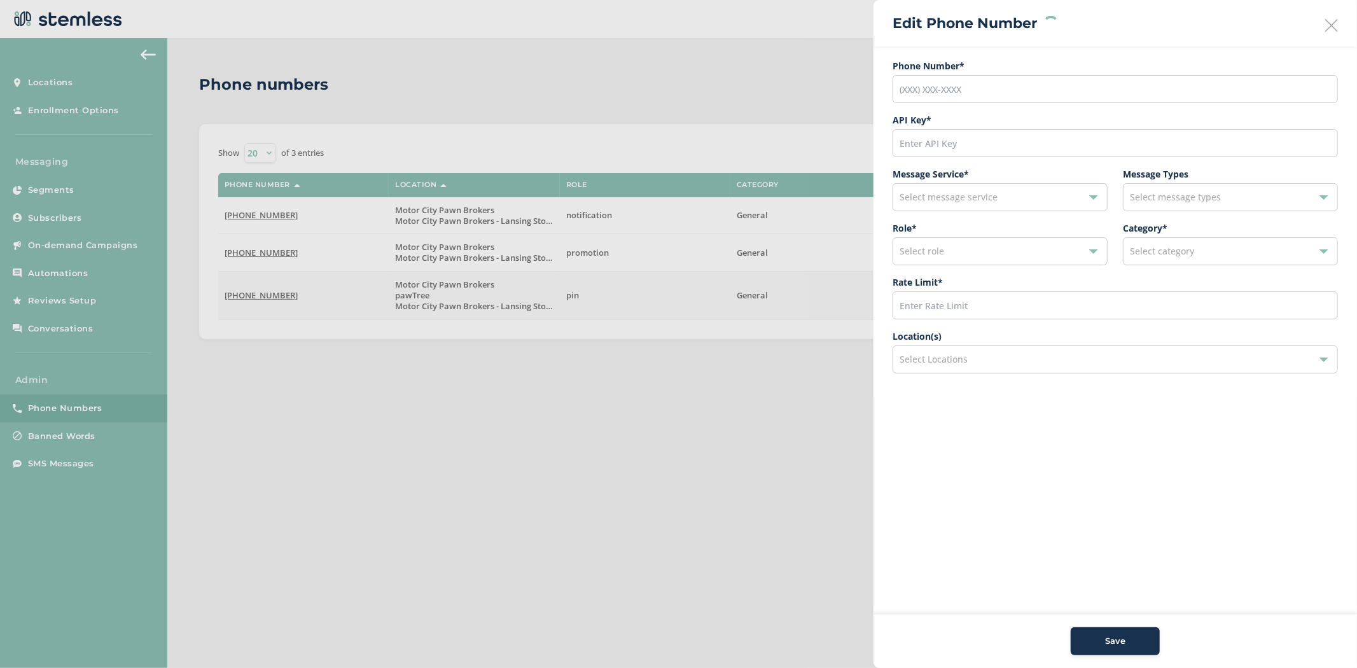
type input "(833) 391-2775"
type input "23120"
type input "600"
click at [999, 361] on img at bounding box center [1001, 359] width 6 height 6
click at [943, 360] on img at bounding box center [942, 359] width 6 height 6
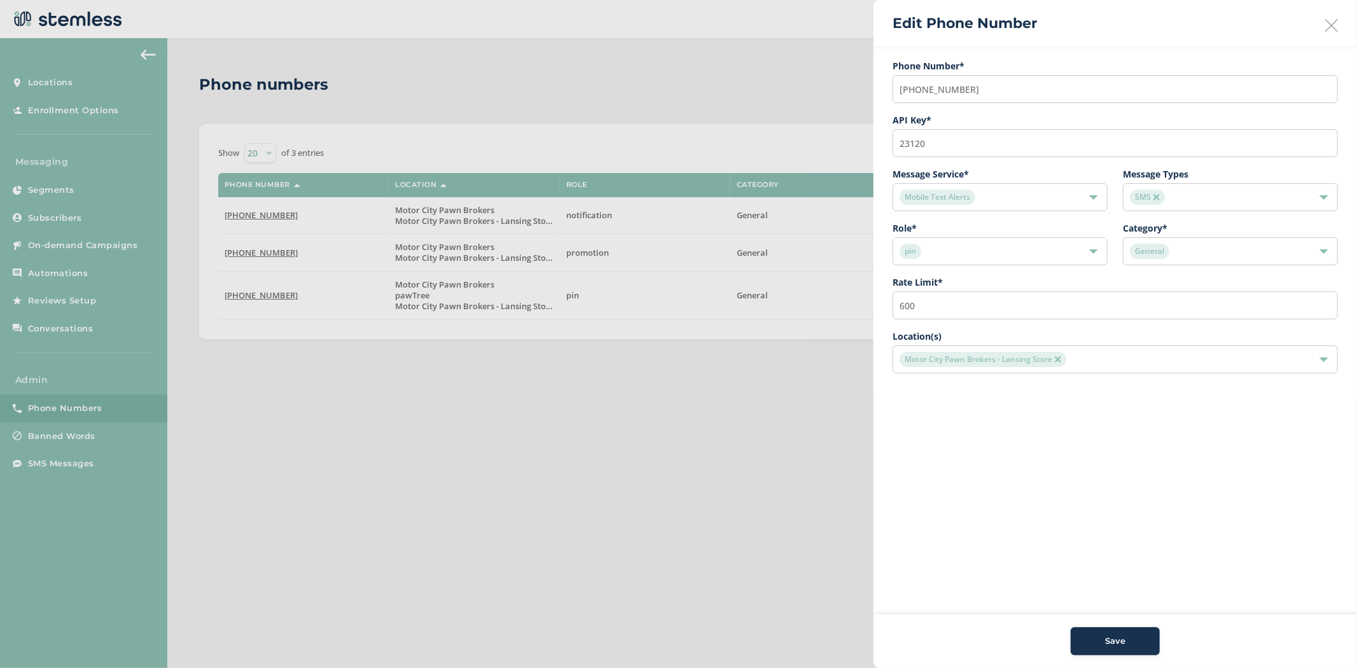
click at [1056, 357] on img at bounding box center [1057, 359] width 6 height 6
click at [1133, 637] on div "Save" at bounding box center [1115, 641] width 69 height 13
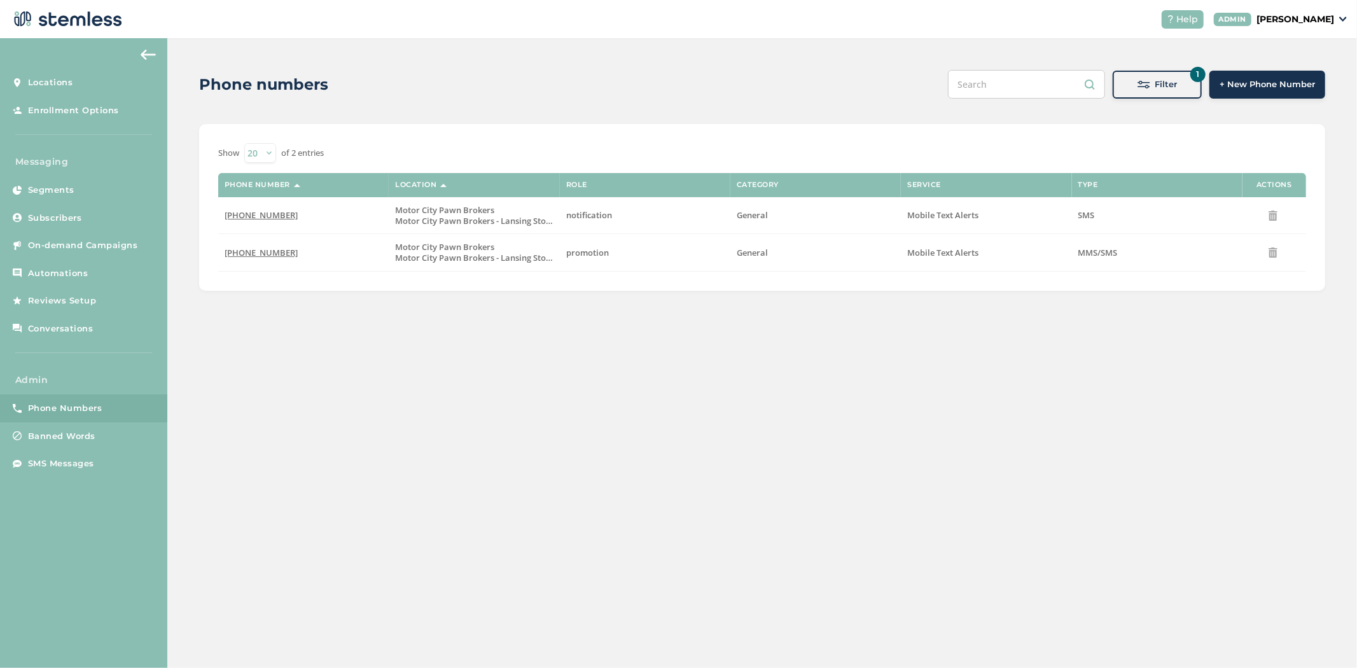
click at [1156, 79] on div "Filter" at bounding box center [1157, 84] width 69 height 13
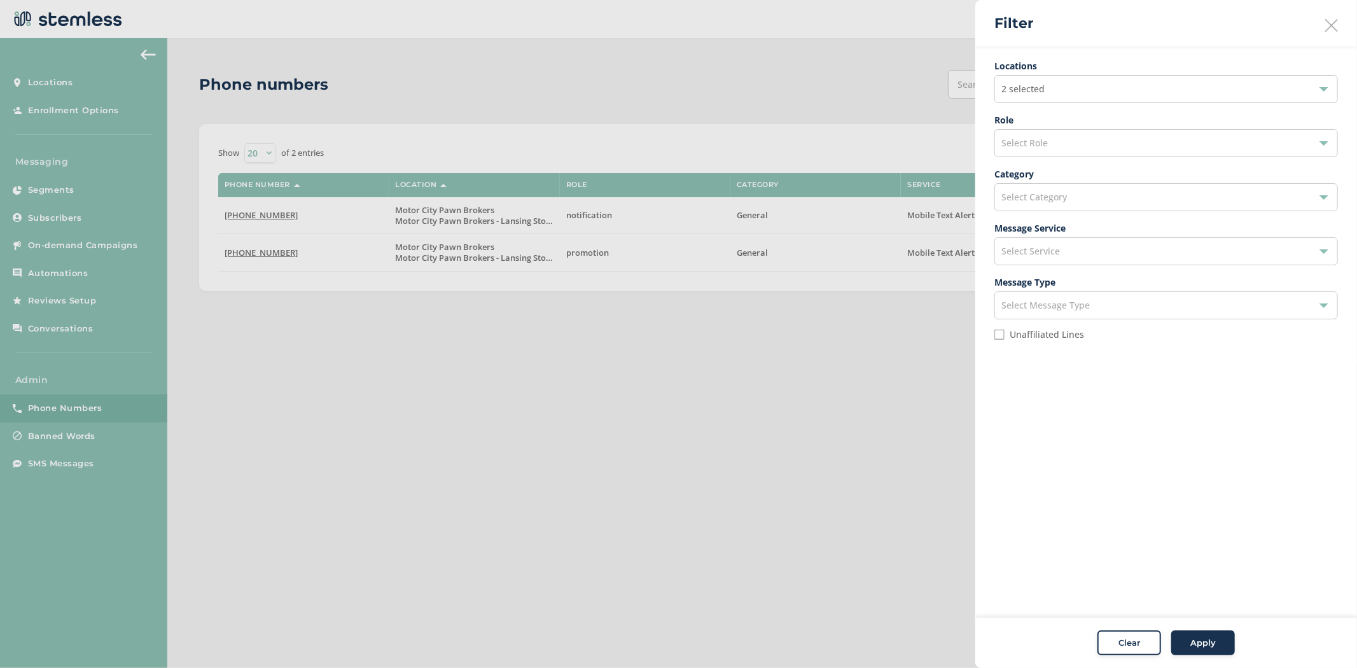
click at [1140, 192] on div "Select Category" at bounding box center [1165, 197] width 343 height 28
click at [1142, 228] on li "General" at bounding box center [1166, 227] width 342 height 27
click at [1098, 92] on div "2 selected" at bounding box center [1165, 89] width 343 height 28
click at [1126, 31] on div "Filter" at bounding box center [1166, 23] width 382 height 46
click at [1140, 86] on div "2 selected" at bounding box center [1165, 89] width 343 height 28
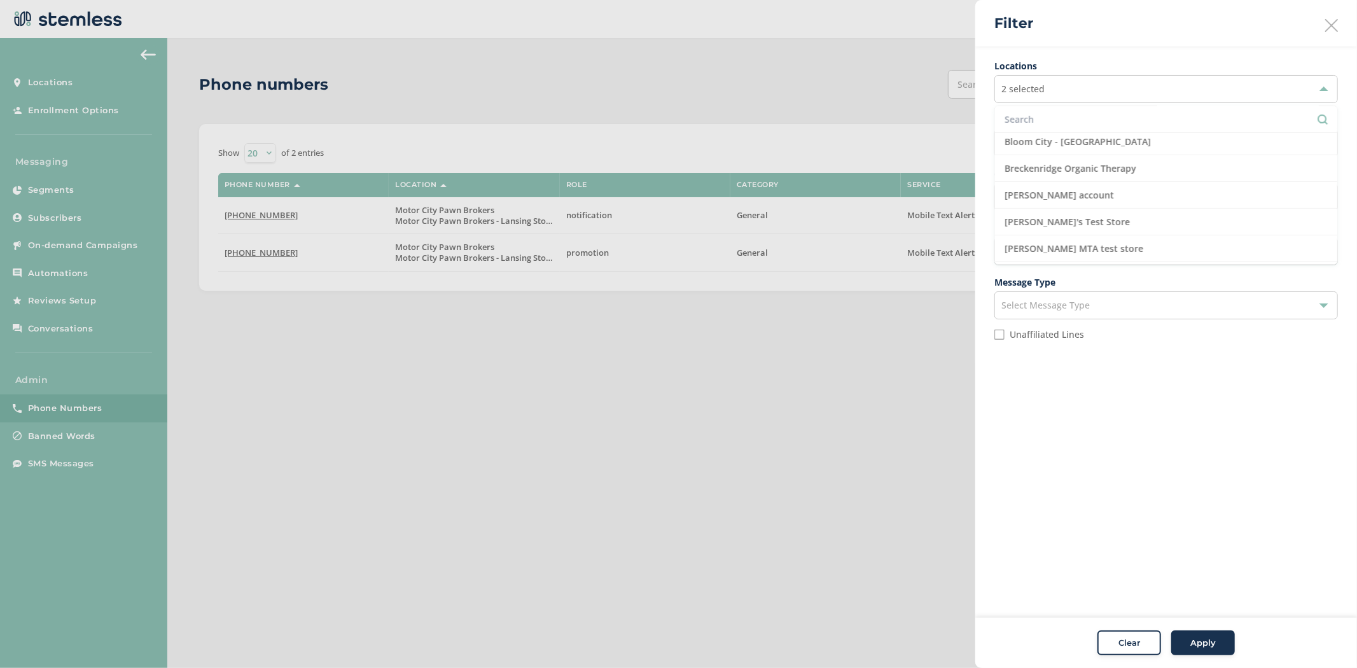
scroll to position [352, 0]
click at [1096, 79] on div "2 selected" at bounding box center [1165, 89] width 343 height 28
click at [1133, 644] on span "Clear" at bounding box center [1129, 643] width 22 height 13
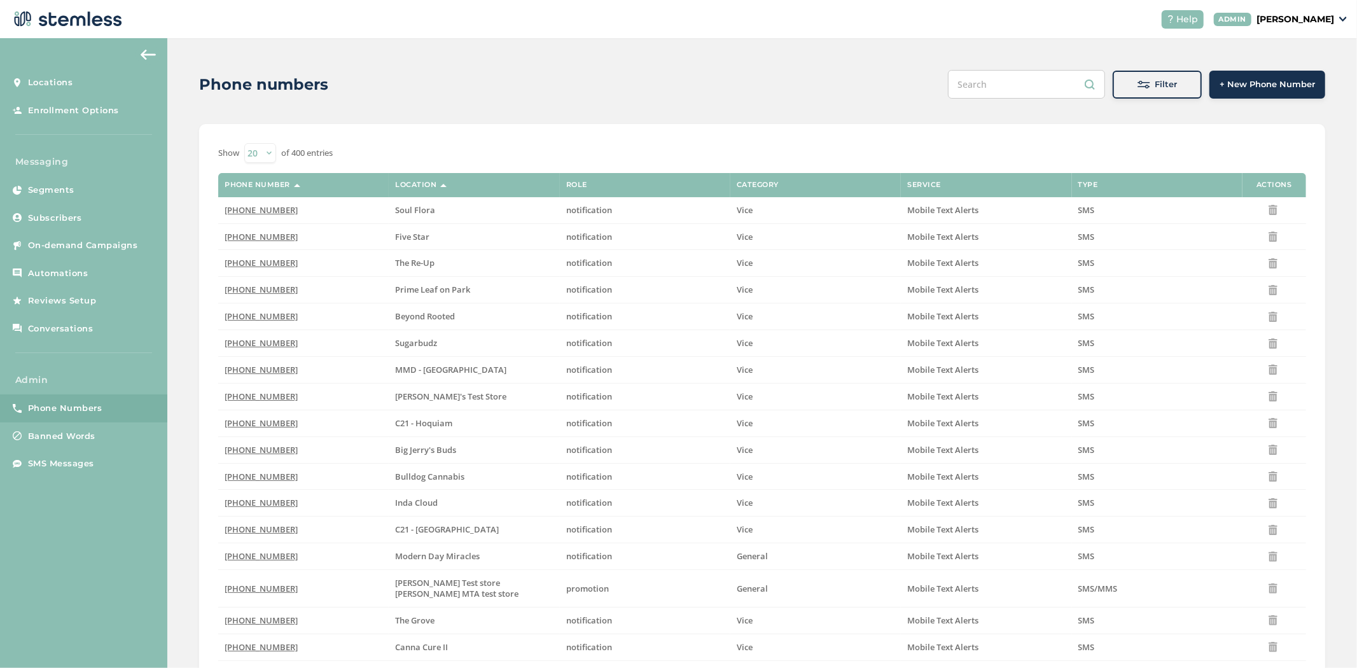
click at [1135, 65] on div "Phone numbers Filter + New Phone Number Filter Locations Select Locations Role …" at bounding box center [761, 433] width 1189 height 790
click at [1140, 81] on span at bounding box center [1143, 84] width 13 height 13
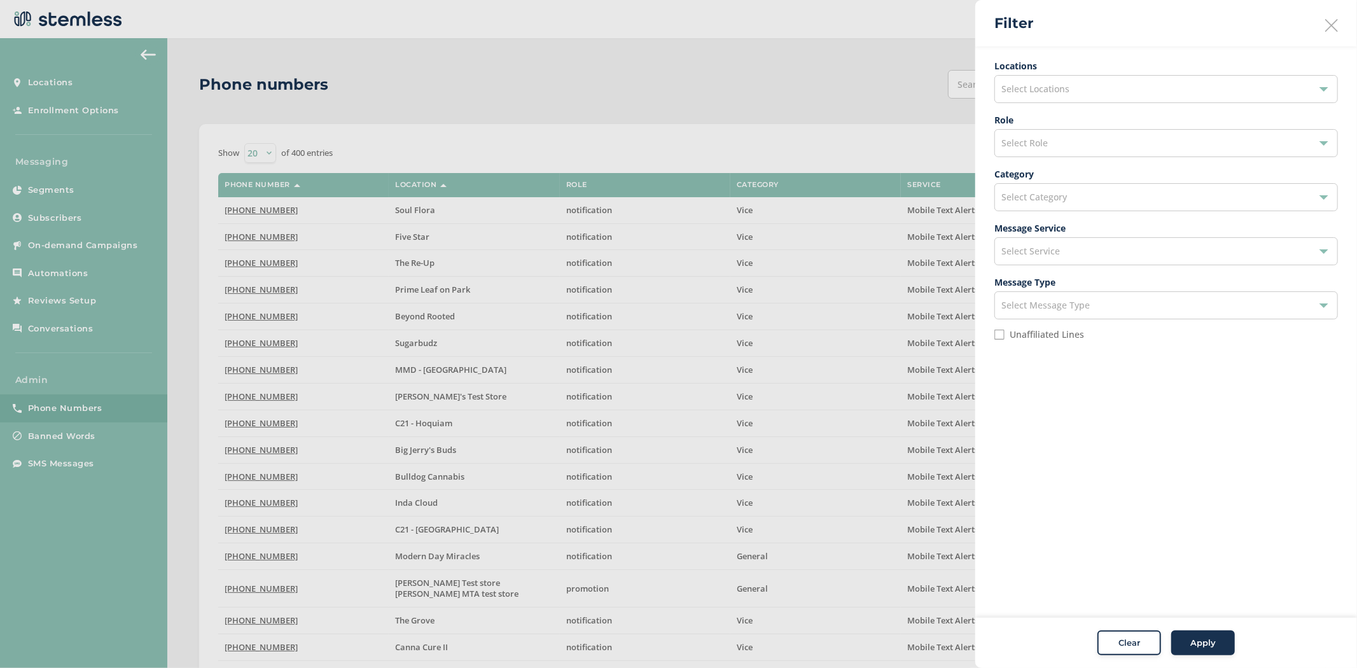
click at [1060, 334] on label "Unaffiliated Lines" at bounding box center [1046, 334] width 74 height 9
click at [1004, 334] on input "Unaffiliated Lines" at bounding box center [999, 334] width 10 height 10
checkbox input "true"
click at [1068, 198] on div "Select Category" at bounding box center [1165, 197] width 343 height 28
click at [1061, 226] on li "General" at bounding box center [1166, 227] width 342 height 27
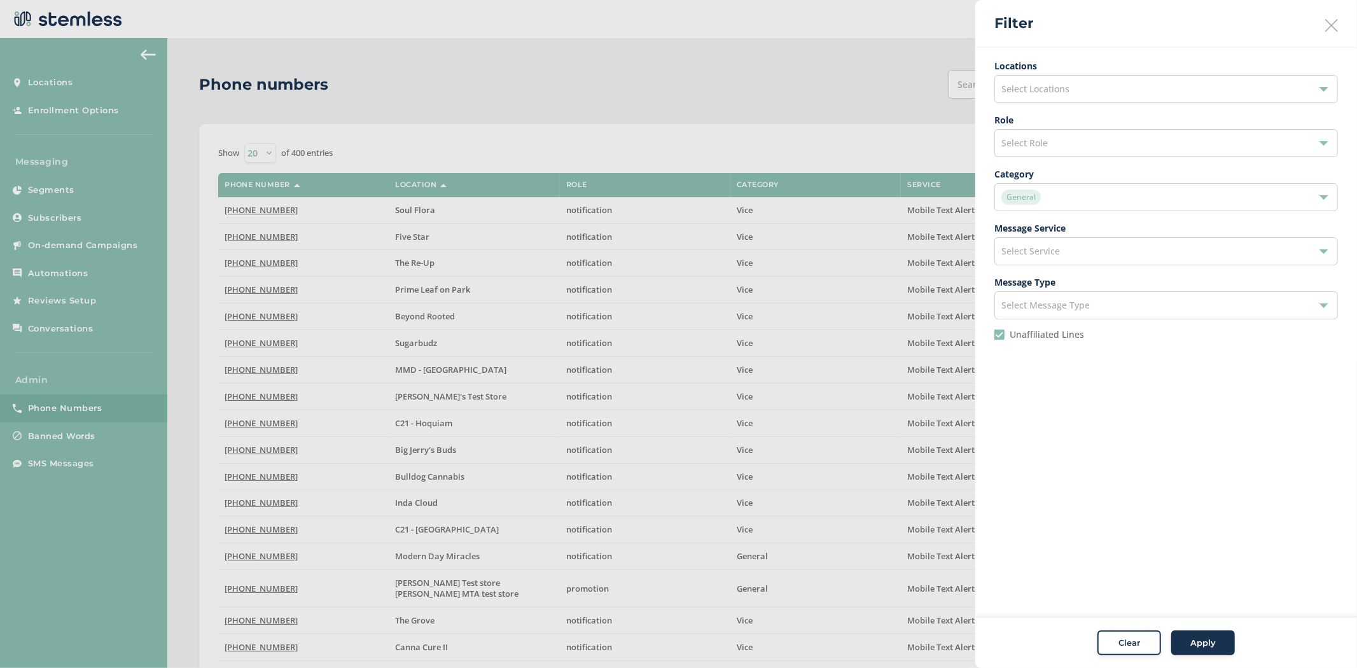
click at [1198, 637] on span "Apply" at bounding box center [1202, 643] width 25 height 13
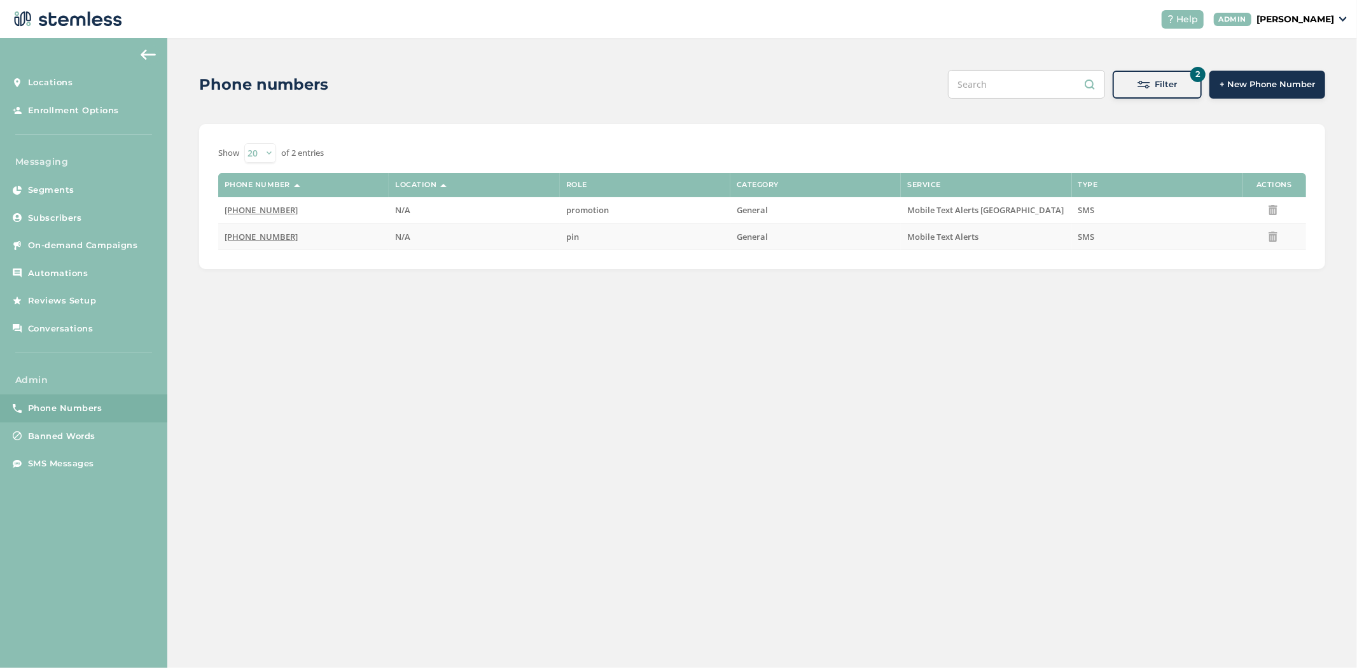
click at [266, 237] on span "(833) 391-2775" at bounding box center [261, 236] width 73 height 11
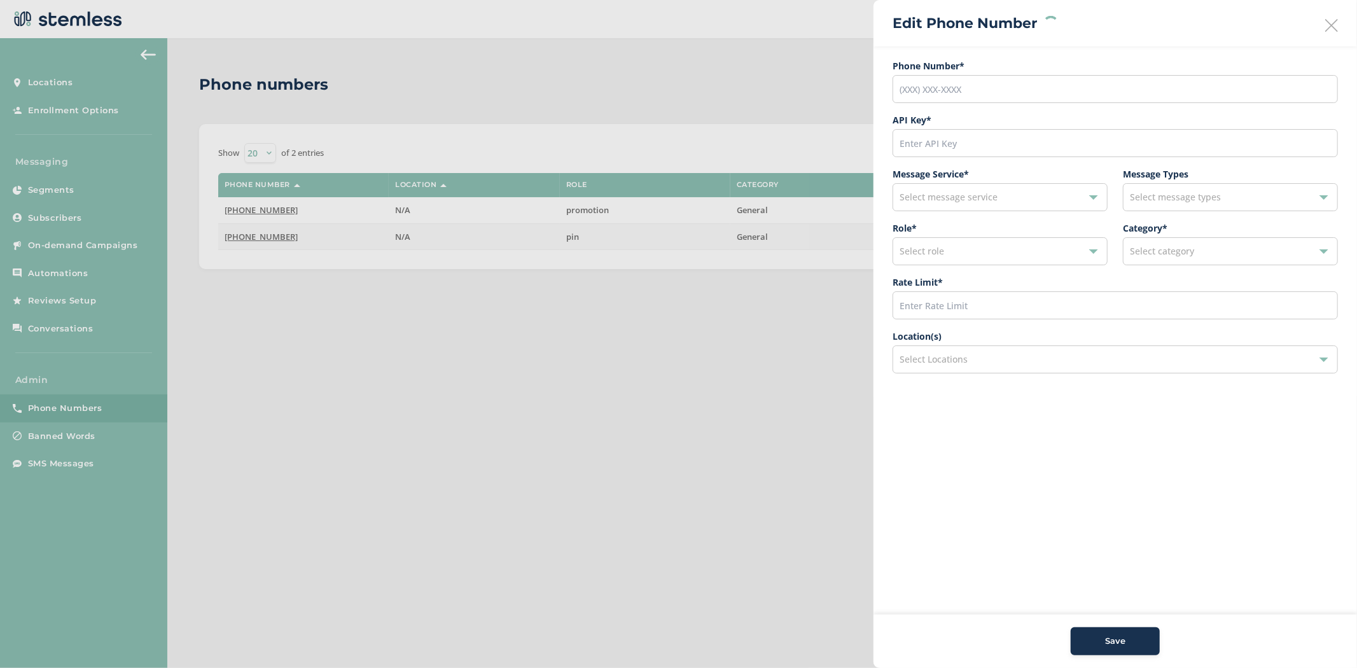
type input "(833) 391-2775"
type input "23120"
type input "600"
click at [969, 261] on div "pin" at bounding box center [999, 251] width 215 height 28
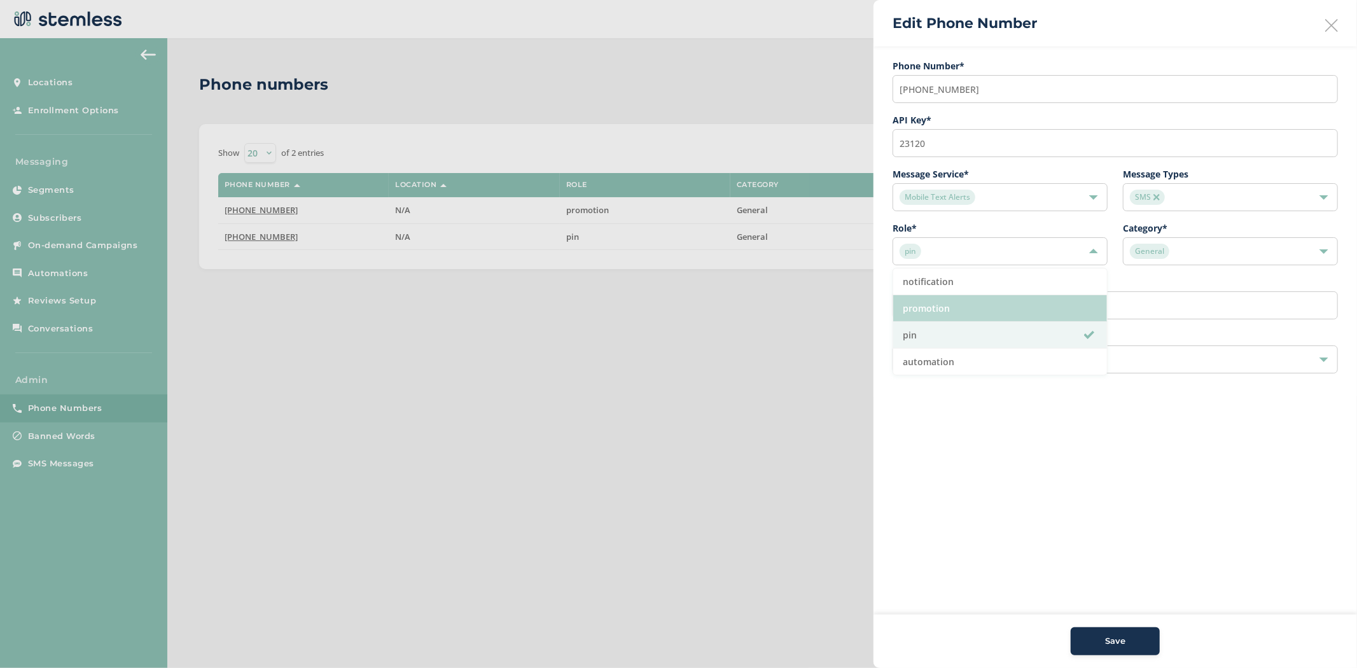
click at [976, 301] on li "promotion" at bounding box center [1000, 308] width 214 height 27
click at [1188, 251] on div "General" at bounding box center [1224, 251] width 188 height 15
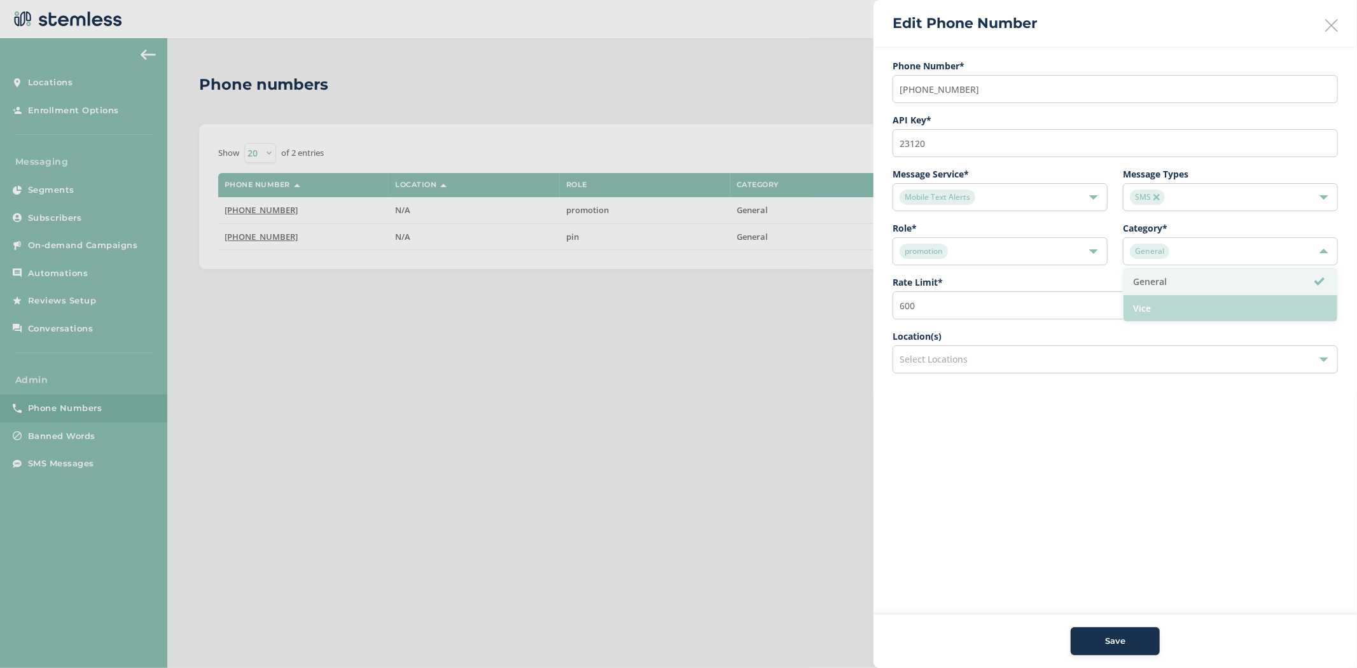
click at [1196, 306] on li "Vice" at bounding box center [1230, 308] width 214 height 26
click at [1102, 639] on div "Save" at bounding box center [1115, 641] width 69 height 13
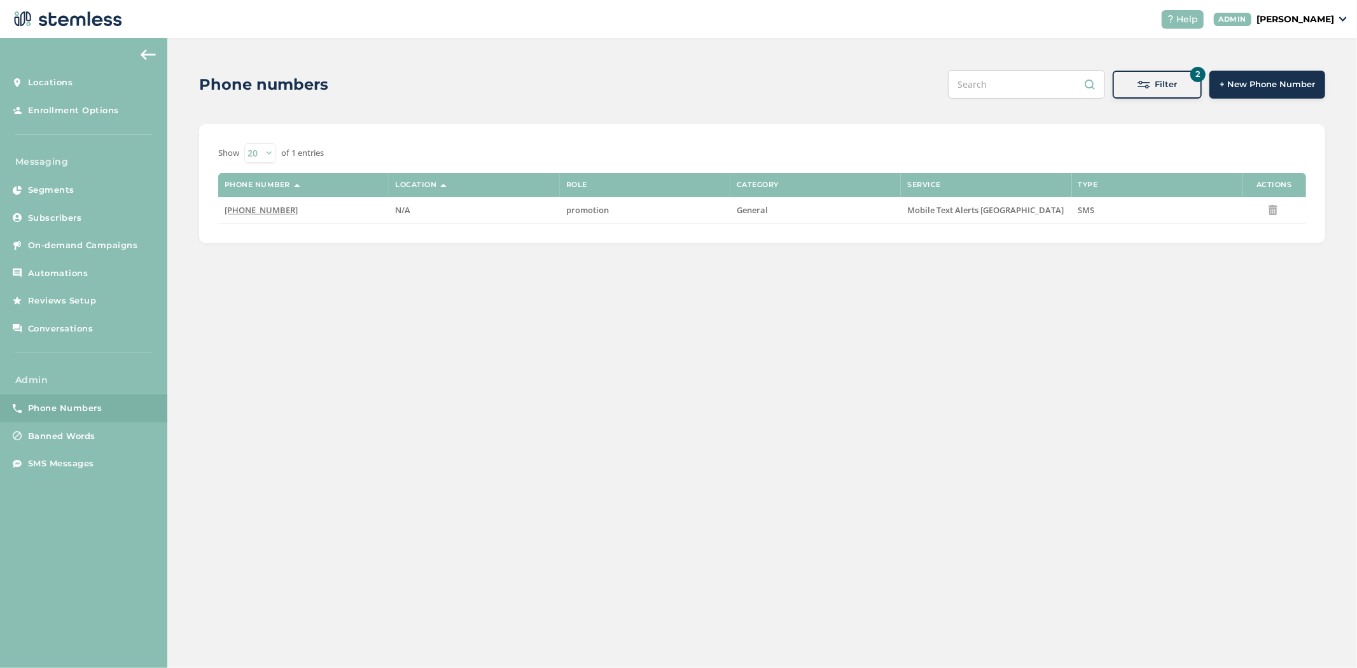
click at [1147, 92] on button "2 Filter" at bounding box center [1156, 85] width 89 height 28
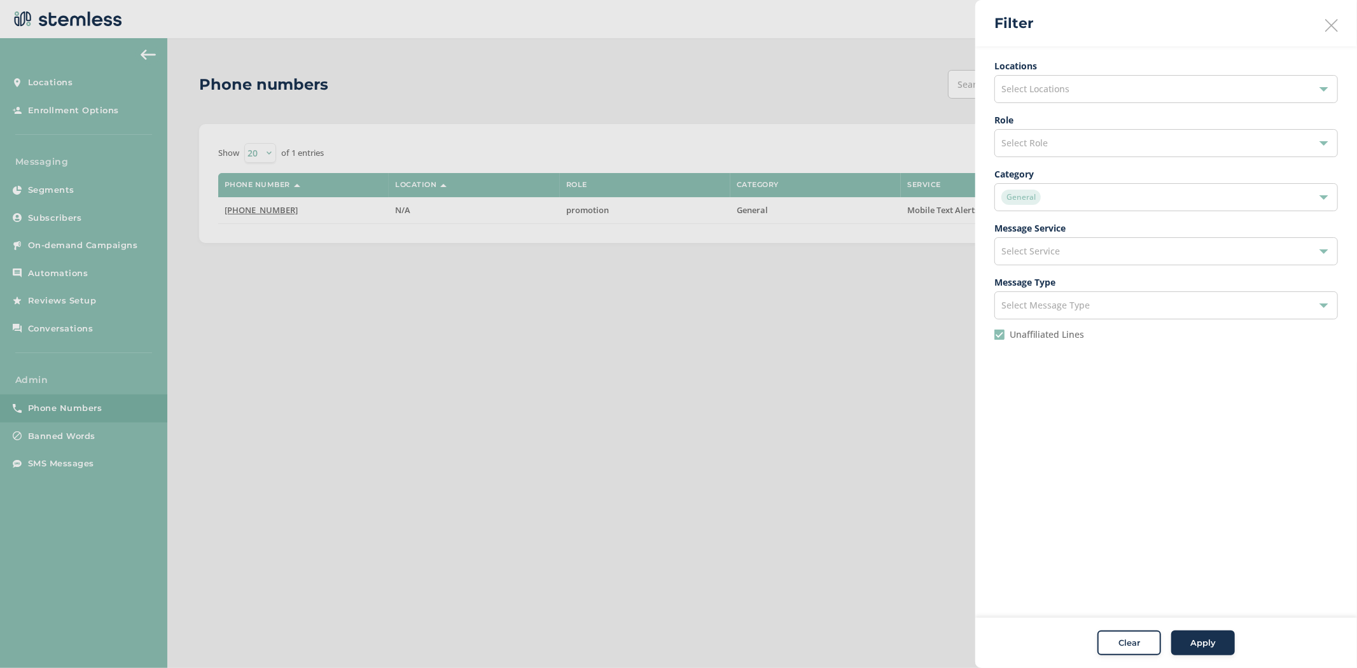
drag, startPoint x: 85, startPoint y: 473, endPoint x: 77, endPoint y: 468, distance: 8.8
click at [85, 473] on div at bounding box center [678, 334] width 1357 height 668
click at [75, 467] on div at bounding box center [678, 334] width 1357 height 668
click at [67, 464] on div at bounding box center [678, 334] width 1357 height 668
click at [1330, 15] on div "Filter" at bounding box center [1166, 23] width 382 height 46
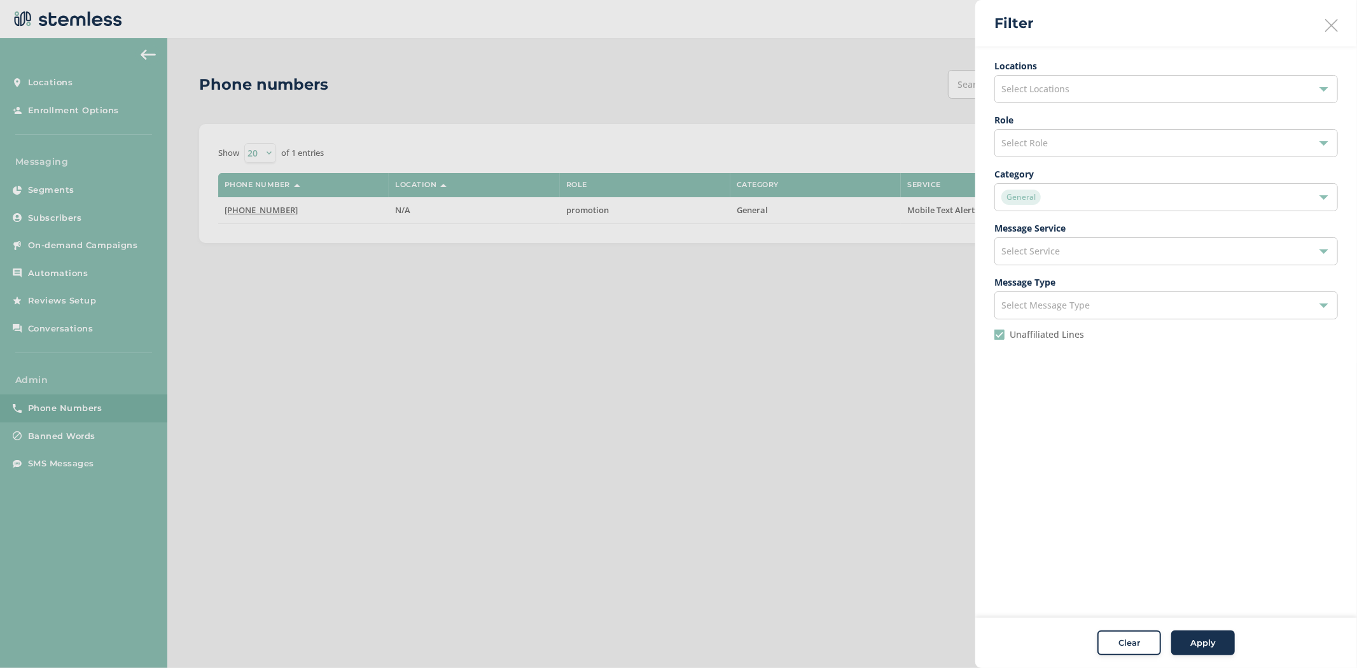
click at [1332, 19] on icon at bounding box center [1331, 25] width 13 height 13
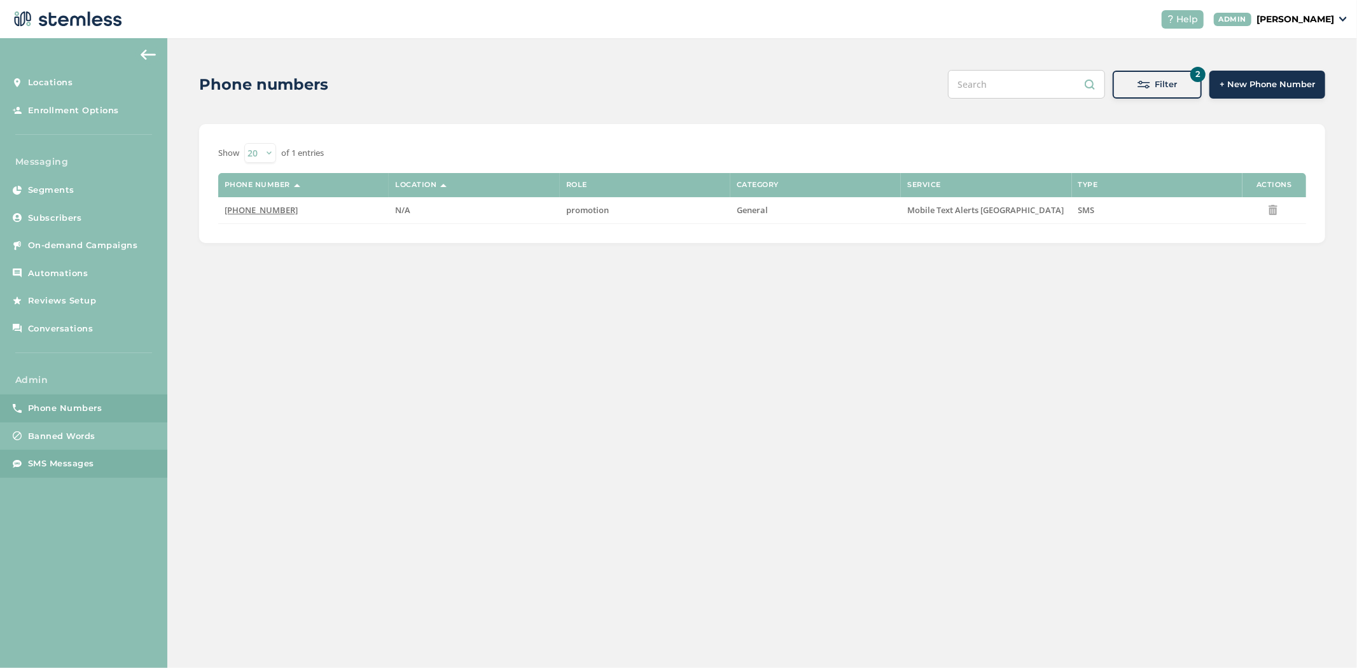
click at [62, 466] on span "SMS Messages" at bounding box center [61, 463] width 66 height 13
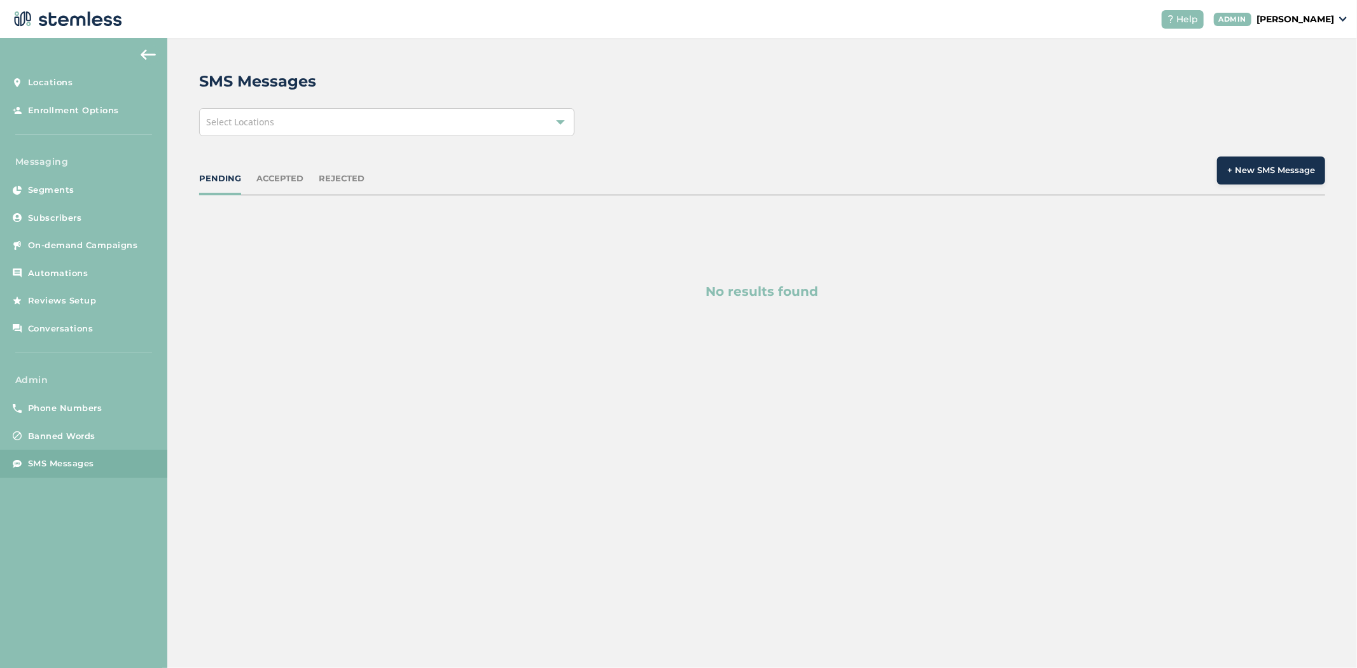
click at [249, 114] on div "Select Locations" at bounding box center [386, 122] width 375 height 28
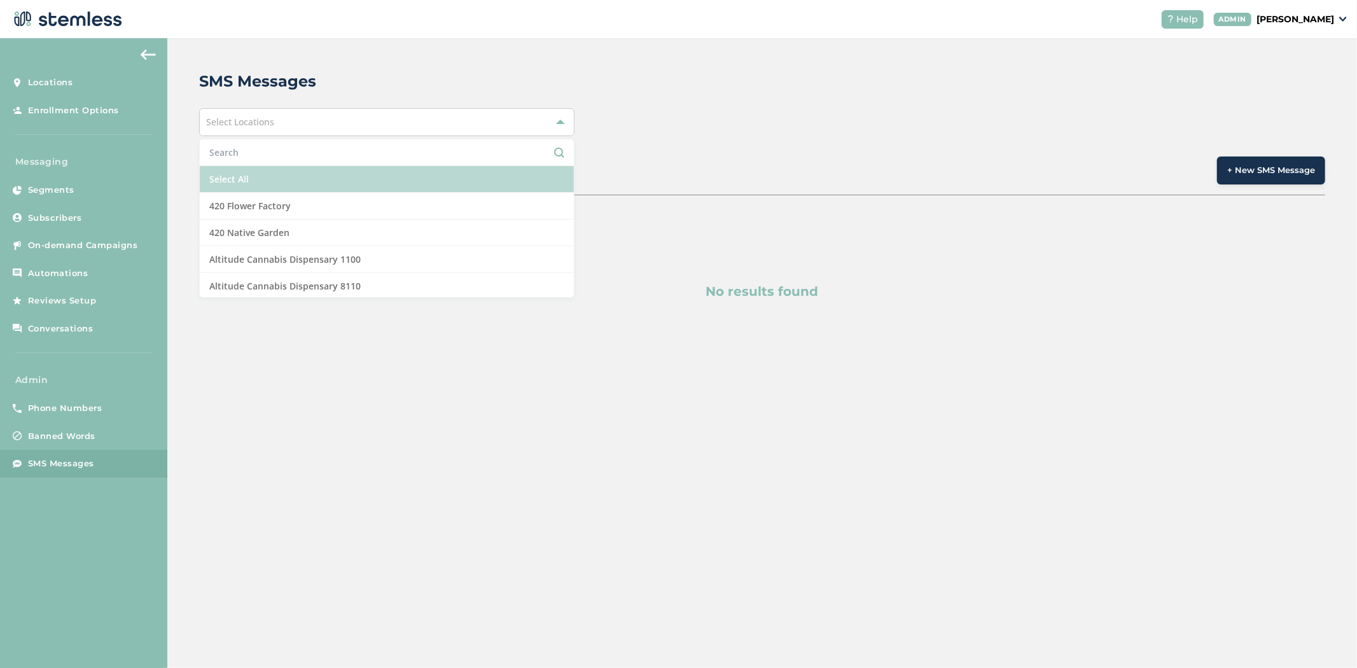
click at [263, 172] on li "Select All" at bounding box center [387, 179] width 374 height 27
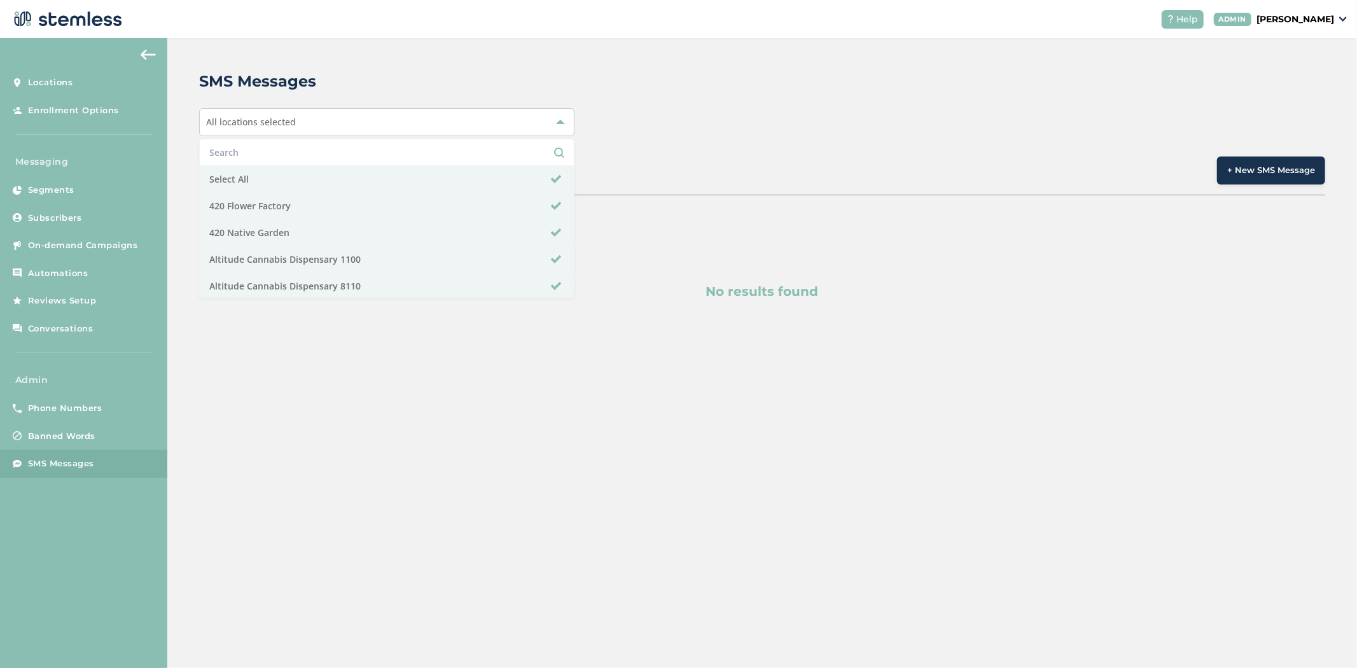
click at [715, 112] on div "All locations selected Select All 420 Flower Factory 420 Native Garden Altitude…" at bounding box center [762, 122] width 1126 height 28
